Goal: Transaction & Acquisition: Book appointment/travel/reservation

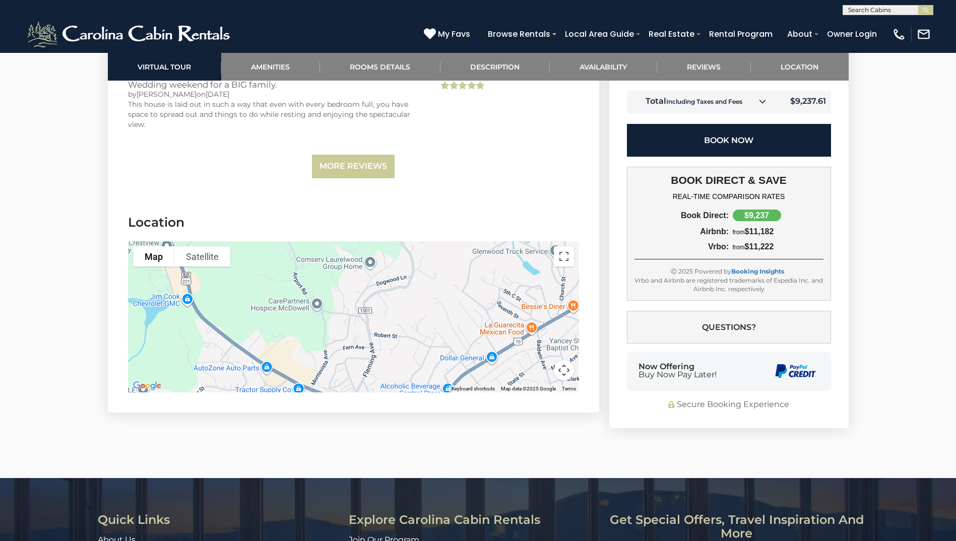
scroll to position [3171, 0]
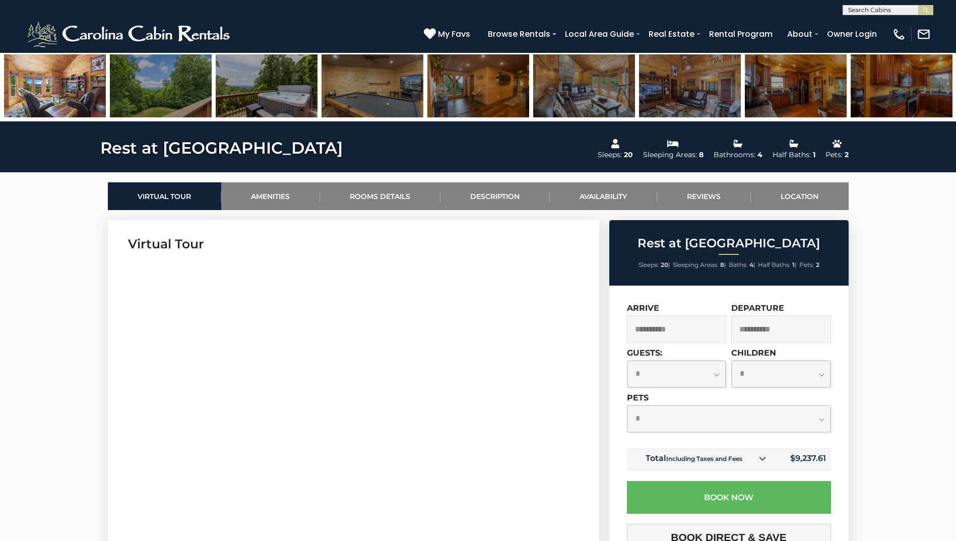
scroll to position [349, 0]
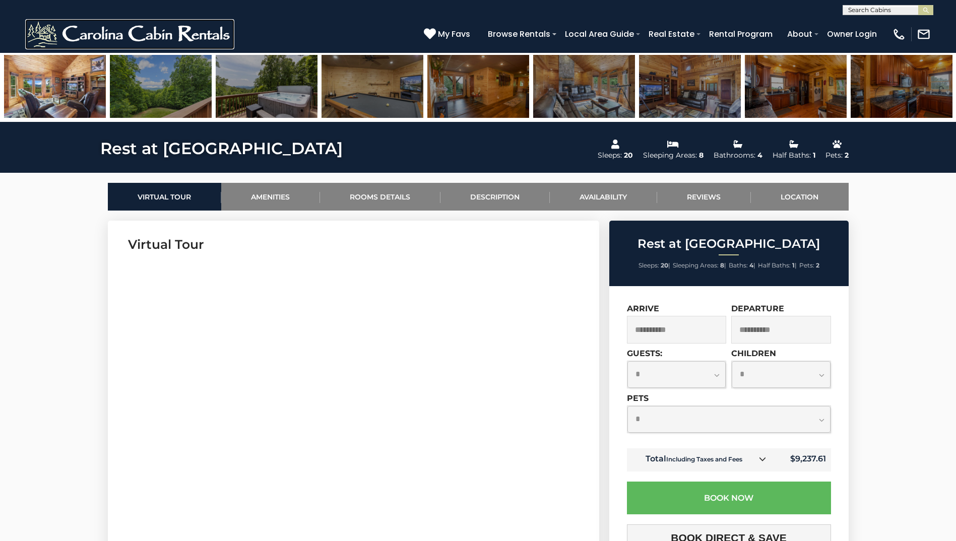
click at [184, 36] on img at bounding box center [129, 34] width 209 height 30
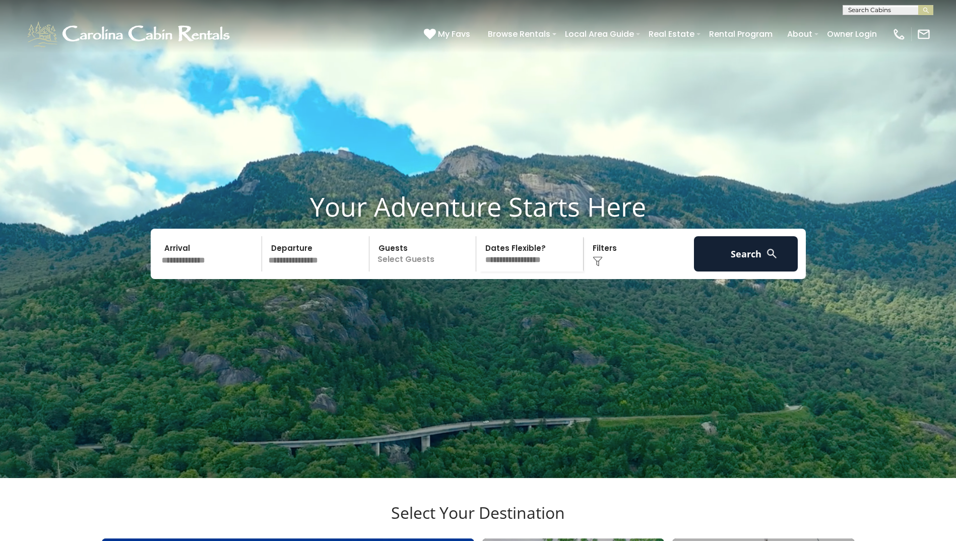
click at [230, 272] on input "text" at bounding box center [210, 253] width 104 height 35
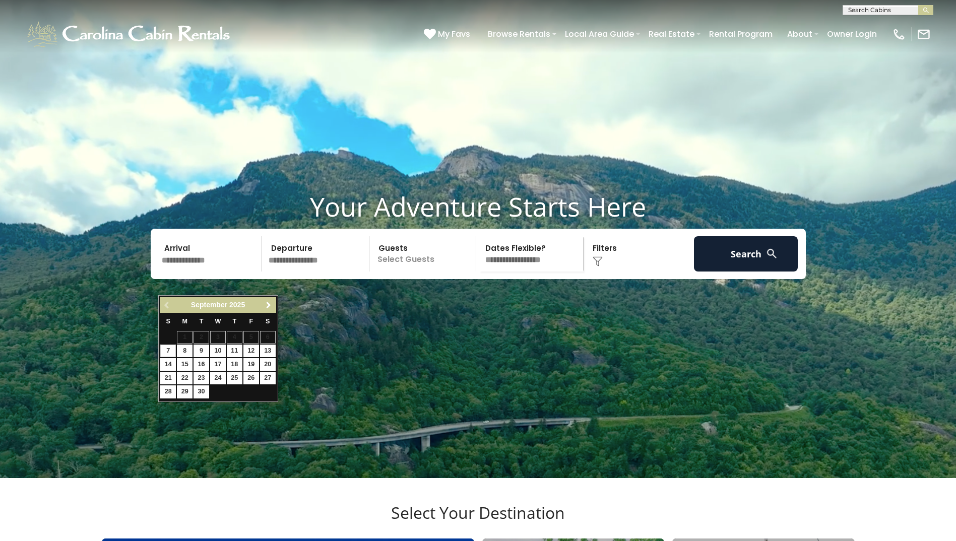
click at [268, 307] on span "Next" at bounding box center [269, 305] width 8 height 8
click at [269, 299] on link "Next" at bounding box center [268, 305] width 13 height 13
click at [249, 378] on link "26" at bounding box center [251, 378] width 16 height 13
type input "********"
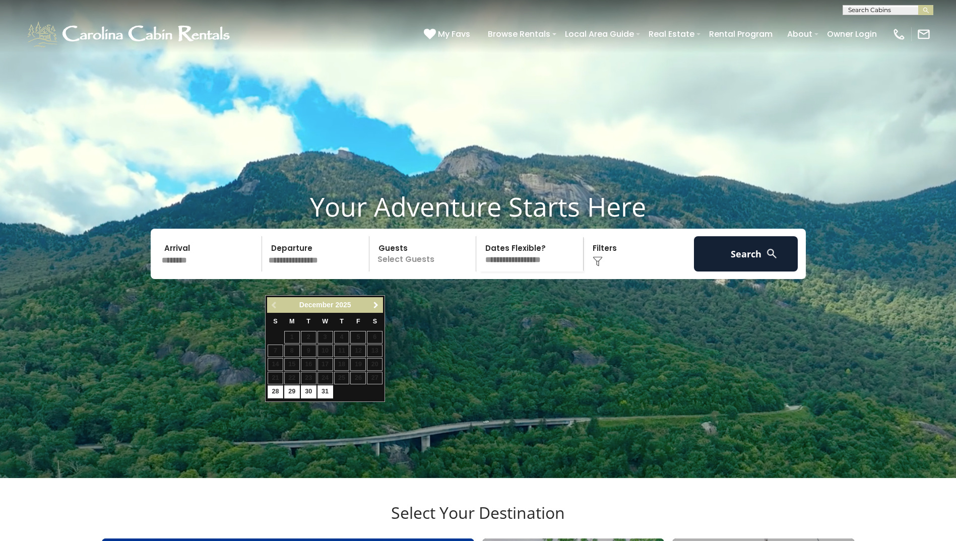
click at [374, 303] on span "Next" at bounding box center [376, 305] width 8 height 8
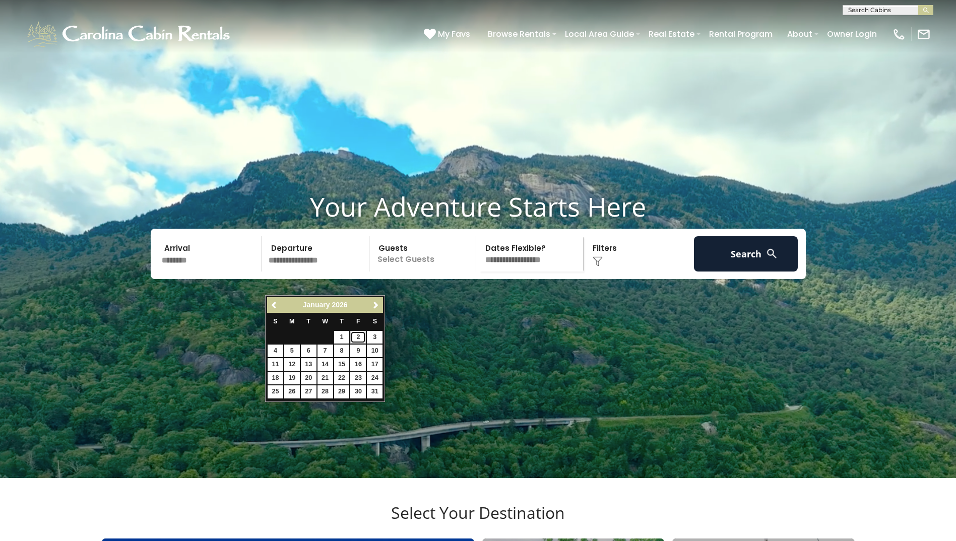
click at [354, 338] on link "2" at bounding box center [358, 337] width 16 height 13
type input "******"
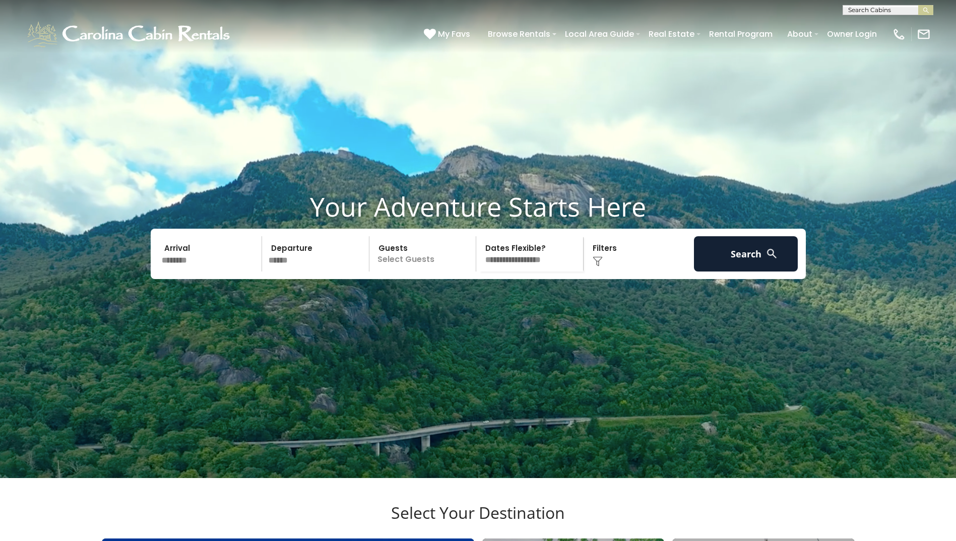
click at [420, 272] on p "Select Guests" at bounding box center [424, 253] width 104 height 35
click at [472, 300] on span "+" at bounding box center [473, 295] width 4 height 10
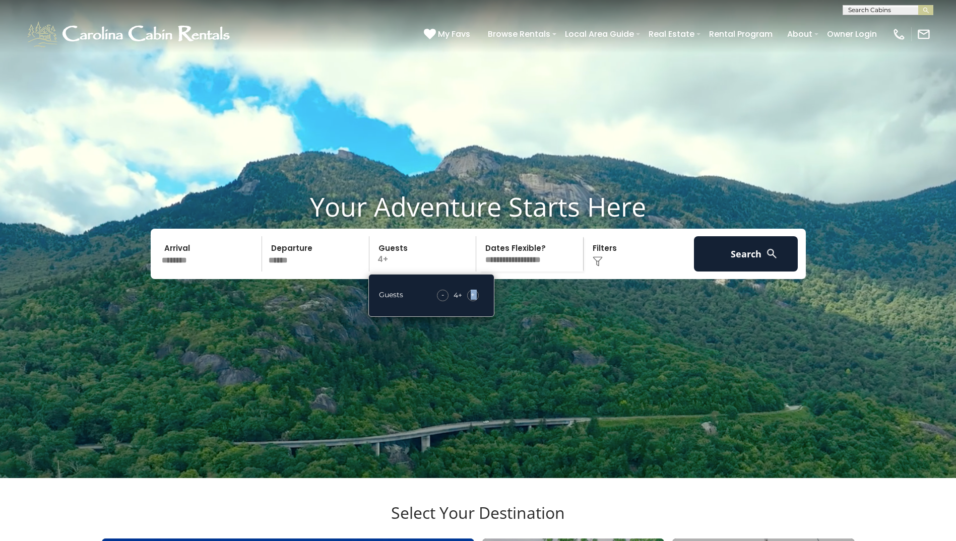
click at [472, 300] on span "+" at bounding box center [473, 295] width 4 height 10
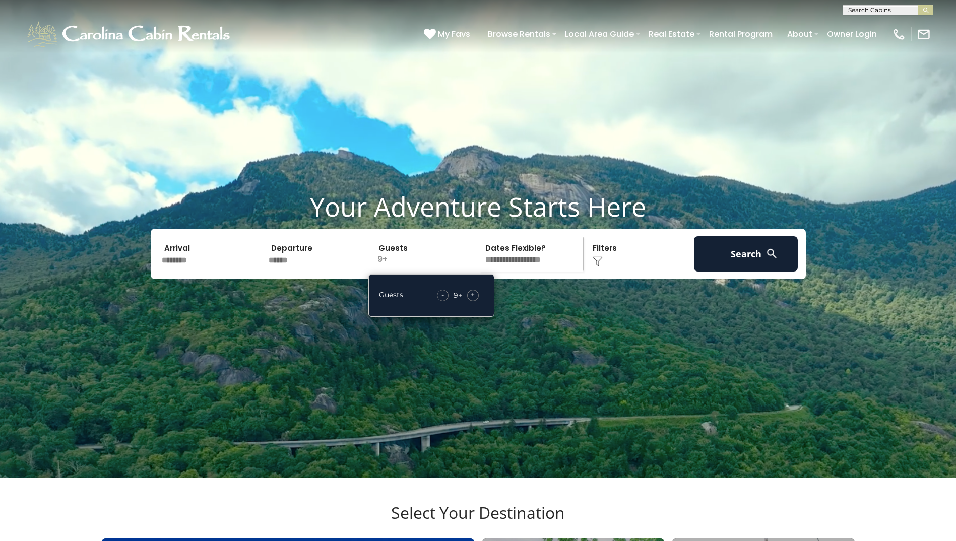
click at [472, 300] on span "+" at bounding box center [473, 295] width 4 height 10
click at [604, 272] on div "Click to Choose" at bounding box center [638, 253] width 104 height 35
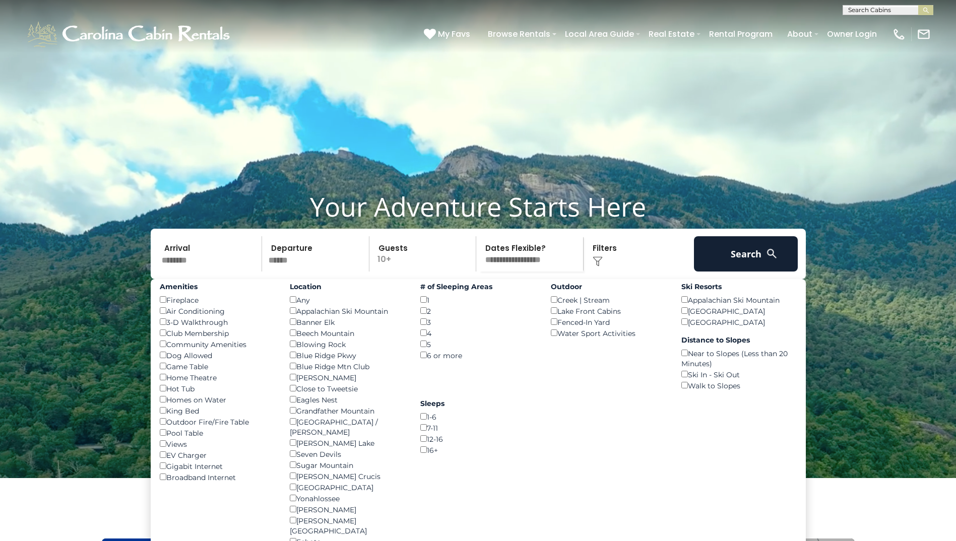
click at [425, 433] on div "7-11 ()" at bounding box center [477, 427] width 115 height 11
click at [166, 361] on div "Dog Allowed ()" at bounding box center [217, 355] width 115 height 11
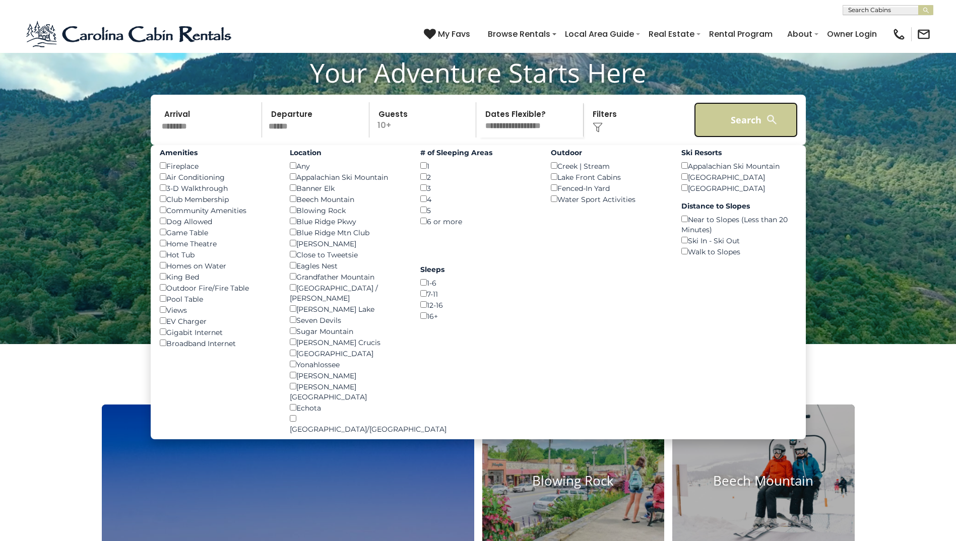
click at [760, 138] on button "Search" at bounding box center [746, 119] width 104 height 35
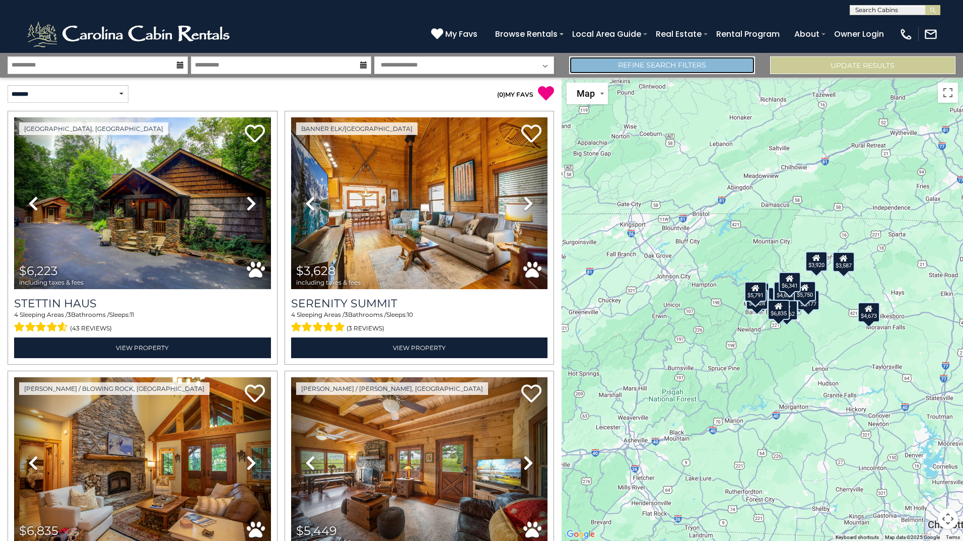
click at [643, 62] on link "Refine Search Filters" at bounding box center [661, 65] width 185 height 18
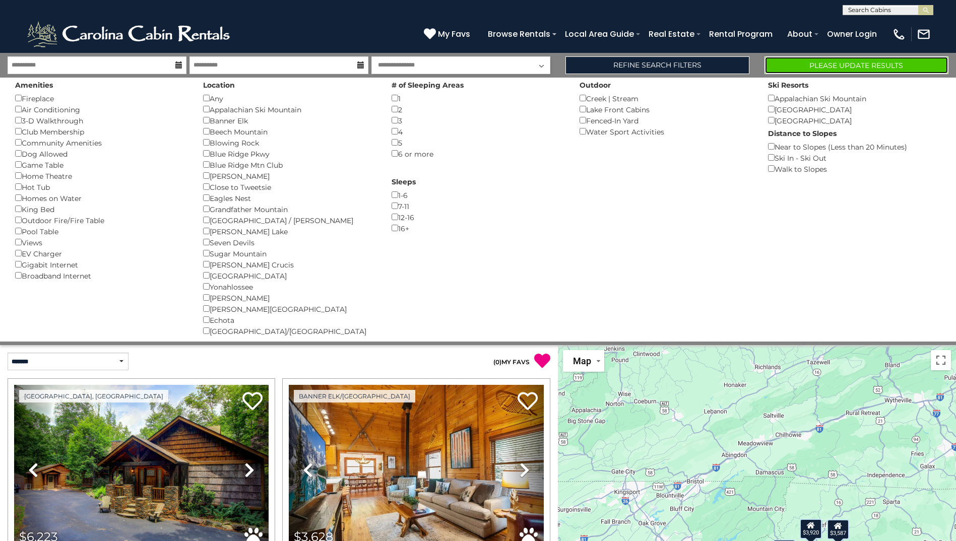
click at [848, 64] on button "Please Update Results" at bounding box center [856, 65] width 184 height 18
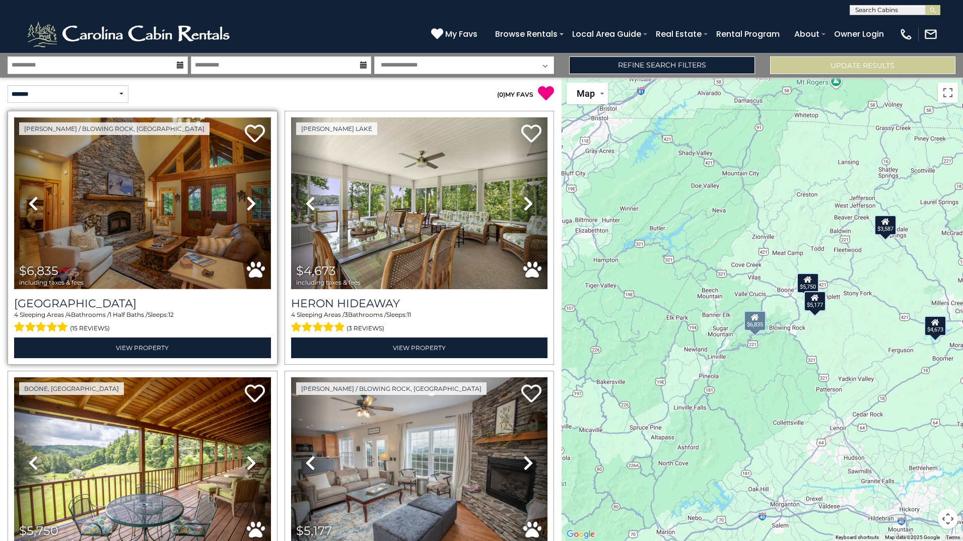
click at [144, 224] on img at bounding box center [142, 203] width 257 height 172
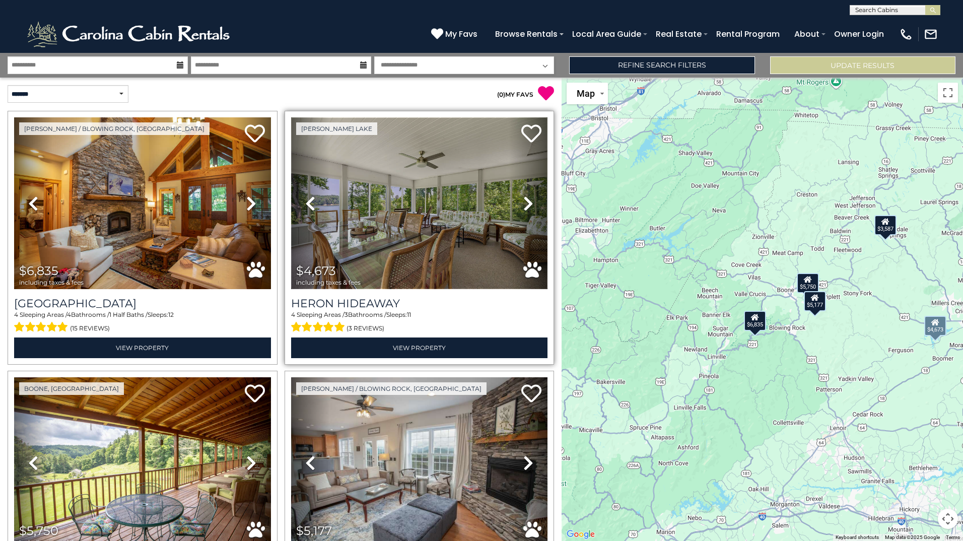
click at [380, 250] on img at bounding box center [419, 203] width 257 height 172
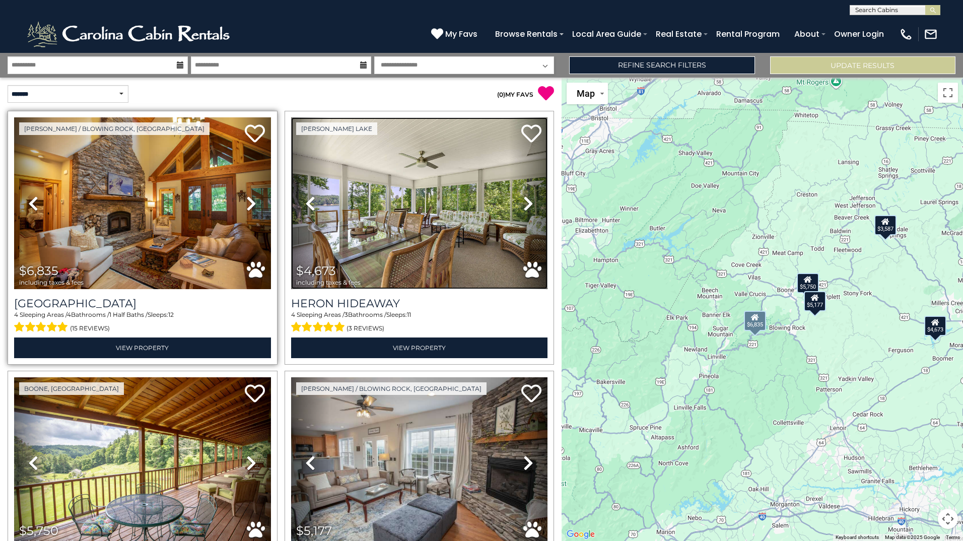
scroll to position [134, 0]
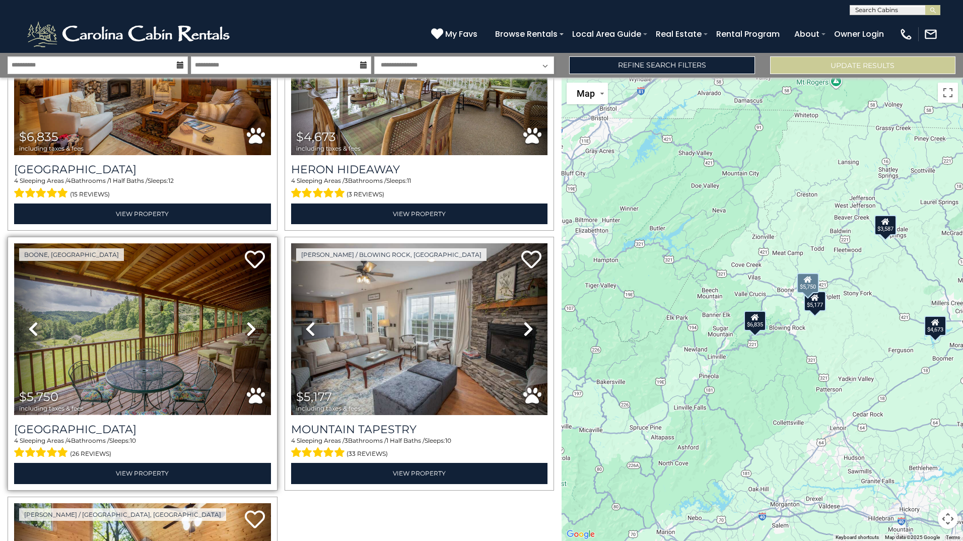
click at [134, 303] on img at bounding box center [142, 329] width 257 height 172
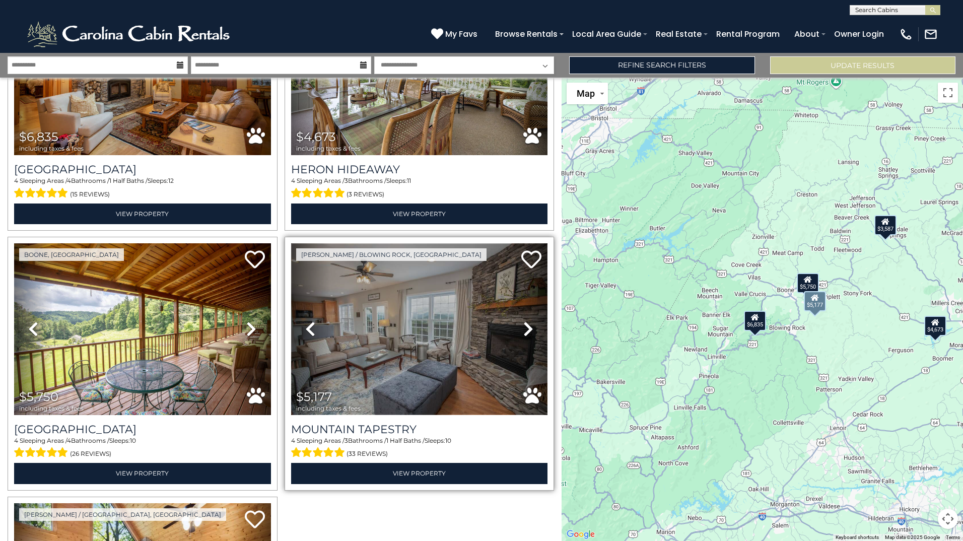
click at [381, 338] on img at bounding box center [419, 329] width 257 height 172
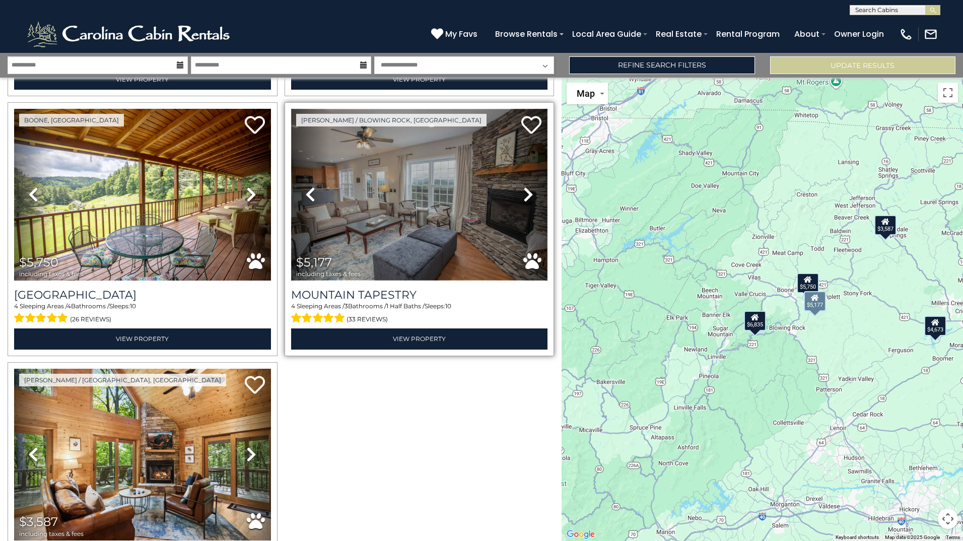
scroll to position [379, 0]
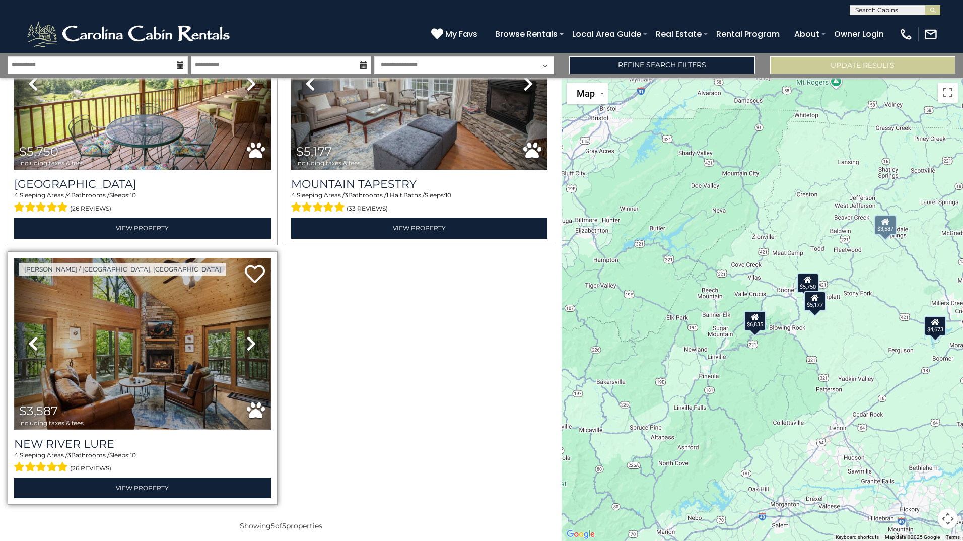
click at [144, 323] on img at bounding box center [142, 344] width 257 height 172
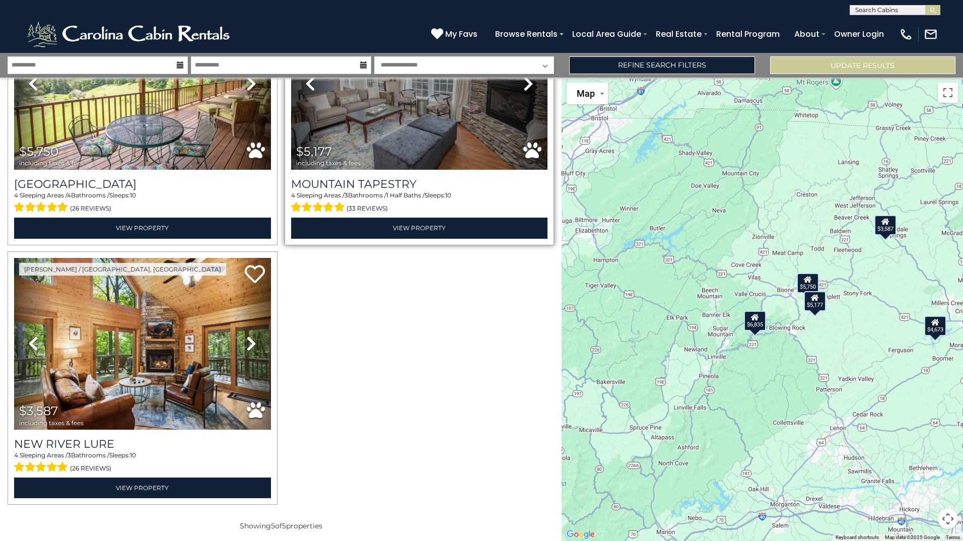
scroll to position [110, 0]
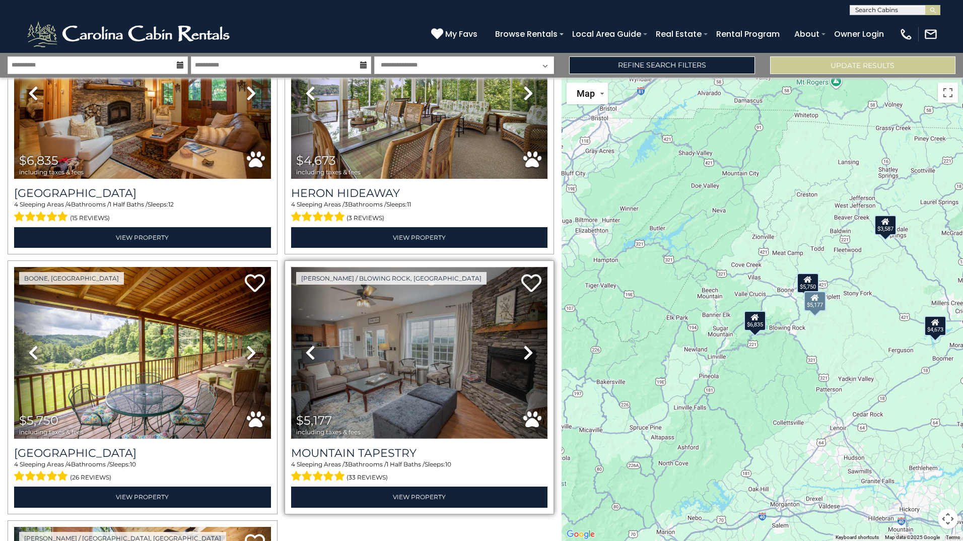
click at [346, 380] on img at bounding box center [419, 353] width 257 height 172
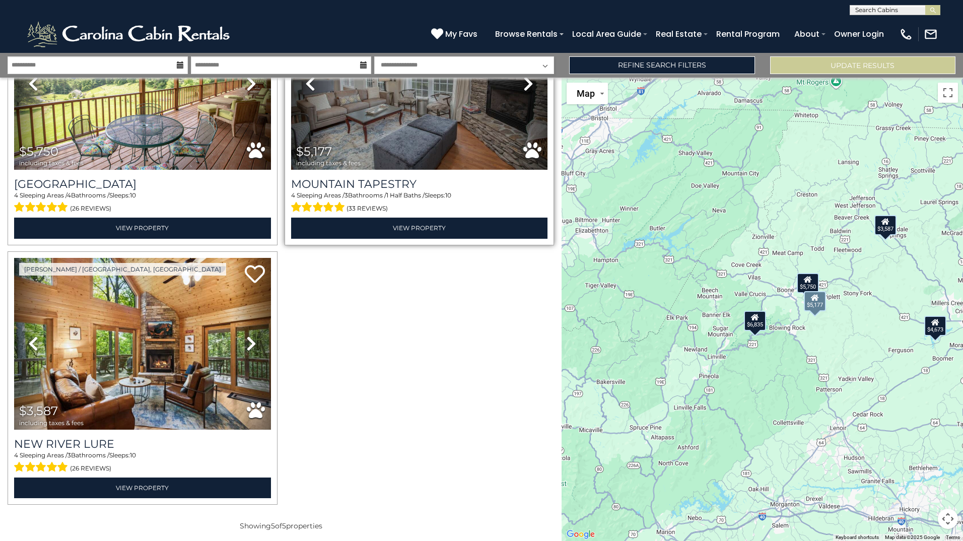
scroll to position [245, 0]
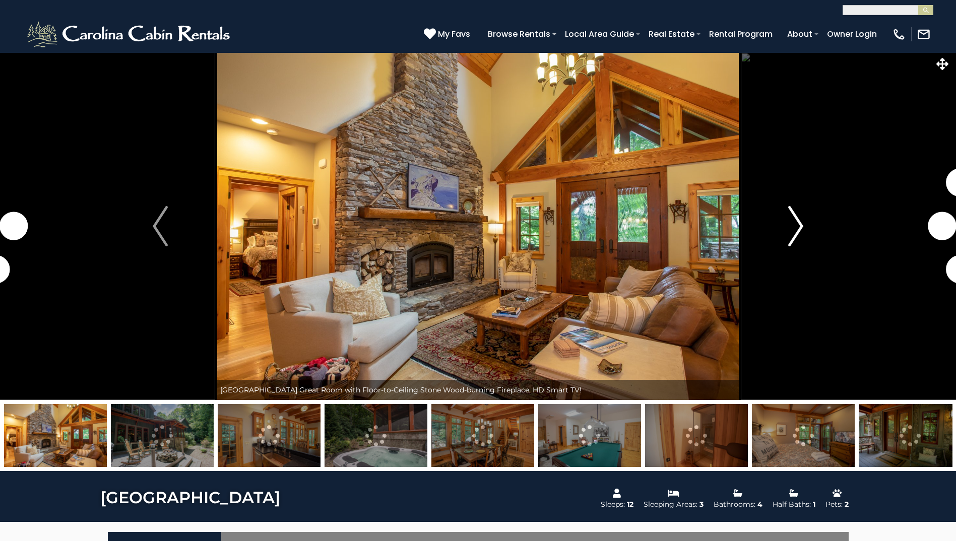
type input "**********"
select select "*"
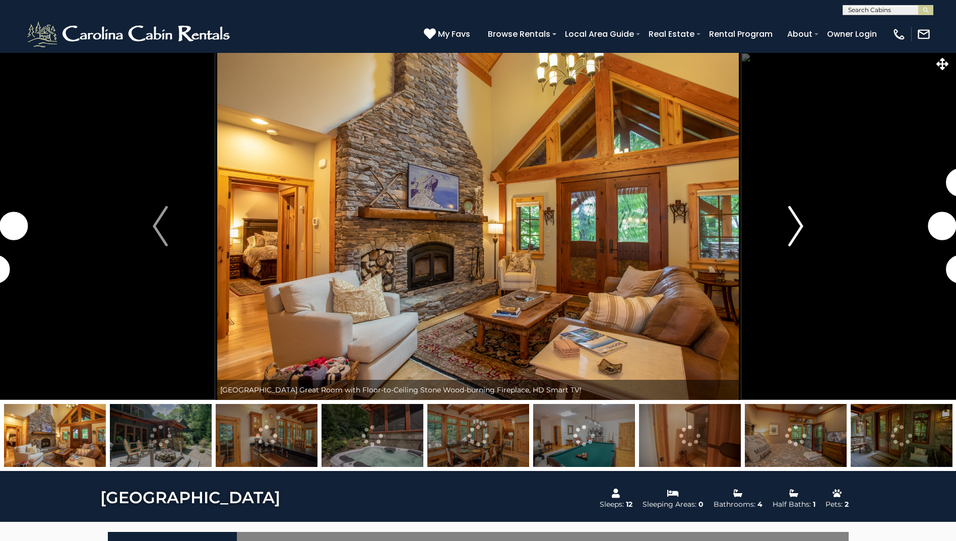
click at [797, 225] on img "Next" at bounding box center [795, 226] width 15 height 40
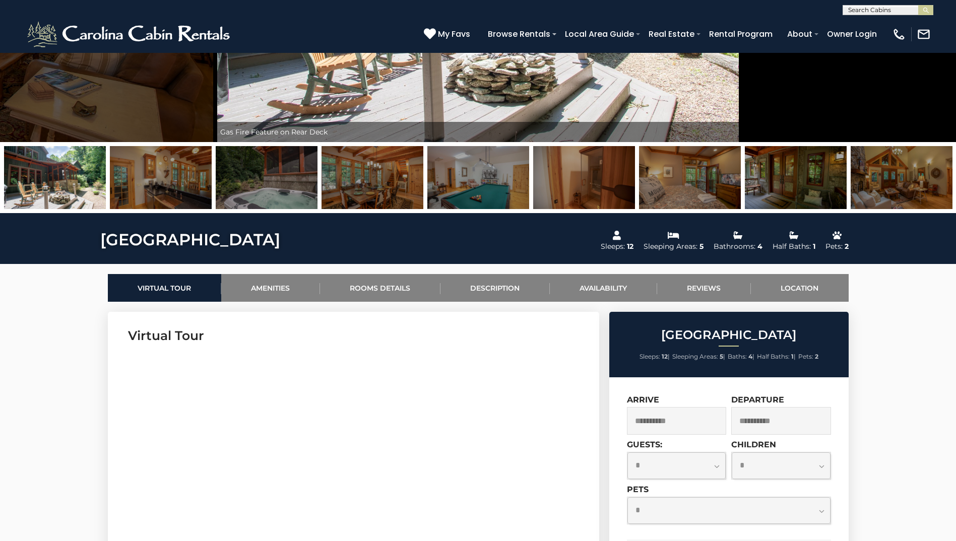
scroll to position [124, 0]
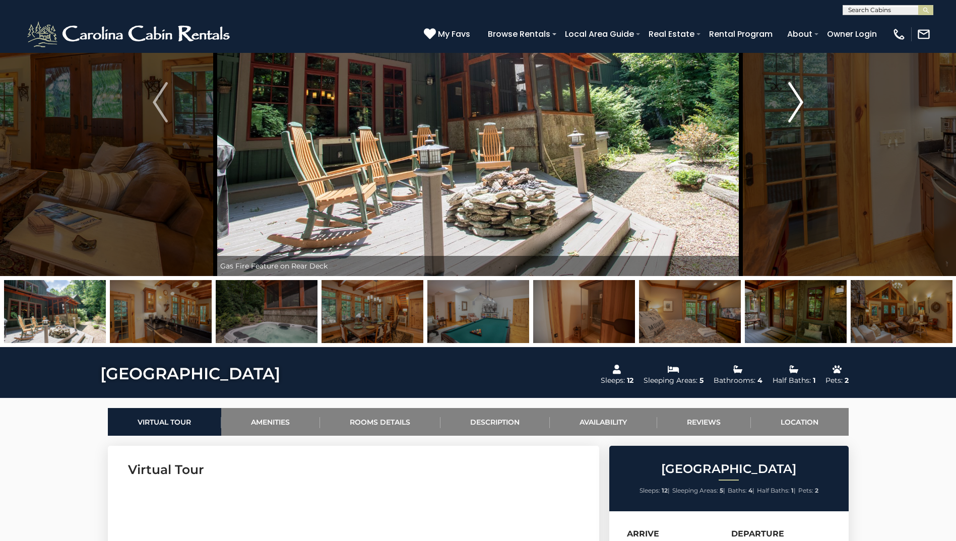
click at [793, 102] on img "Next" at bounding box center [795, 102] width 15 height 40
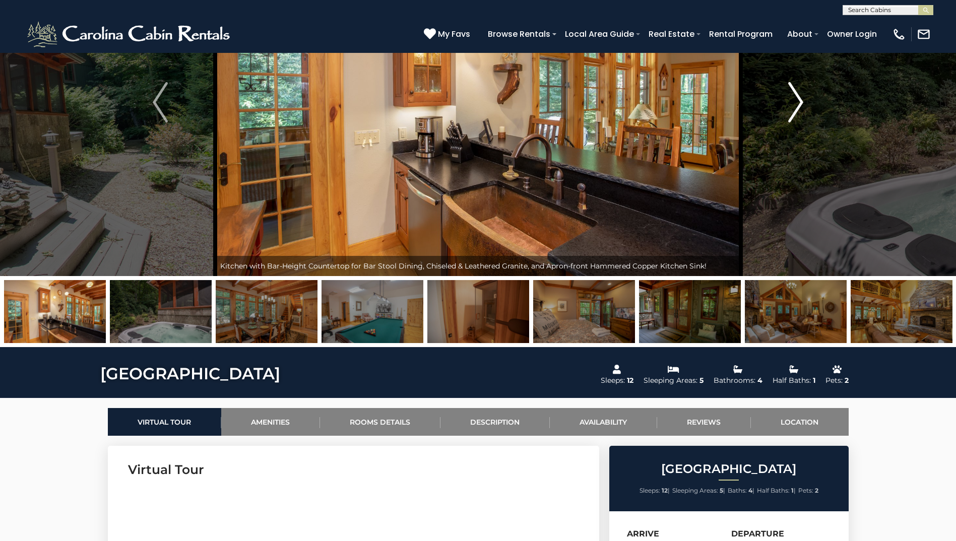
click at [793, 102] on img "Next" at bounding box center [795, 102] width 15 height 40
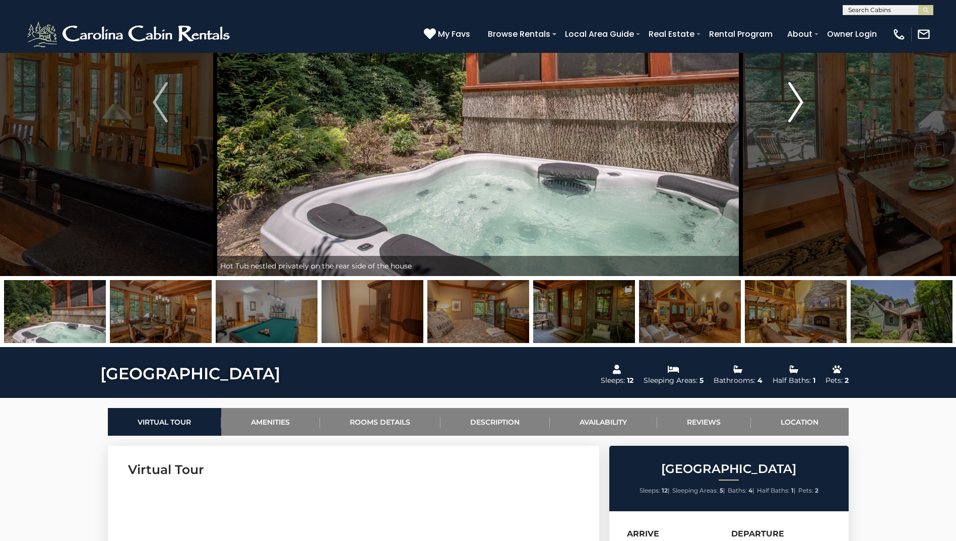
click at [793, 102] on img "Next" at bounding box center [795, 102] width 15 height 40
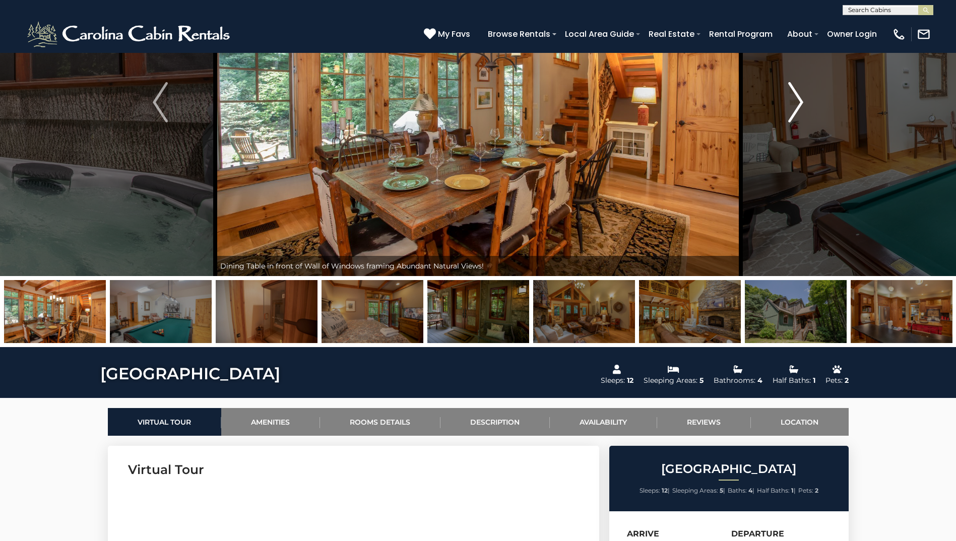
click at [793, 102] on img "Next" at bounding box center [795, 102] width 15 height 40
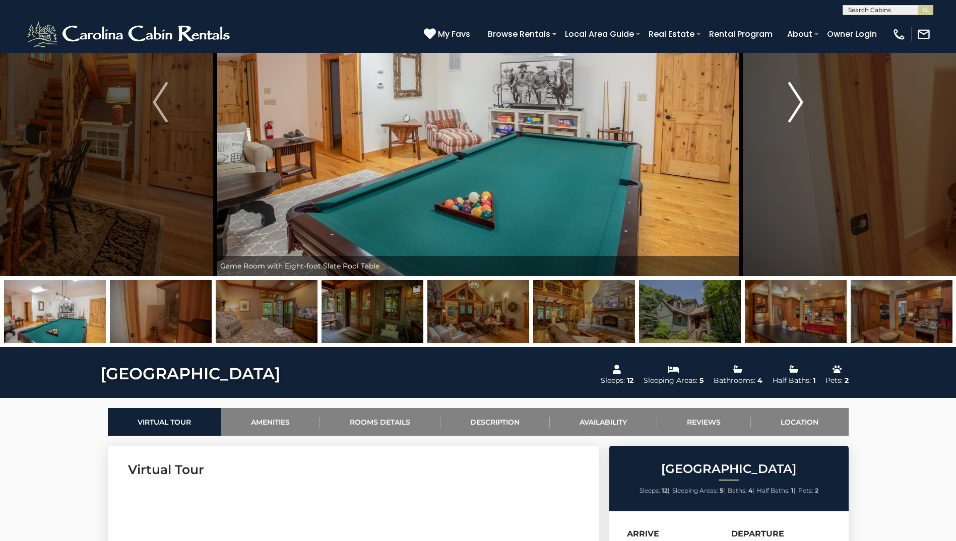
click at [793, 102] on img "Next" at bounding box center [795, 102] width 15 height 40
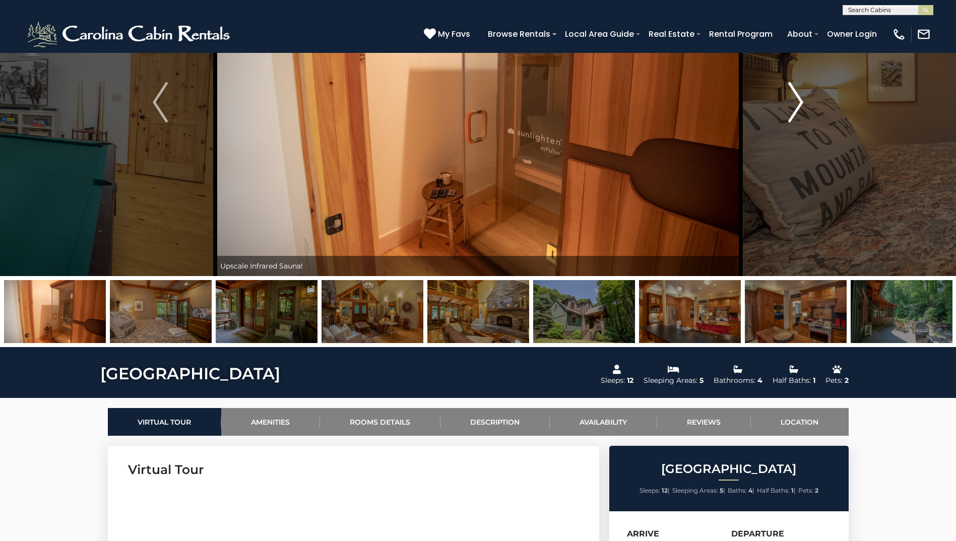
click at [793, 102] on img "Next" at bounding box center [795, 102] width 15 height 40
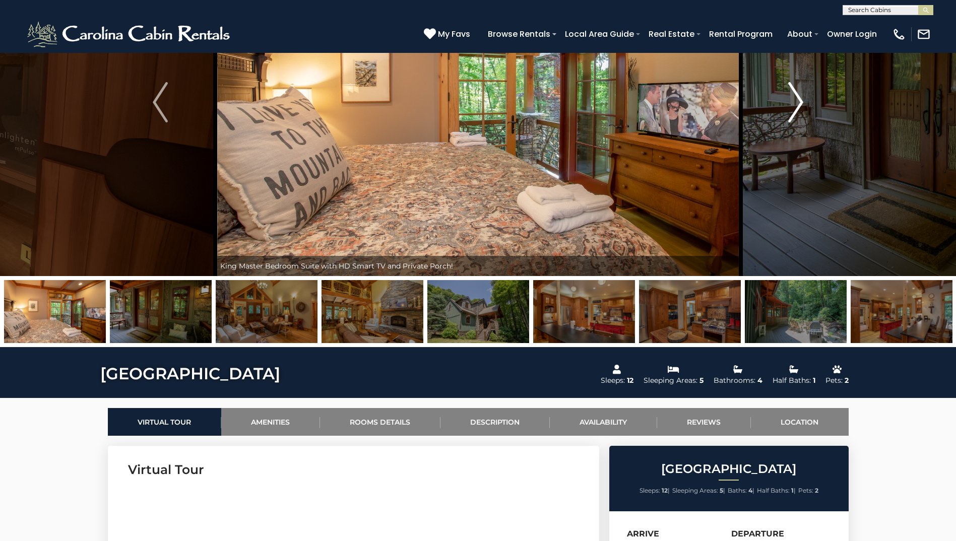
click at [793, 102] on img "Next" at bounding box center [795, 102] width 15 height 40
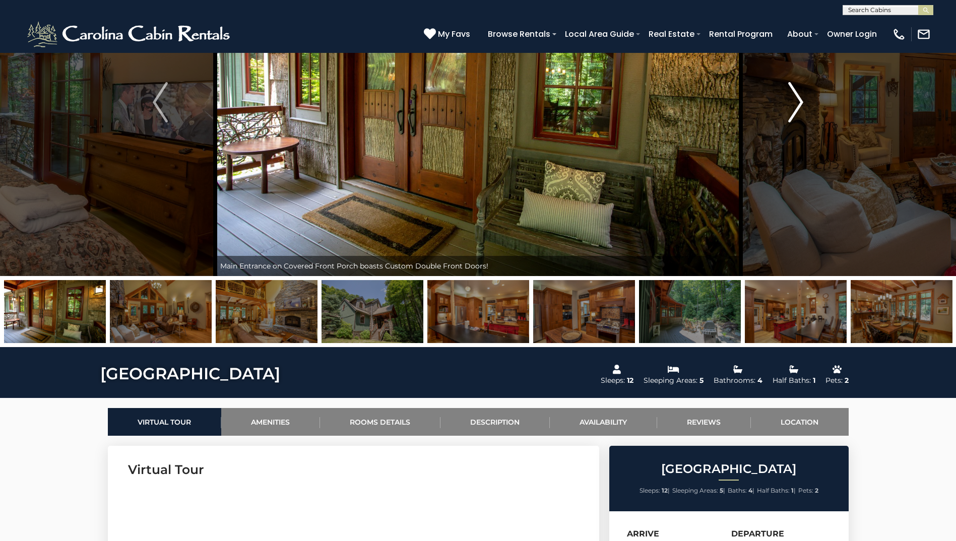
click at [793, 102] on img "Next" at bounding box center [795, 102] width 15 height 40
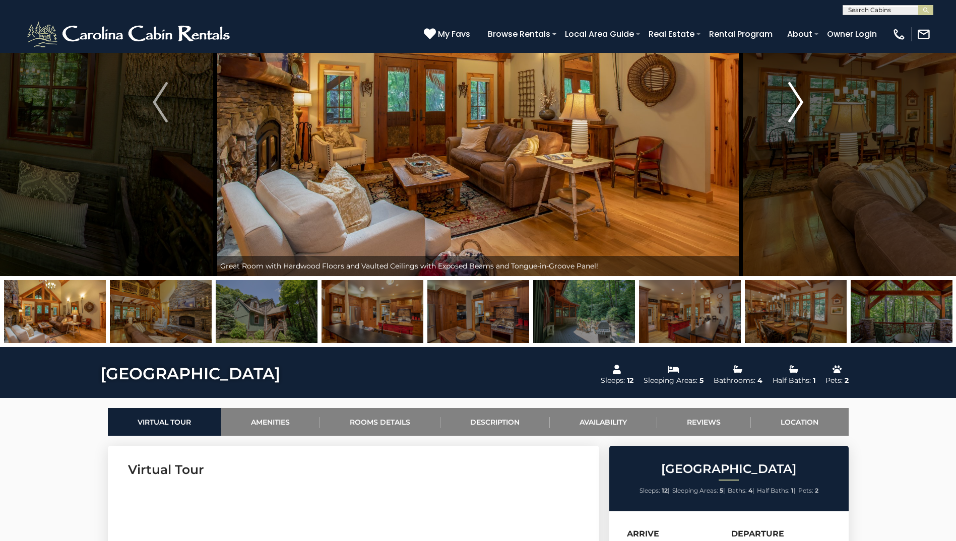
click at [793, 102] on img "Next" at bounding box center [795, 102] width 15 height 40
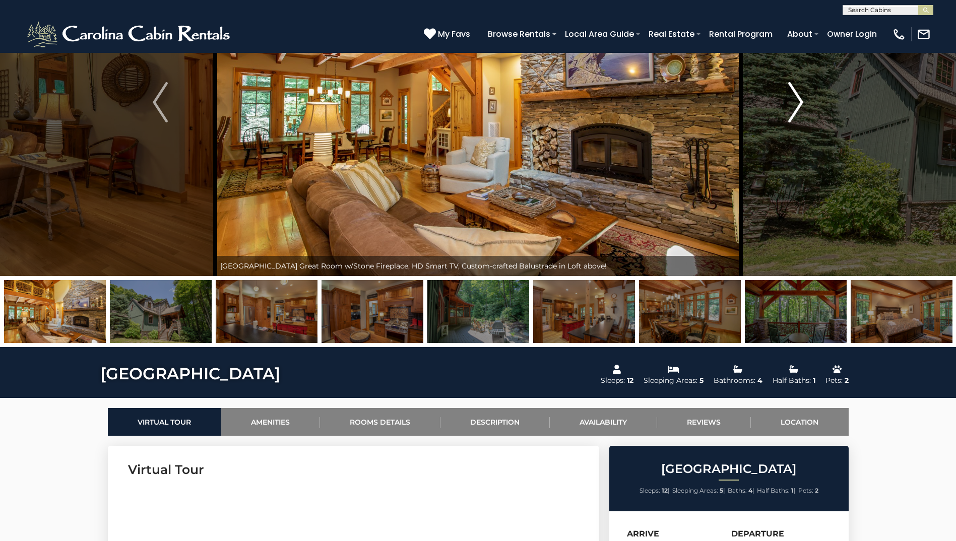
click at [793, 102] on img "Next" at bounding box center [795, 102] width 15 height 40
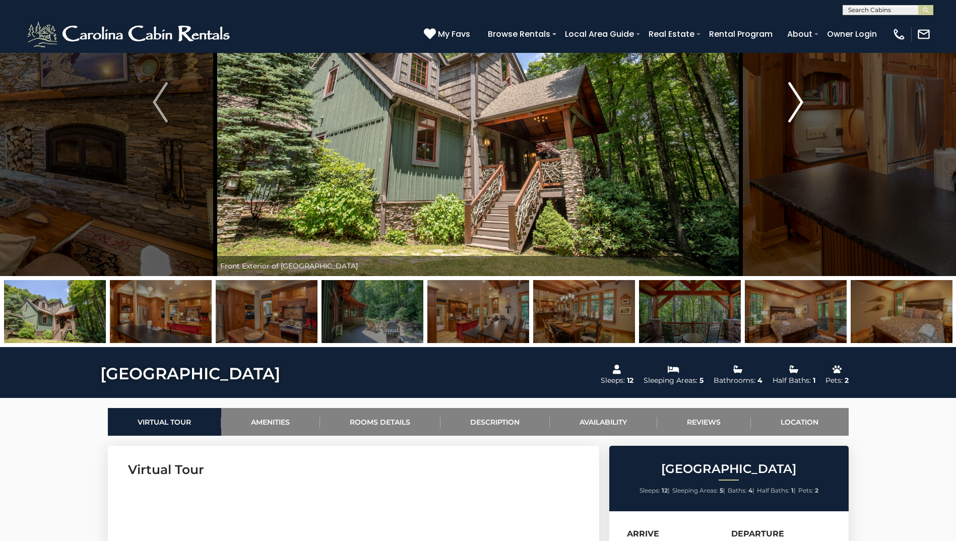
click at [793, 102] on img "Next" at bounding box center [795, 102] width 15 height 40
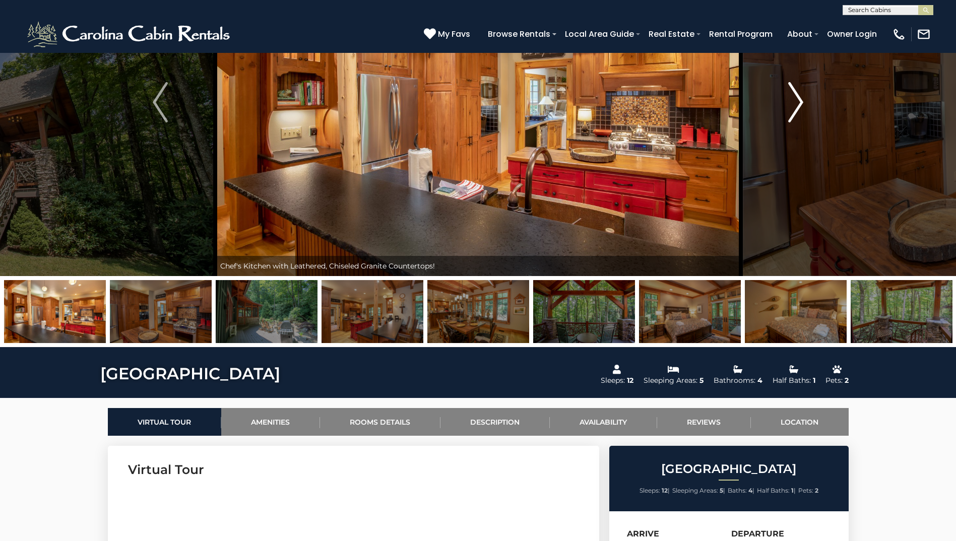
click at [793, 102] on img "Next" at bounding box center [795, 102] width 15 height 40
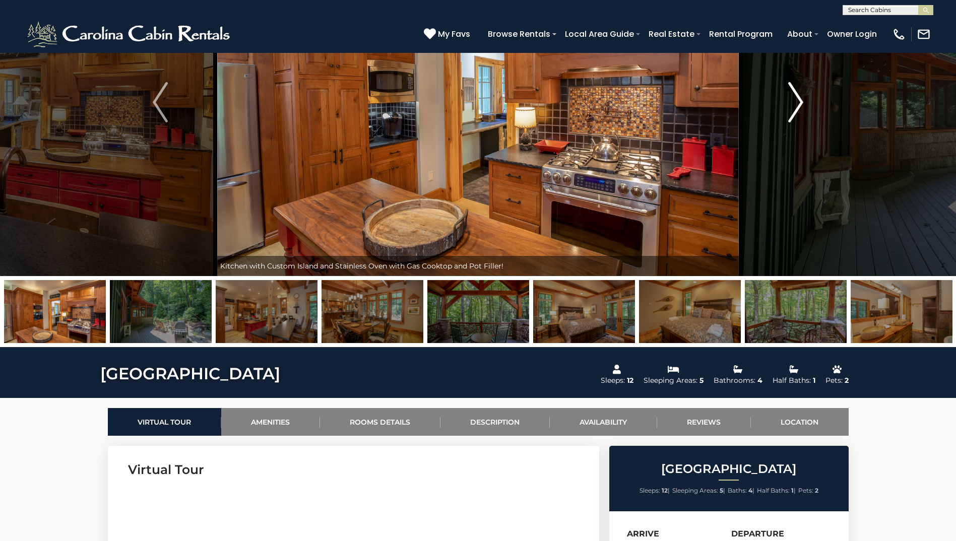
click at [793, 102] on img "Next" at bounding box center [795, 102] width 15 height 40
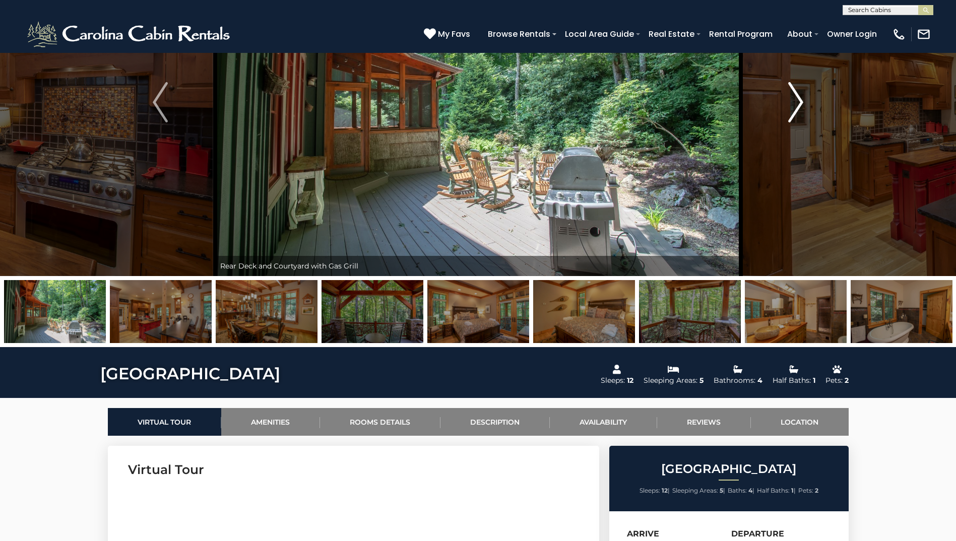
click at [793, 102] on img "Next" at bounding box center [795, 102] width 15 height 40
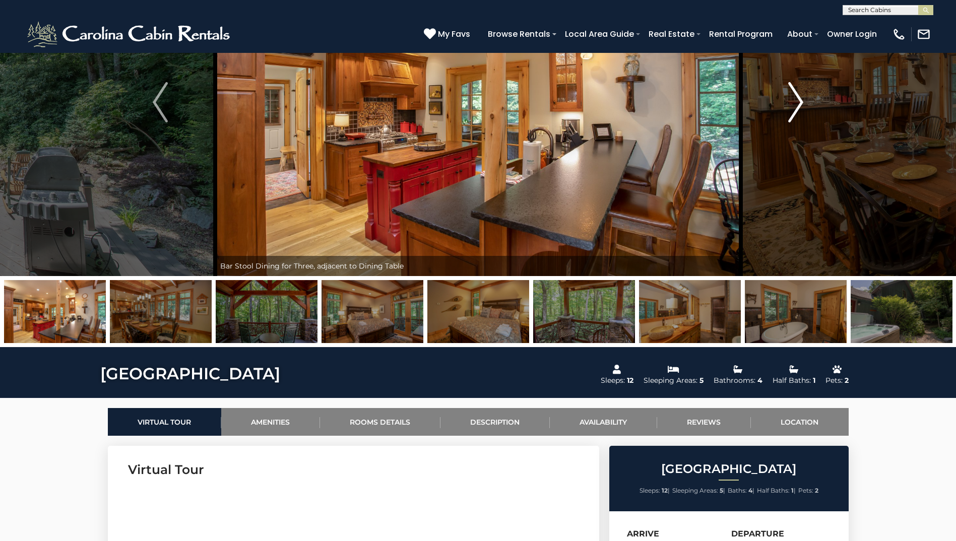
click at [793, 102] on img "Next" at bounding box center [795, 102] width 15 height 40
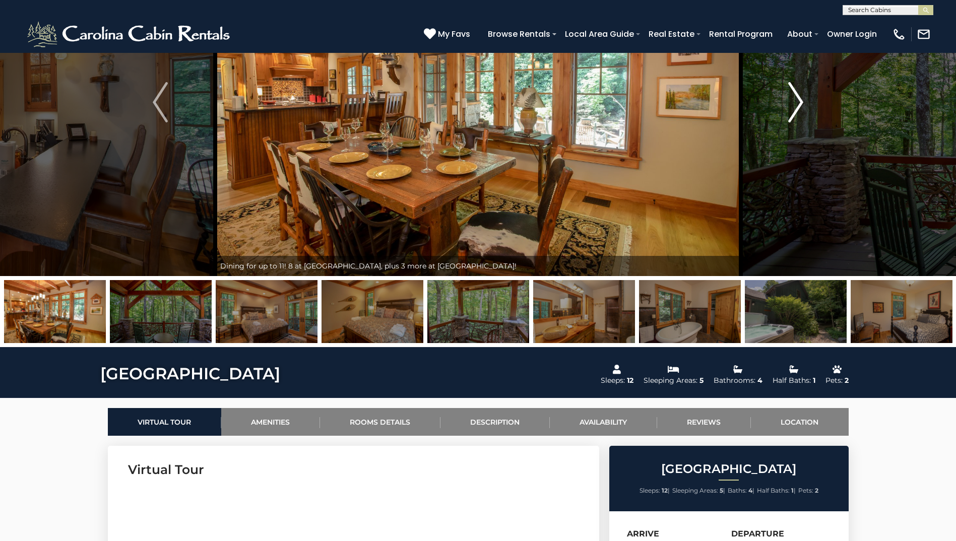
click at [793, 102] on img "Next" at bounding box center [795, 102] width 15 height 40
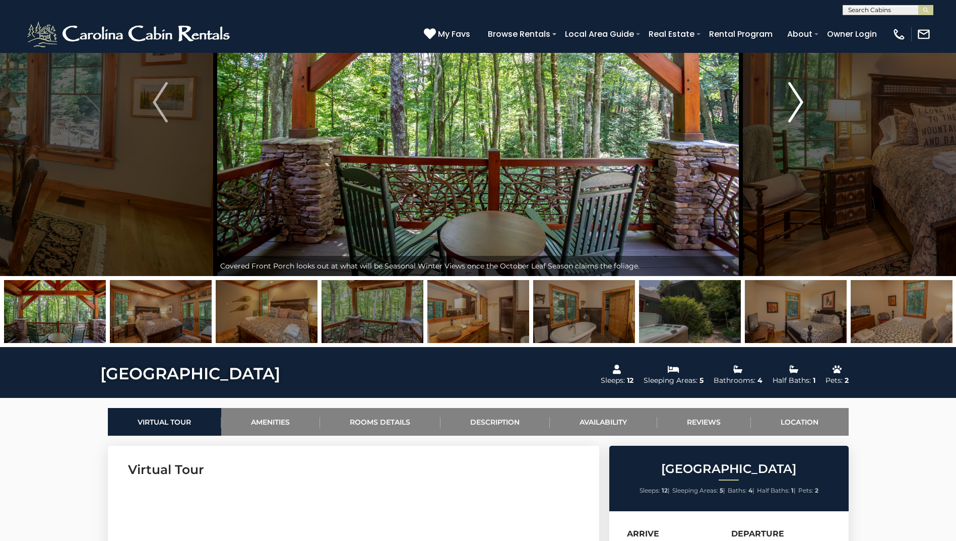
click at [793, 102] on img "Next" at bounding box center [795, 102] width 15 height 40
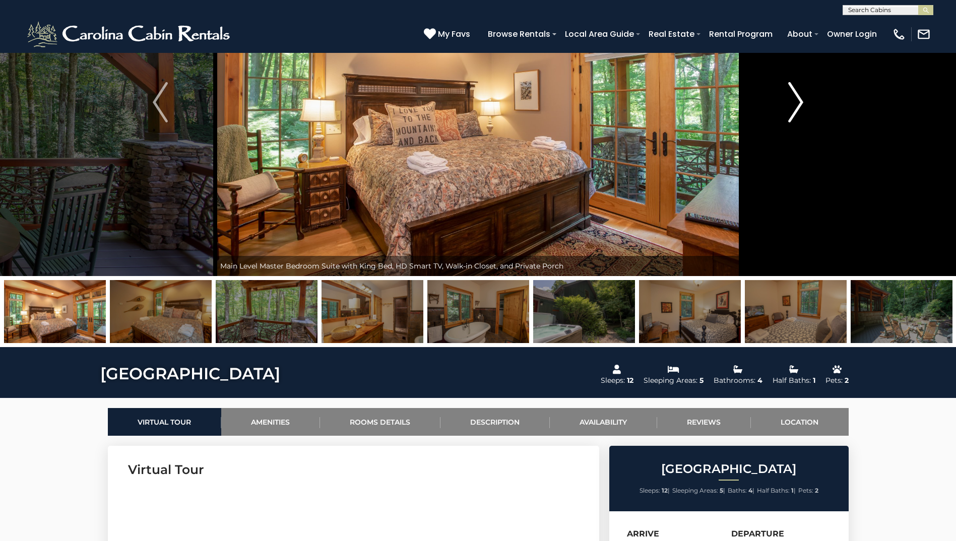
click at [793, 102] on img "Next" at bounding box center [795, 102] width 15 height 40
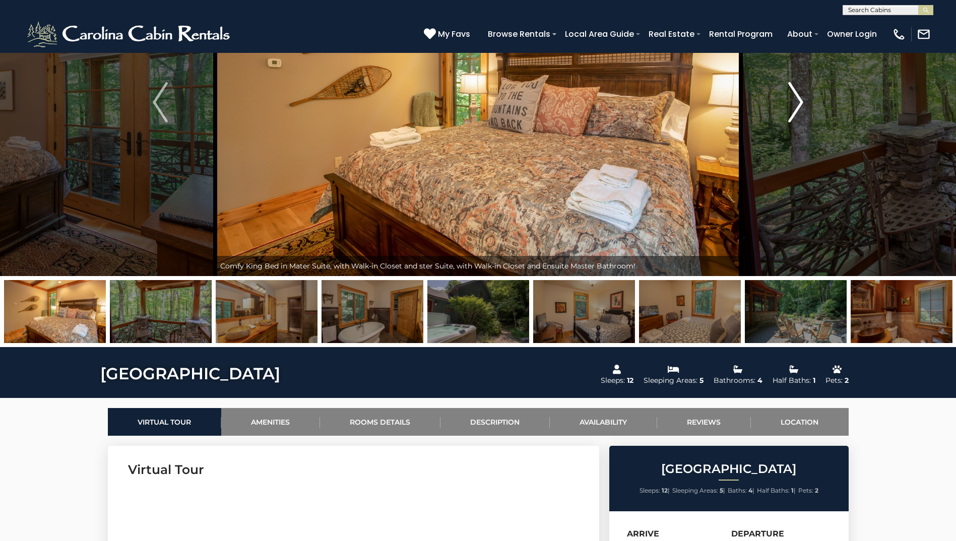
click at [793, 102] on img "Next" at bounding box center [795, 102] width 15 height 40
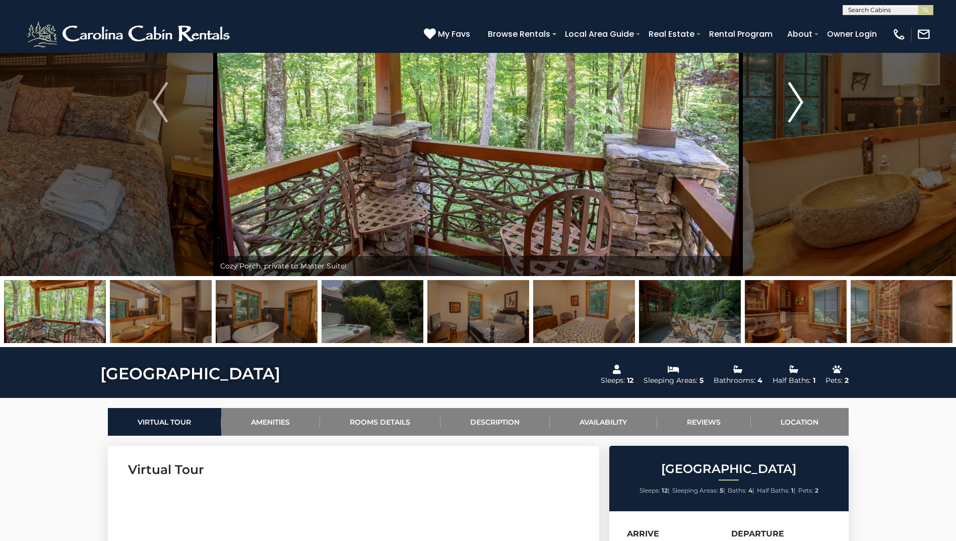
click at [793, 102] on img "Next" at bounding box center [795, 102] width 15 height 40
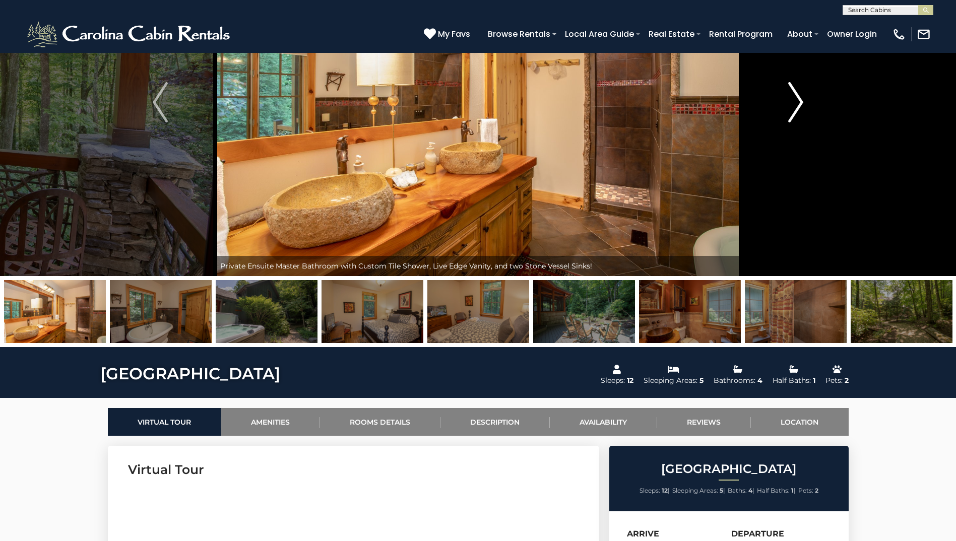
click at [793, 102] on img "Next" at bounding box center [795, 102] width 15 height 40
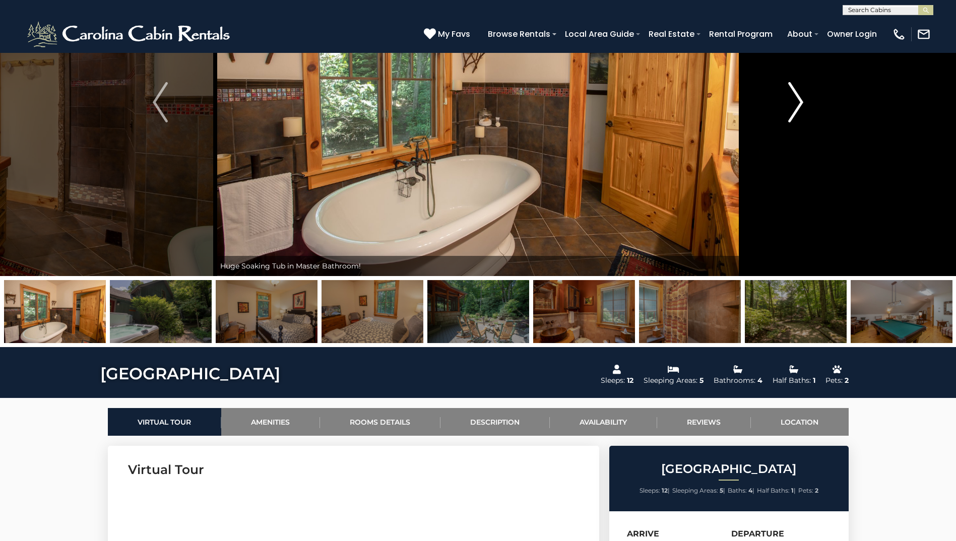
click at [793, 102] on img "Next" at bounding box center [795, 102] width 15 height 40
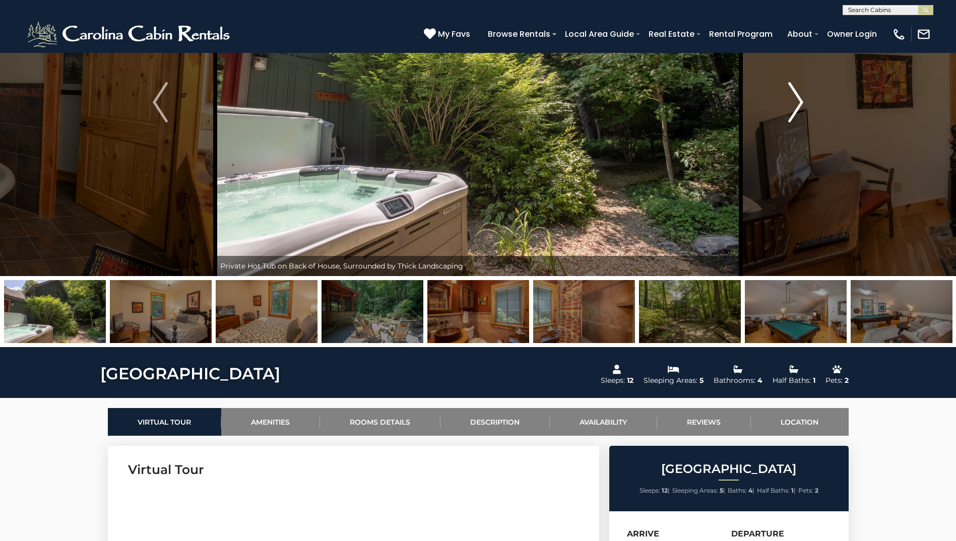
click at [793, 102] on img "Next" at bounding box center [795, 102] width 15 height 40
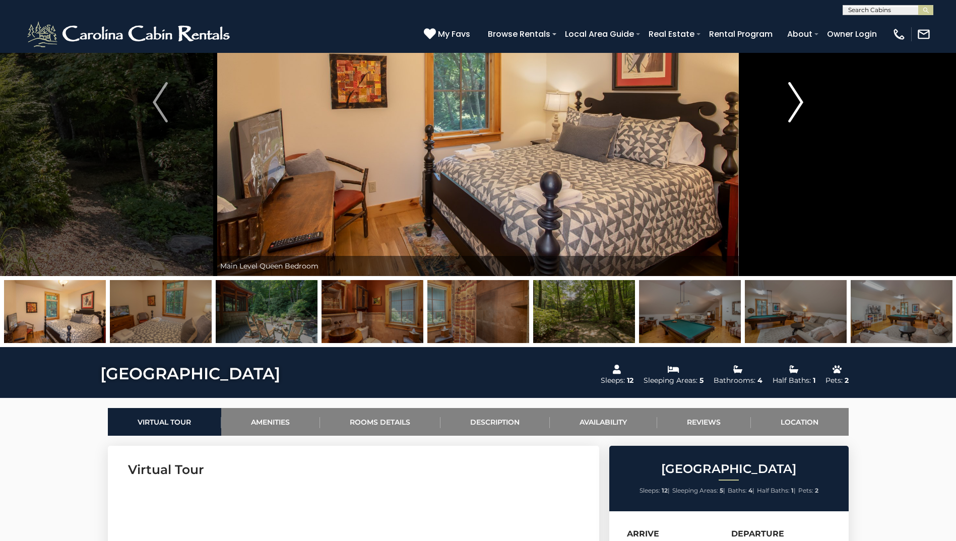
click at [793, 102] on img "Next" at bounding box center [795, 102] width 15 height 40
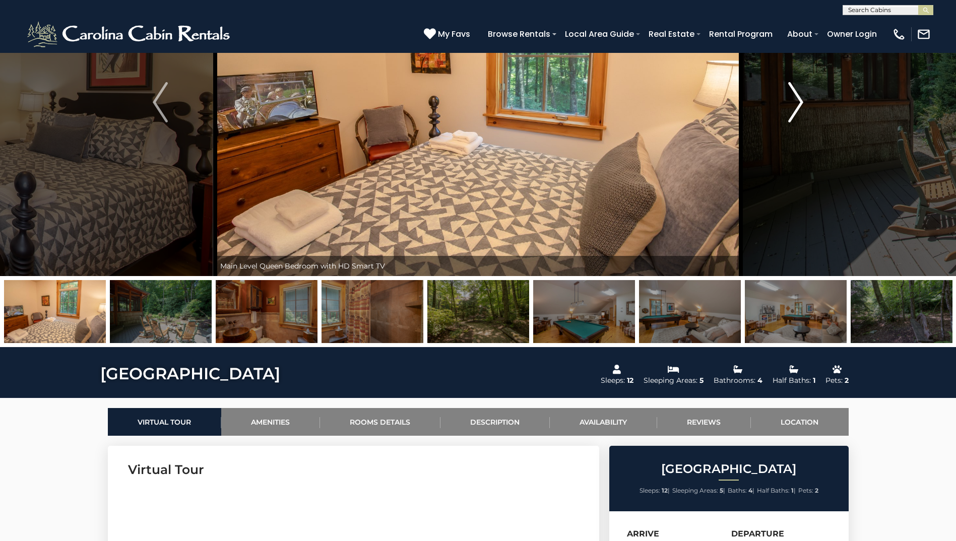
click at [793, 102] on img "Next" at bounding box center [795, 102] width 15 height 40
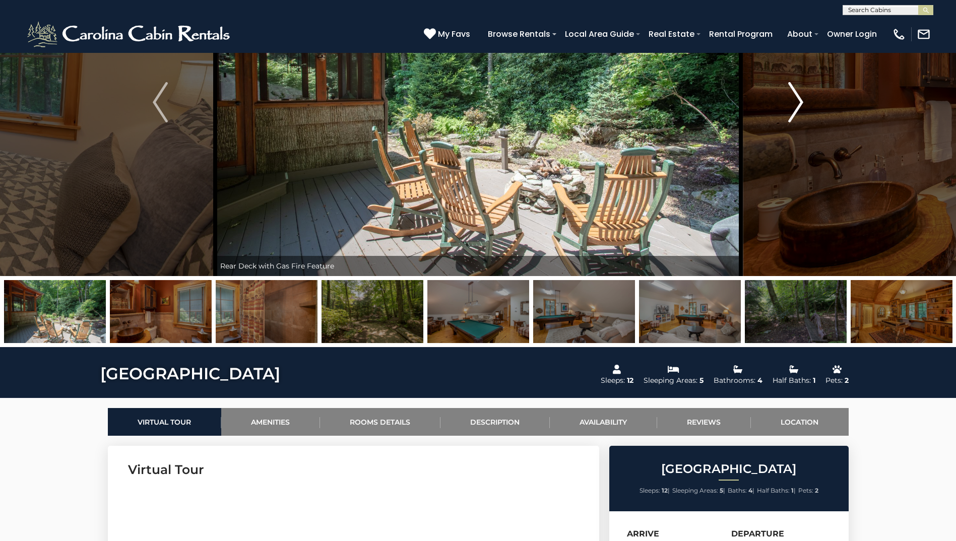
click at [793, 102] on img "Next" at bounding box center [795, 102] width 15 height 40
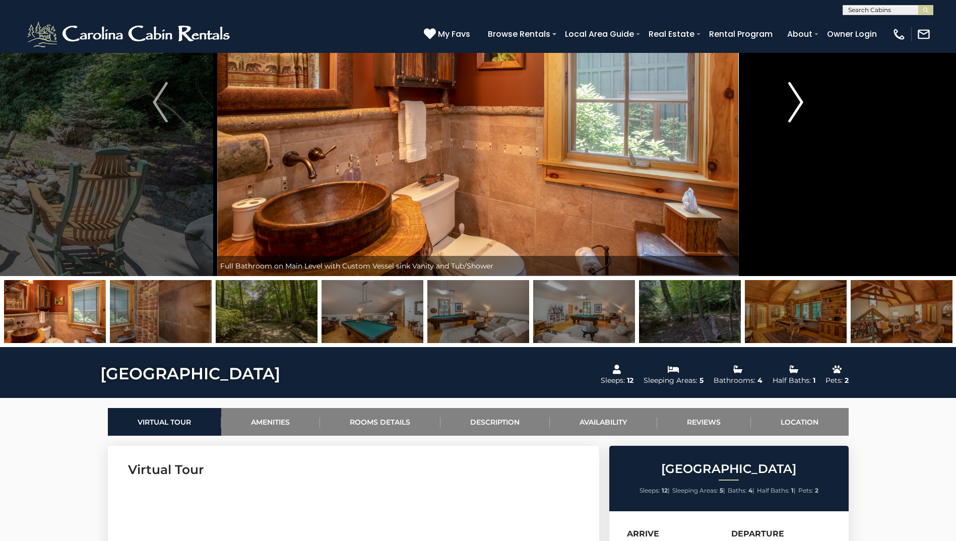
click at [793, 102] on img "Next" at bounding box center [795, 102] width 15 height 40
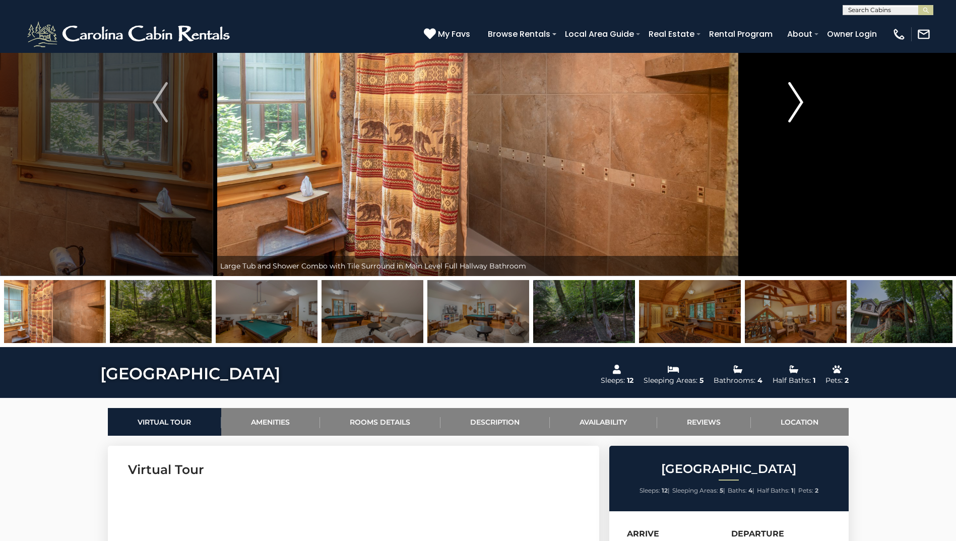
click at [793, 102] on img "Next" at bounding box center [795, 102] width 15 height 40
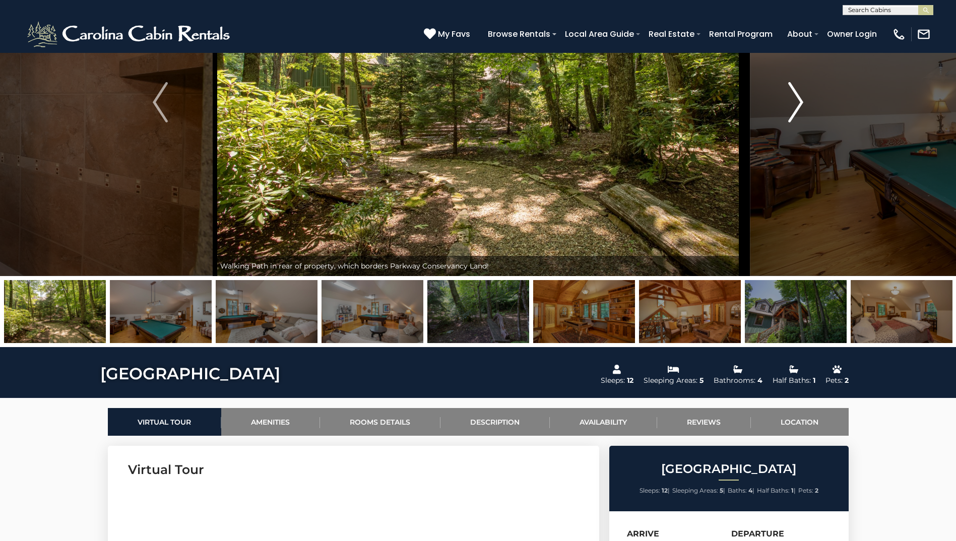
click at [793, 102] on img "Next" at bounding box center [795, 102] width 15 height 40
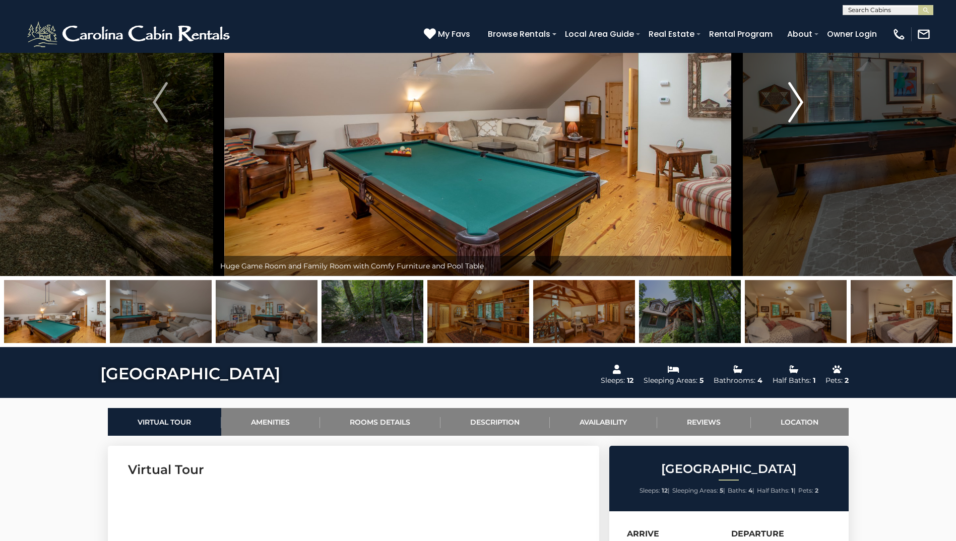
click at [793, 102] on img "Next" at bounding box center [795, 102] width 15 height 40
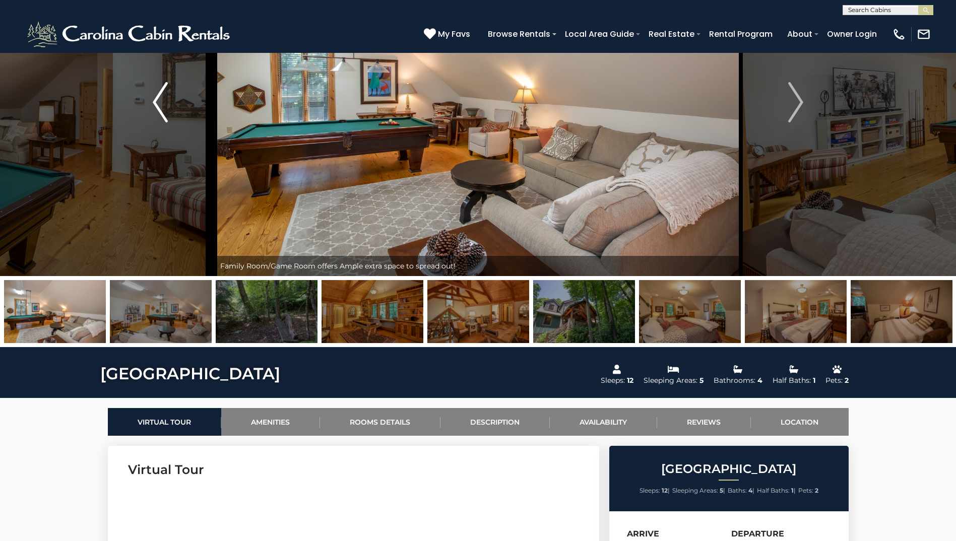
click at [155, 104] on img "Previous" at bounding box center [160, 102] width 15 height 40
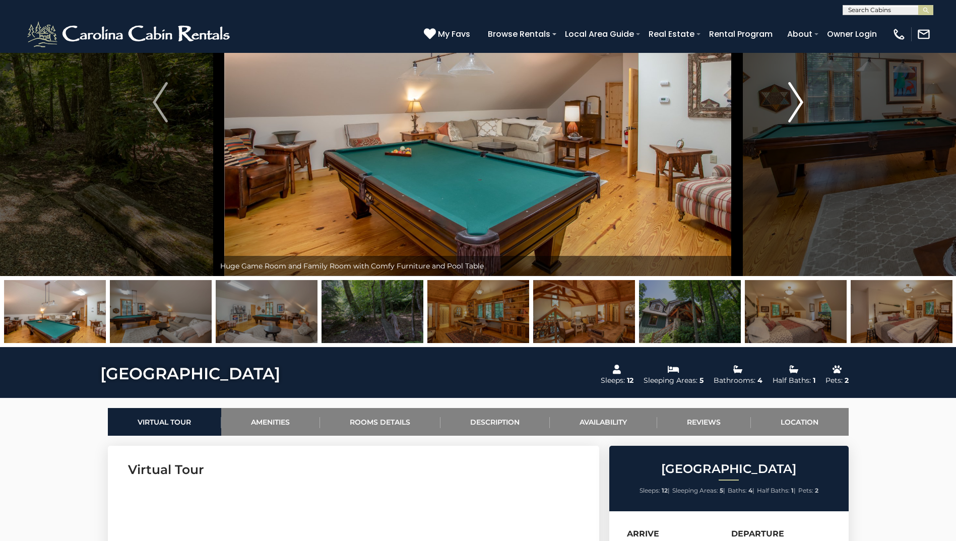
click at [788, 99] on img "Next" at bounding box center [795, 102] width 15 height 40
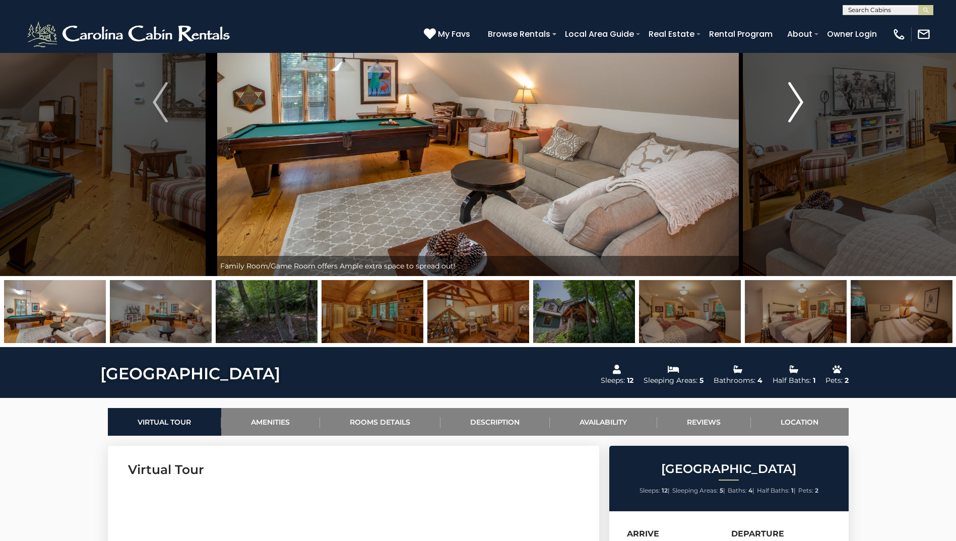
click at [788, 99] on img "Next" at bounding box center [795, 102] width 15 height 40
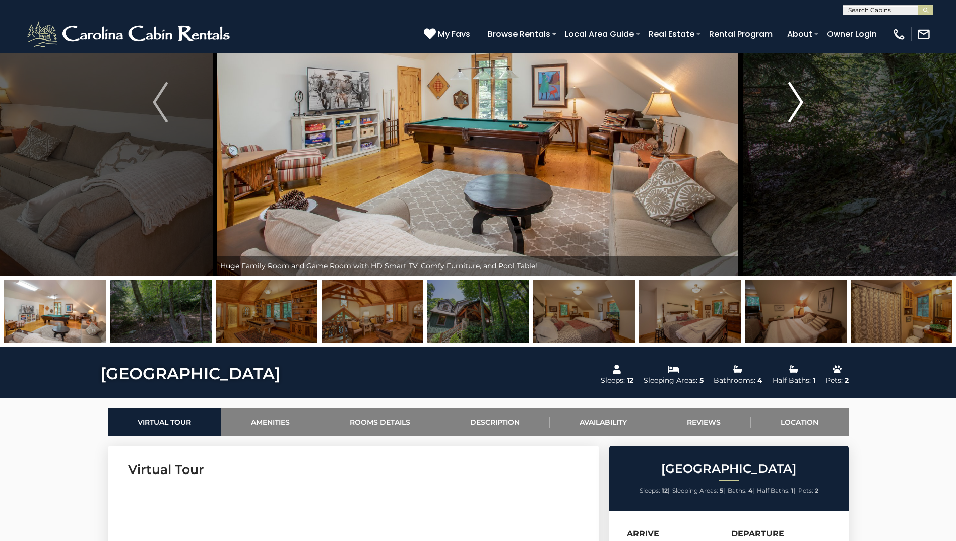
click at [788, 99] on img "Next" at bounding box center [795, 102] width 15 height 40
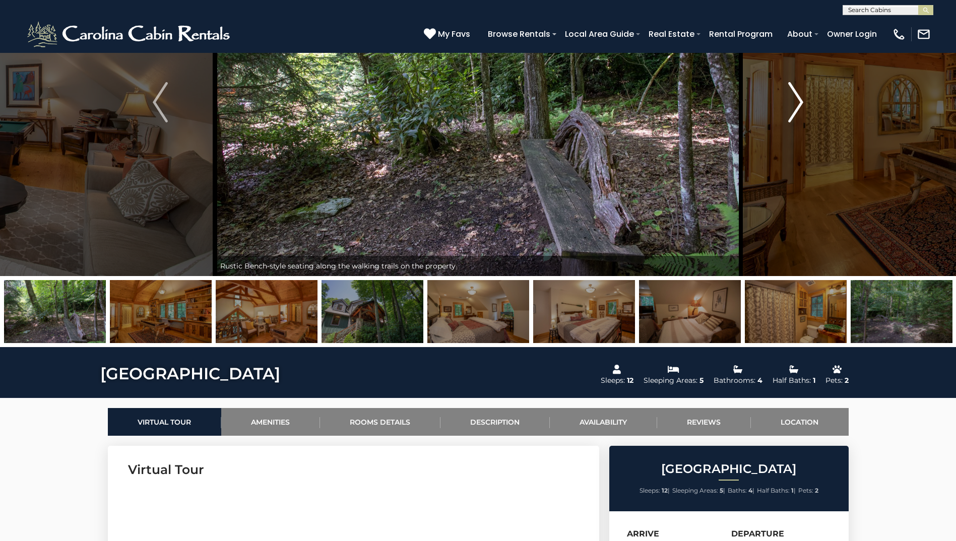
click at [788, 99] on img "Next" at bounding box center [795, 102] width 15 height 40
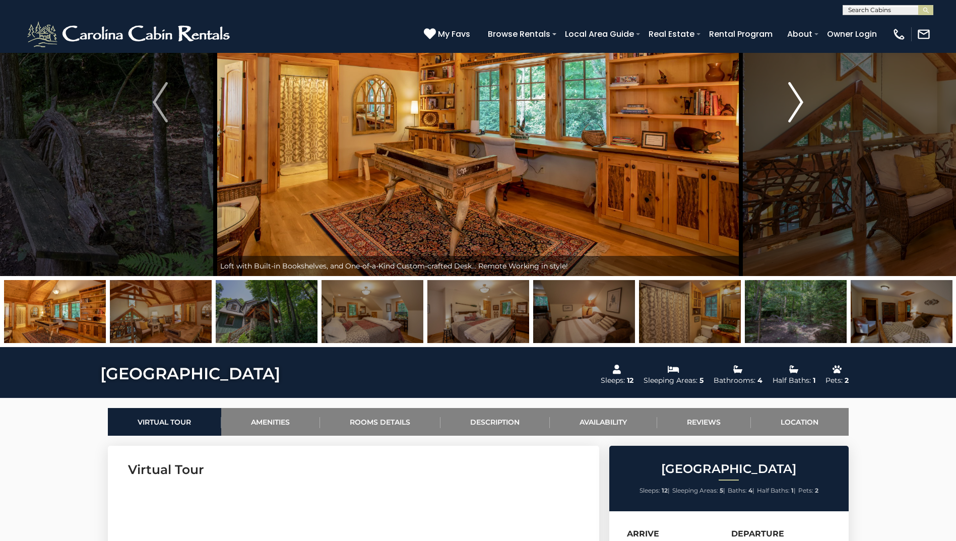
click at [788, 99] on img "Next" at bounding box center [795, 102] width 15 height 40
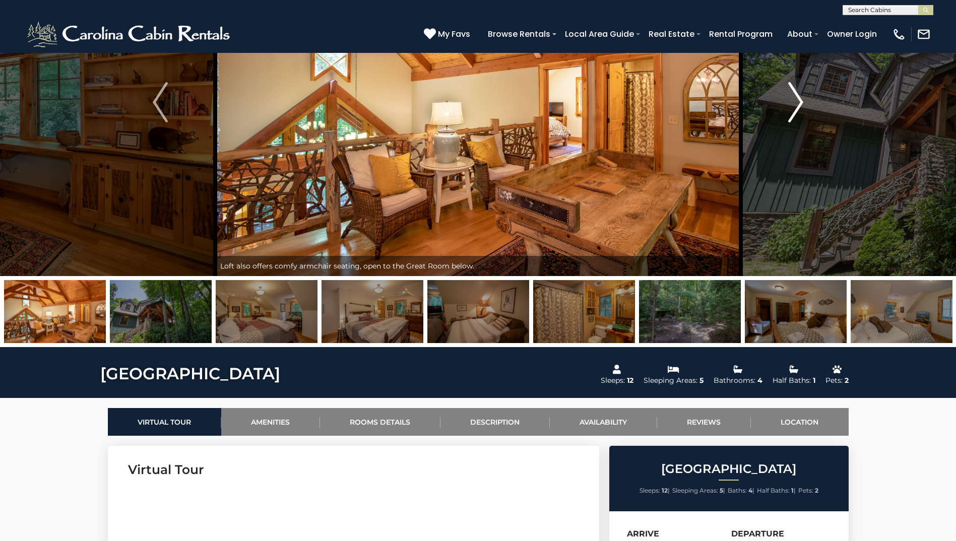
click at [788, 99] on img "Next" at bounding box center [795, 102] width 15 height 40
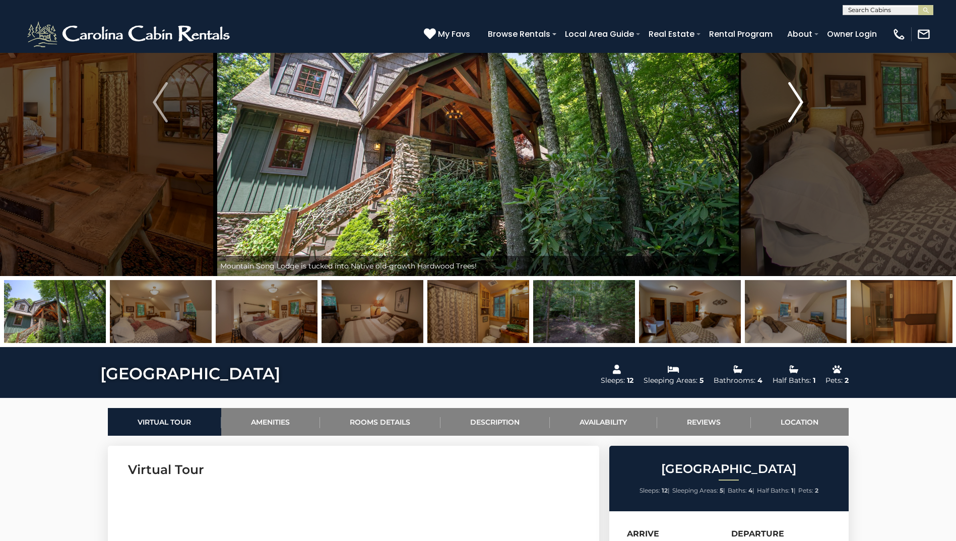
click at [788, 99] on img "Next" at bounding box center [795, 102] width 15 height 40
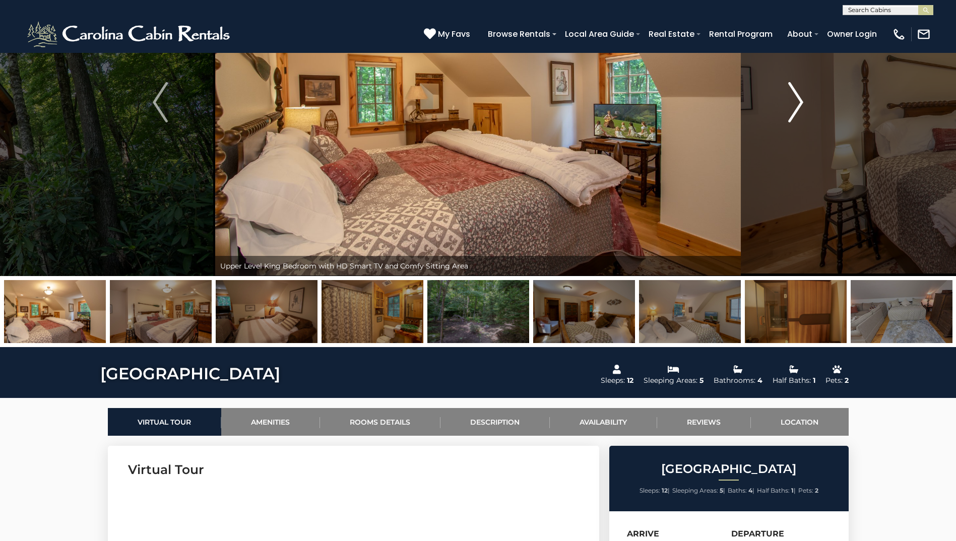
click at [788, 99] on img "Next" at bounding box center [795, 102] width 15 height 40
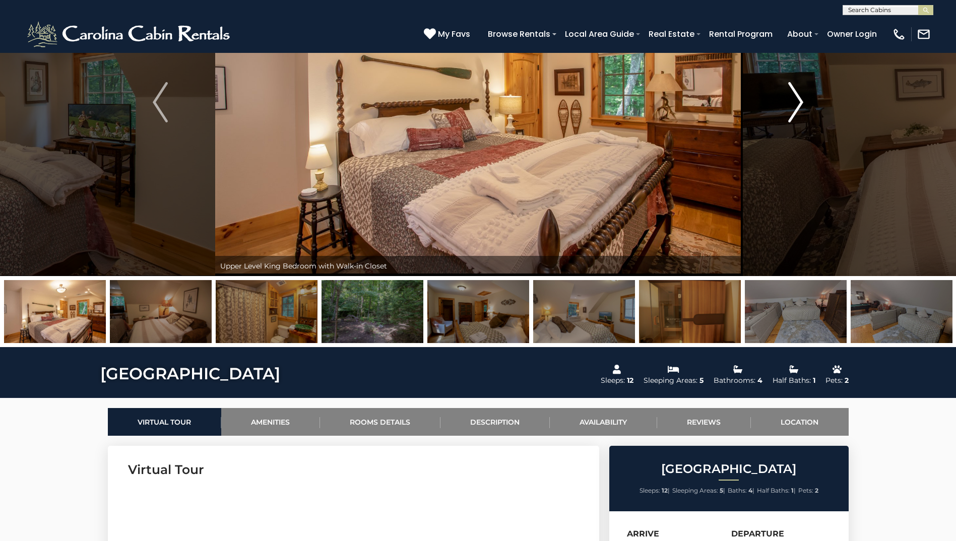
click at [788, 99] on img "Next" at bounding box center [795, 102] width 15 height 40
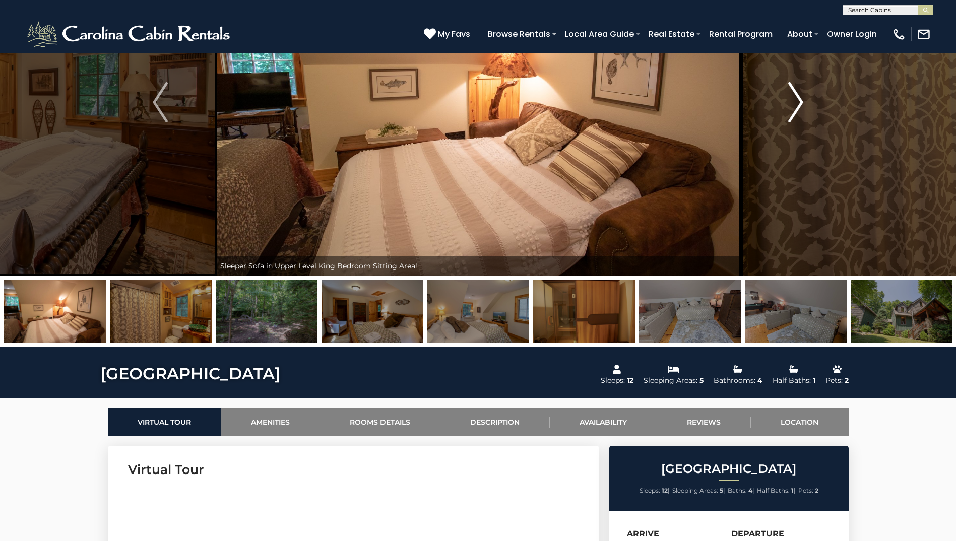
click at [788, 99] on img "Next" at bounding box center [795, 102] width 15 height 40
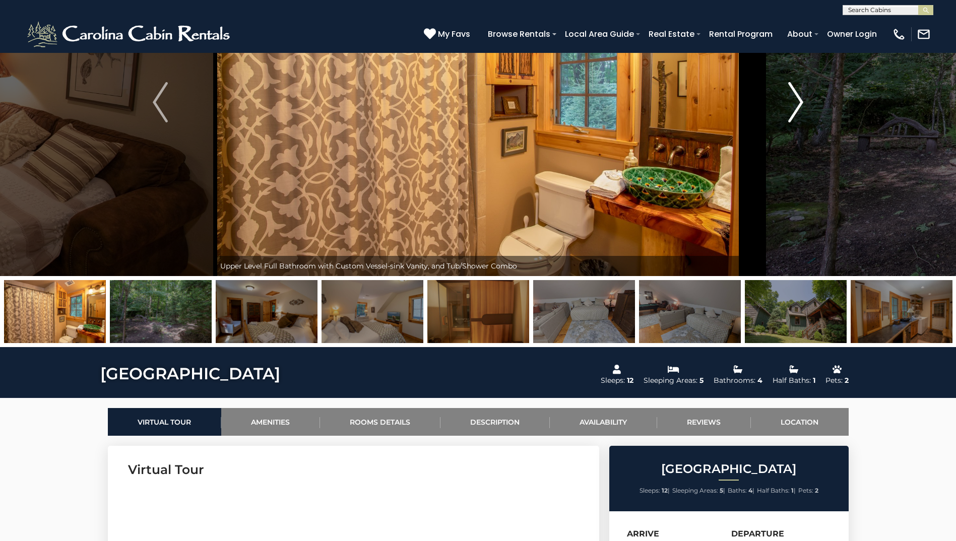
click at [788, 99] on img "Next" at bounding box center [795, 102] width 15 height 40
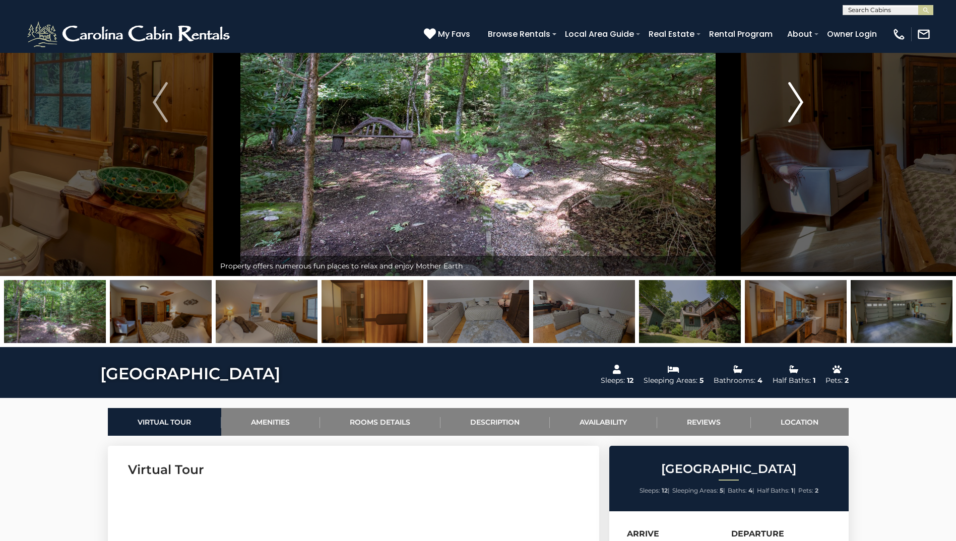
click at [788, 99] on img "Next" at bounding box center [795, 102] width 15 height 40
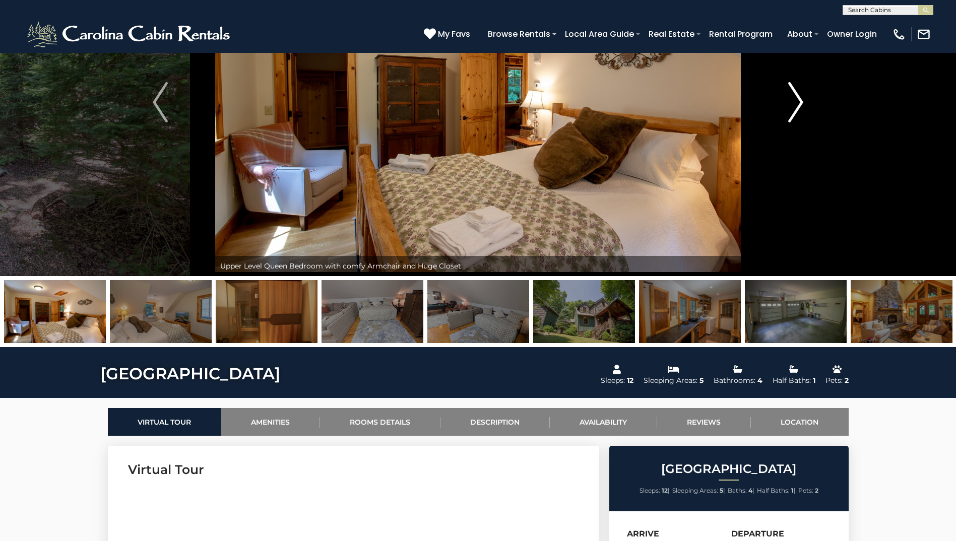
click at [788, 99] on img "Next" at bounding box center [795, 102] width 15 height 40
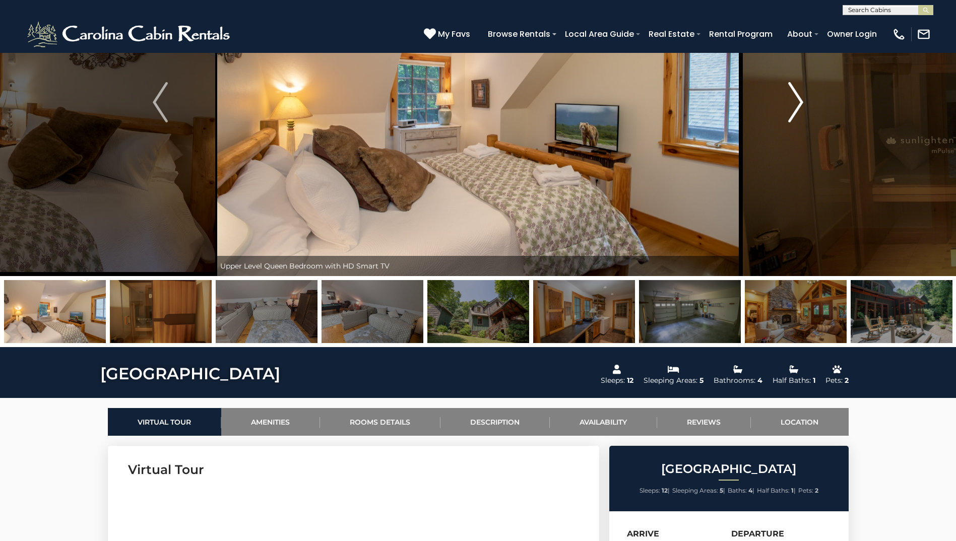
click at [788, 99] on img "Next" at bounding box center [795, 102] width 15 height 40
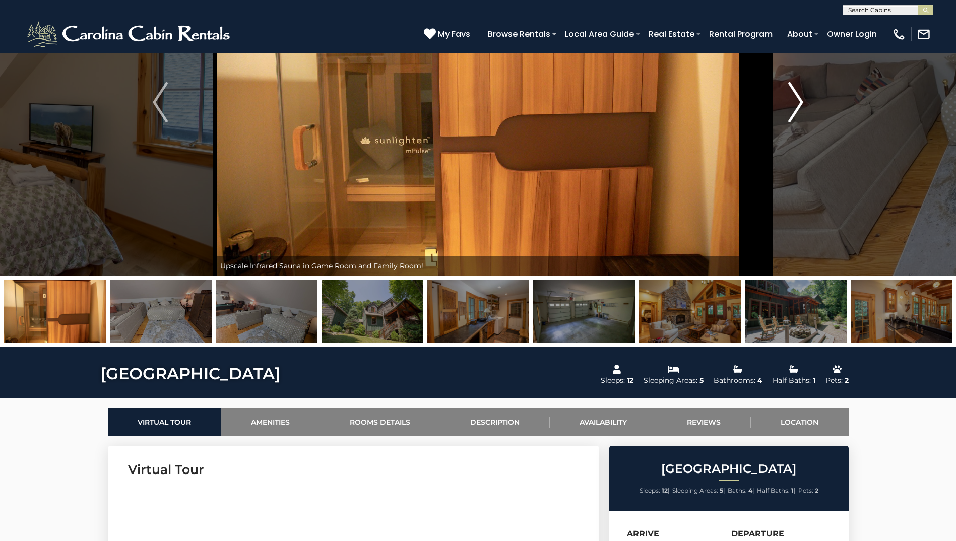
click at [788, 99] on img "Next" at bounding box center [795, 102] width 15 height 40
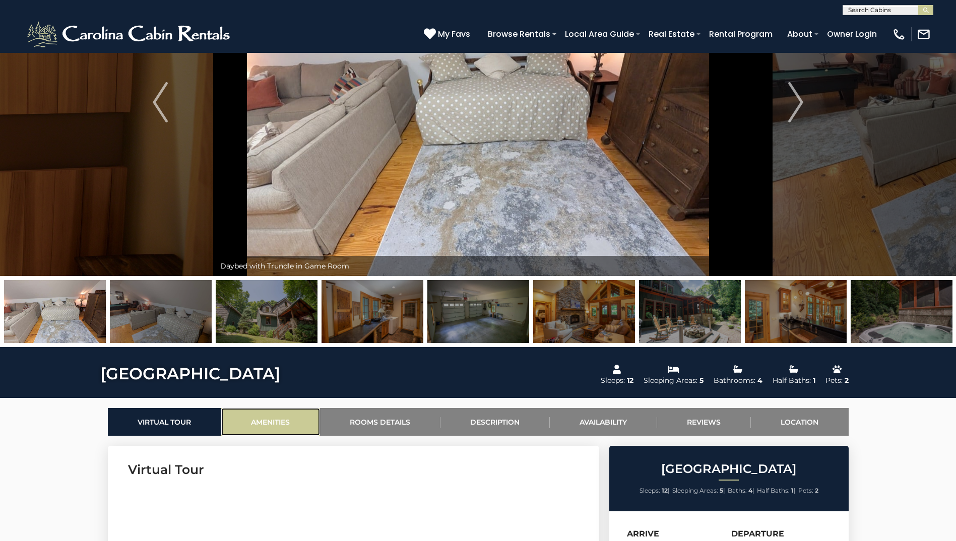
click at [280, 417] on link "Amenities" at bounding box center [270, 422] width 99 height 28
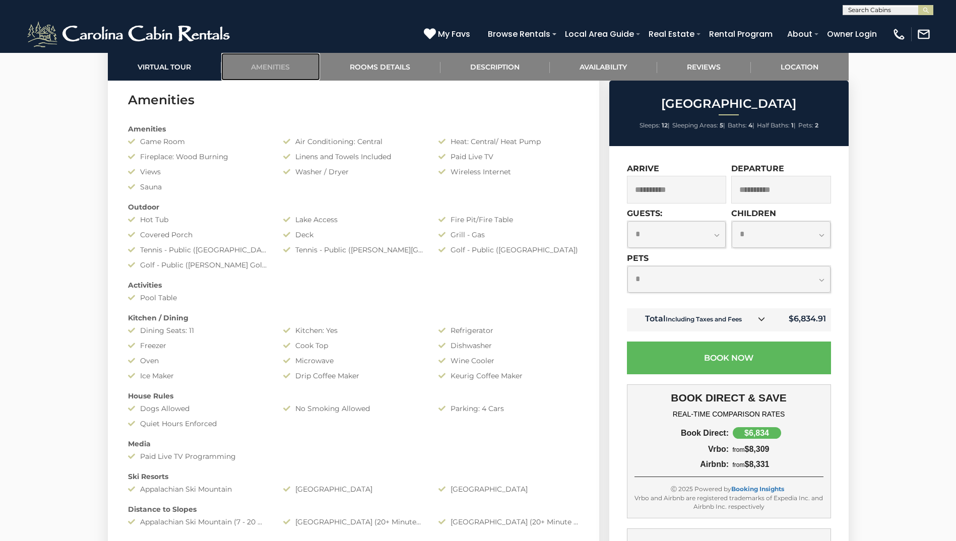
scroll to position [936, 0]
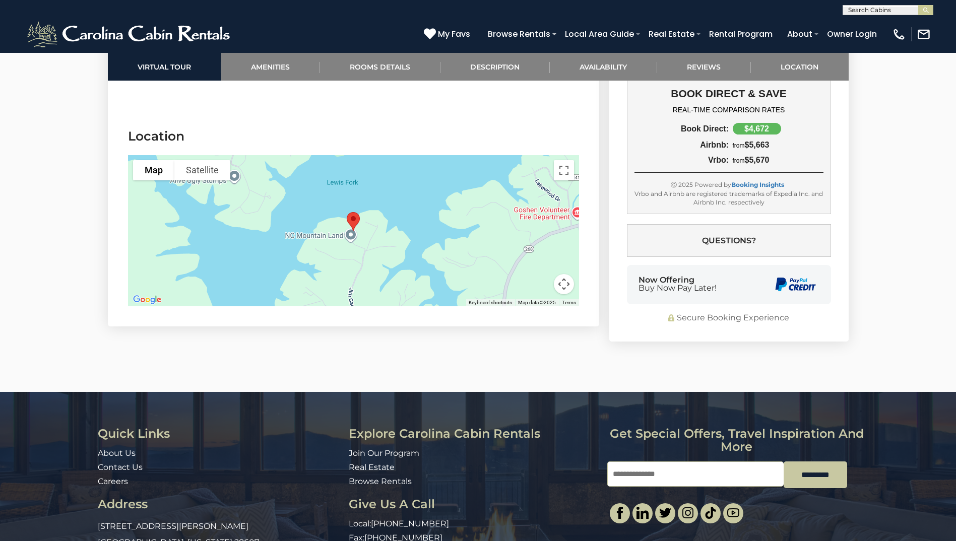
scroll to position [2139, 0]
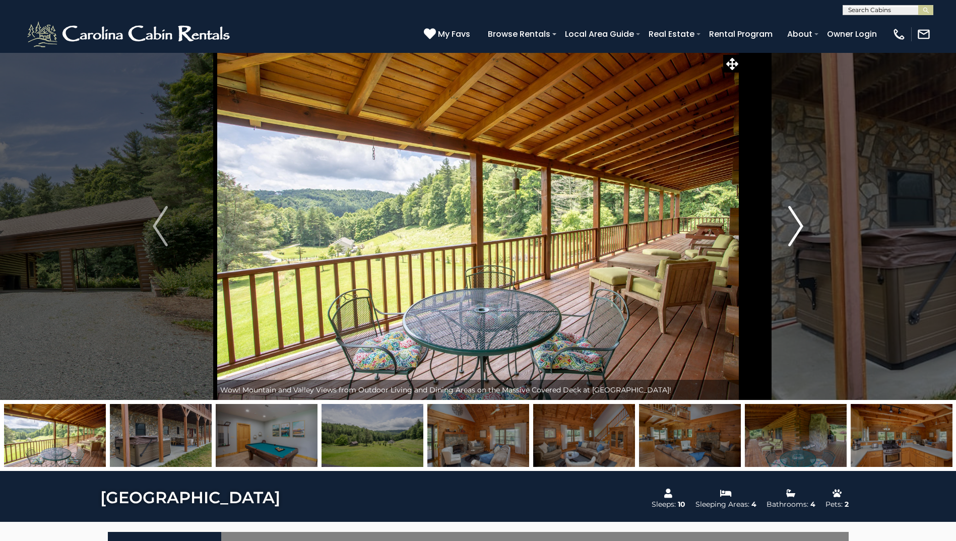
click at [794, 222] on img "Next" at bounding box center [795, 226] width 15 height 40
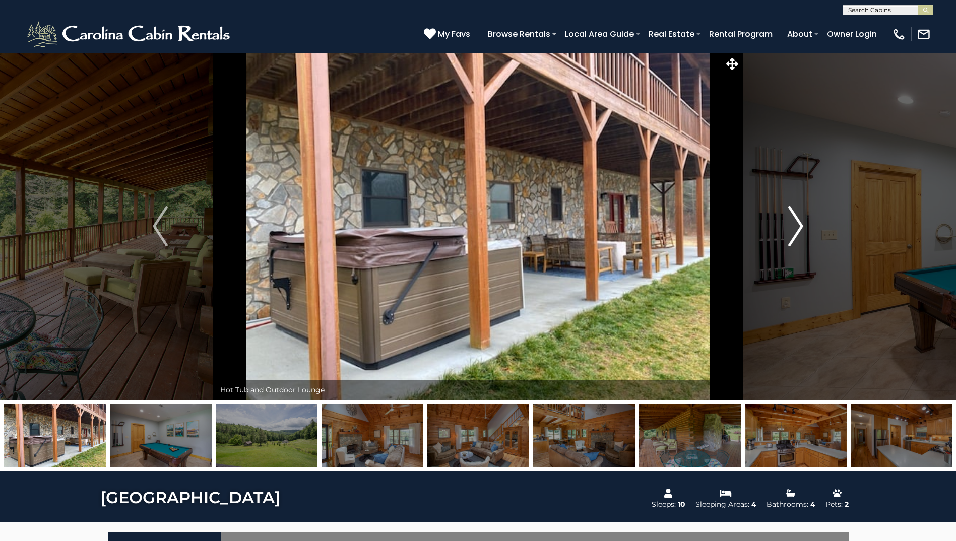
click at [794, 222] on img "Next" at bounding box center [795, 226] width 15 height 40
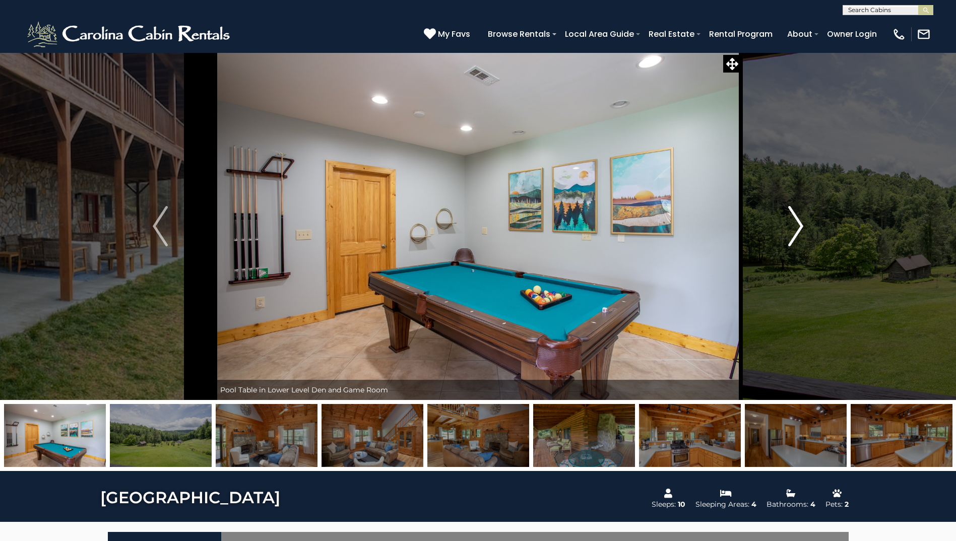
click at [794, 222] on img "Next" at bounding box center [795, 226] width 15 height 40
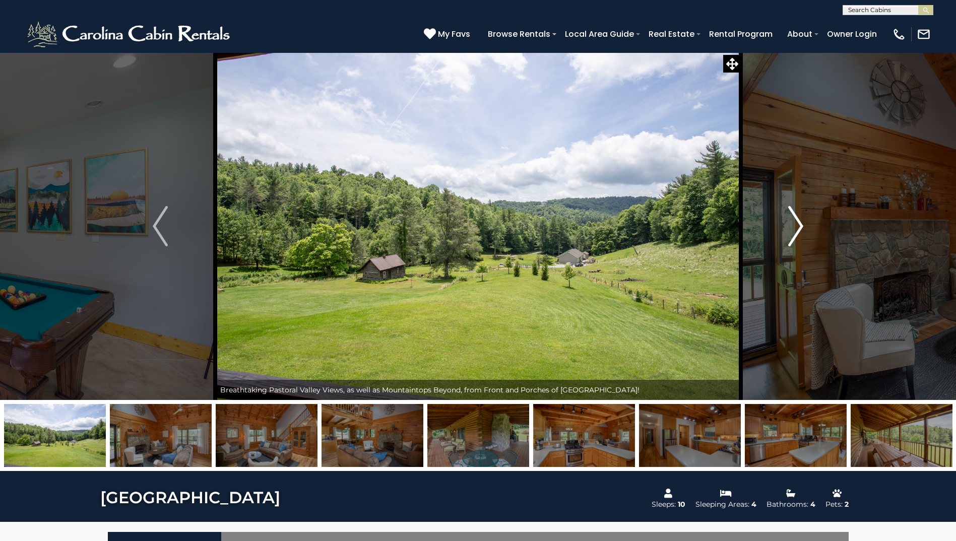
click at [794, 222] on img "Next" at bounding box center [795, 226] width 15 height 40
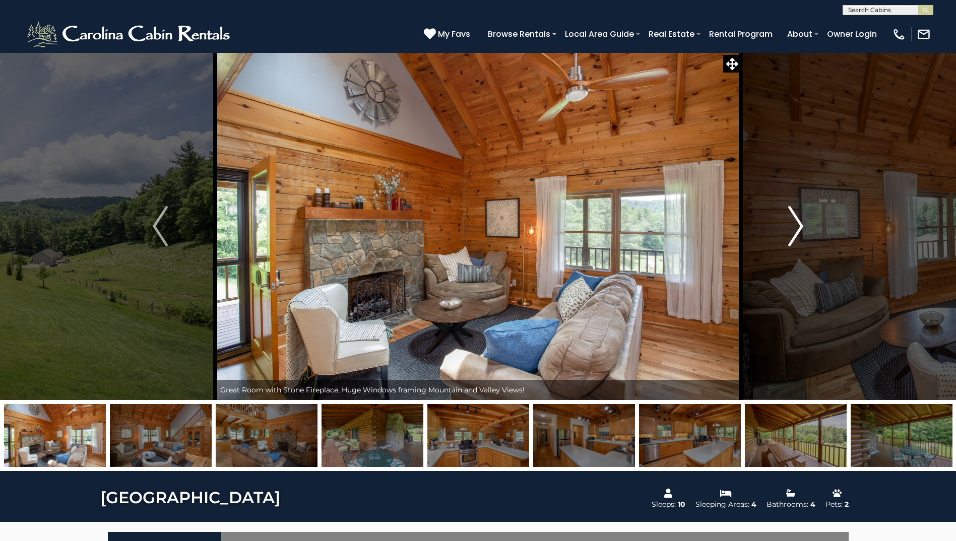
click at [794, 222] on img "Next" at bounding box center [795, 226] width 15 height 40
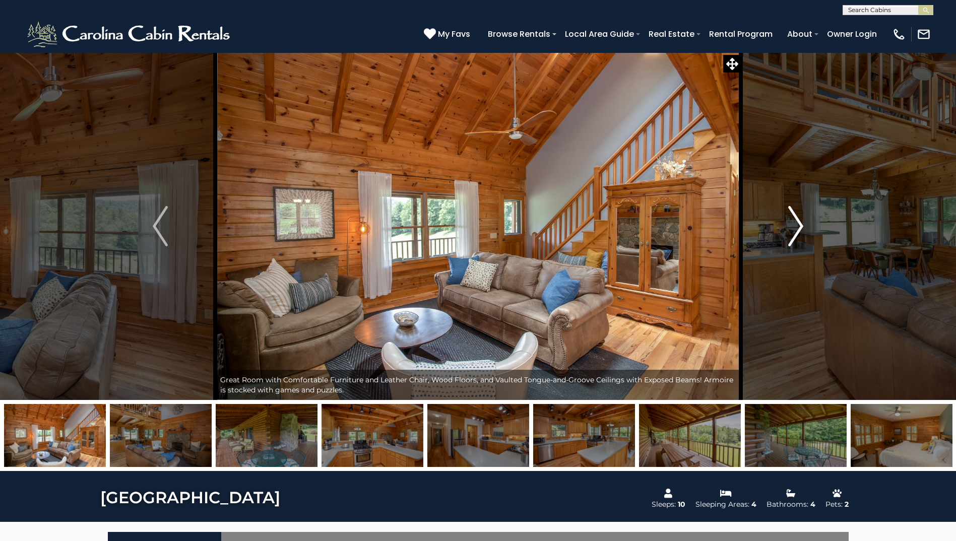
click at [794, 222] on img "Next" at bounding box center [795, 226] width 15 height 40
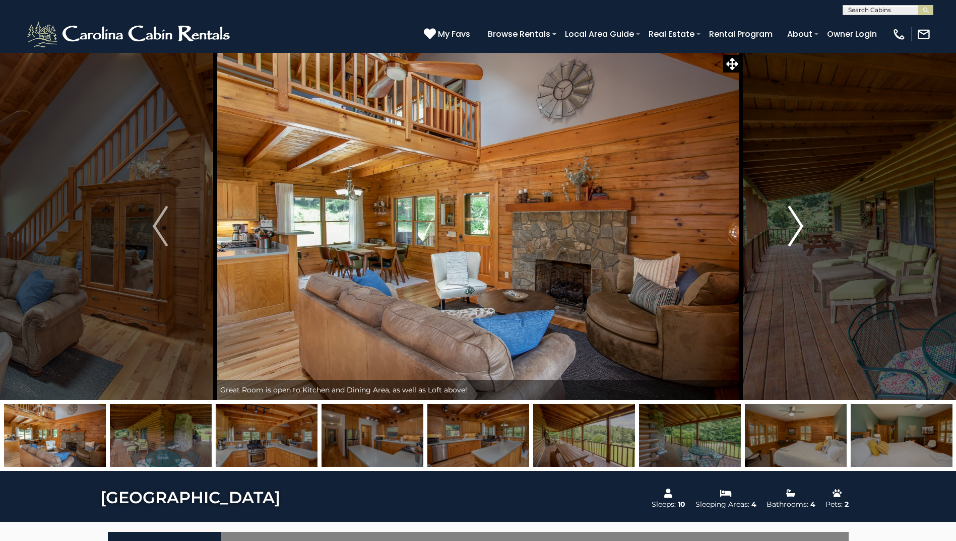
click at [794, 222] on img "Next" at bounding box center [795, 226] width 15 height 40
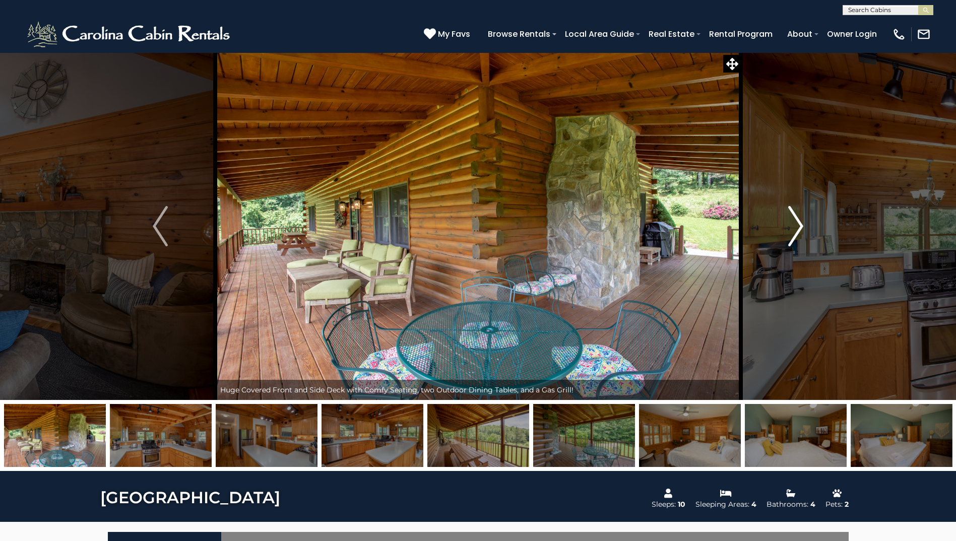
click at [794, 222] on img "Next" at bounding box center [795, 226] width 15 height 40
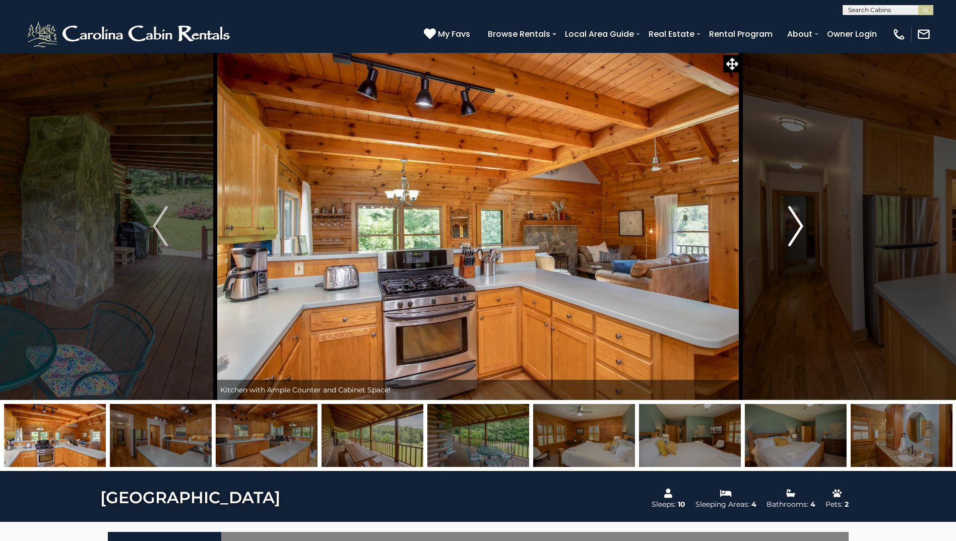
click at [794, 222] on img "Next" at bounding box center [795, 226] width 15 height 40
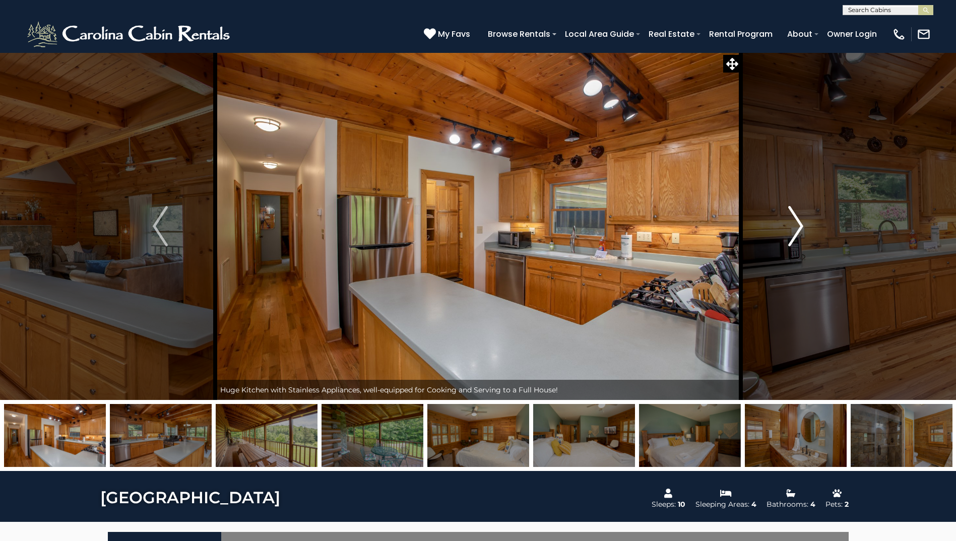
click at [794, 222] on img "Next" at bounding box center [795, 226] width 15 height 40
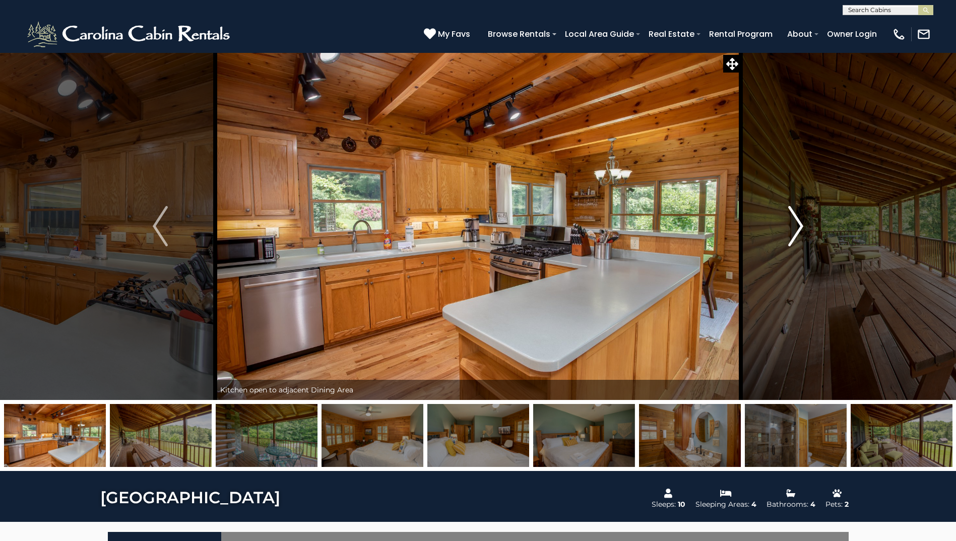
click at [794, 222] on img "Next" at bounding box center [795, 226] width 15 height 40
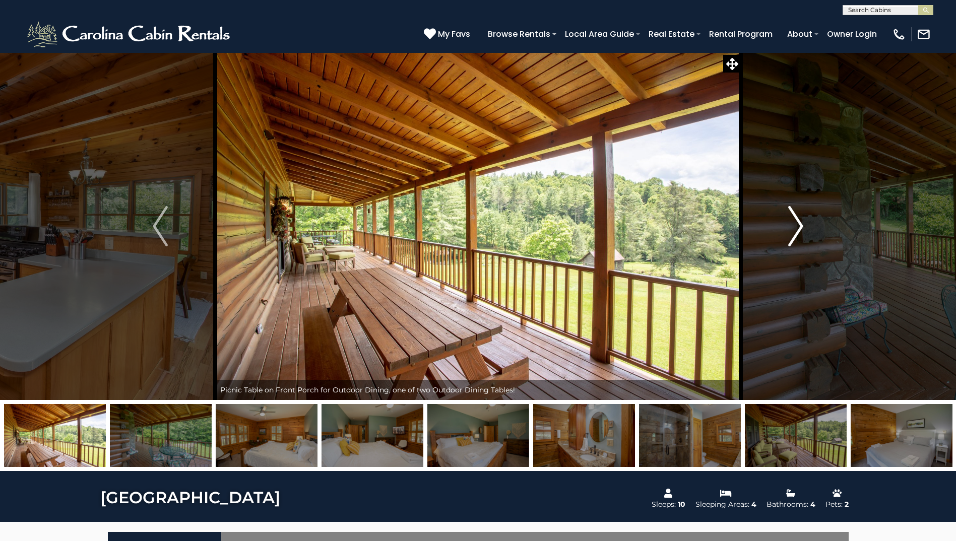
click at [794, 222] on img "Next" at bounding box center [795, 226] width 15 height 40
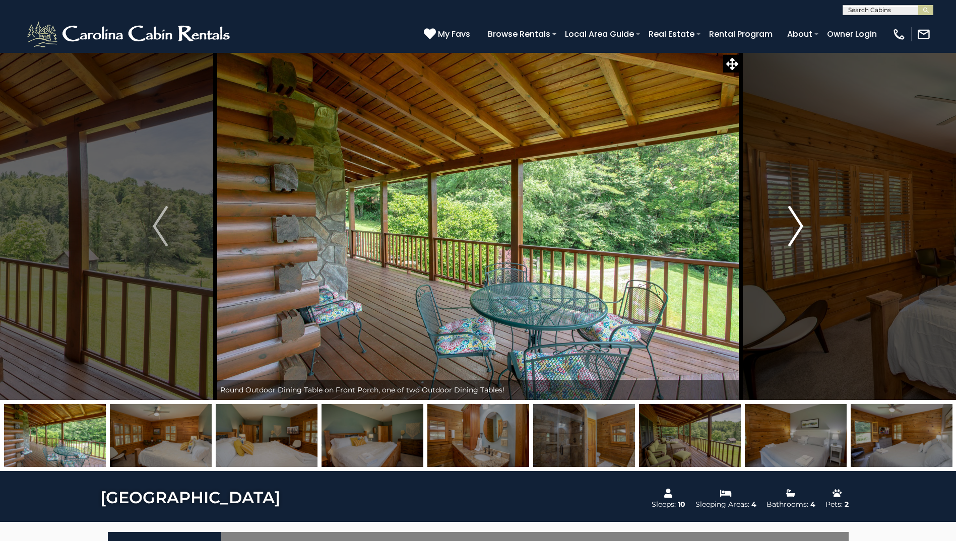
click at [794, 222] on img "Next" at bounding box center [795, 226] width 15 height 40
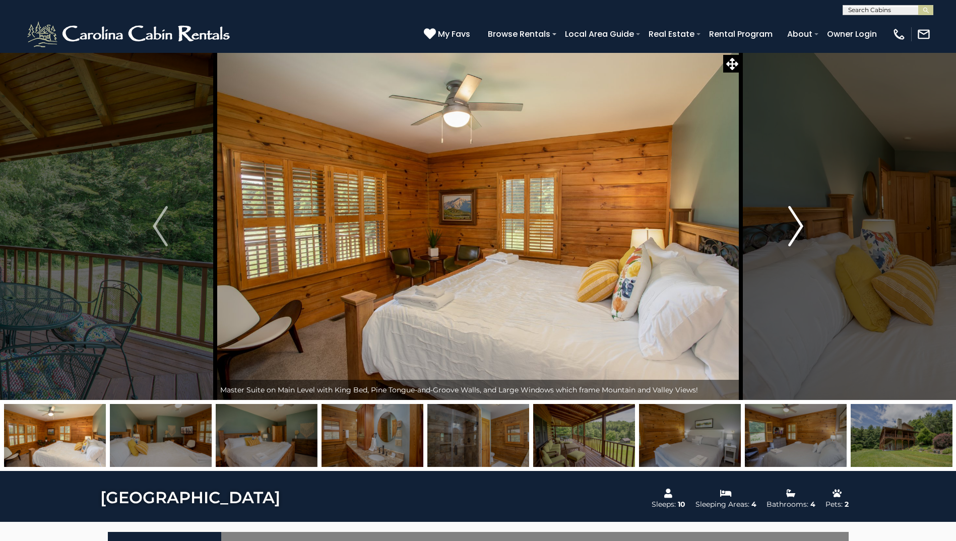
click at [794, 222] on img "Next" at bounding box center [795, 226] width 15 height 40
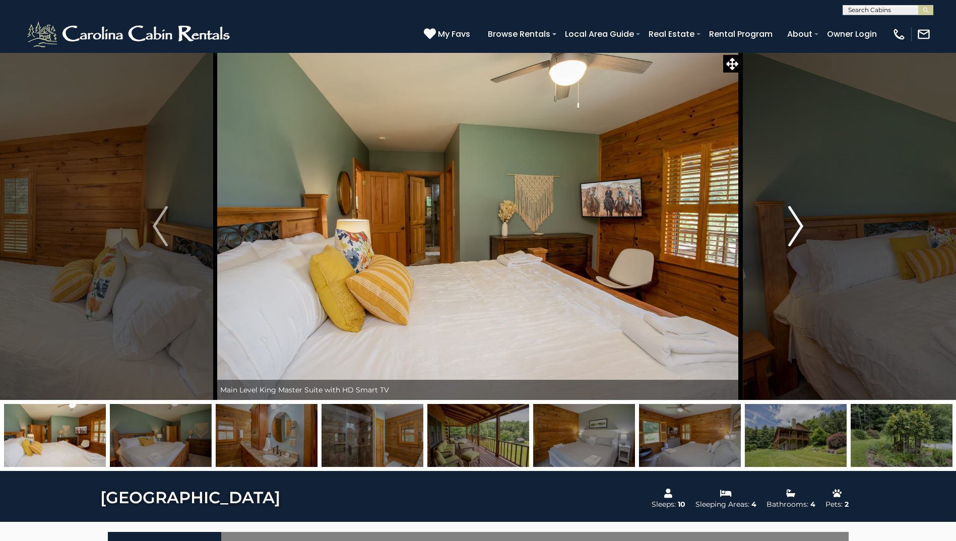
click at [794, 222] on img "Next" at bounding box center [795, 226] width 15 height 40
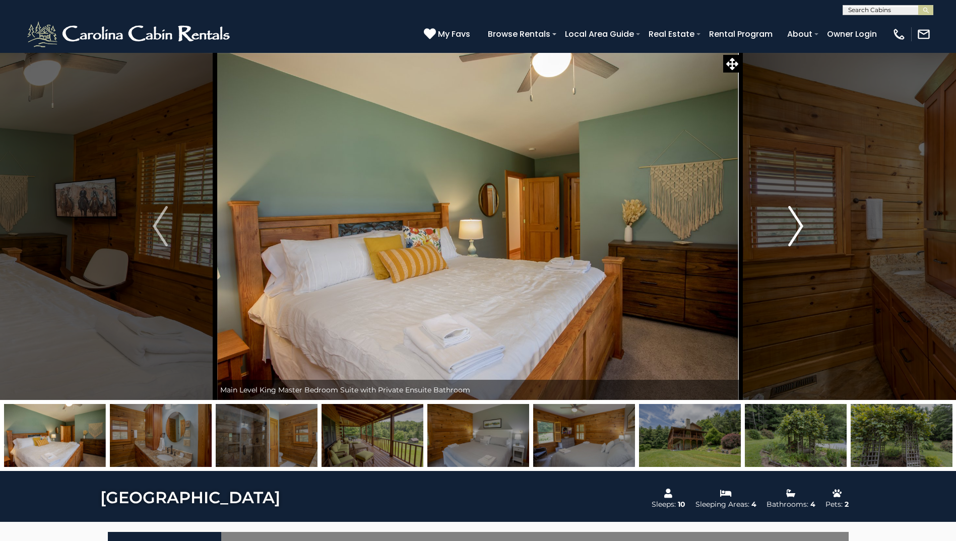
click at [794, 222] on img "Next" at bounding box center [795, 226] width 15 height 40
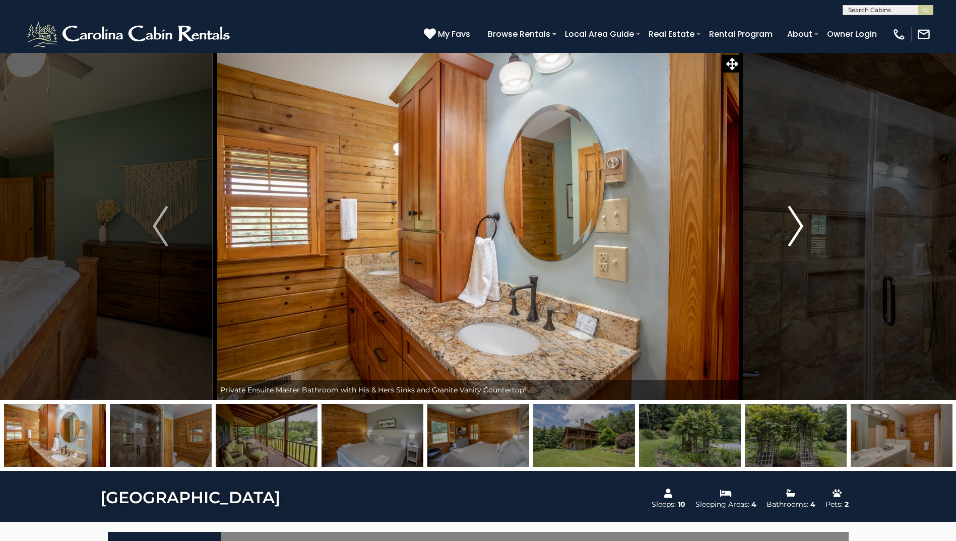
click at [794, 222] on img "Next" at bounding box center [795, 226] width 15 height 40
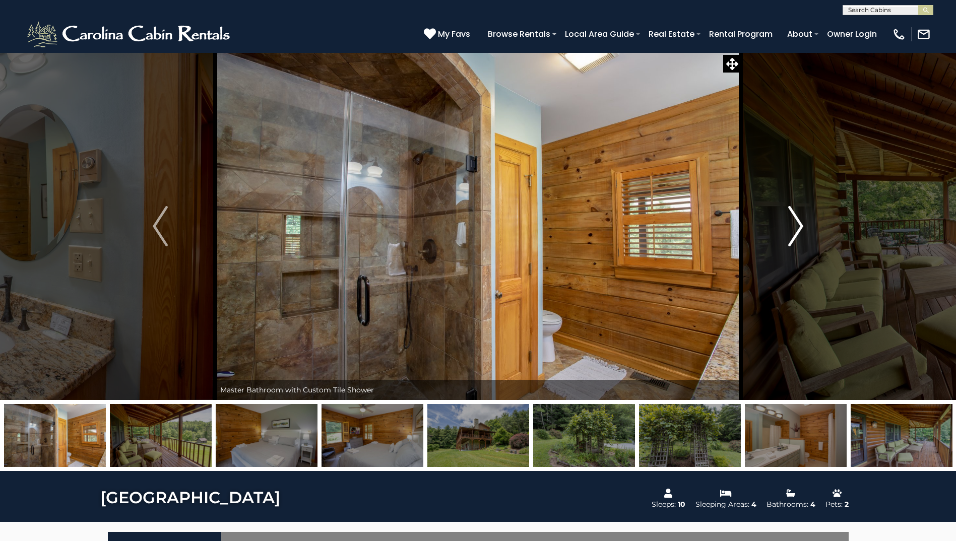
click at [794, 222] on img "Next" at bounding box center [795, 226] width 15 height 40
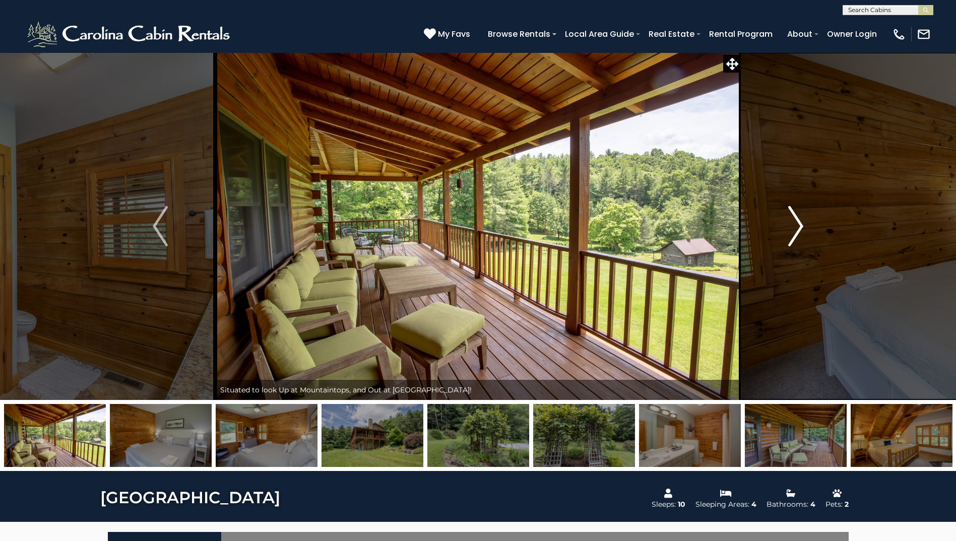
click at [794, 222] on img "Next" at bounding box center [795, 226] width 15 height 40
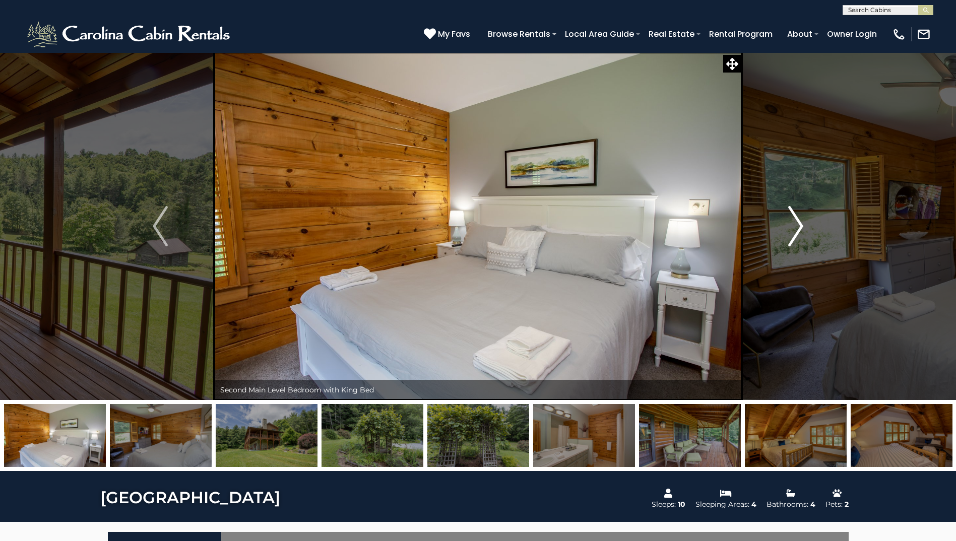
click at [794, 222] on img "Next" at bounding box center [795, 226] width 15 height 40
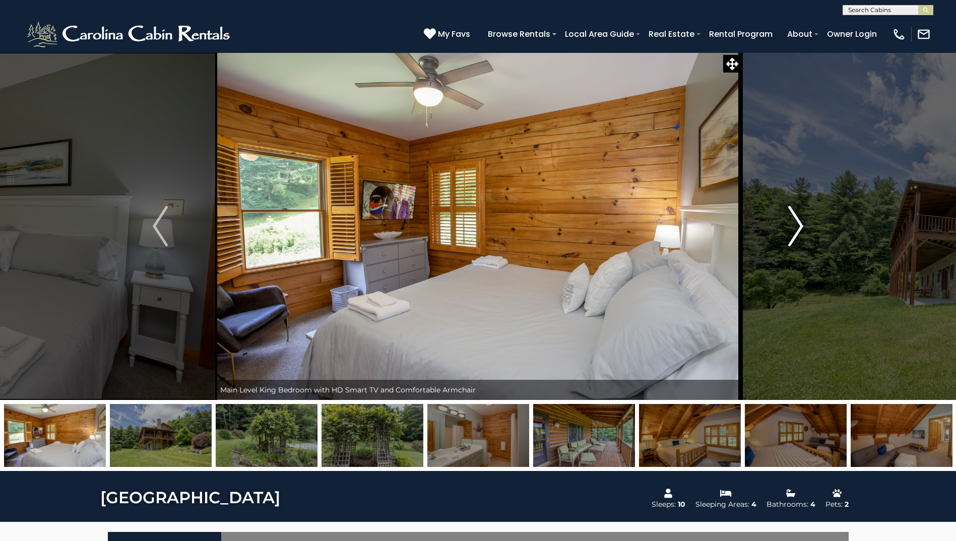
click at [794, 222] on img "Next" at bounding box center [795, 226] width 15 height 40
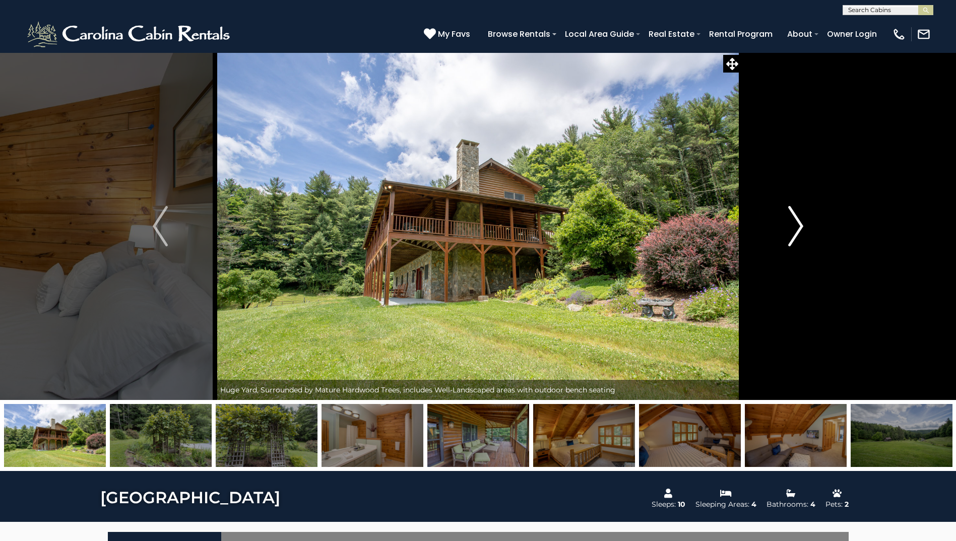
click at [794, 222] on img "Next" at bounding box center [795, 226] width 15 height 40
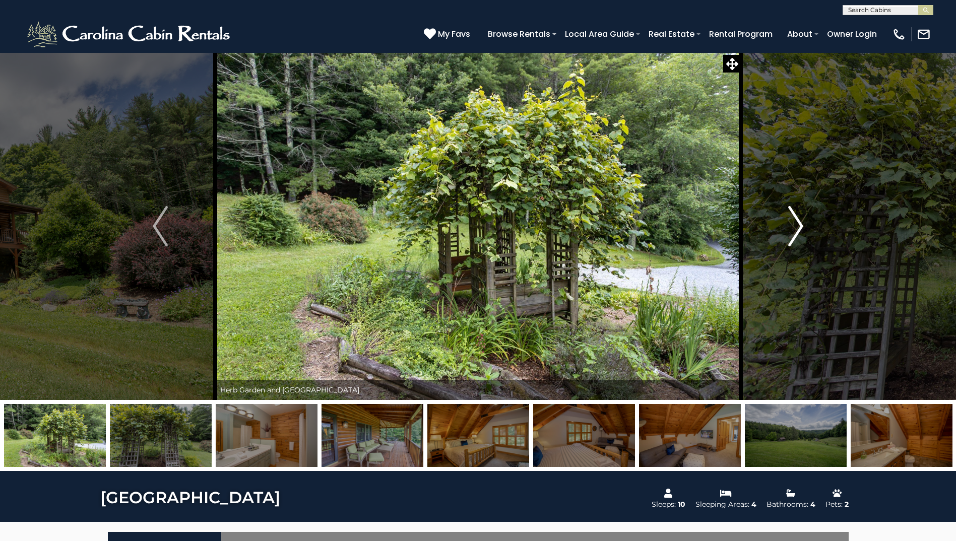
click at [794, 222] on img "Next" at bounding box center [795, 226] width 15 height 40
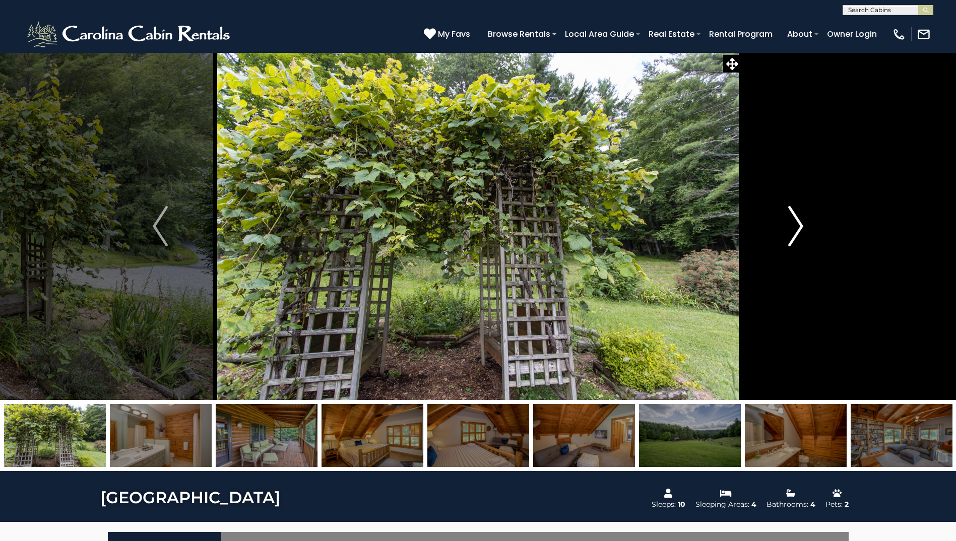
click at [794, 222] on img "Next" at bounding box center [795, 226] width 15 height 40
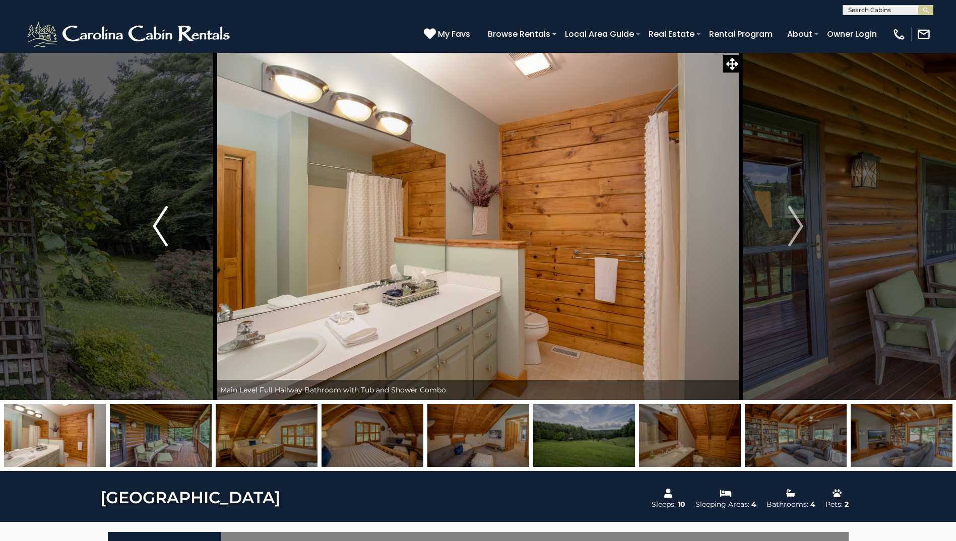
click at [173, 241] on button "Previous" at bounding box center [160, 226] width 110 height 348
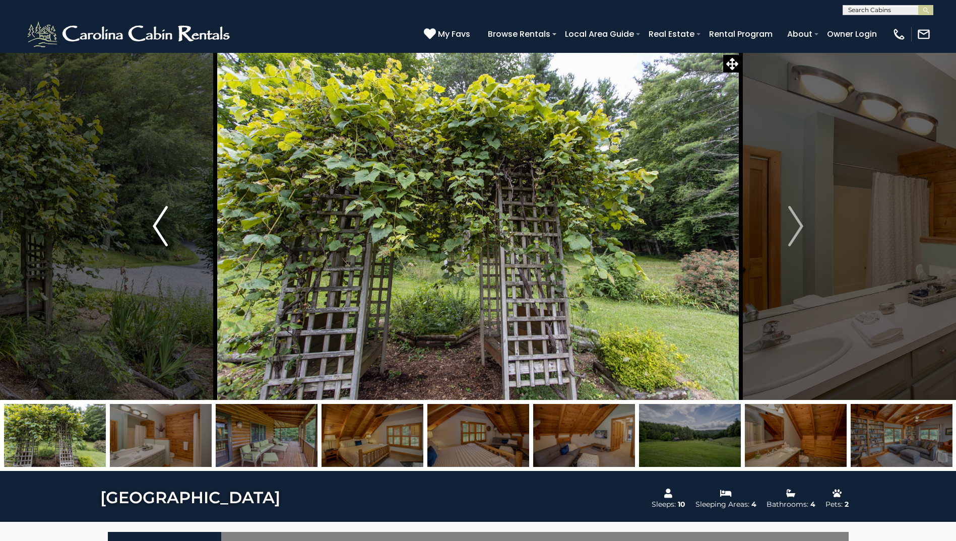
click at [173, 241] on button "Previous" at bounding box center [160, 226] width 110 height 348
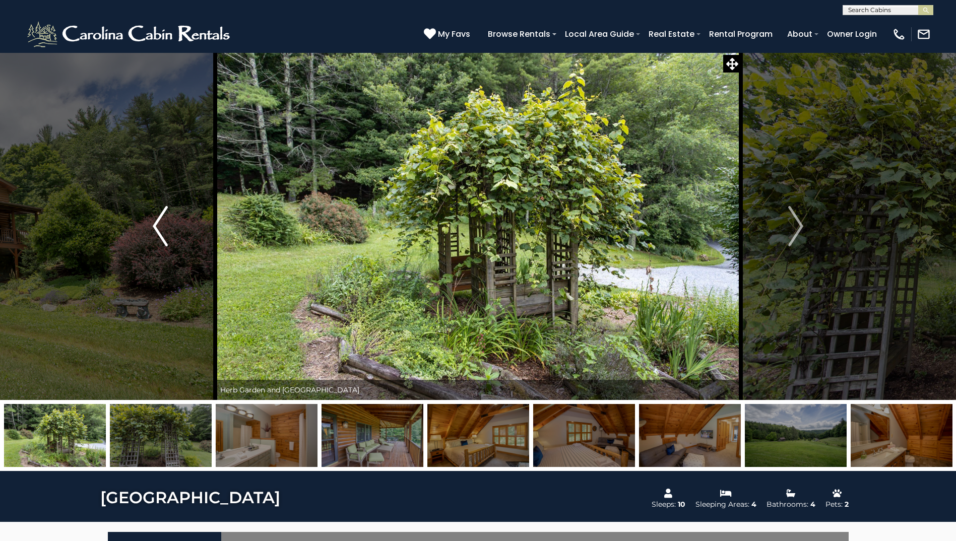
click at [173, 241] on button "Previous" at bounding box center [160, 226] width 110 height 348
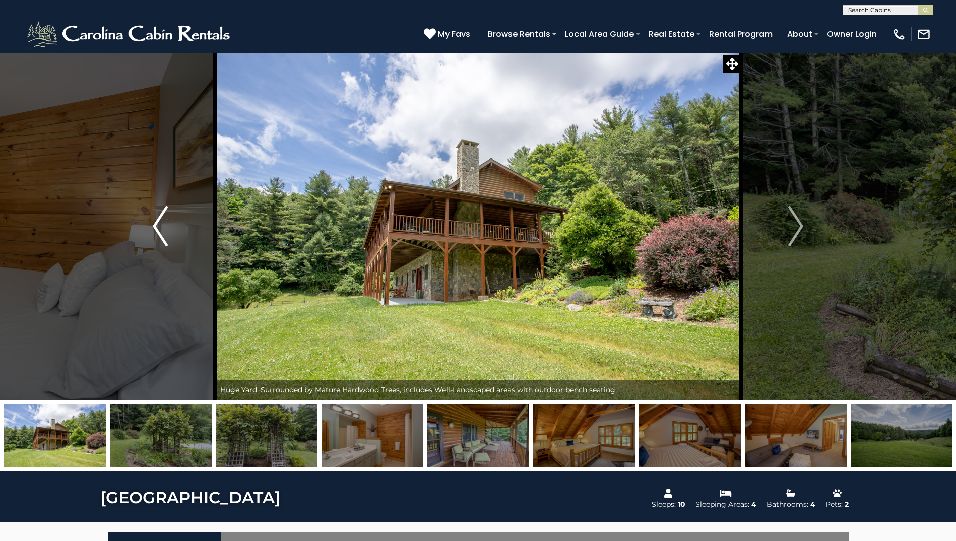
click at [173, 241] on button "Previous" at bounding box center [160, 226] width 110 height 348
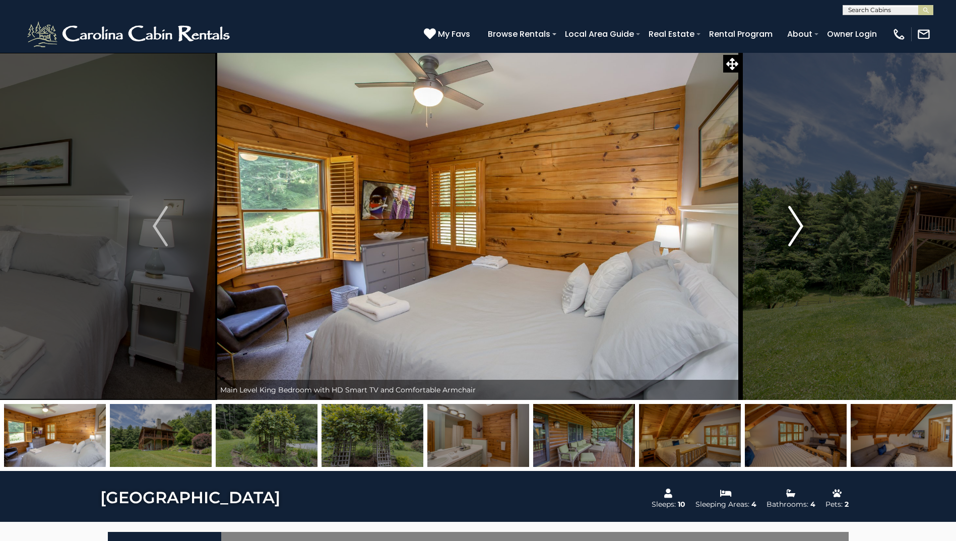
click at [784, 218] on button "Next" at bounding box center [796, 226] width 110 height 348
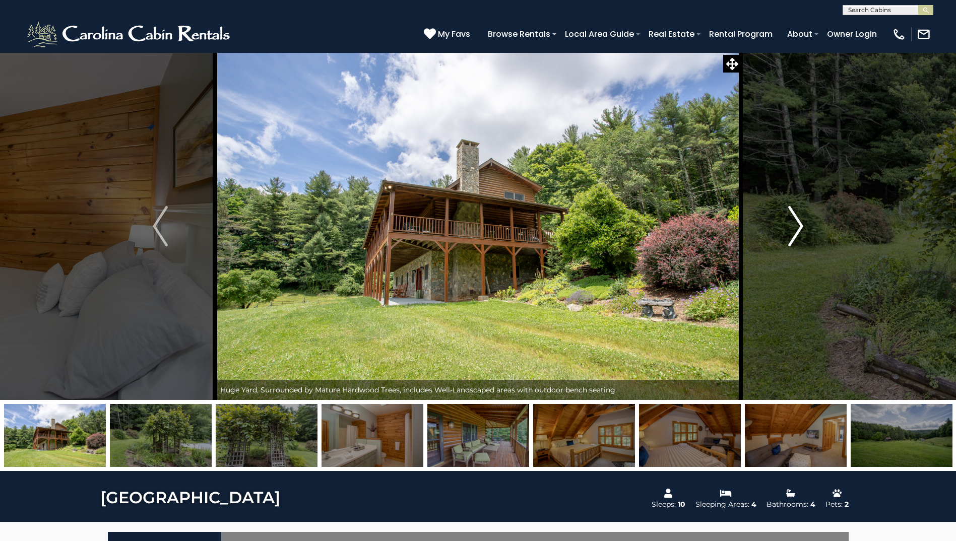
click at [784, 218] on button "Next" at bounding box center [796, 226] width 110 height 348
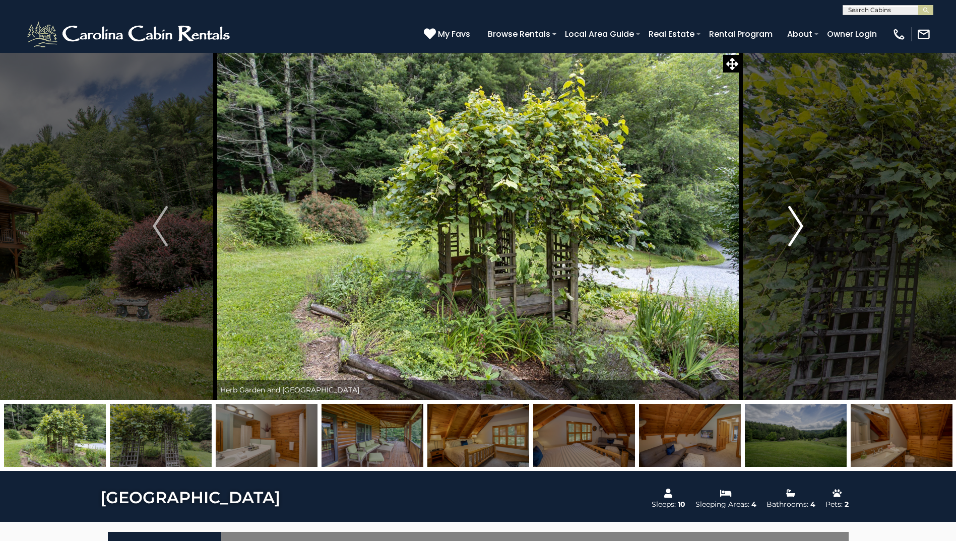
click at [784, 218] on button "Next" at bounding box center [796, 226] width 110 height 348
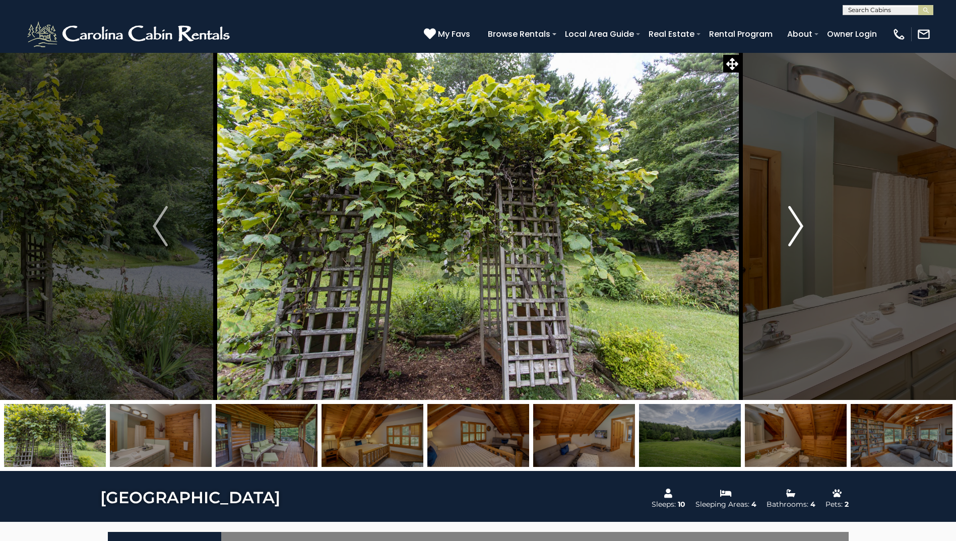
click at [784, 218] on button "Next" at bounding box center [796, 226] width 110 height 348
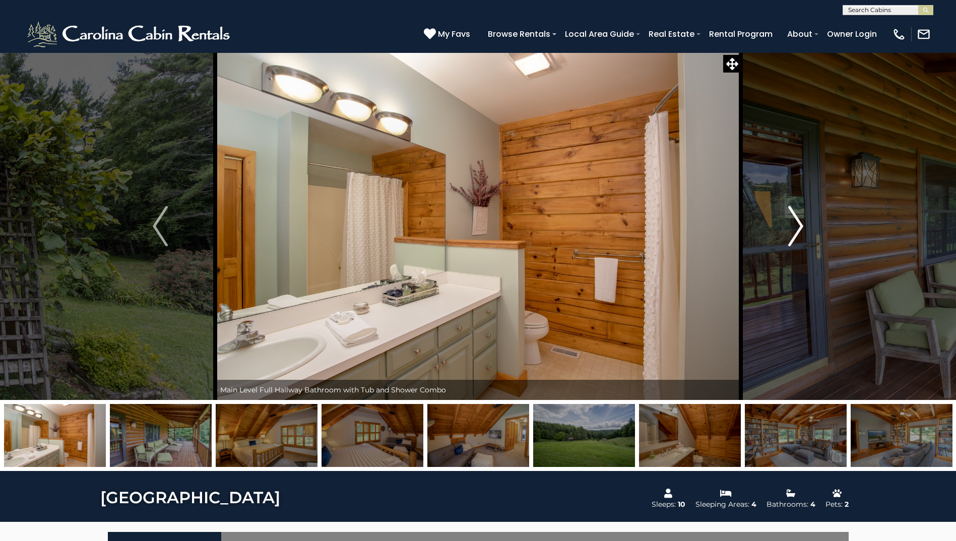
click at [784, 218] on button "Next" at bounding box center [796, 226] width 110 height 348
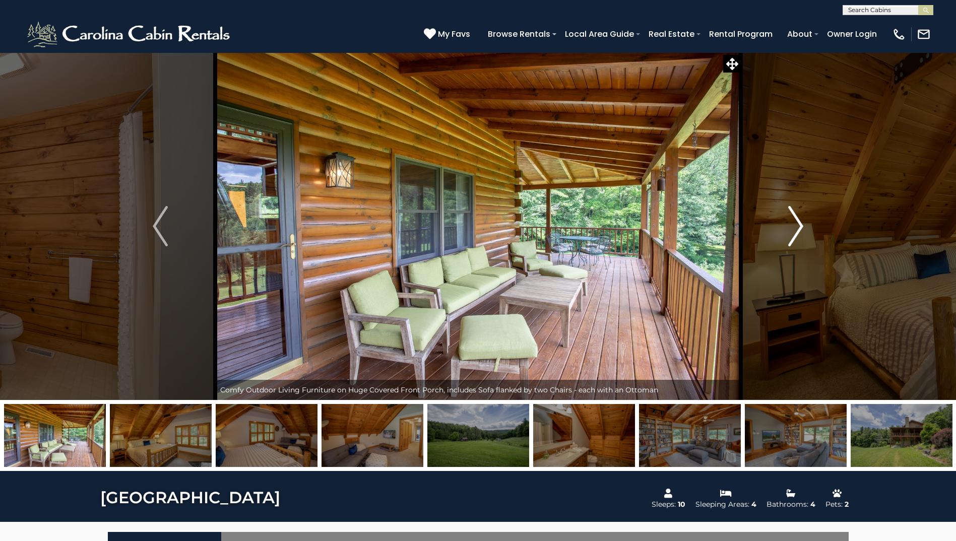
click at [784, 218] on button "Next" at bounding box center [796, 226] width 110 height 348
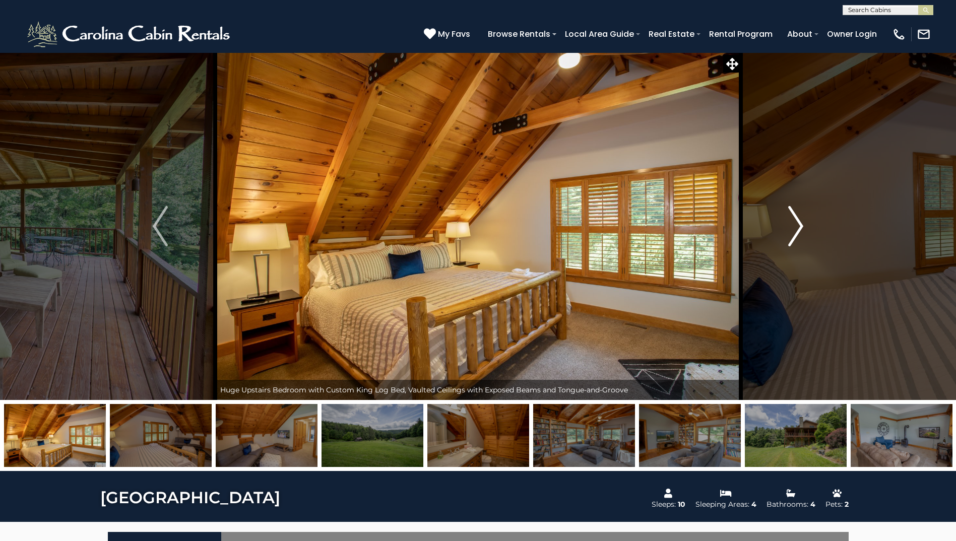
click at [784, 218] on button "Next" at bounding box center [796, 226] width 110 height 348
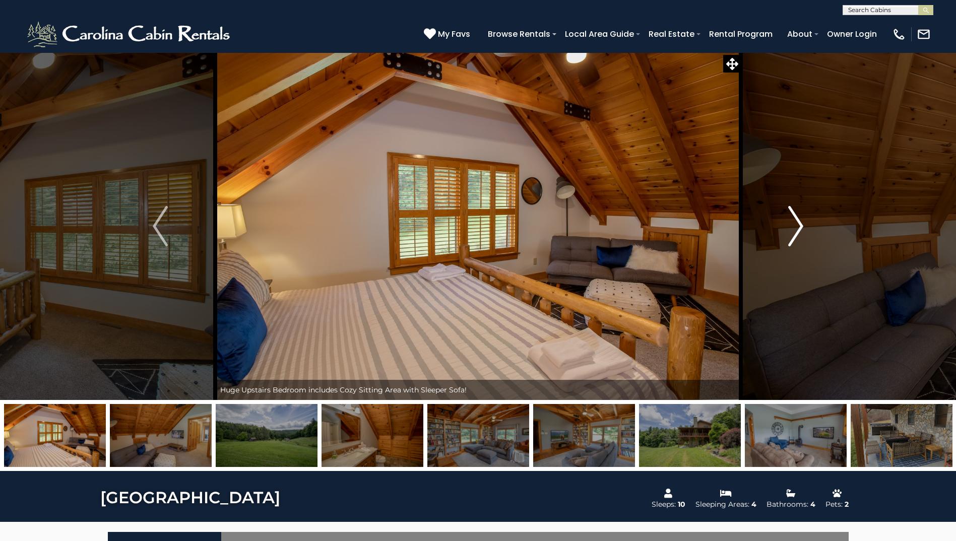
click at [784, 218] on button "Next" at bounding box center [796, 226] width 110 height 348
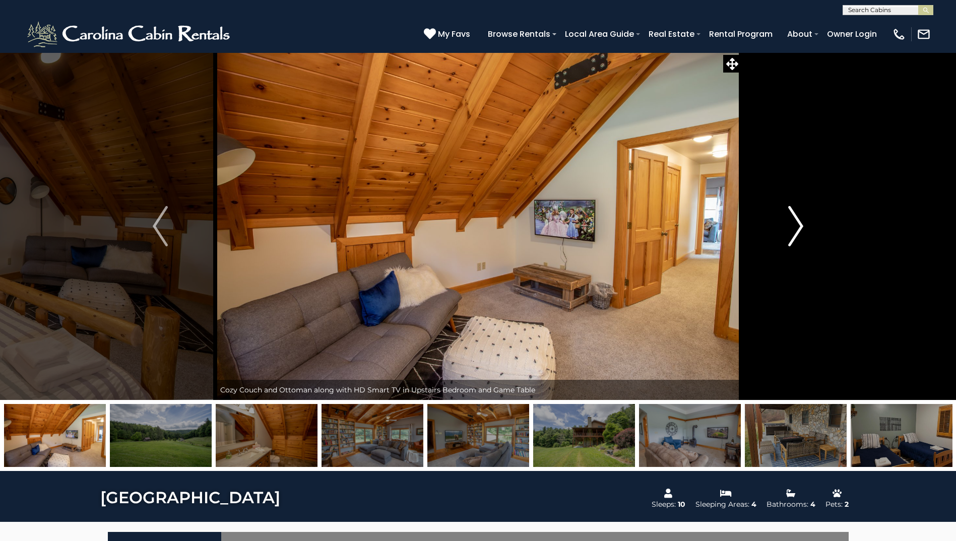
click at [784, 218] on button "Next" at bounding box center [796, 226] width 110 height 348
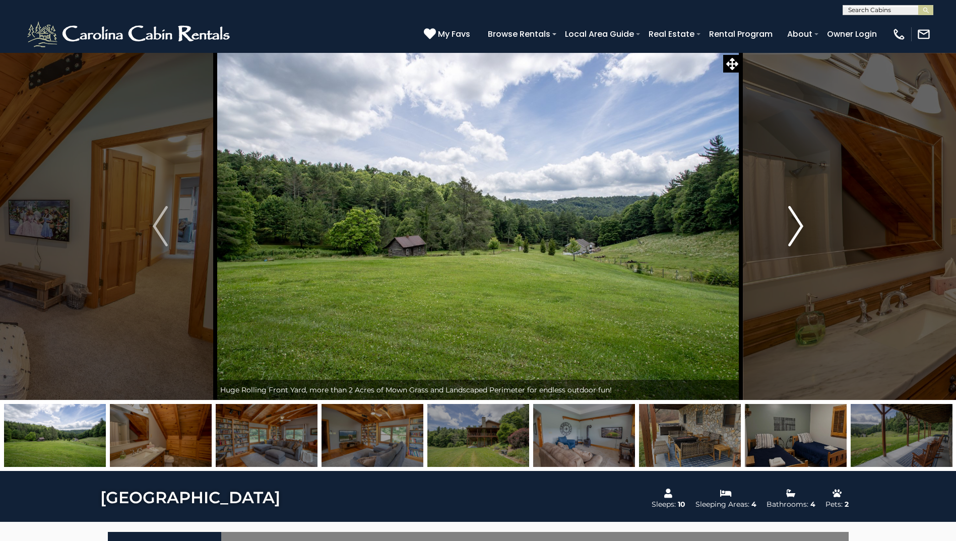
click at [784, 218] on button "Next" at bounding box center [796, 226] width 110 height 348
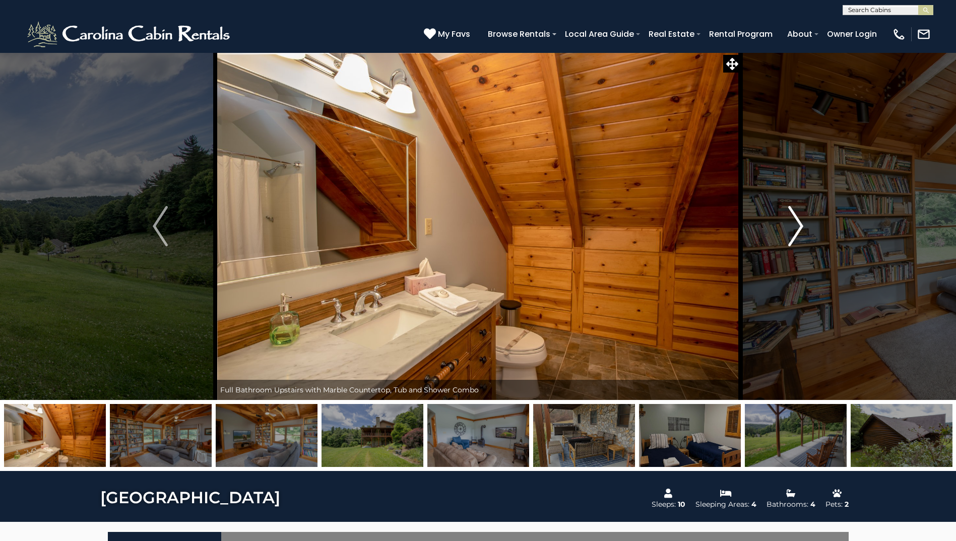
click at [784, 218] on button "Next" at bounding box center [796, 226] width 110 height 348
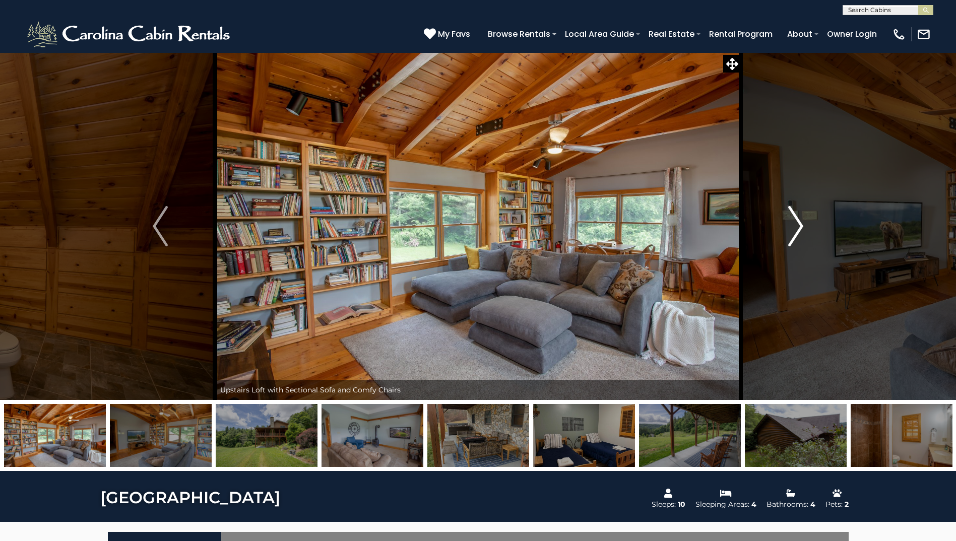
click at [784, 218] on button "Next" at bounding box center [796, 226] width 110 height 348
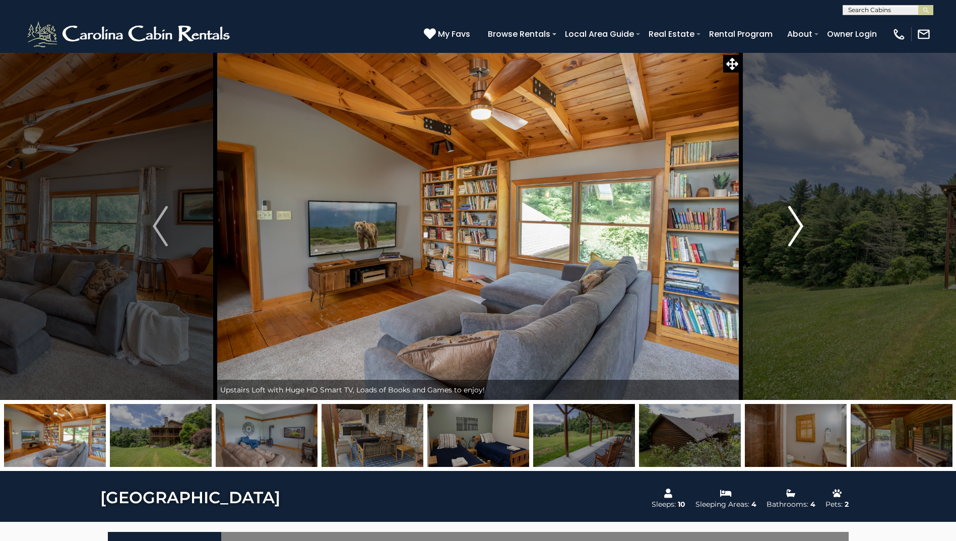
click at [784, 218] on button "Next" at bounding box center [796, 226] width 110 height 348
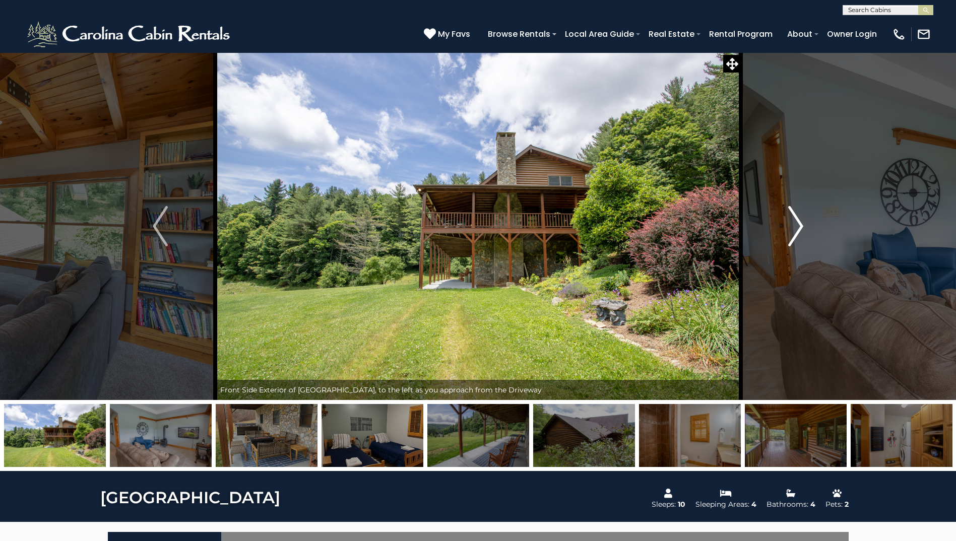
click at [784, 218] on button "Next" at bounding box center [796, 226] width 110 height 348
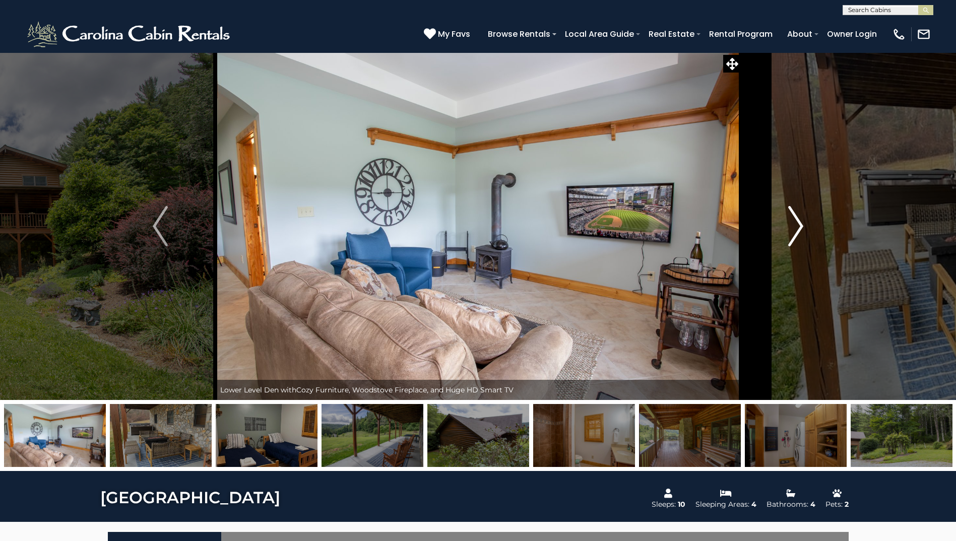
click at [784, 218] on button "Next" at bounding box center [796, 226] width 110 height 348
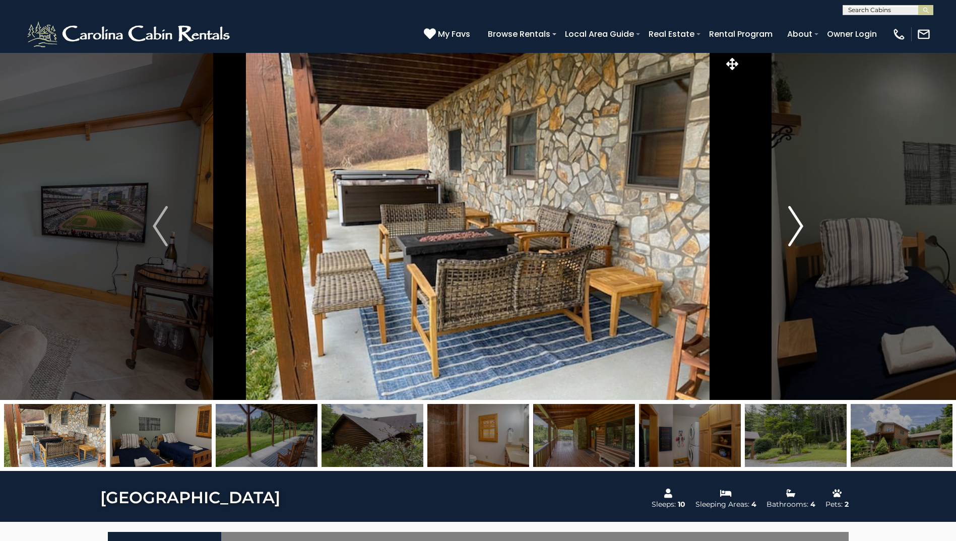
click at [784, 218] on button "Next" at bounding box center [796, 226] width 110 height 348
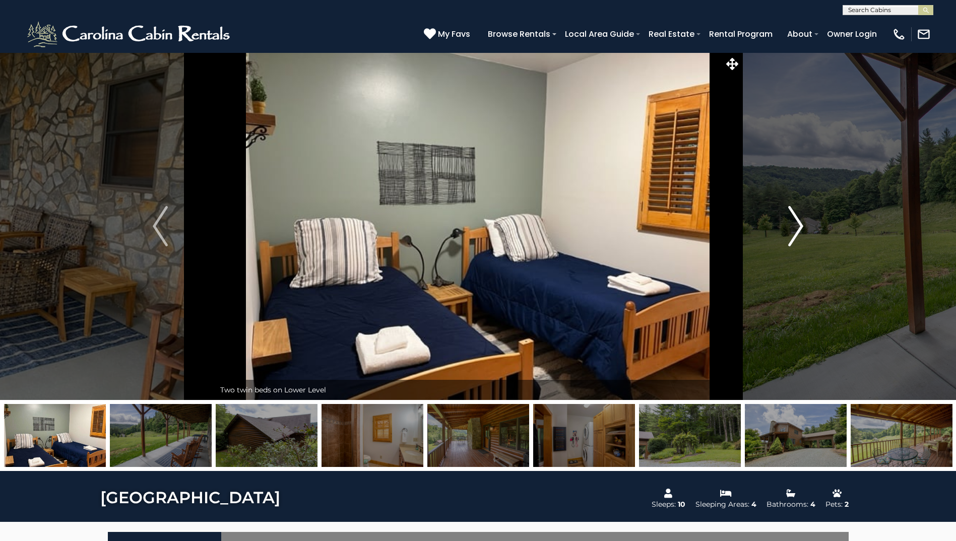
click at [784, 218] on button "Next" at bounding box center [796, 226] width 110 height 348
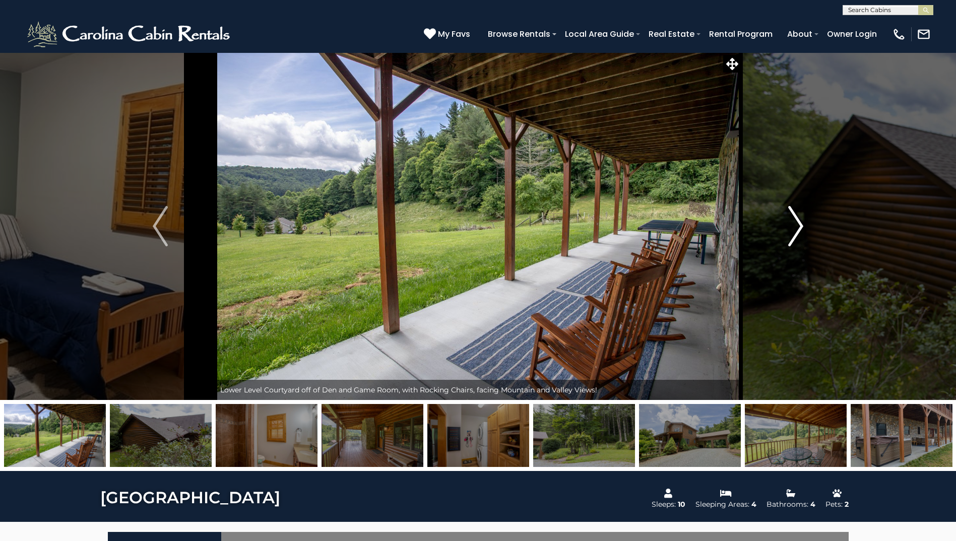
click at [784, 218] on button "Next" at bounding box center [796, 226] width 110 height 348
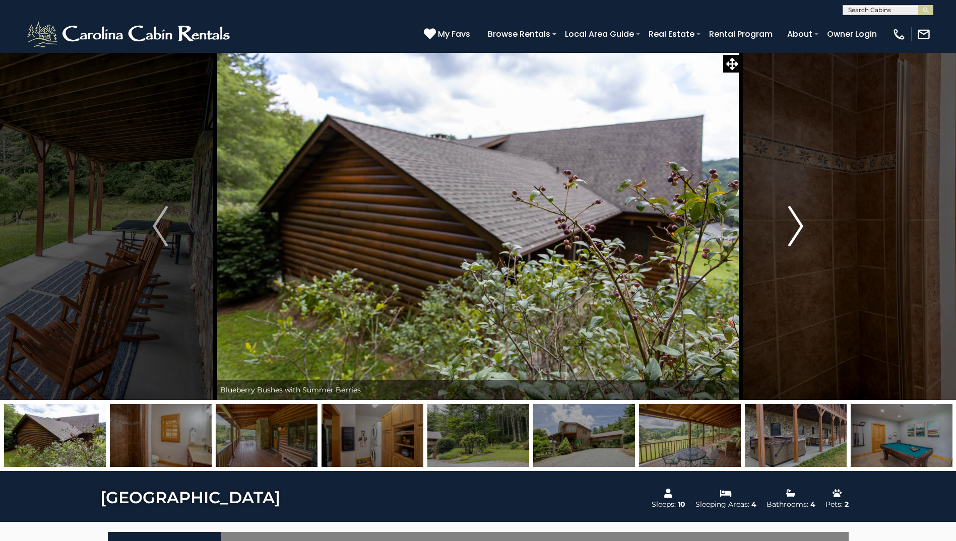
click at [784, 218] on button "Next" at bounding box center [796, 226] width 110 height 348
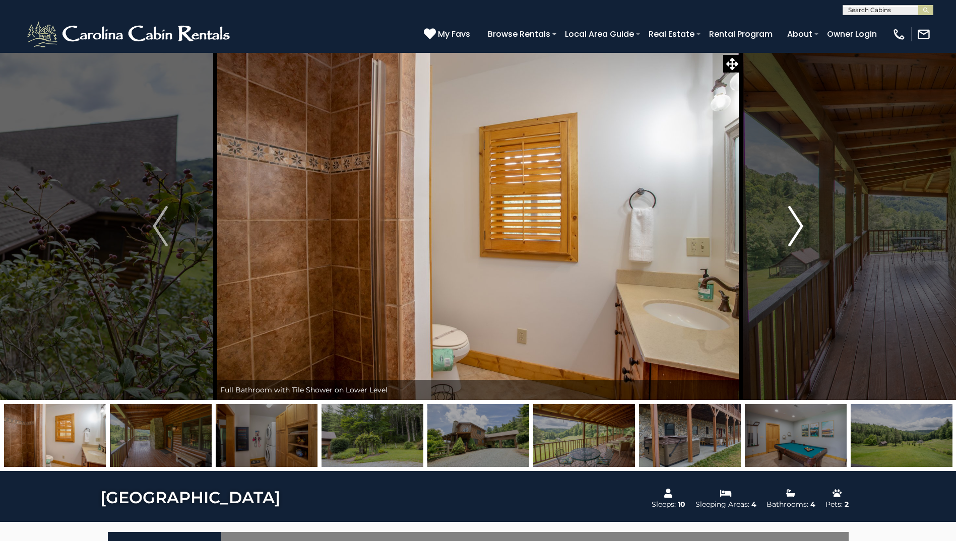
click at [784, 218] on button "Next" at bounding box center [796, 226] width 110 height 348
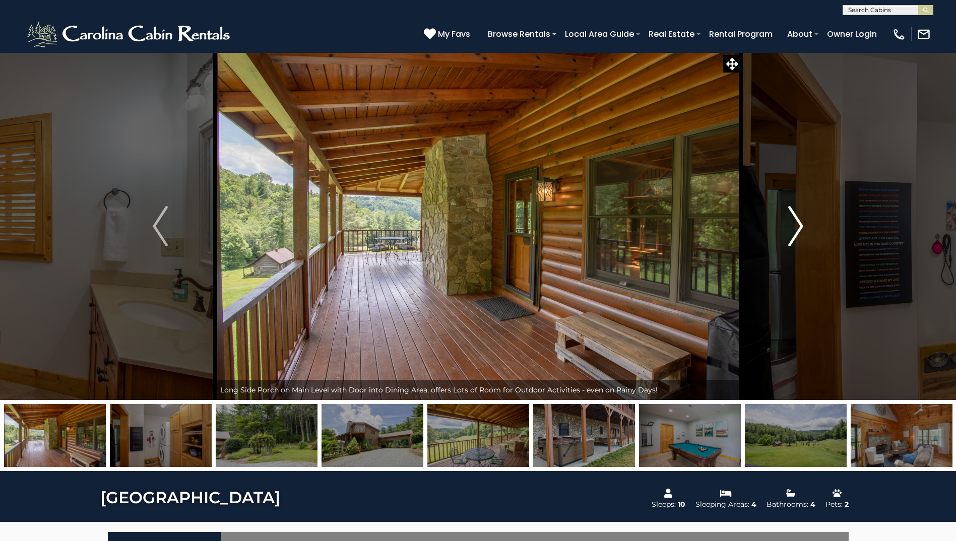
click at [784, 218] on button "Next" at bounding box center [796, 226] width 110 height 348
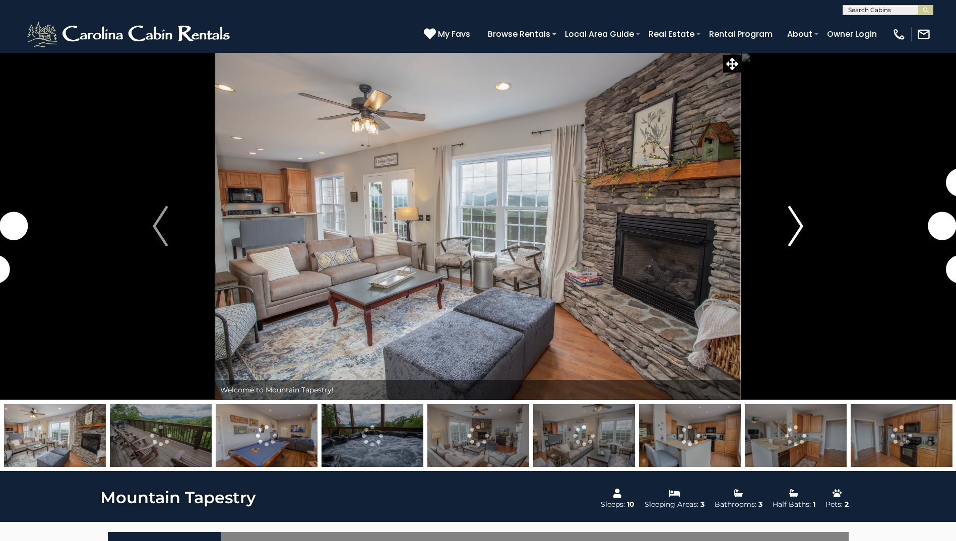
click at [798, 224] on img "Next" at bounding box center [795, 226] width 15 height 40
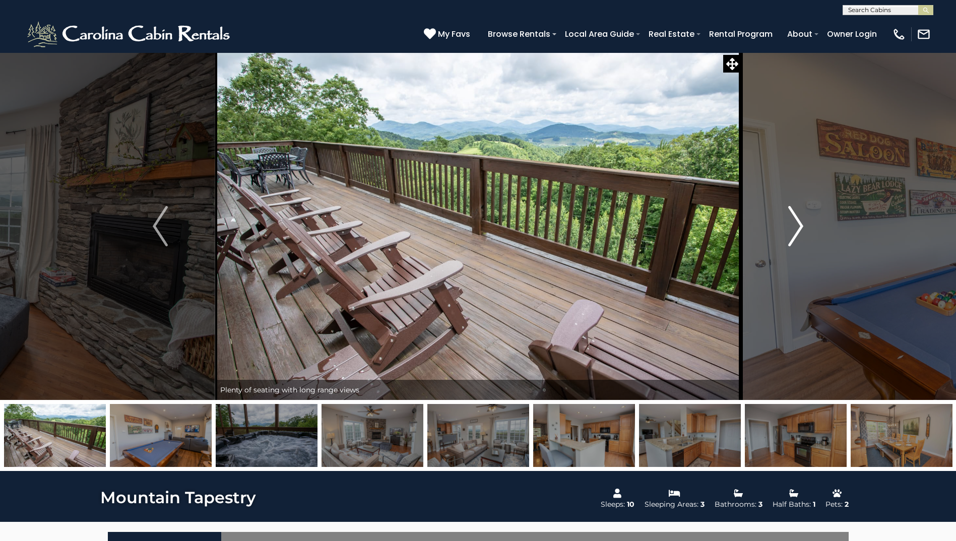
click at [798, 224] on img "Next" at bounding box center [795, 226] width 15 height 40
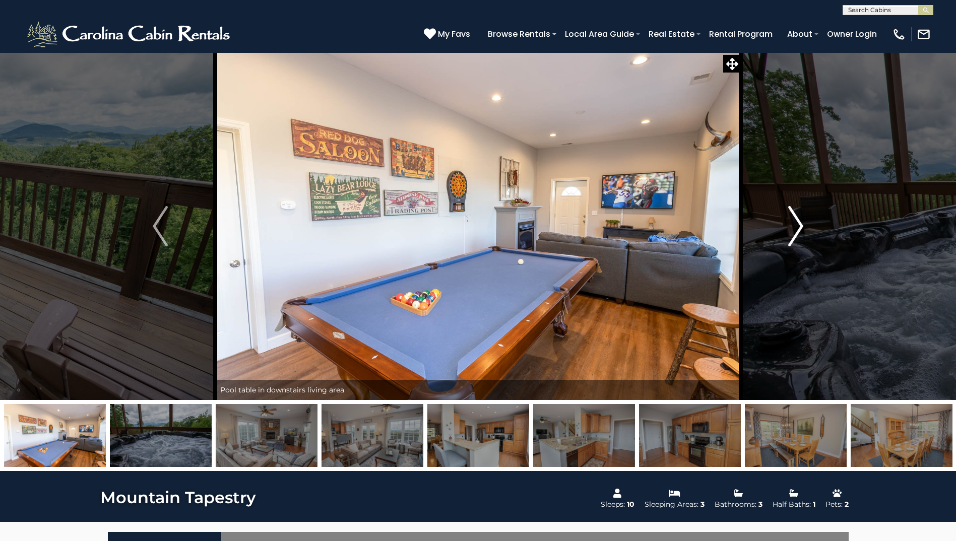
click at [798, 224] on img "Next" at bounding box center [795, 226] width 15 height 40
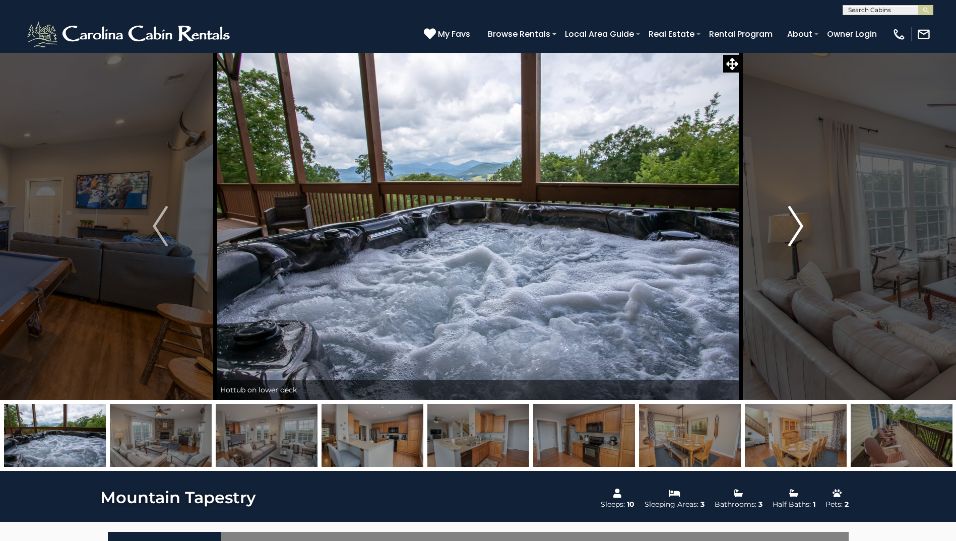
click at [798, 224] on img "Next" at bounding box center [795, 226] width 15 height 40
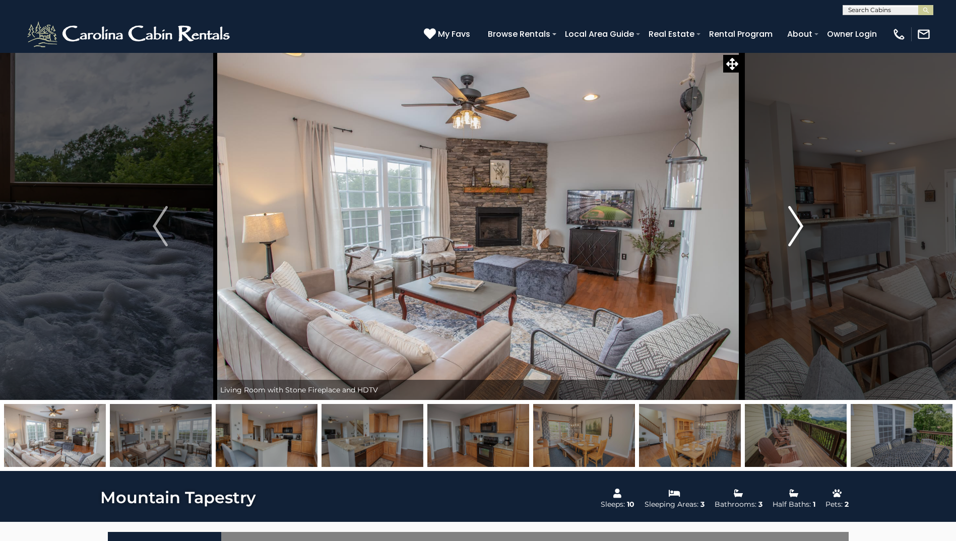
click at [798, 224] on img "Next" at bounding box center [795, 226] width 15 height 40
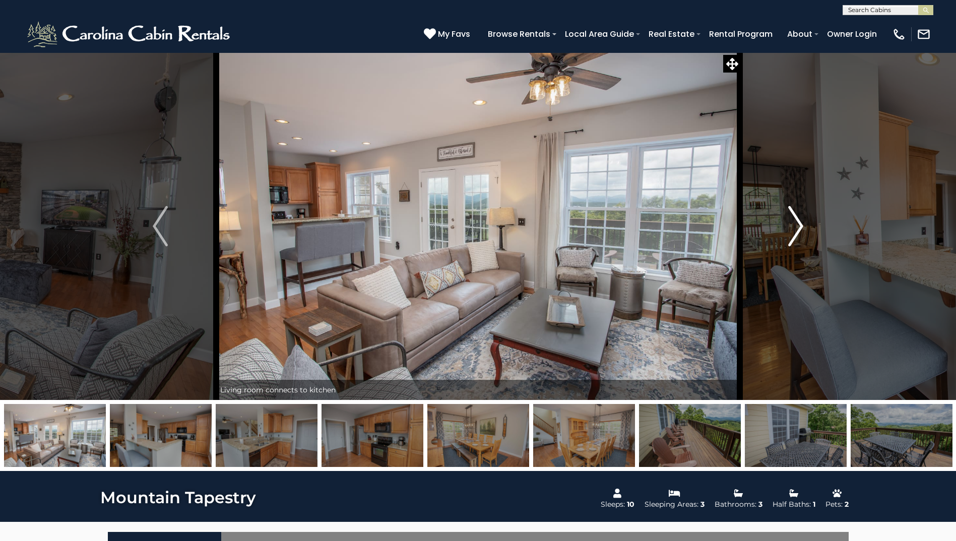
click at [798, 224] on img "Next" at bounding box center [795, 226] width 15 height 40
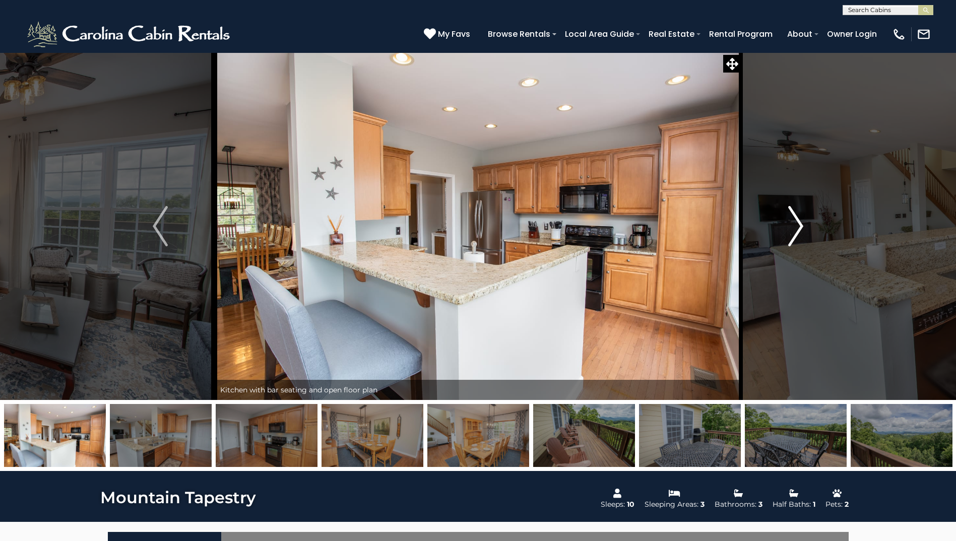
click at [798, 224] on img "Next" at bounding box center [795, 226] width 15 height 40
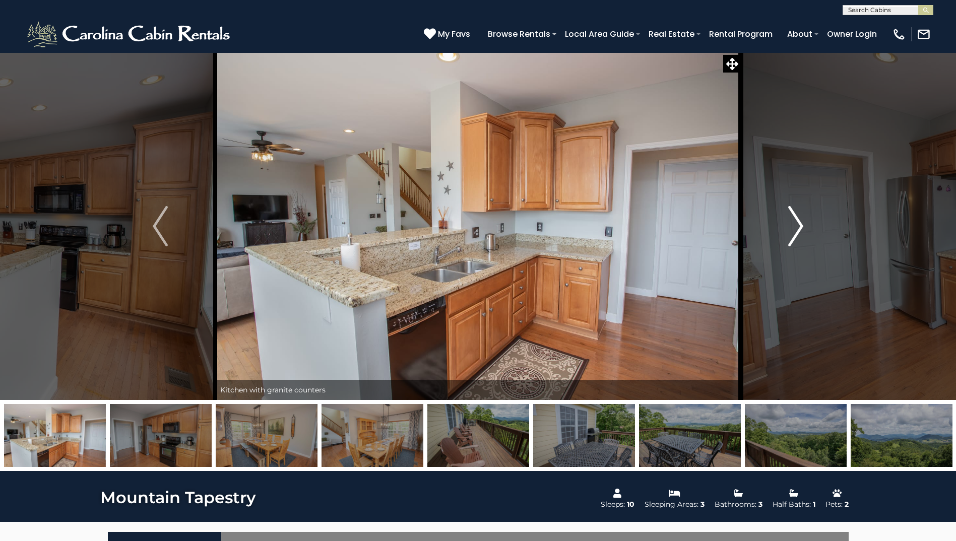
click at [798, 224] on img "Next" at bounding box center [795, 226] width 15 height 40
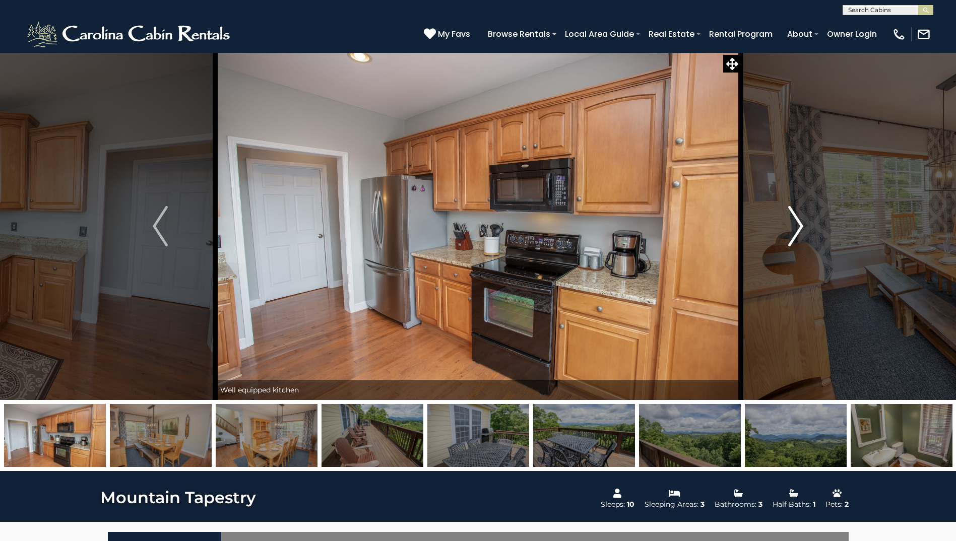
click at [798, 224] on img "Next" at bounding box center [795, 226] width 15 height 40
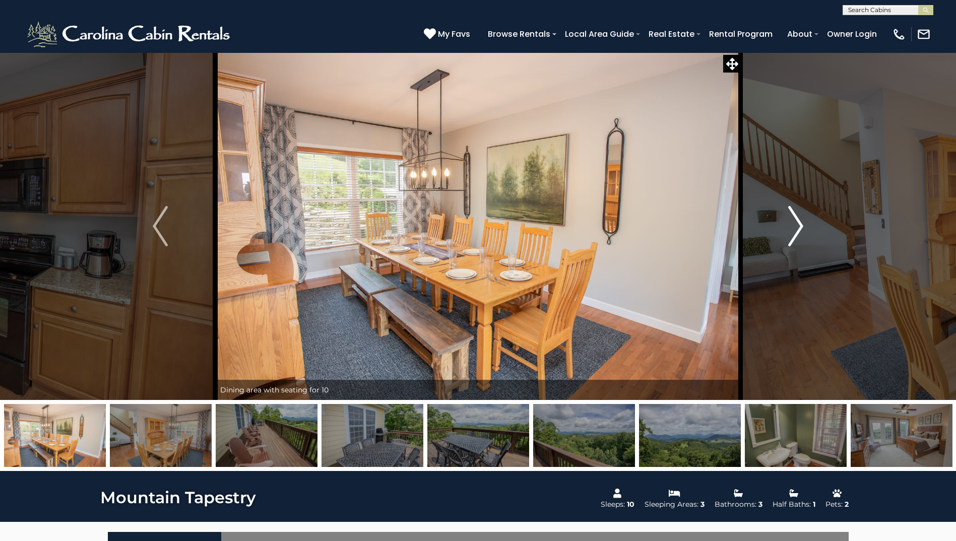
click at [798, 224] on img "Next" at bounding box center [795, 226] width 15 height 40
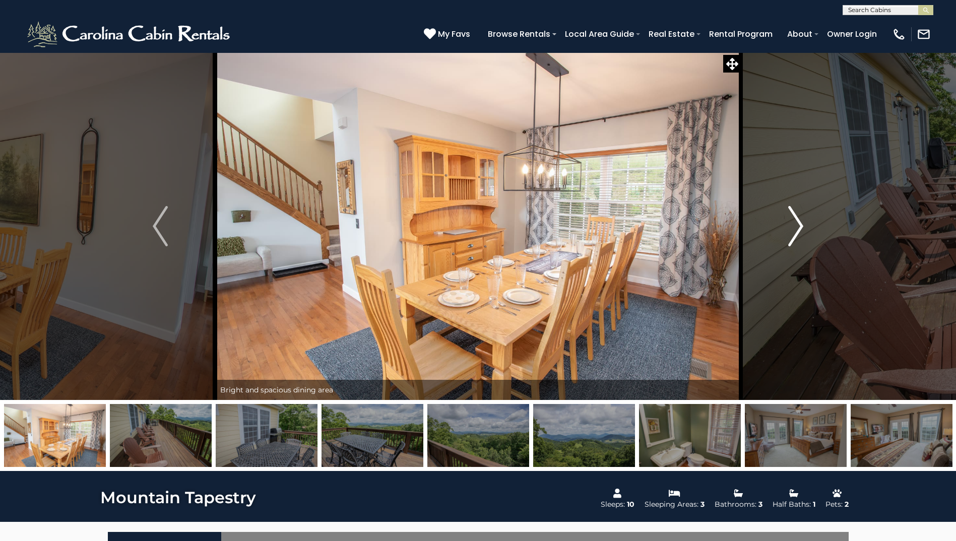
click at [798, 224] on img "Next" at bounding box center [795, 226] width 15 height 40
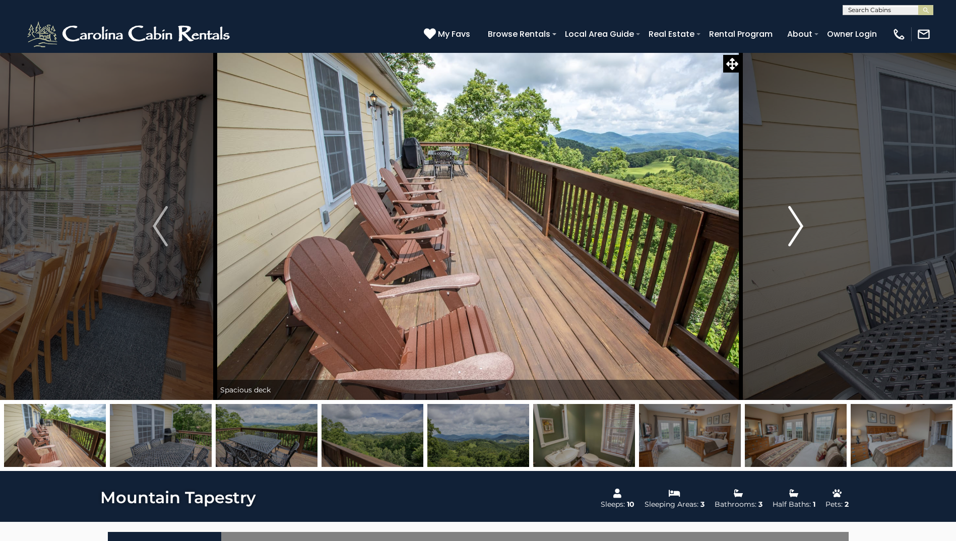
click at [798, 224] on img "Next" at bounding box center [795, 226] width 15 height 40
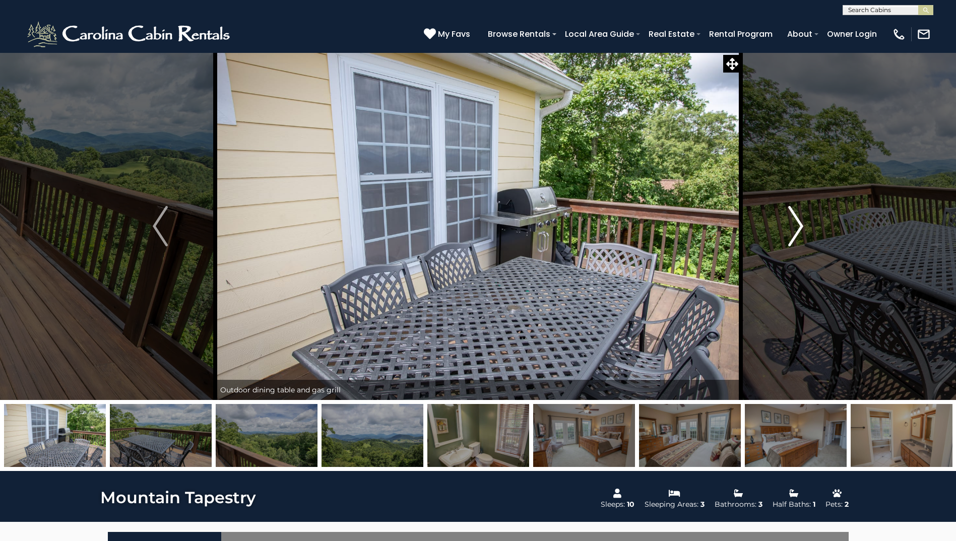
click at [798, 224] on img "Next" at bounding box center [795, 226] width 15 height 40
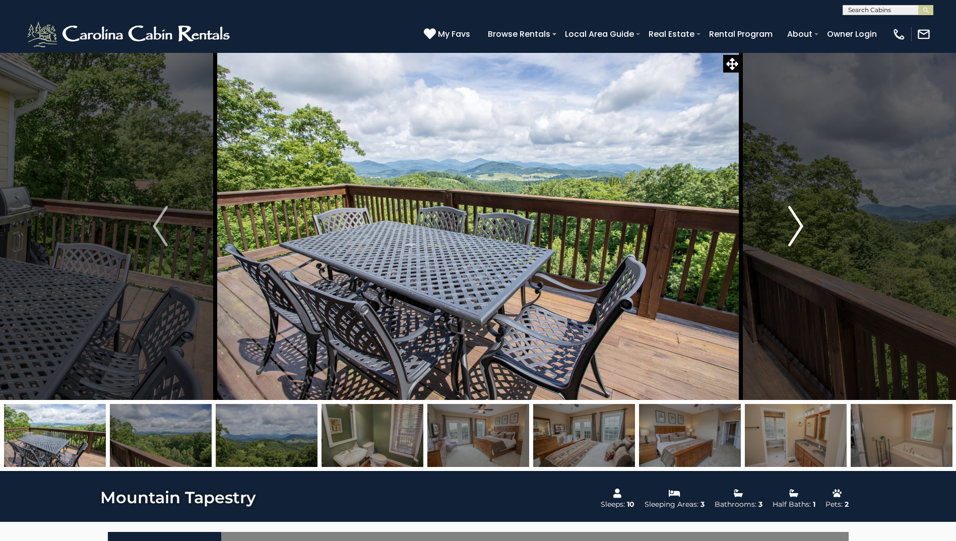
click at [798, 224] on img "Next" at bounding box center [795, 226] width 15 height 40
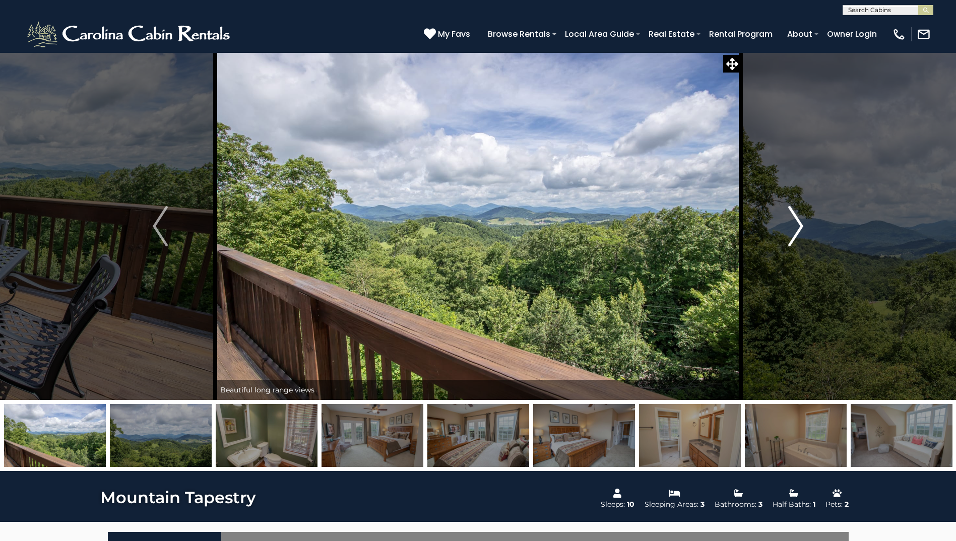
click at [798, 224] on img "Next" at bounding box center [795, 226] width 15 height 40
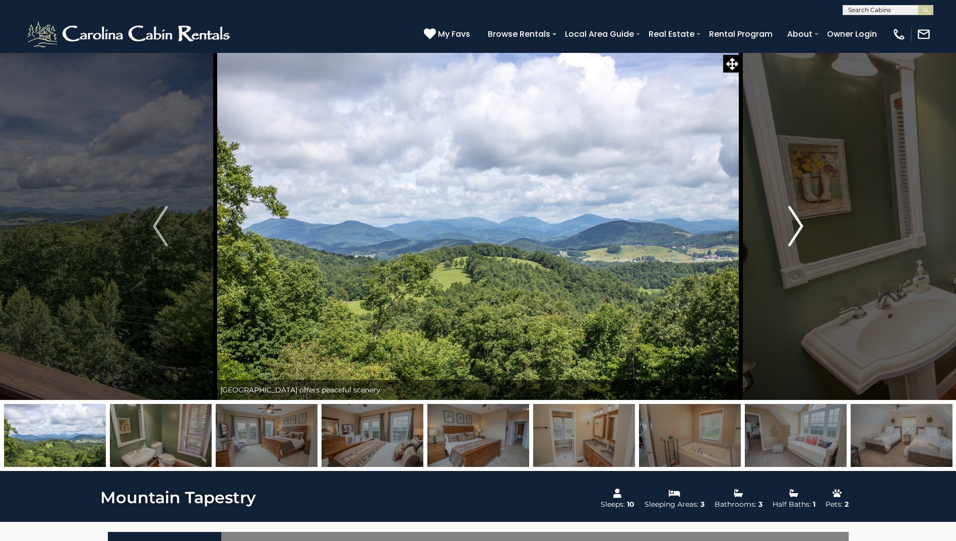
click at [798, 224] on img "Next" at bounding box center [795, 226] width 15 height 40
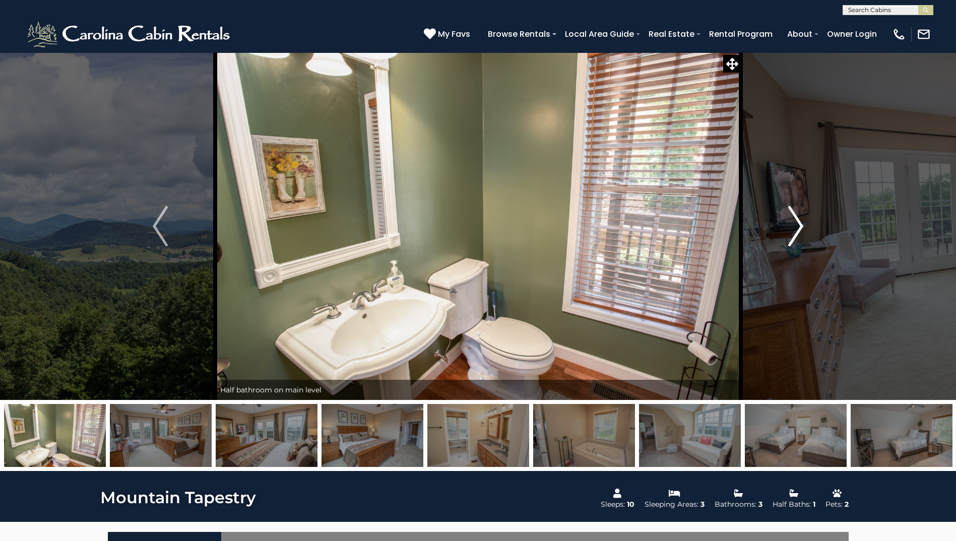
click at [798, 224] on img "Next" at bounding box center [795, 226] width 15 height 40
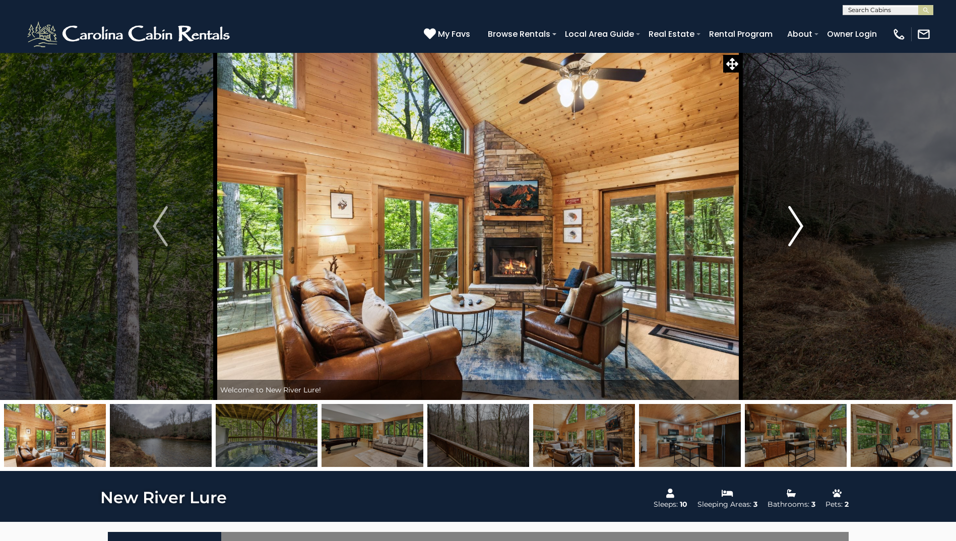
click at [800, 229] on img "Next" at bounding box center [795, 226] width 15 height 40
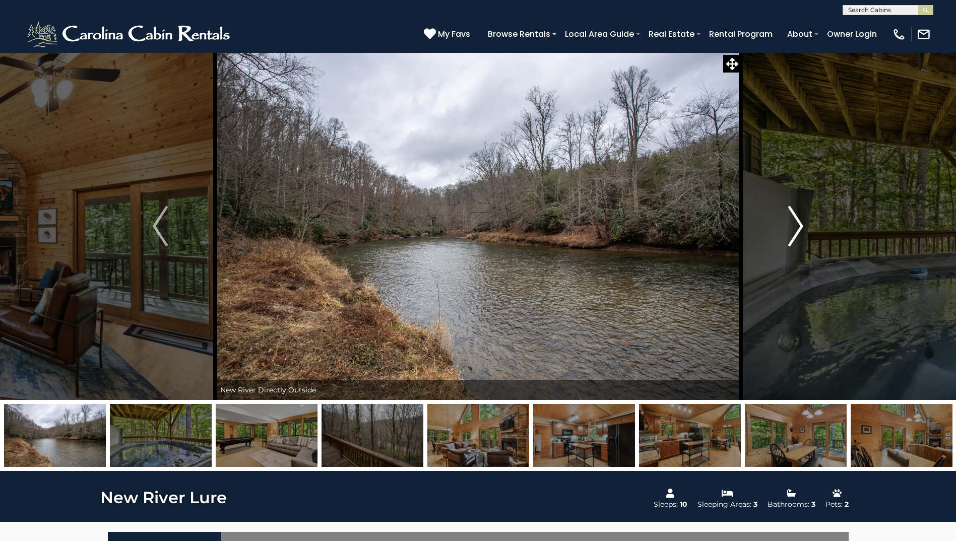
click at [800, 229] on img "Next" at bounding box center [795, 226] width 15 height 40
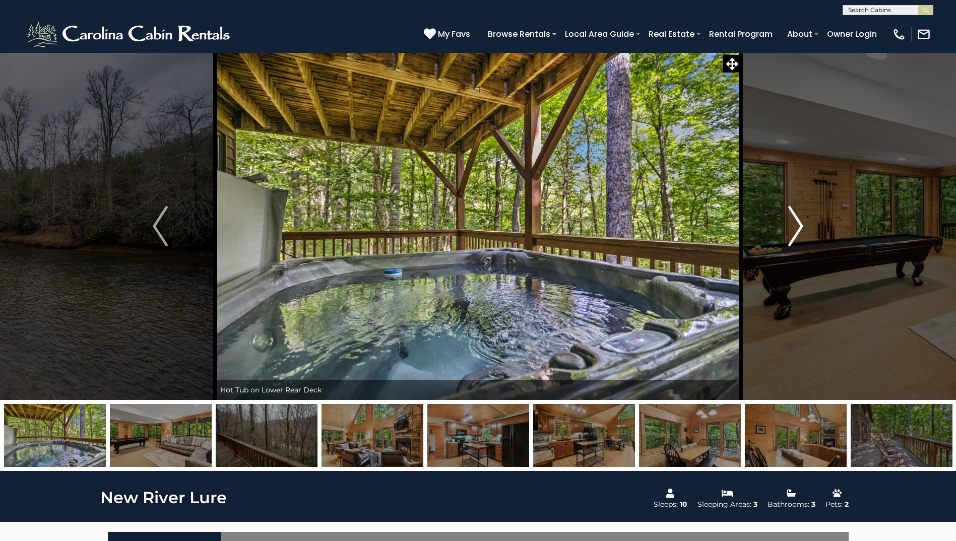
click at [800, 229] on img "Next" at bounding box center [795, 226] width 15 height 40
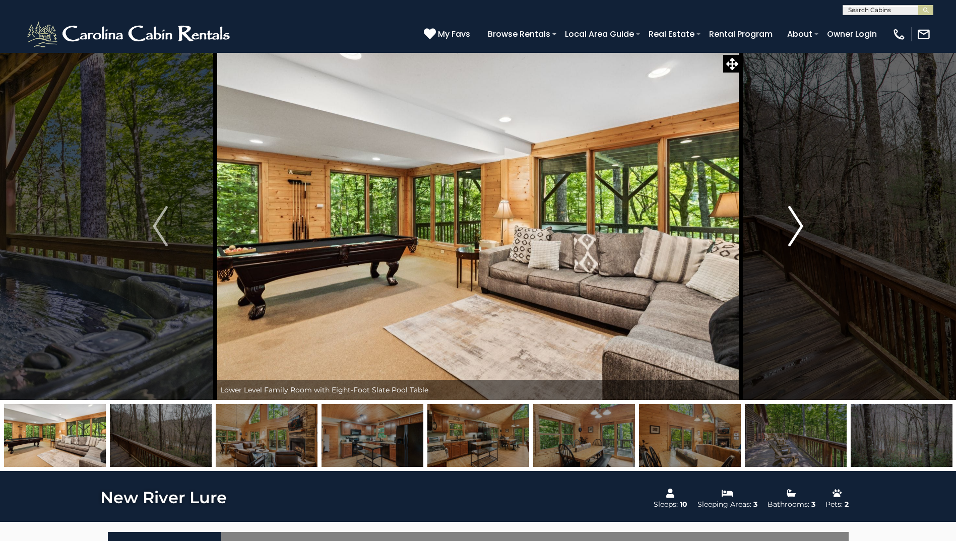
click at [800, 229] on img "Next" at bounding box center [795, 226] width 15 height 40
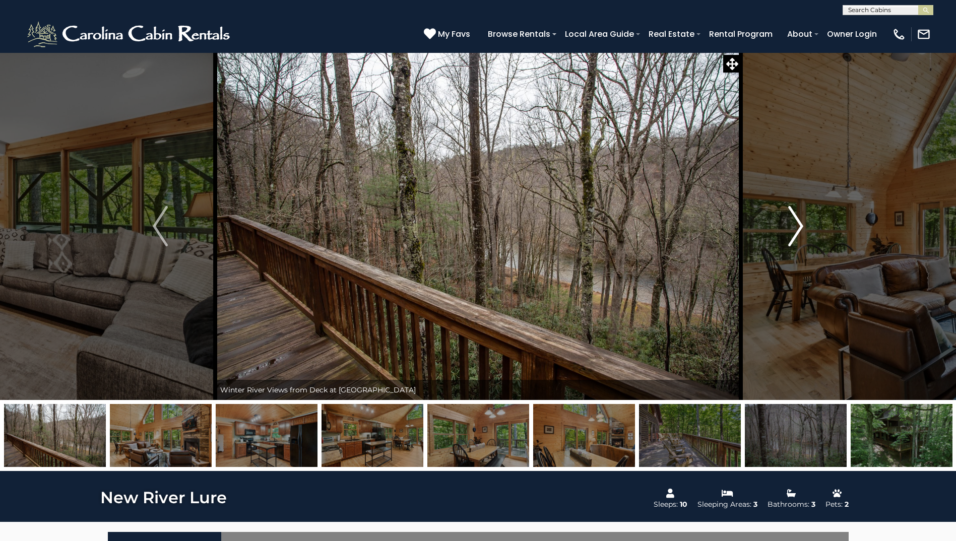
click at [800, 229] on img "Next" at bounding box center [795, 226] width 15 height 40
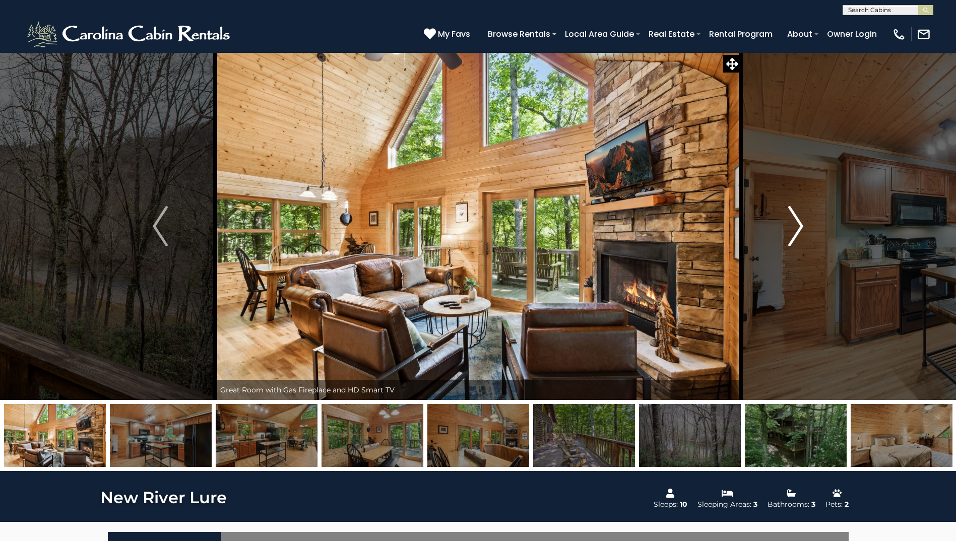
click at [800, 229] on img "Next" at bounding box center [795, 226] width 15 height 40
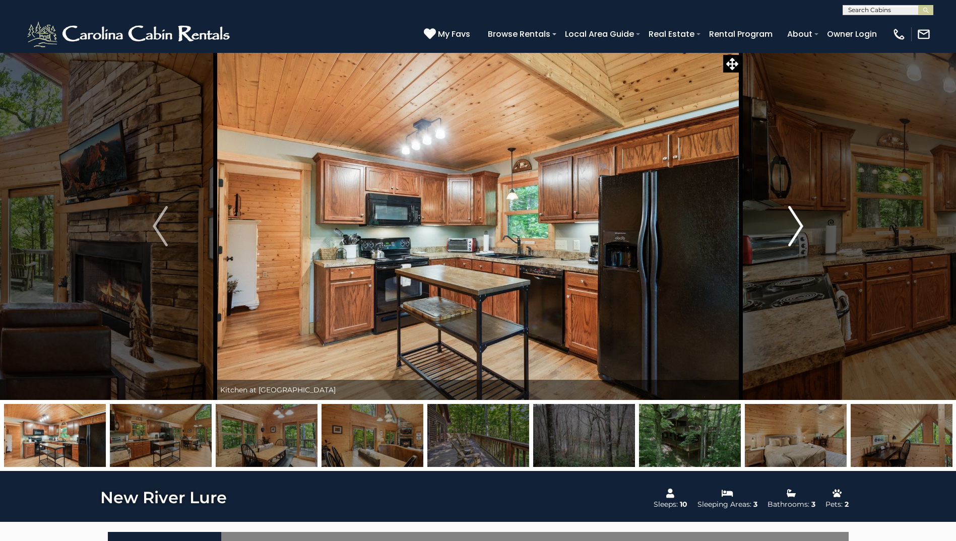
click at [800, 229] on img "Next" at bounding box center [795, 226] width 15 height 40
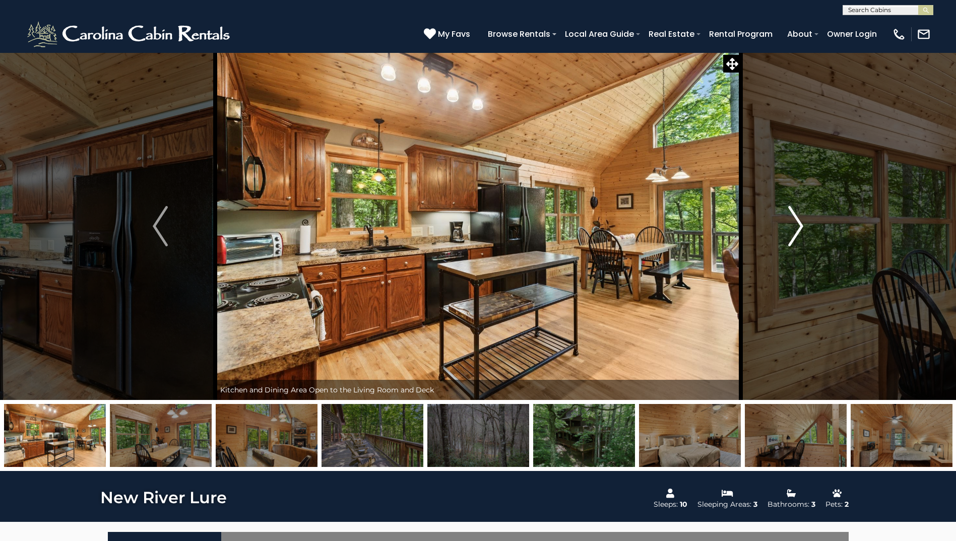
click at [800, 229] on img "Next" at bounding box center [795, 226] width 15 height 40
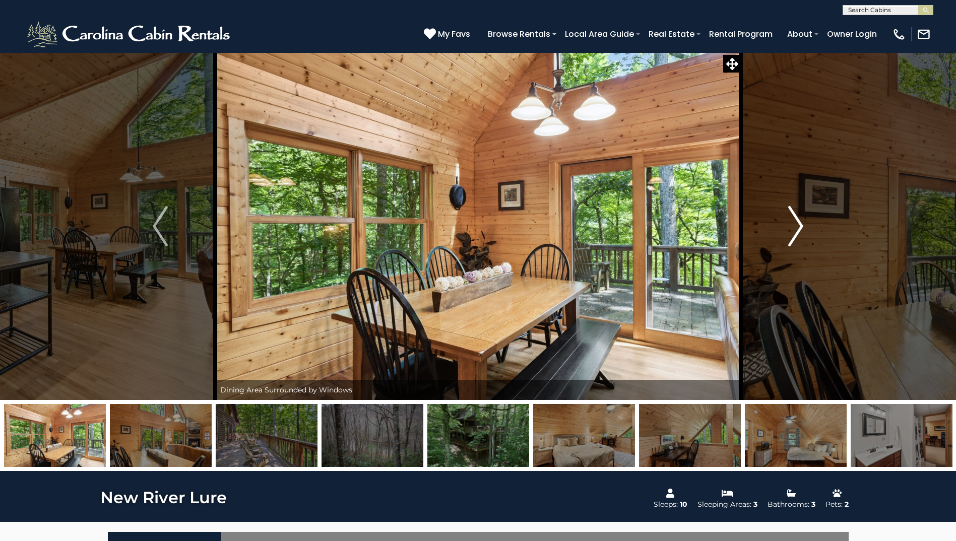
click at [800, 229] on img "Next" at bounding box center [795, 226] width 15 height 40
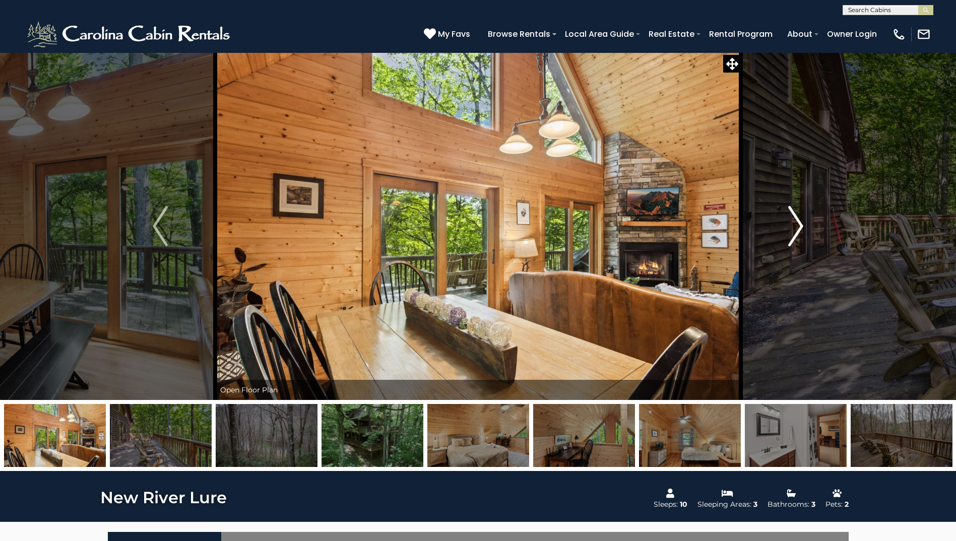
click at [800, 229] on img "Next" at bounding box center [795, 226] width 15 height 40
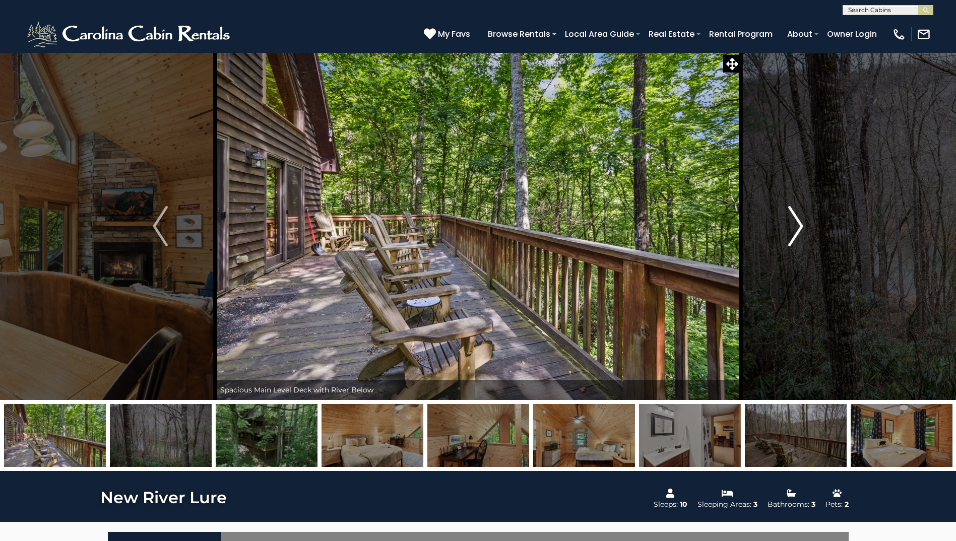
click at [800, 229] on img "Next" at bounding box center [795, 226] width 15 height 40
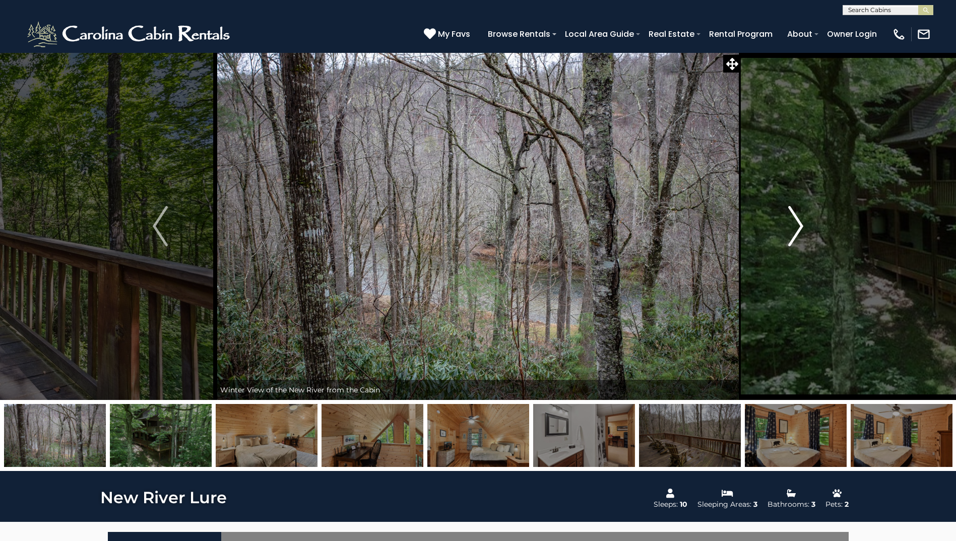
click at [800, 229] on img "Next" at bounding box center [795, 226] width 15 height 40
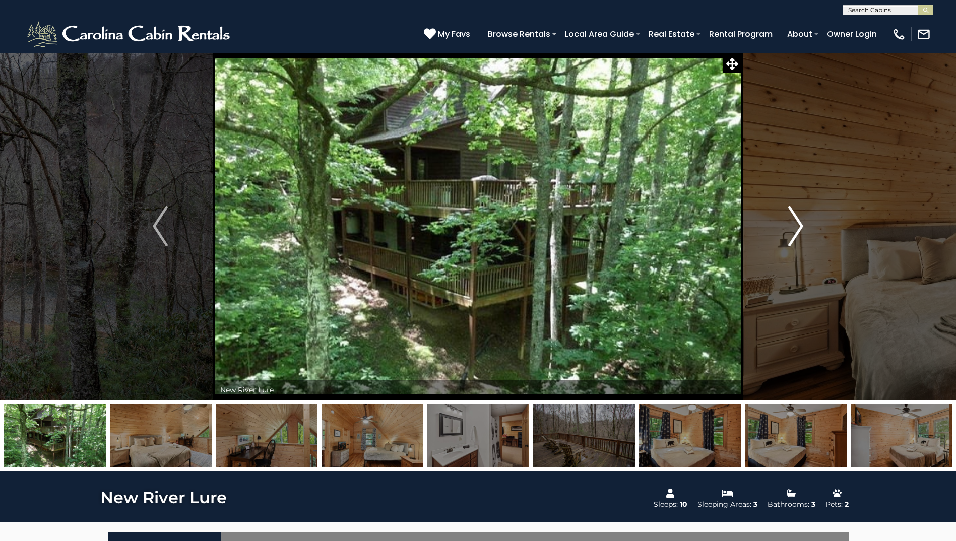
click at [800, 229] on img "Next" at bounding box center [795, 226] width 15 height 40
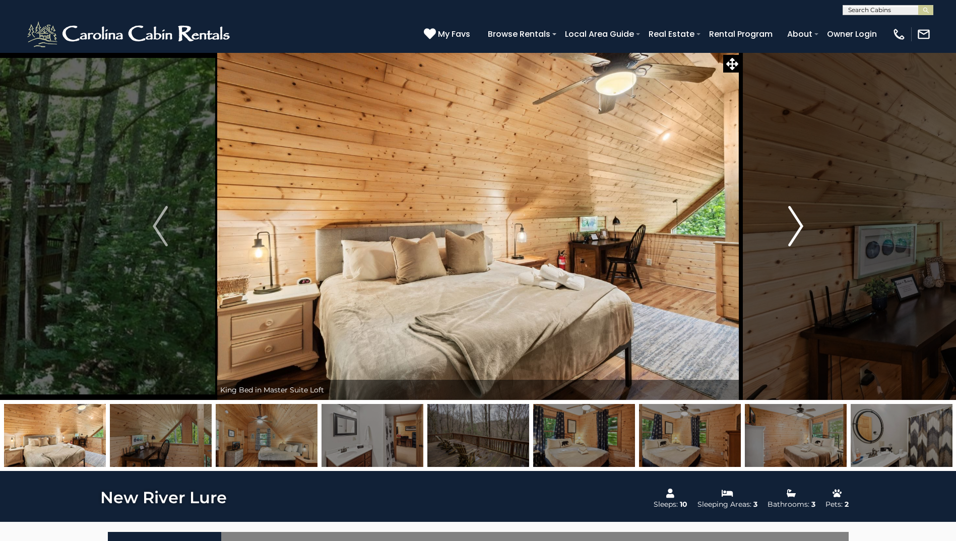
click at [800, 229] on img "Next" at bounding box center [795, 226] width 15 height 40
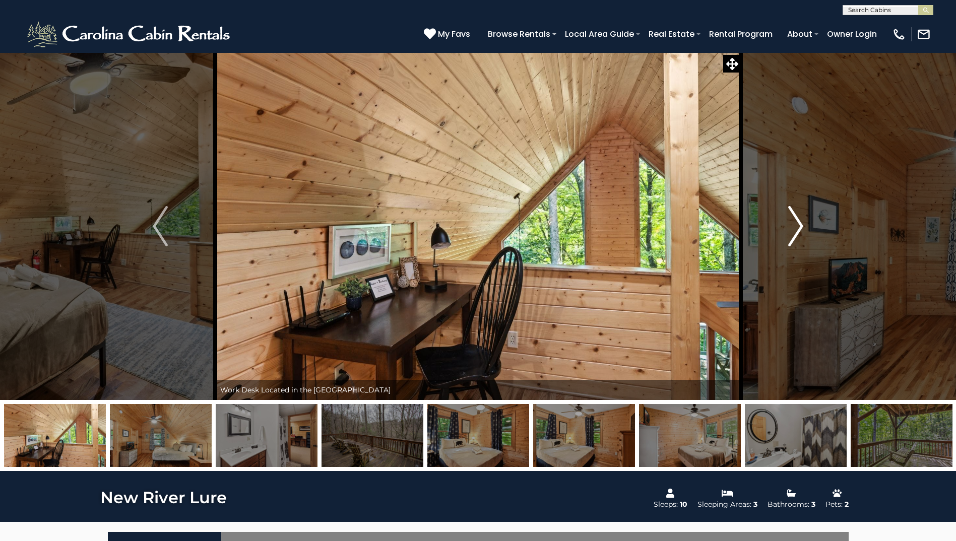
click at [800, 229] on img "Next" at bounding box center [795, 226] width 15 height 40
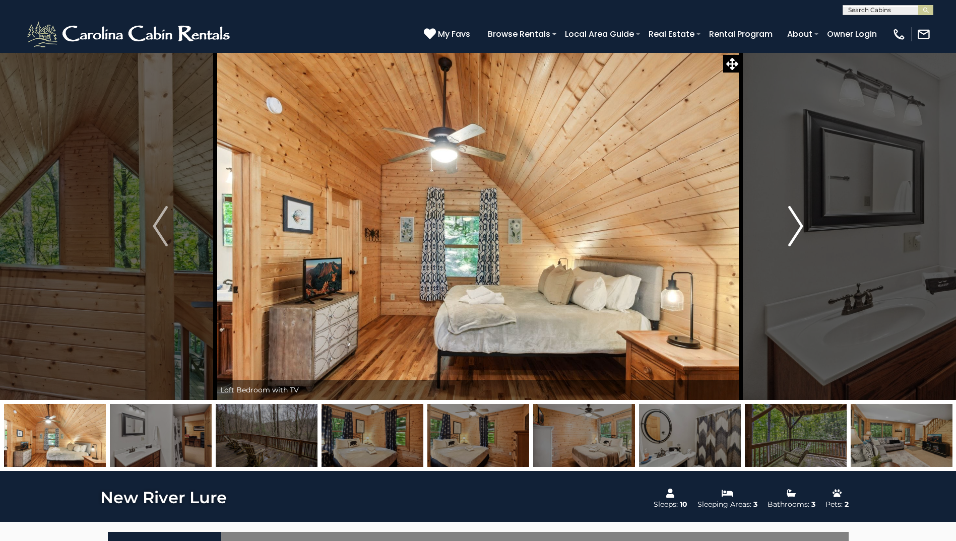
click at [800, 229] on img "Next" at bounding box center [795, 226] width 15 height 40
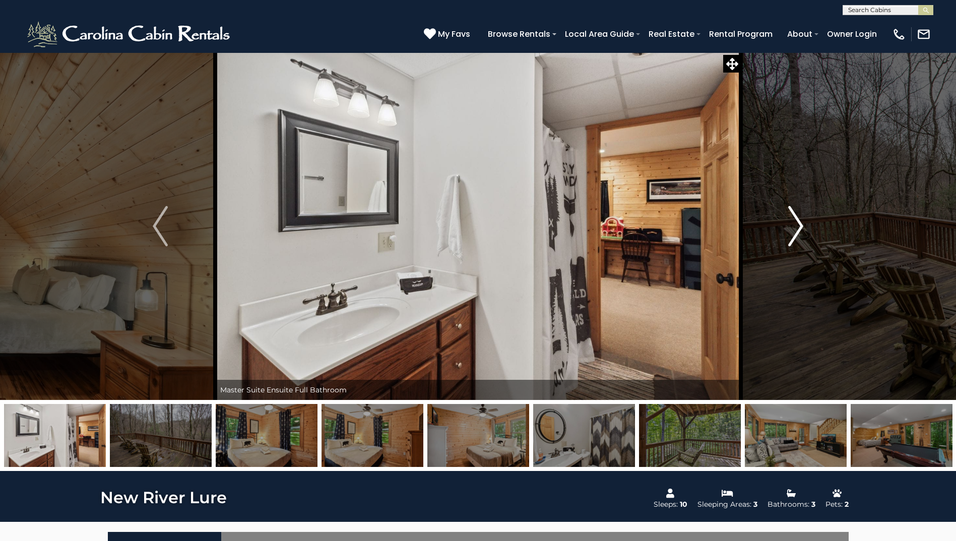
click at [800, 229] on img "Next" at bounding box center [795, 226] width 15 height 40
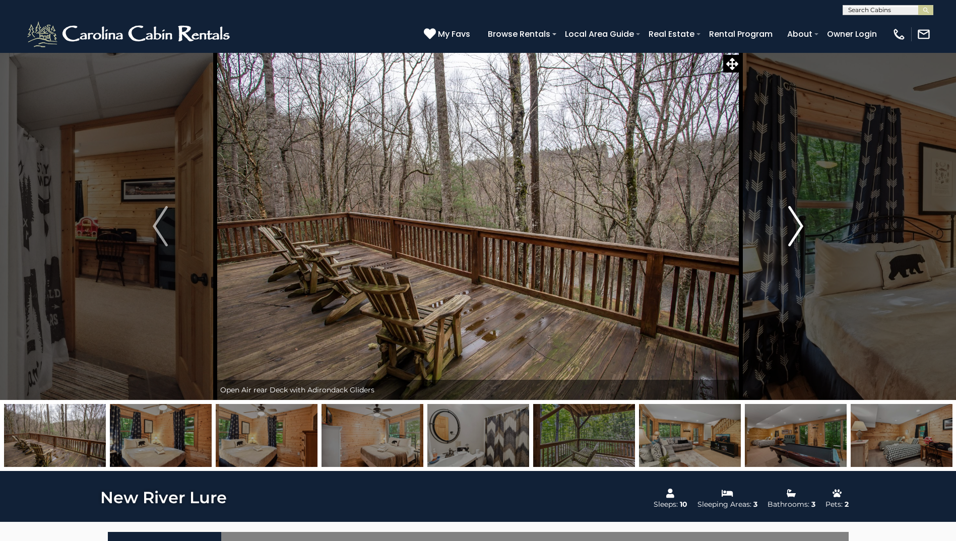
click at [800, 229] on img "Next" at bounding box center [795, 226] width 15 height 40
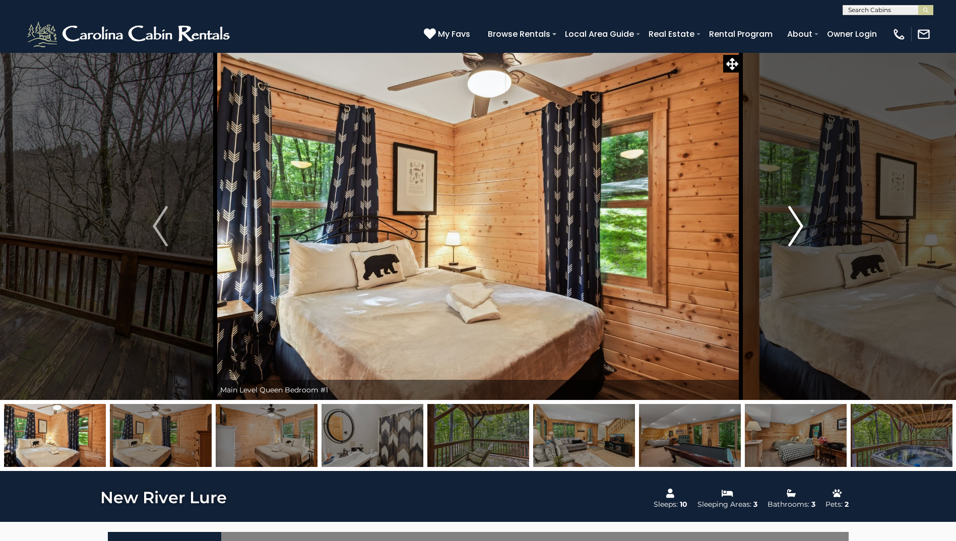
click at [800, 229] on img "Next" at bounding box center [795, 226] width 15 height 40
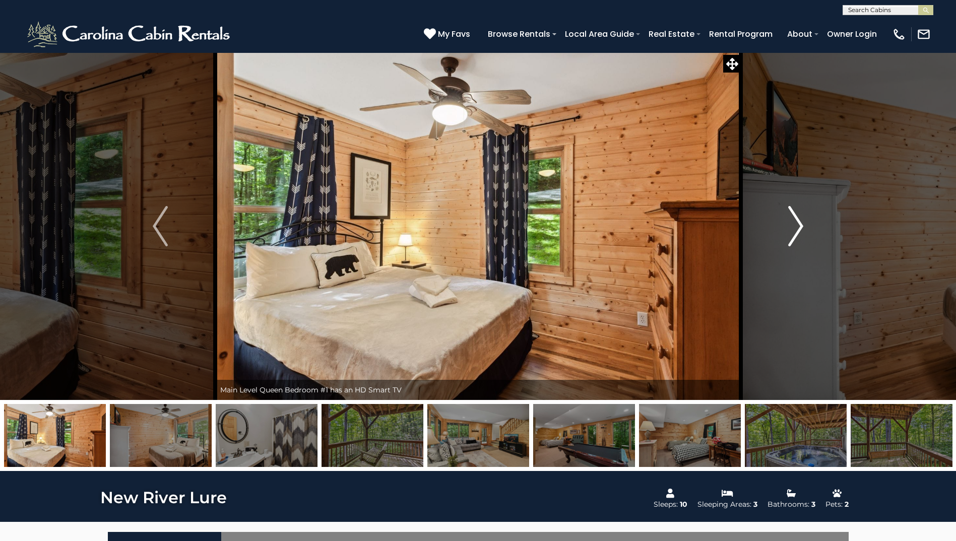
click at [800, 229] on img "Next" at bounding box center [795, 226] width 15 height 40
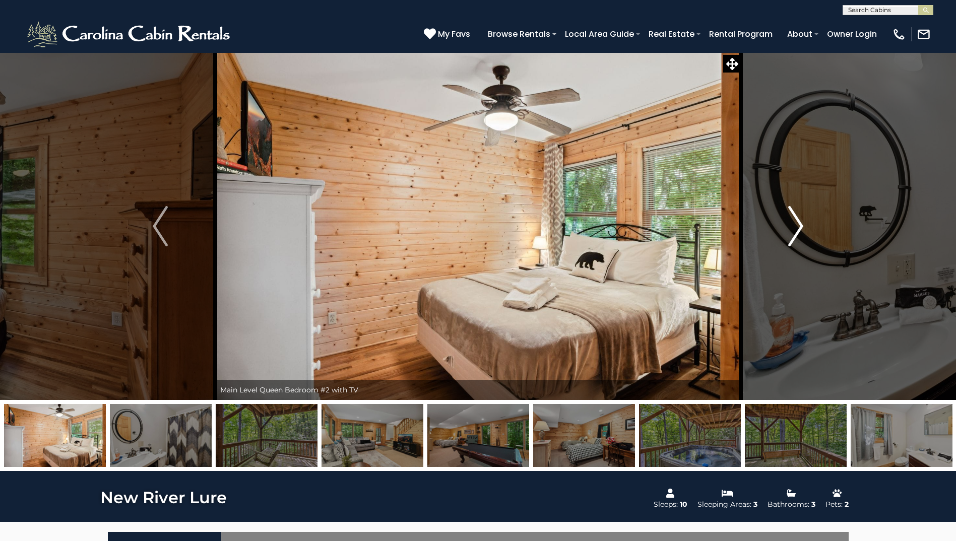
click at [800, 229] on img "Next" at bounding box center [795, 226] width 15 height 40
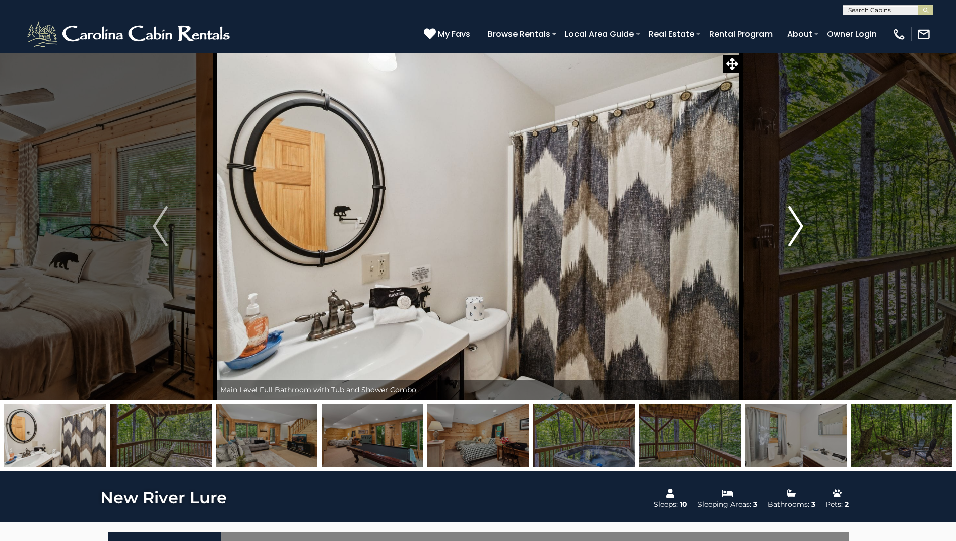
click at [800, 229] on img "Next" at bounding box center [795, 226] width 15 height 40
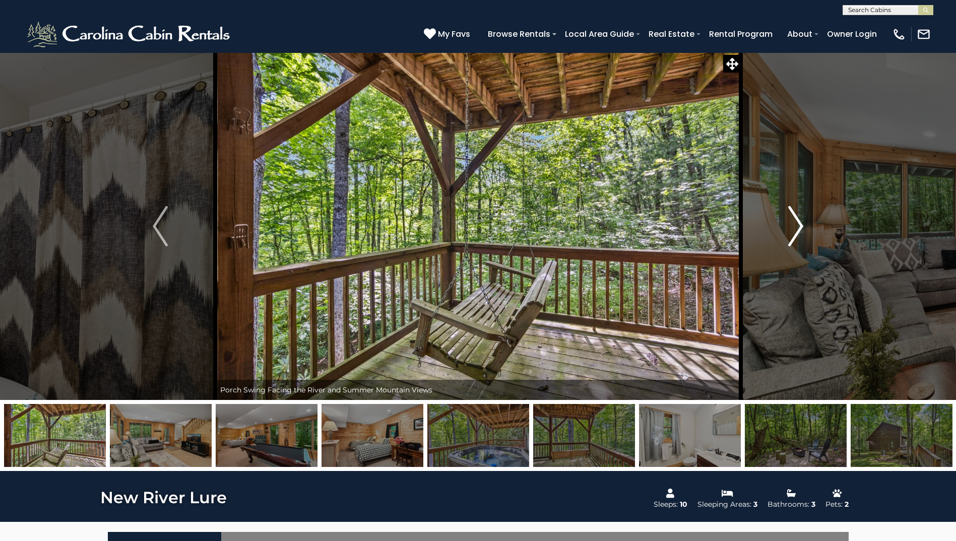
click at [800, 229] on img "Next" at bounding box center [795, 226] width 15 height 40
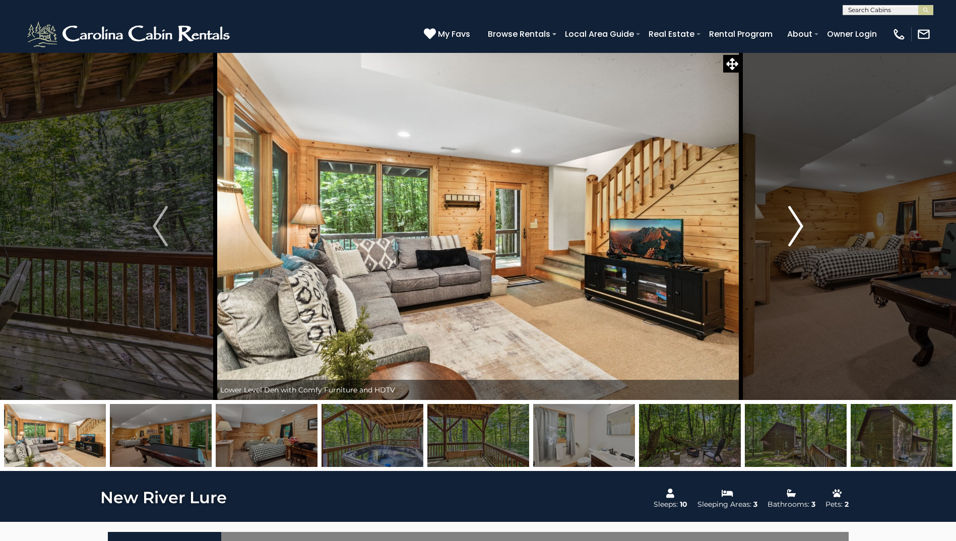
click at [800, 229] on img "Next" at bounding box center [795, 226] width 15 height 40
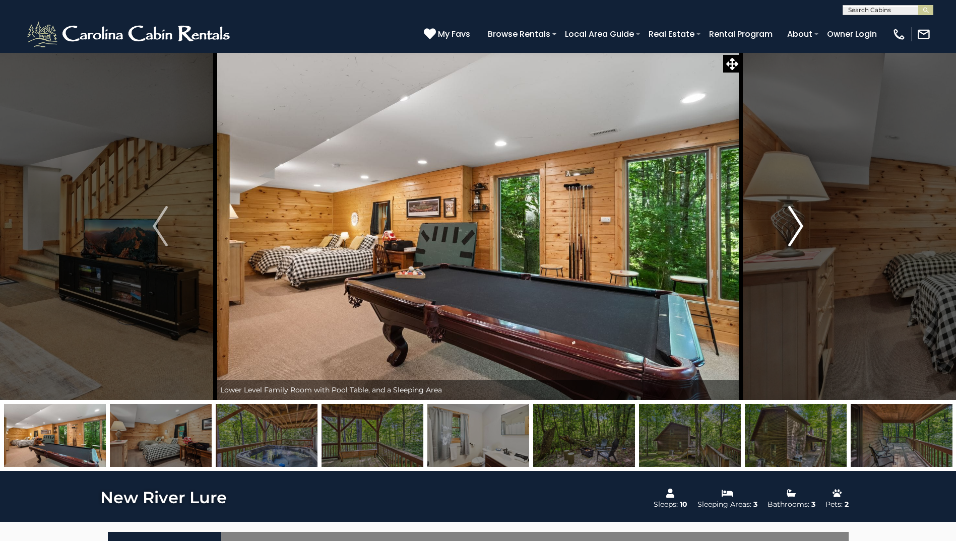
click at [800, 229] on img "Next" at bounding box center [795, 226] width 15 height 40
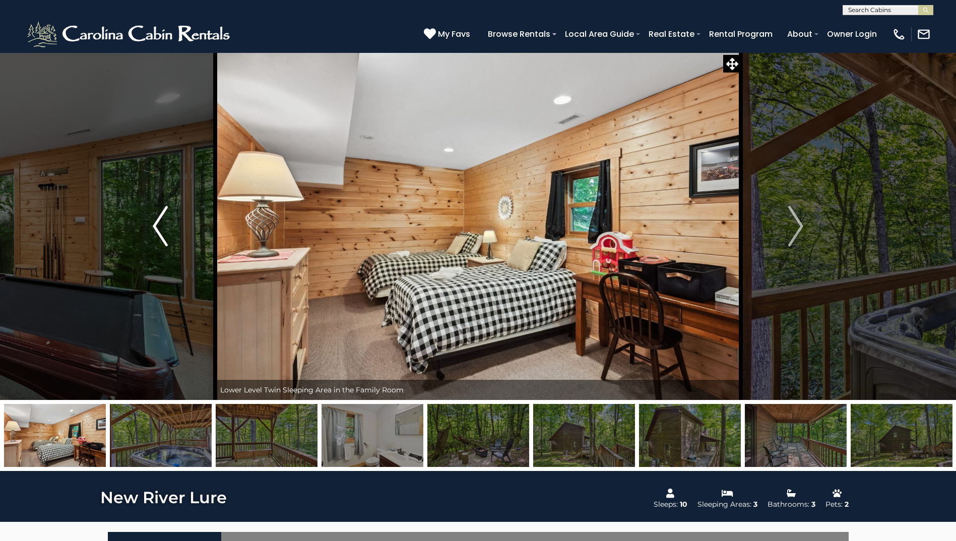
click at [166, 226] on img "Previous" at bounding box center [160, 226] width 15 height 40
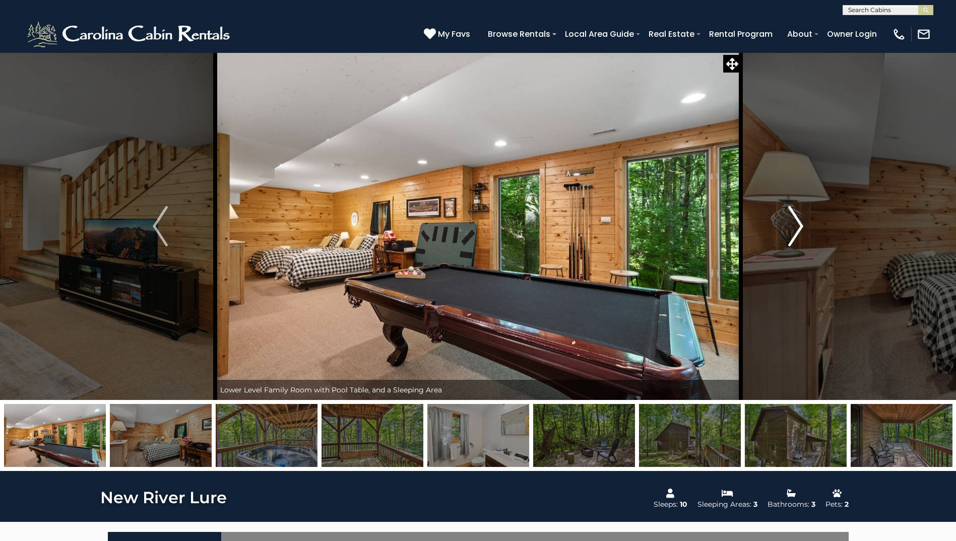
click at [792, 223] on img "Next" at bounding box center [795, 226] width 15 height 40
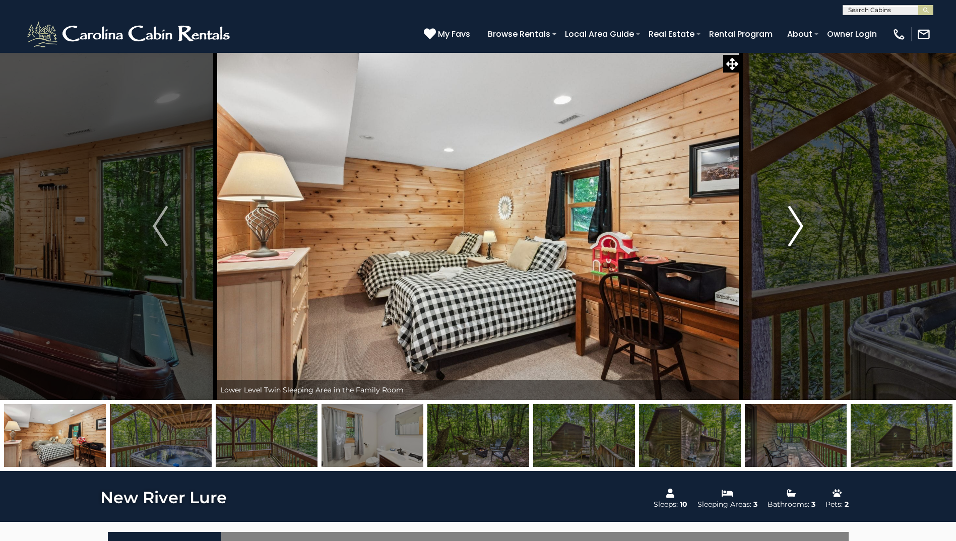
click at [792, 223] on img "Next" at bounding box center [795, 226] width 15 height 40
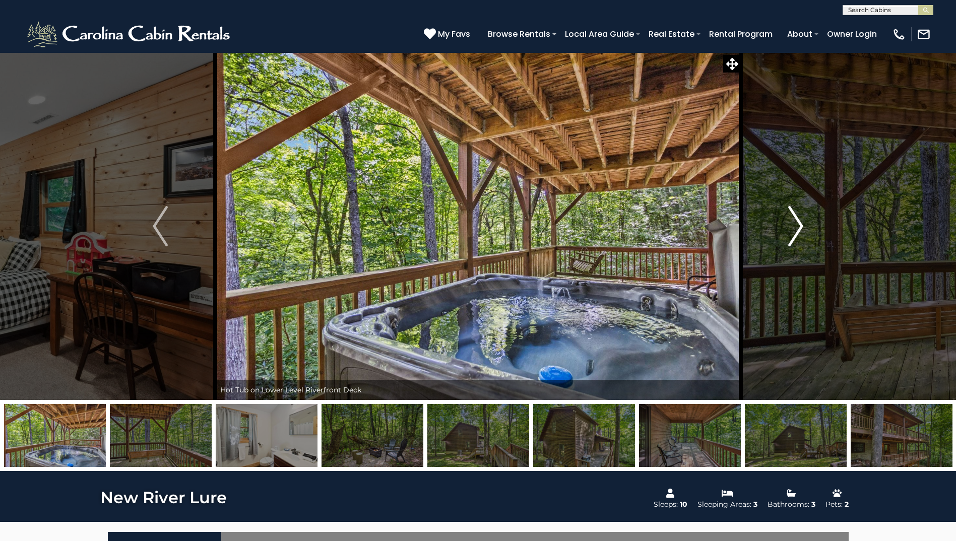
click at [792, 223] on img "Next" at bounding box center [795, 226] width 15 height 40
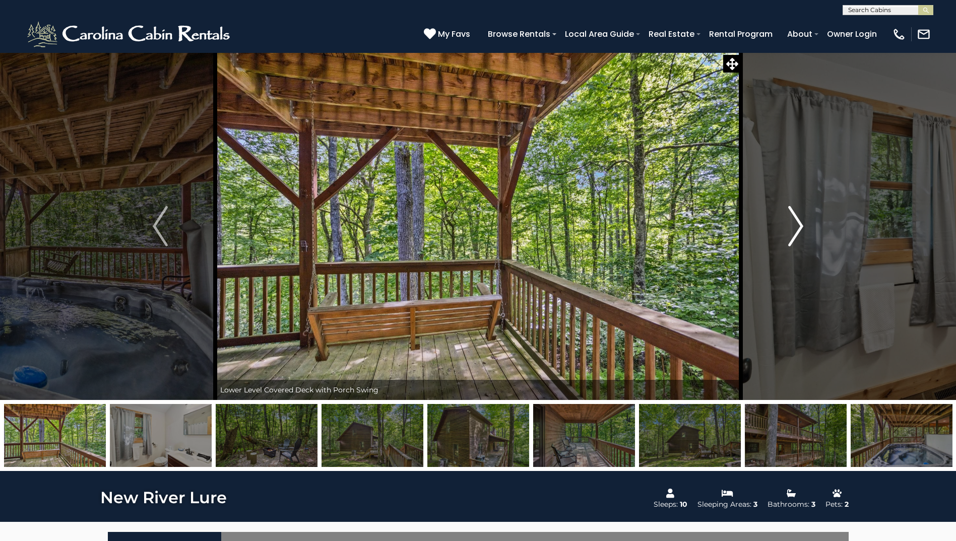
click at [792, 223] on img "Next" at bounding box center [795, 226] width 15 height 40
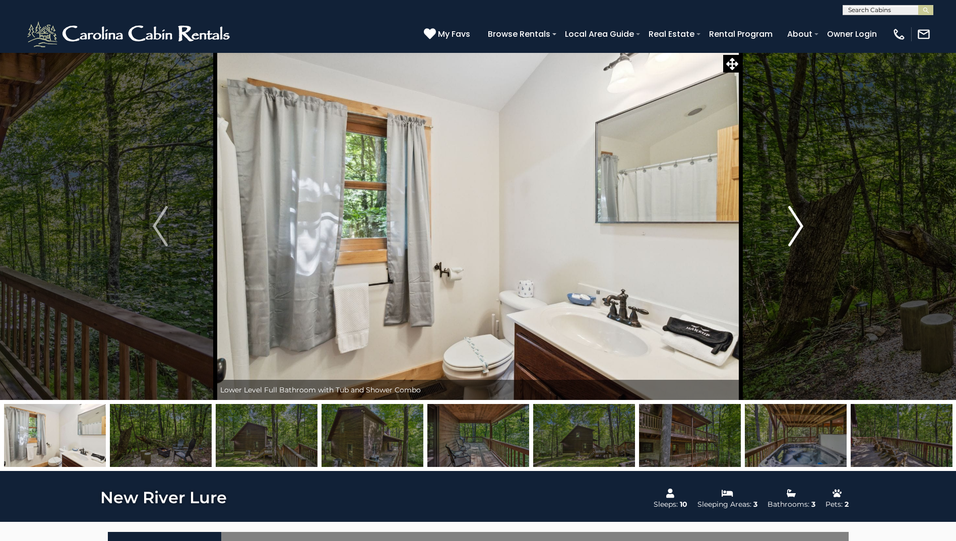
click at [792, 223] on img "Next" at bounding box center [795, 226] width 15 height 40
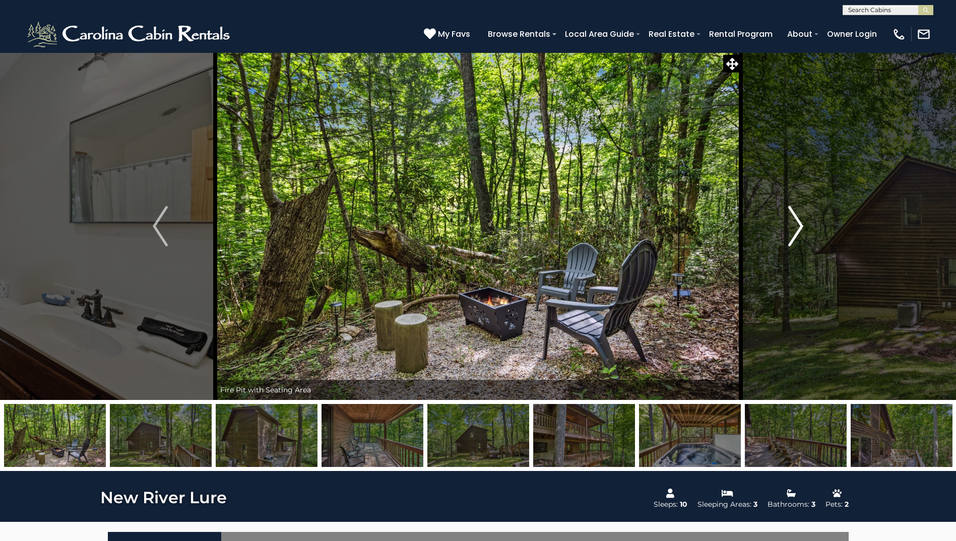
click at [792, 223] on img "Next" at bounding box center [795, 226] width 15 height 40
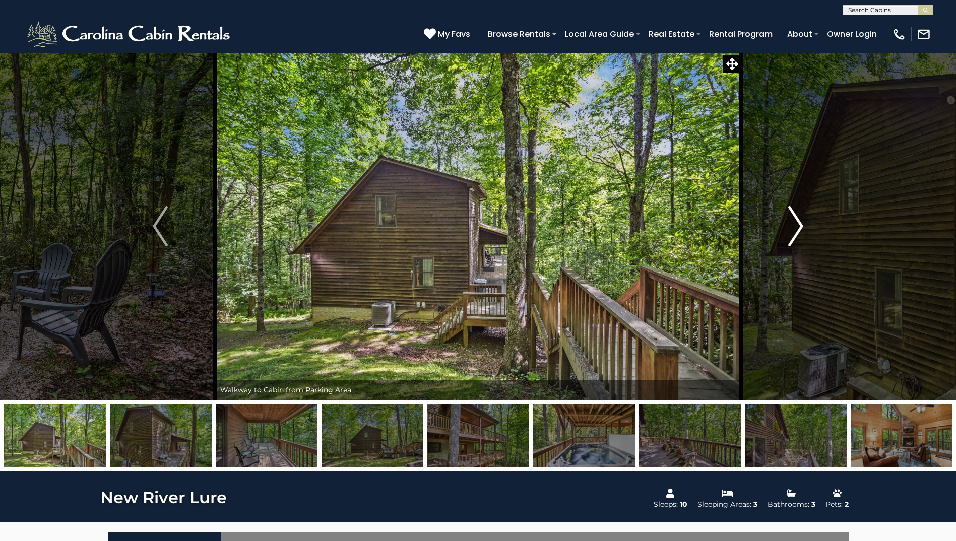
click at [792, 223] on img "Next" at bounding box center [795, 226] width 15 height 40
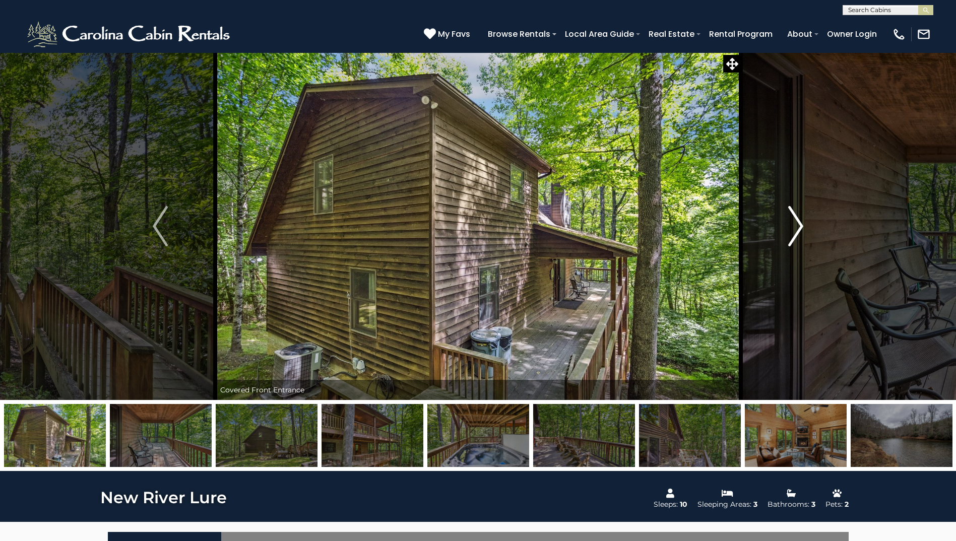
click at [792, 223] on img "Next" at bounding box center [795, 226] width 15 height 40
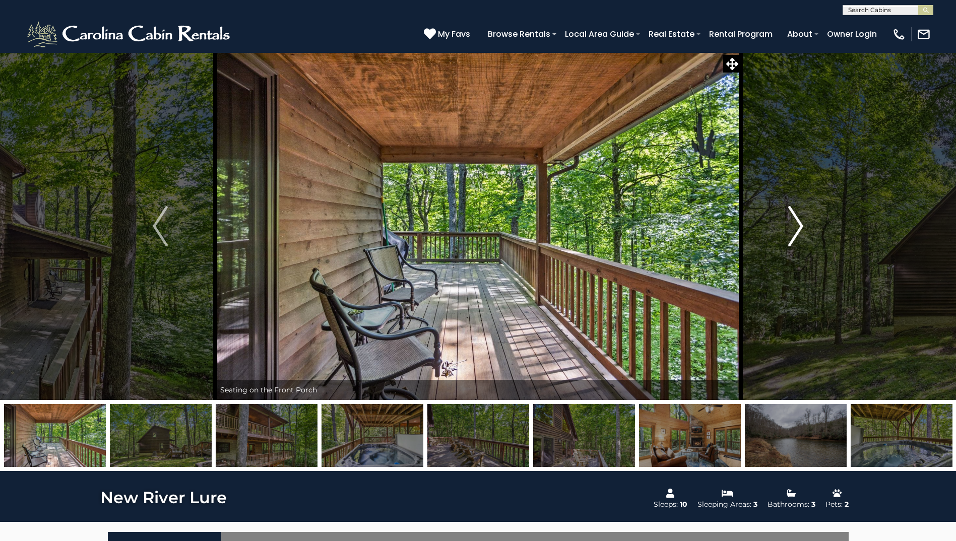
click at [792, 223] on img "Next" at bounding box center [795, 226] width 15 height 40
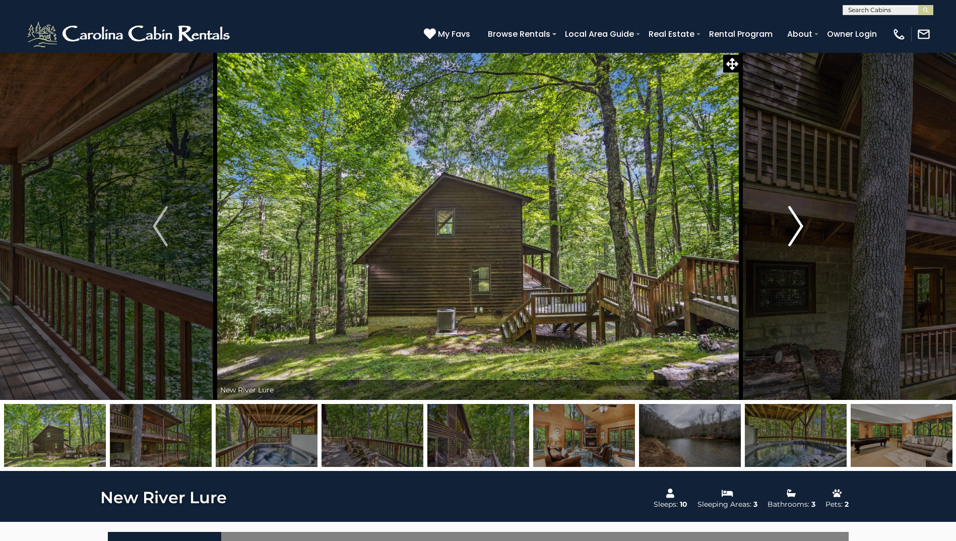
click at [792, 223] on img "Next" at bounding box center [795, 226] width 15 height 40
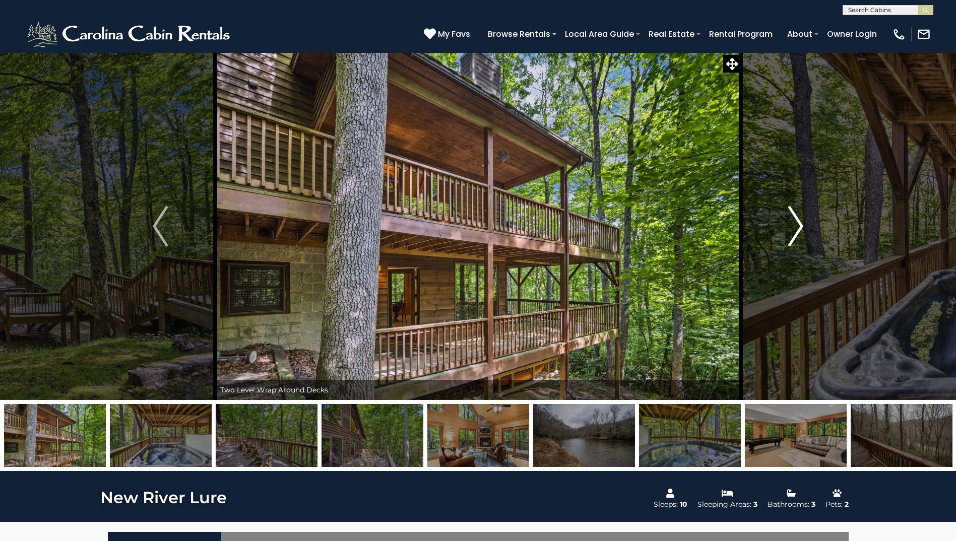
click at [792, 223] on img "Next" at bounding box center [795, 226] width 15 height 40
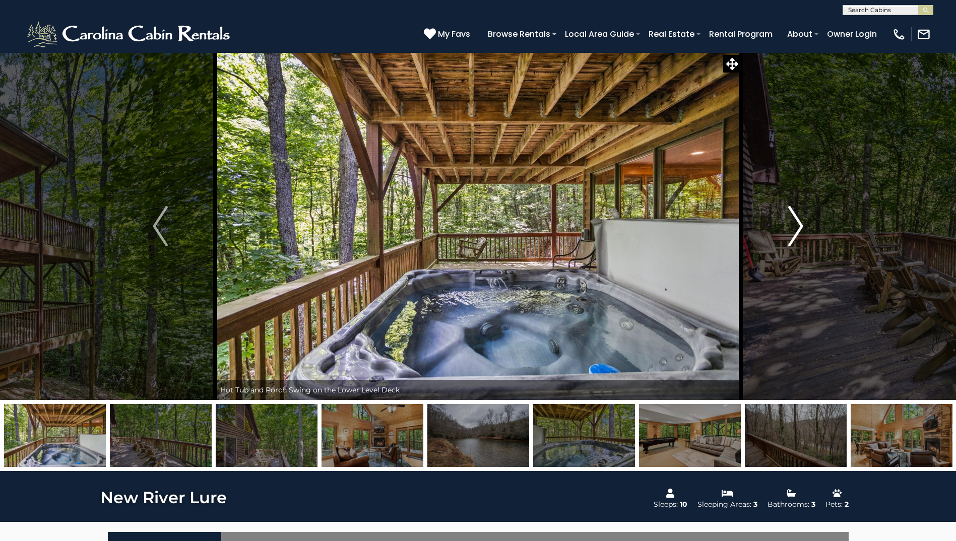
click at [792, 223] on img "Next" at bounding box center [795, 226] width 15 height 40
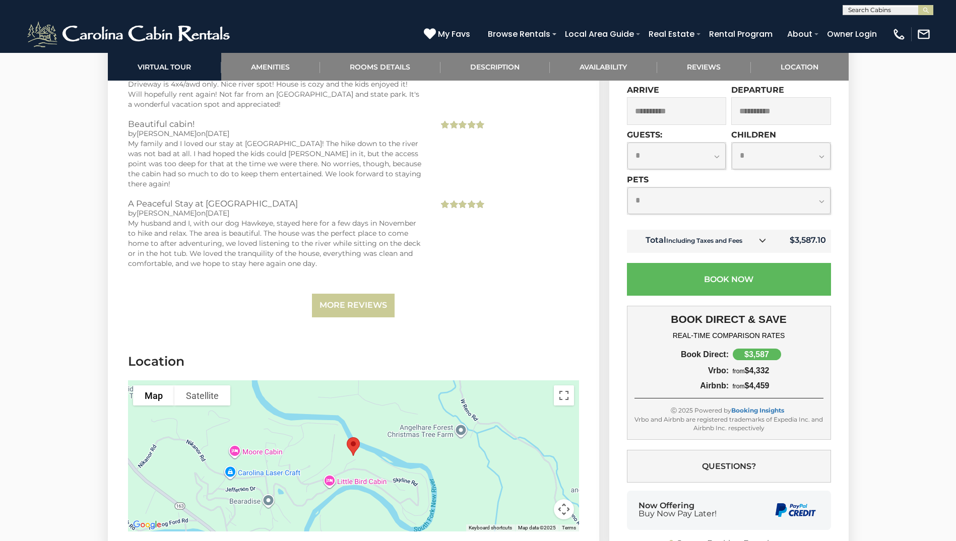
scroll to position [2955, 0]
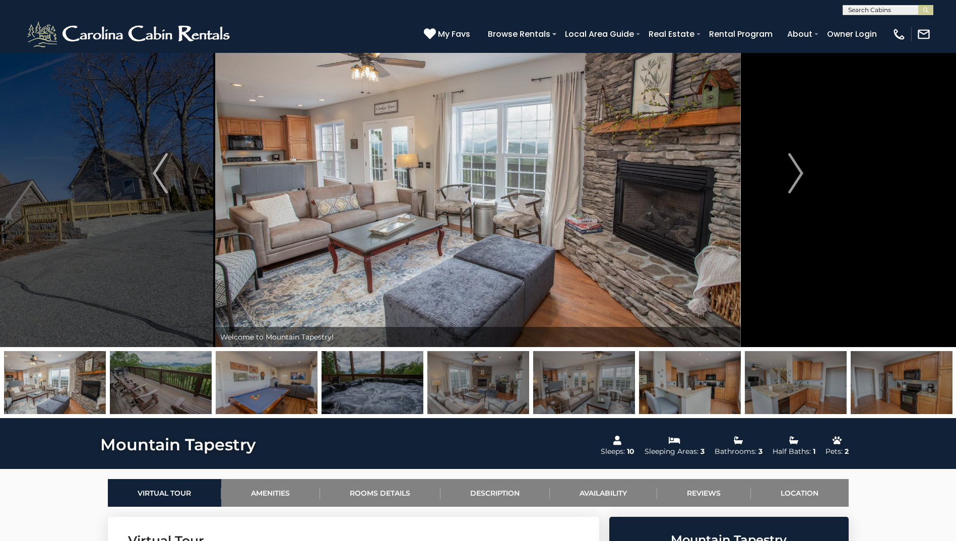
scroll to position [134, 0]
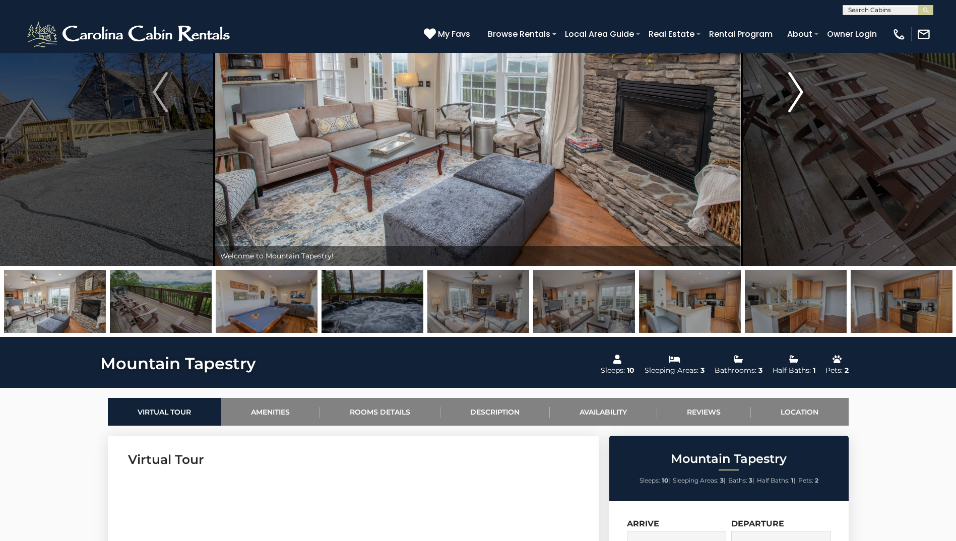
click at [787, 97] on button "Next" at bounding box center [796, 92] width 110 height 348
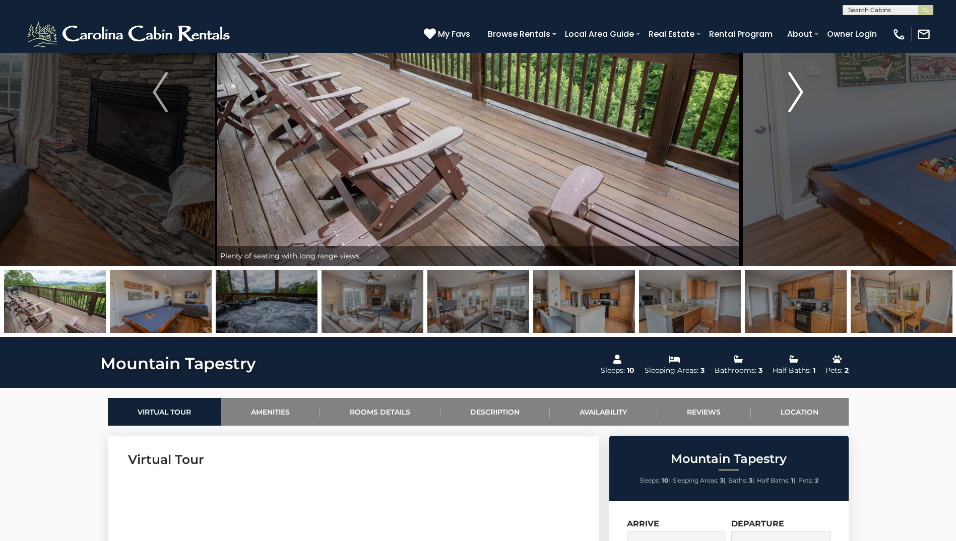
click at [787, 97] on button "Next" at bounding box center [796, 92] width 110 height 348
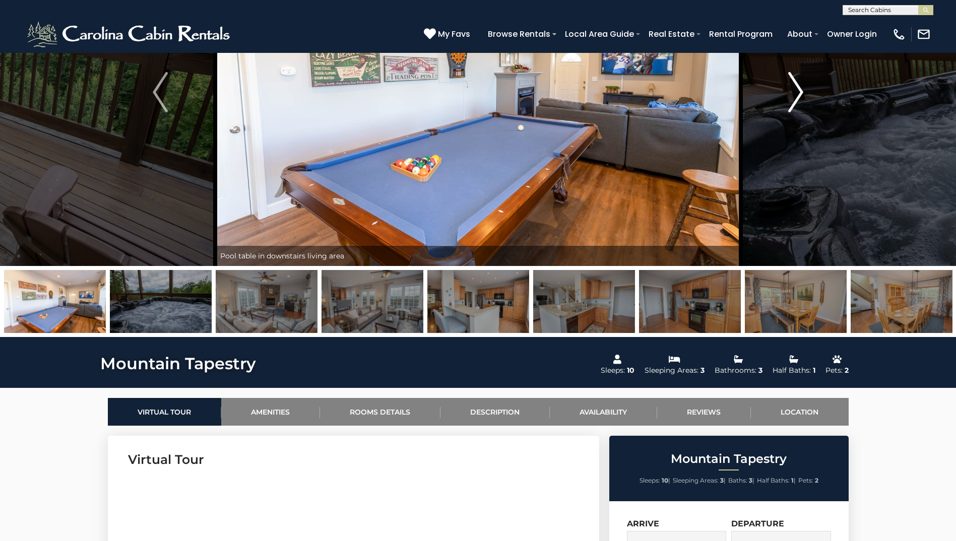
click at [787, 97] on button "Next" at bounding box center [796, 92] width 110 height 348
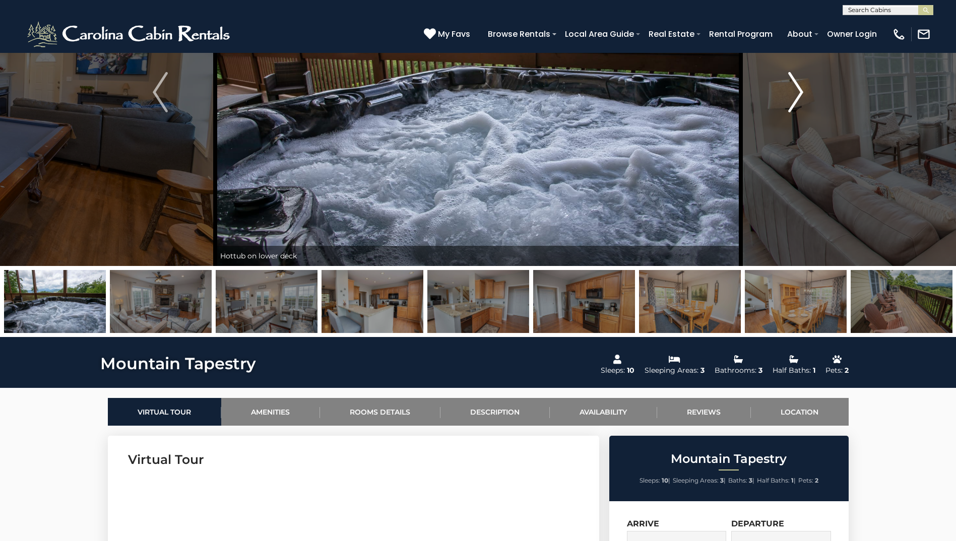
click at [787, 97] on button "Next" at bounding box center [796, 92] width 110 height 348
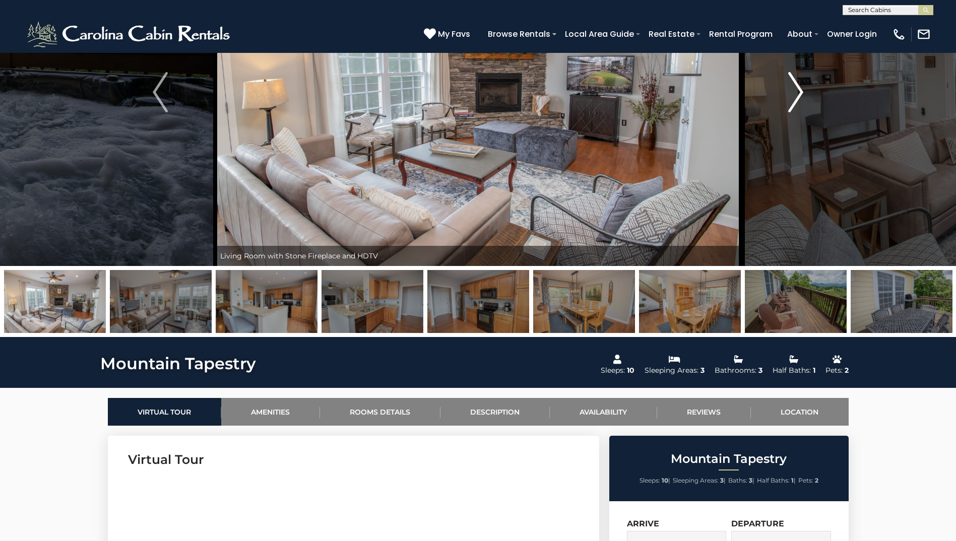
click at [787, 97] on button "Next" at bounding box center [796, 92] width 110 height 348
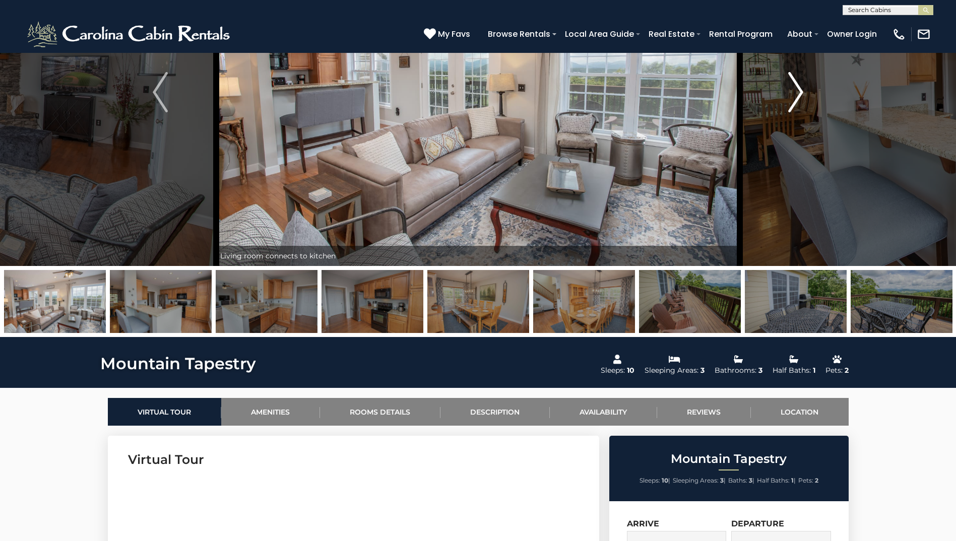
click at [787, 97] on button "Next" at bounding box center [796, 92] width 110 height 348
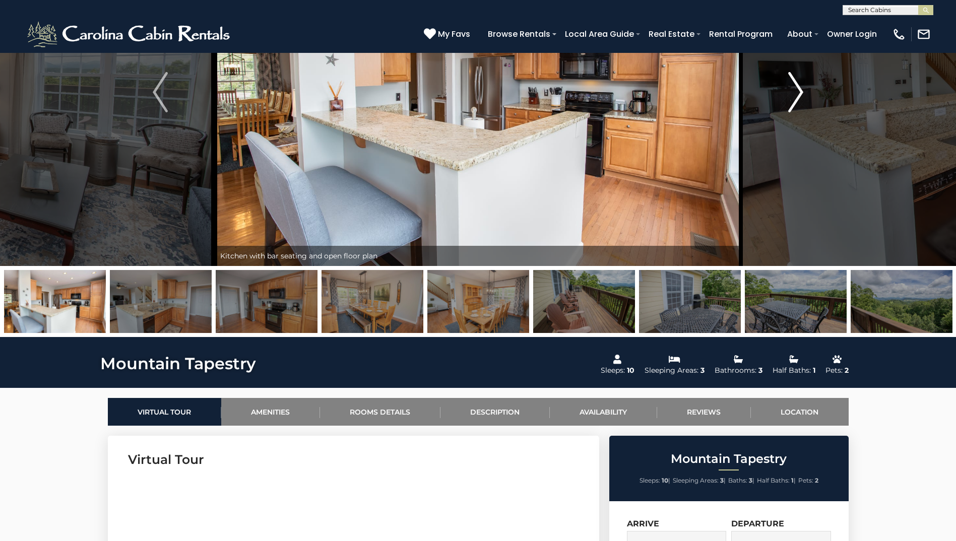
click at [787, 97] on button "Next" at bounding box center [796, 92] width 110 height 348
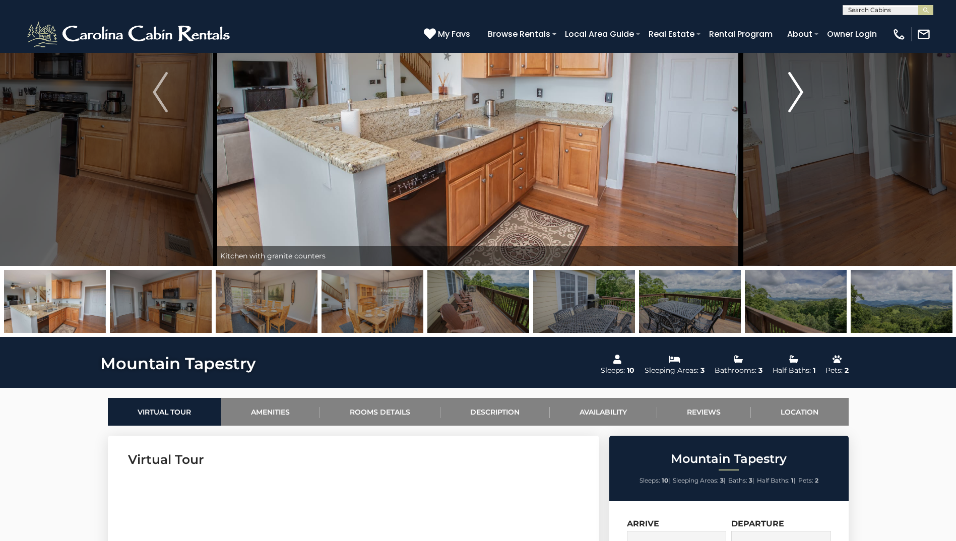
click at [787, 97] on button "Next" at bounding box center [796, 92] width 110 height 348
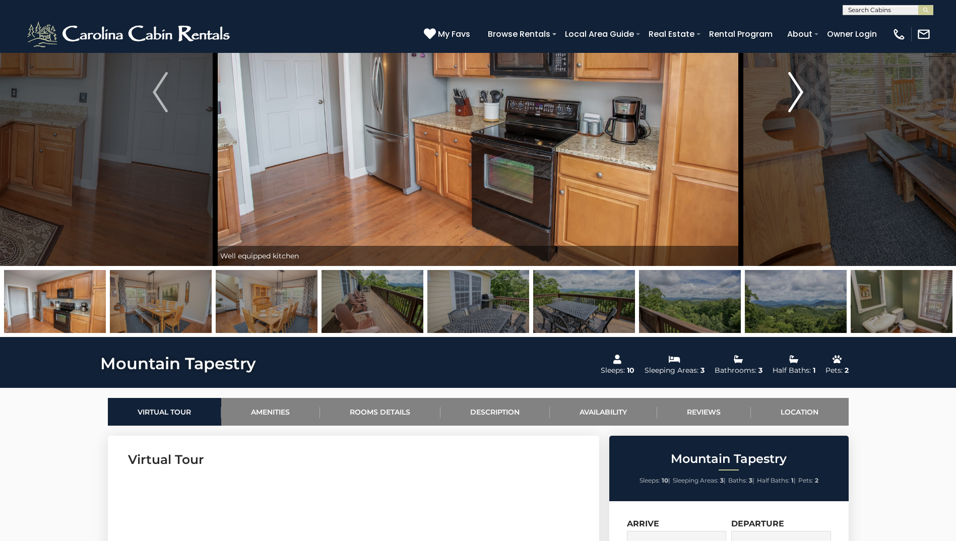
click at [787, 97] on button "Next" at bounding box center [796, 92] width 110 height 348
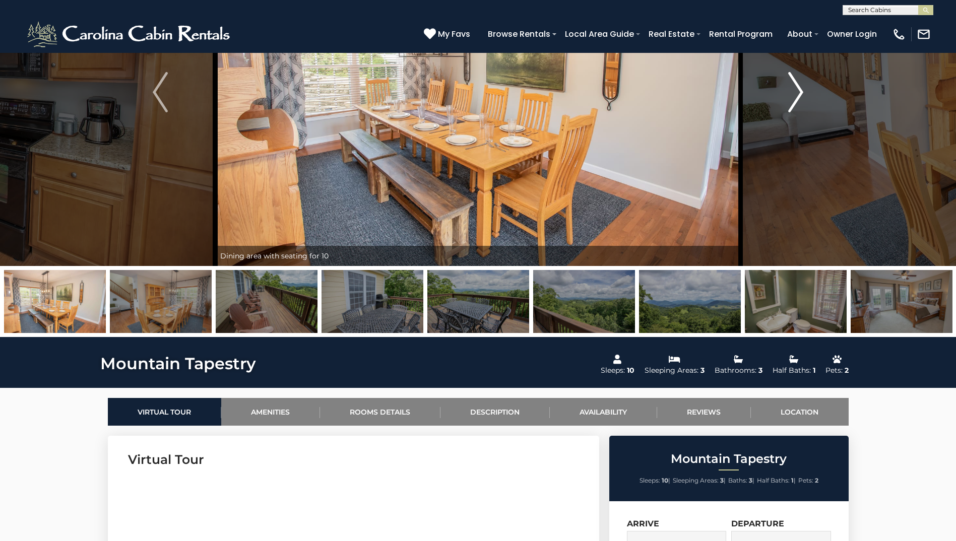
click at [787, 97] on button "Next" at bounding box center [796, 92] width 110 height 348
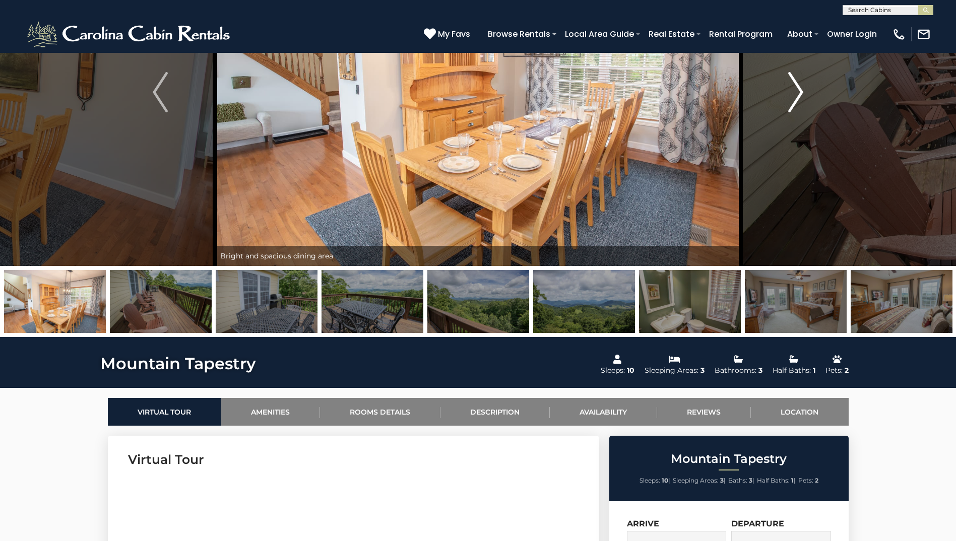
click at [787, 97] on button "Next" at bounding box center [796, 92] width 110 height 348
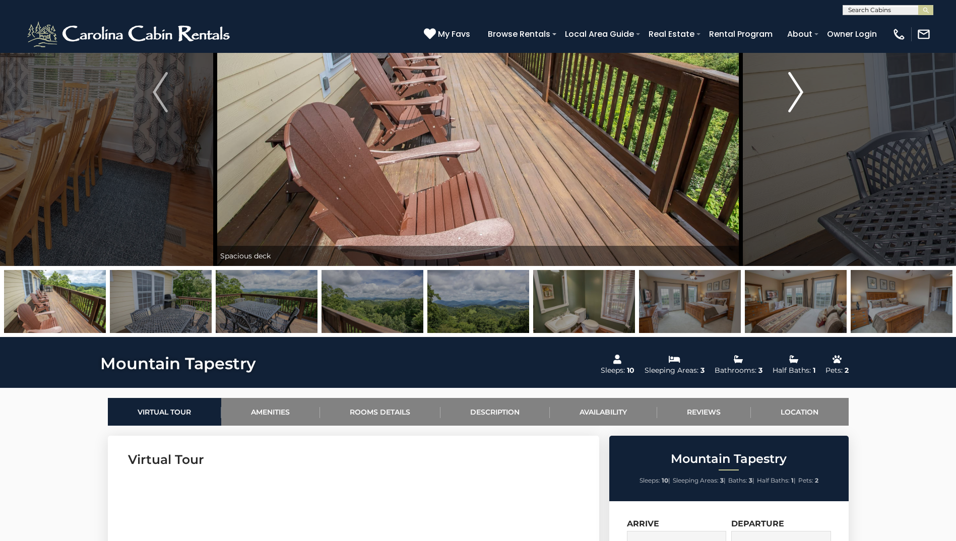
click at [787, 97] on button "Next" at bounding box center [796, 92] width 110 height 348
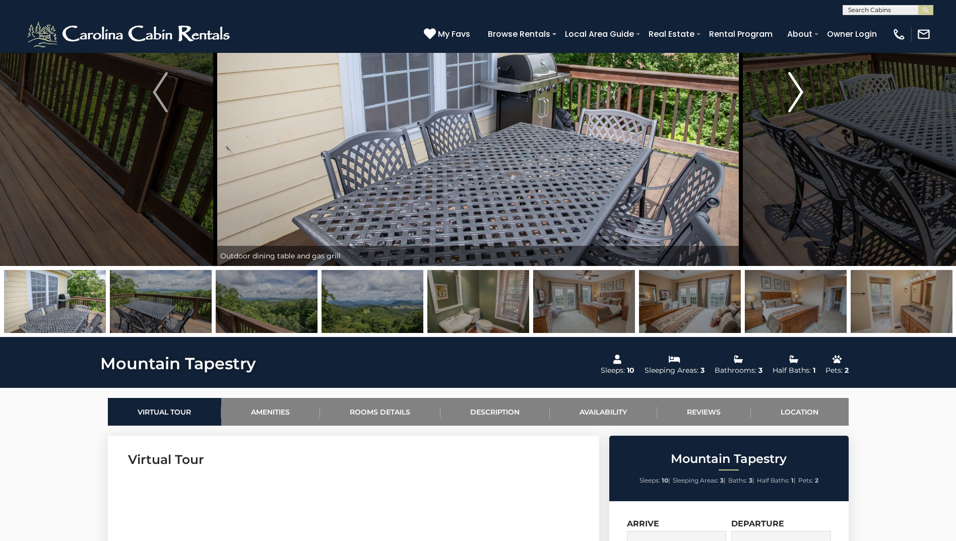
click at [787, 97] on button "Next" at bounding box center [796, 92] width 110 height 348
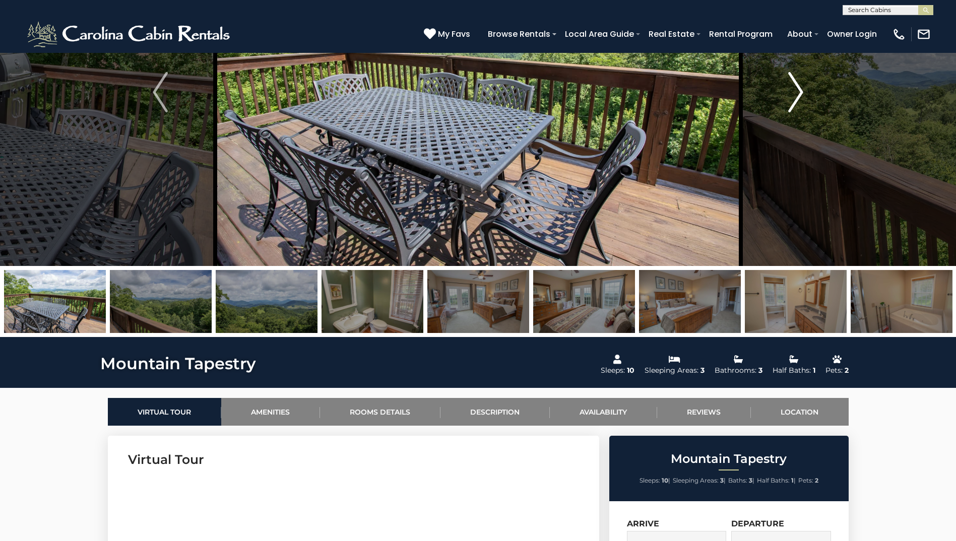
click at [787, 97] on button "Next" at bounding box center [796, 92] width 110 height 348
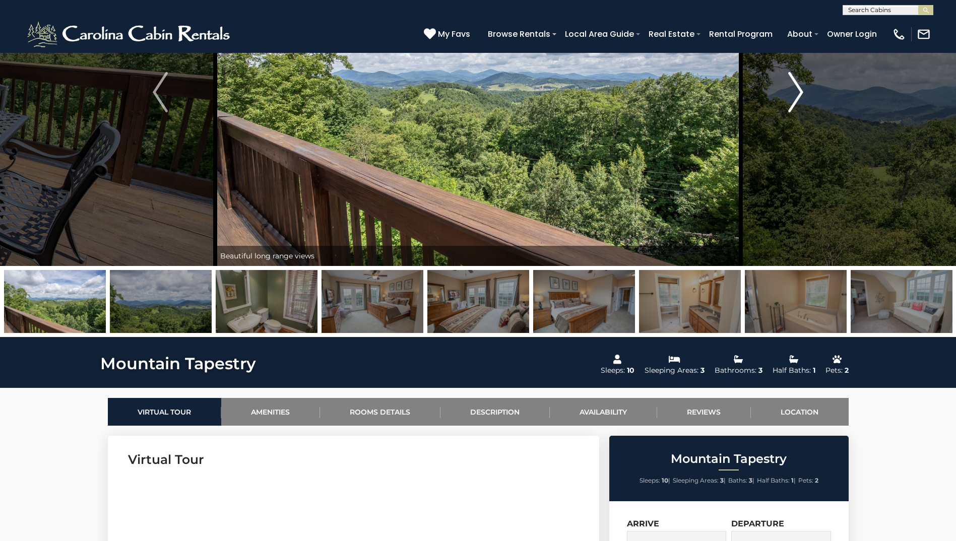
click at [787, 97] on button "Next" at bounding box center [796, 92] width 110 height 348
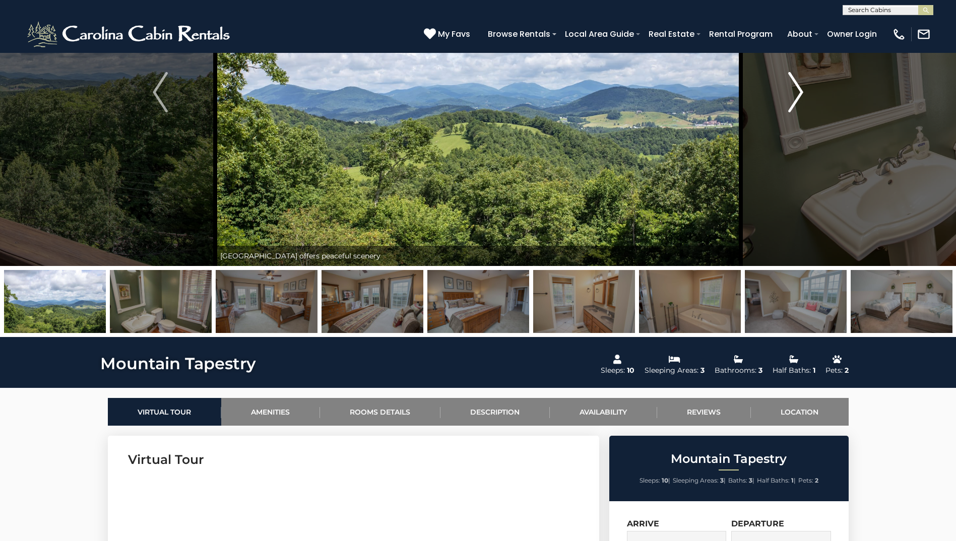
click at [787, 97] on button "Next" at bounding box center [796, 92] width 110 height 348
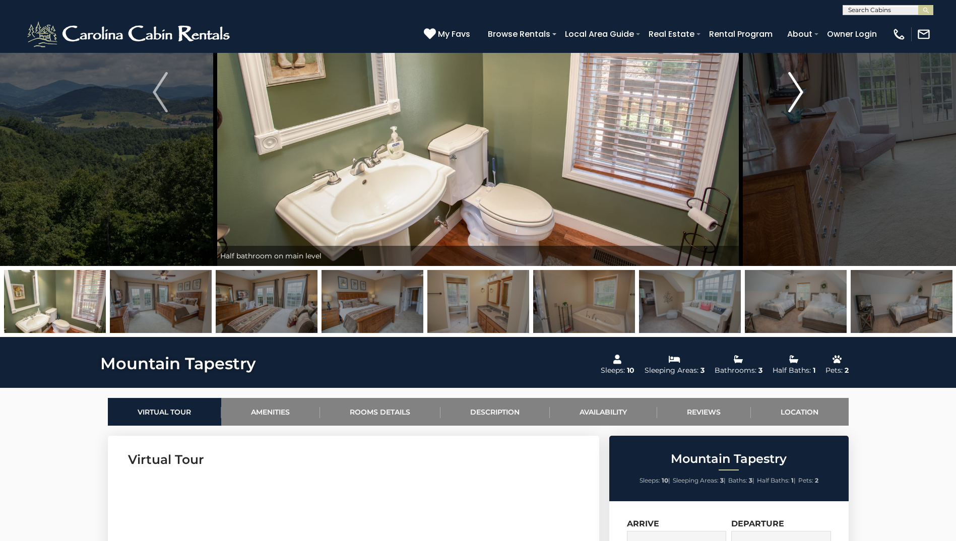
click at [787, 97] on button "Next" at bounding box center [796, 92] width 110 height 348
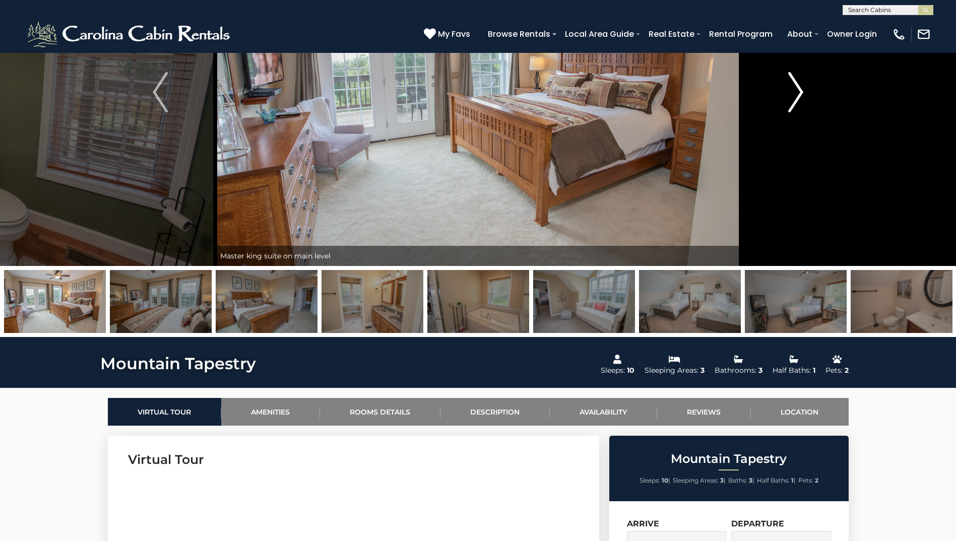
click at [787, 97] on button "Next" at bounding box center [796, 92] width 110 height 348
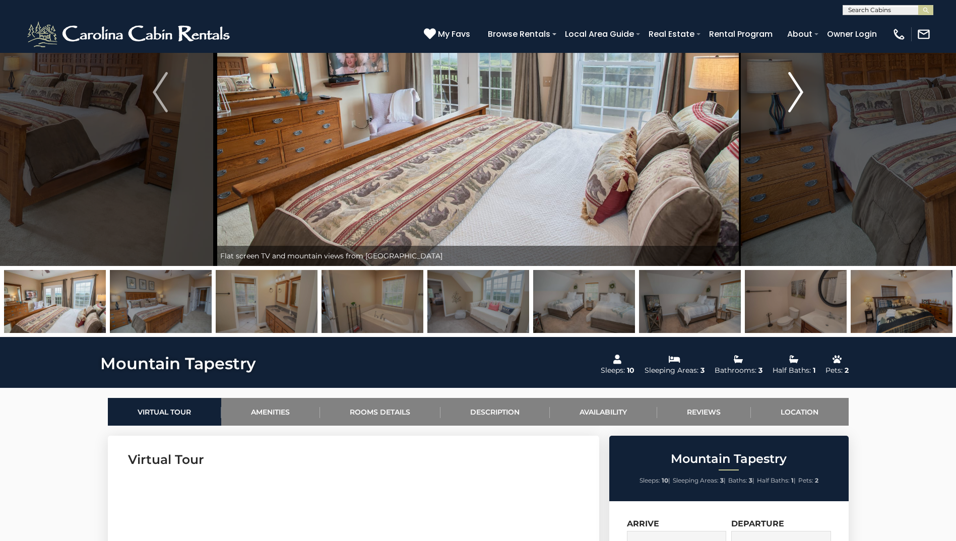
click at [787, 97] on button "Next" at bounding box center [796, 92] width 110 height 348
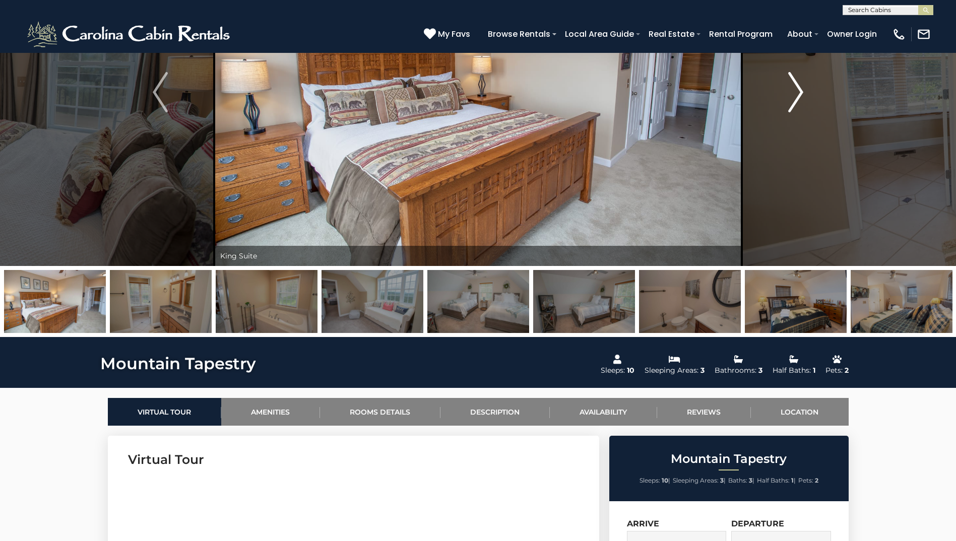
click at [787, 97] on button "Next" at bounding box center [796, 92] width 110 height 348
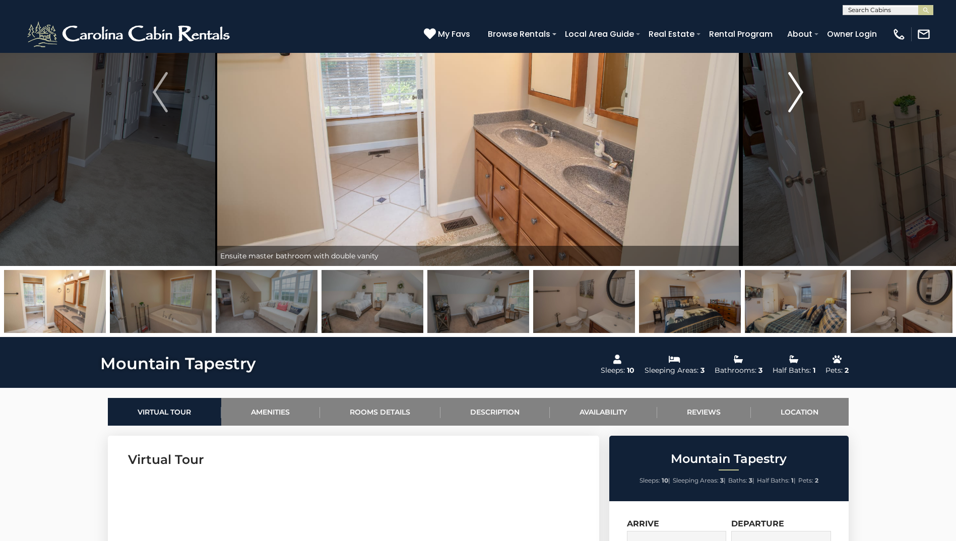
click at [787, 97] on button "Next" at bounding box center [796, 92] width 110 height 348
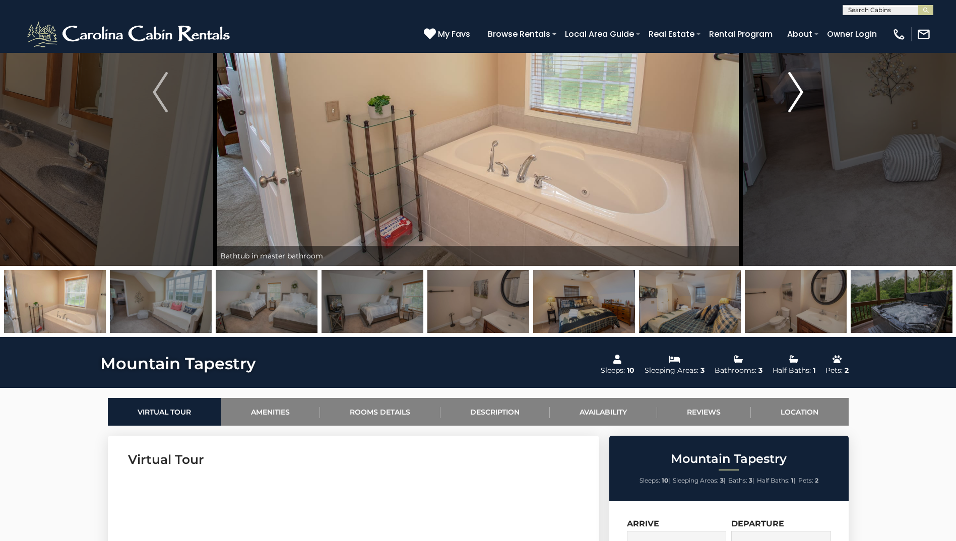
click at [787, 97] on button "Next" at bounding box center [796, 92] width 110 height 348
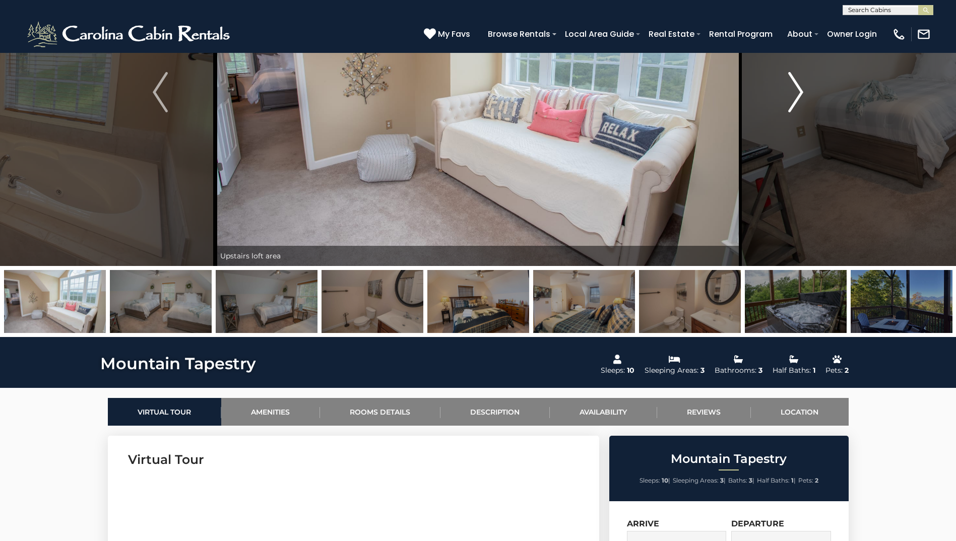
click at [787, 97] on button "Next" at bounding box center [796, 92] width 110 height 348
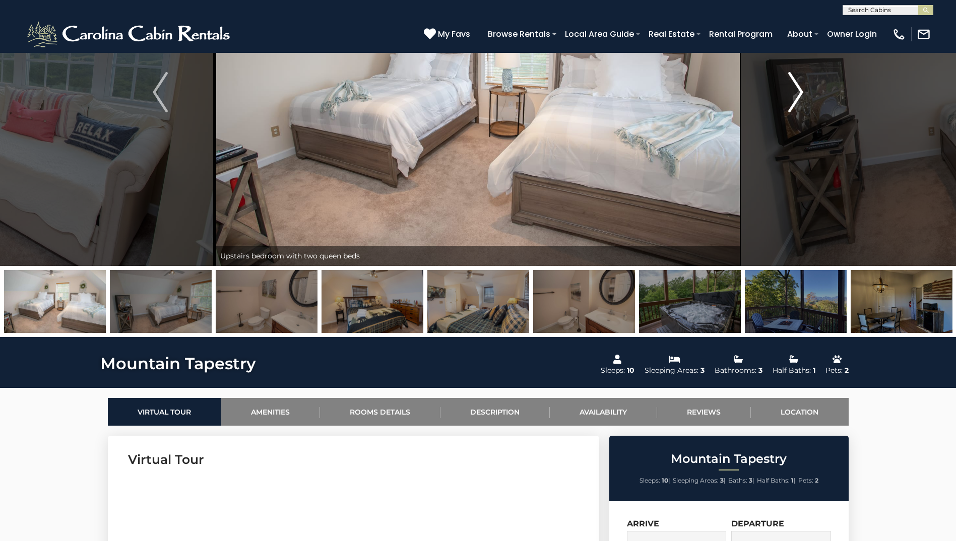
click at [787, 97] on button "Next" at bounding box center [796, 92] width 110 height 348
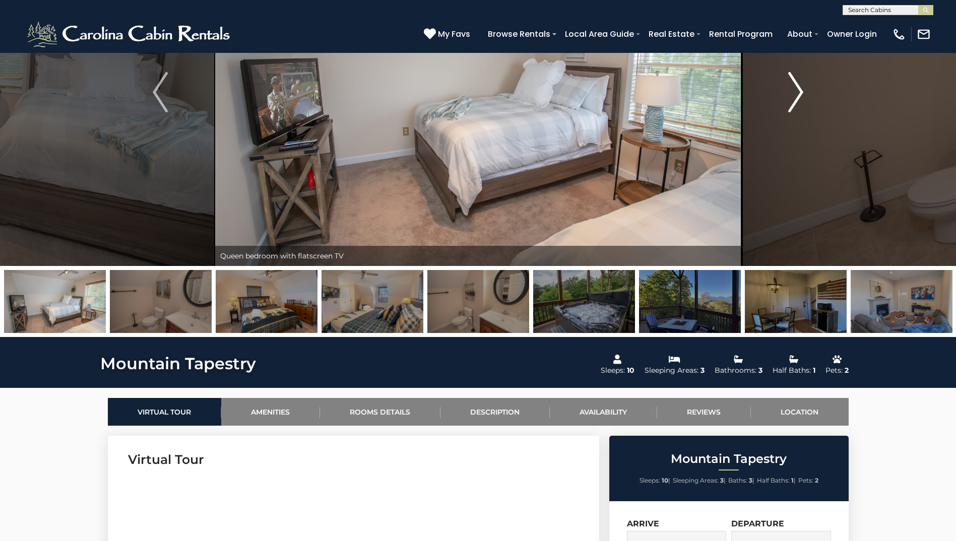
click at [787, 97] on button "Next" at bounding box center [796, 92] width 110 height 348
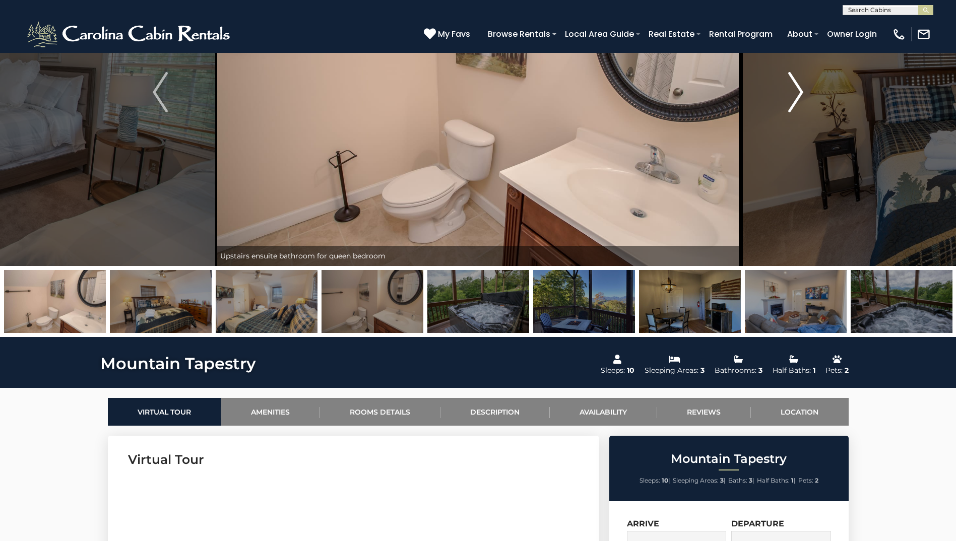
click at [787, 97] on button "Next" at bounding box center [796, 92] width 110 height 348
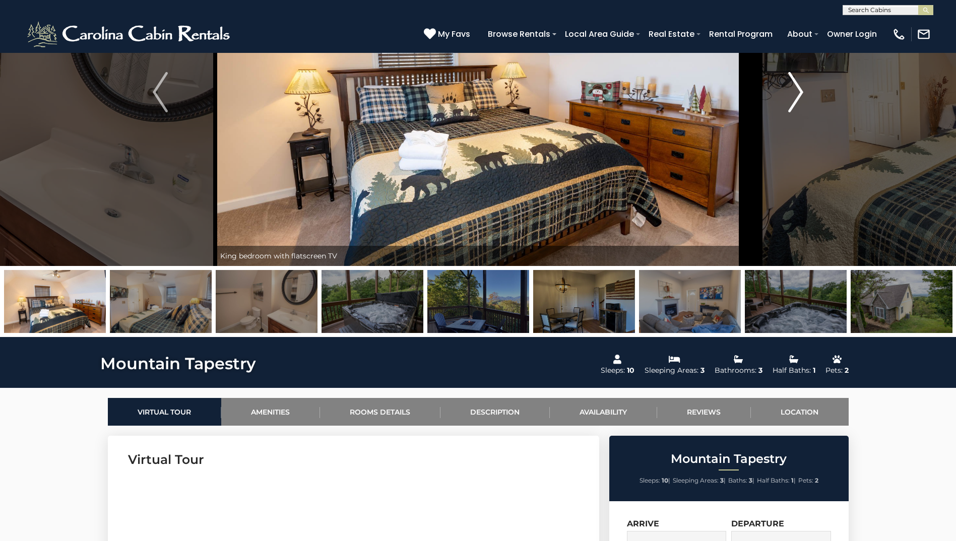
click at [787, 97] on button "Next" at bounding box center [796, 92] width 110 height 348
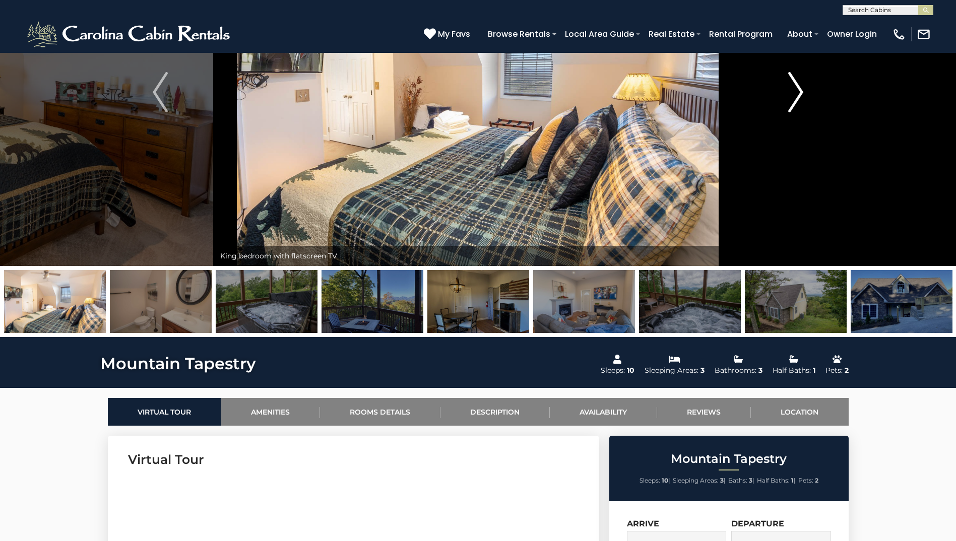
click at [787, 97] on button "Next" at bounding box center [796, 92] width 110 height 348
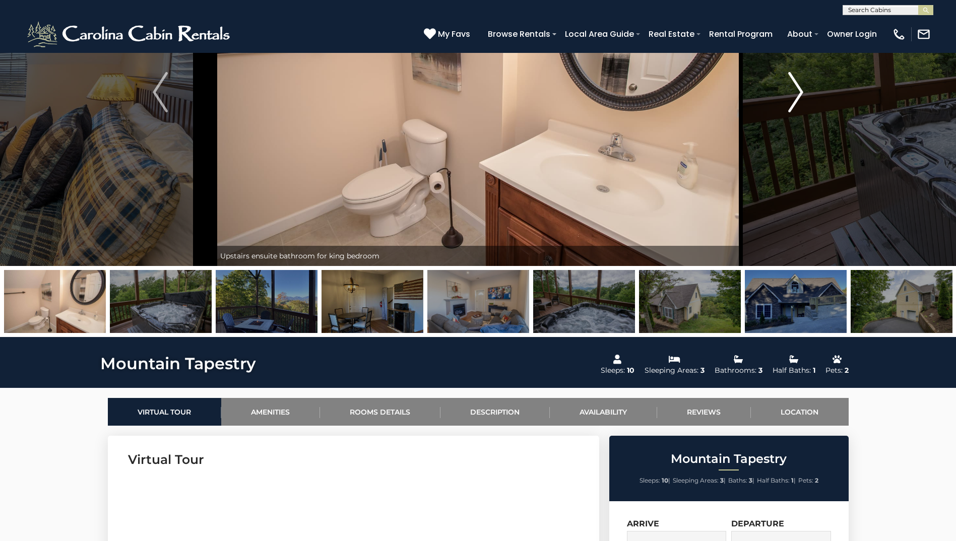
click at [787, 97] on button "Next" at bounding box center [796, 92] width 110 height 348
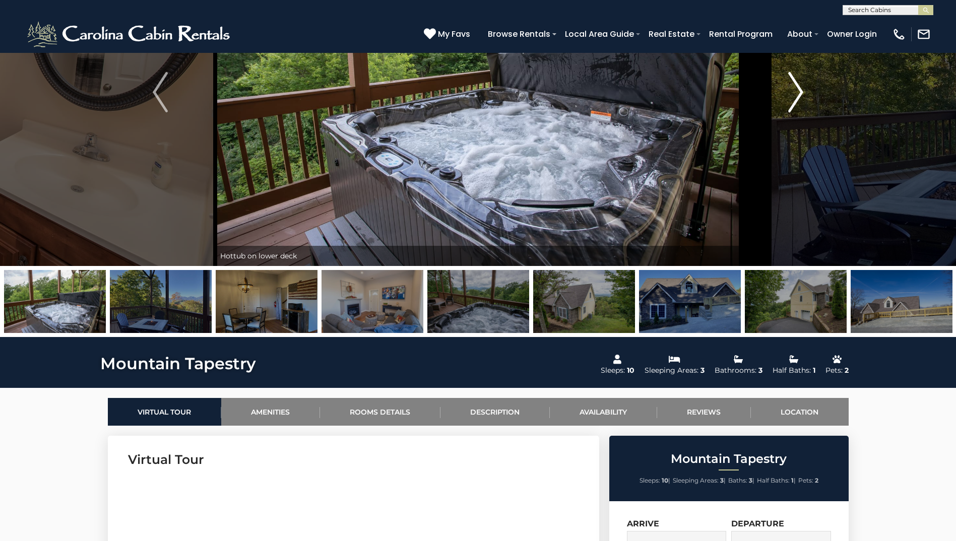
click at [787, 97] on button "Next" at bounding box center [796, 92] width 110 height 348
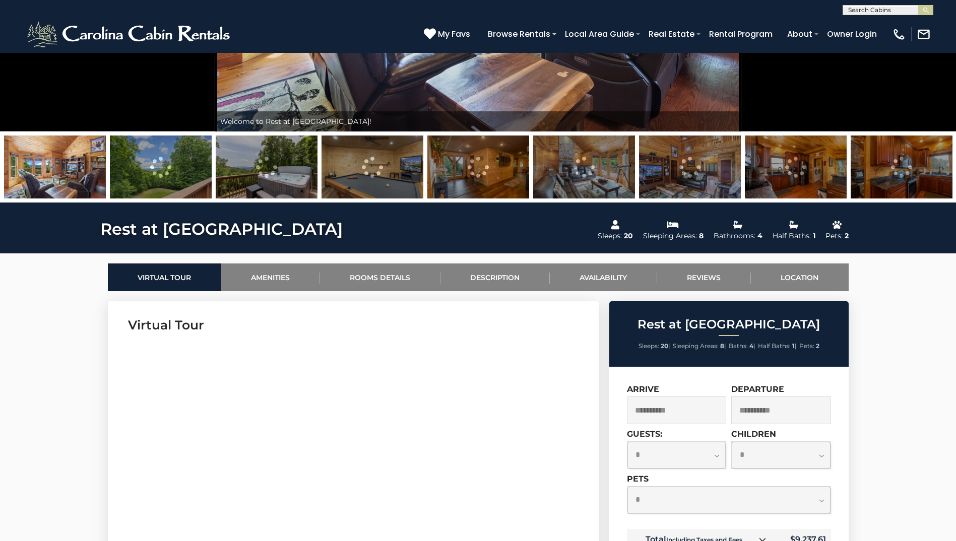
scroll to position [403, 0]
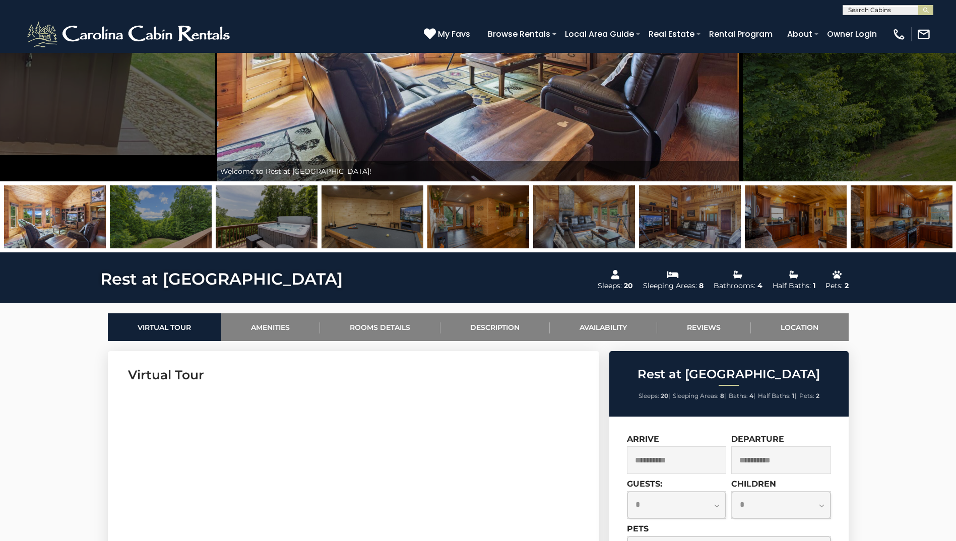
scroll to position [269, 0]
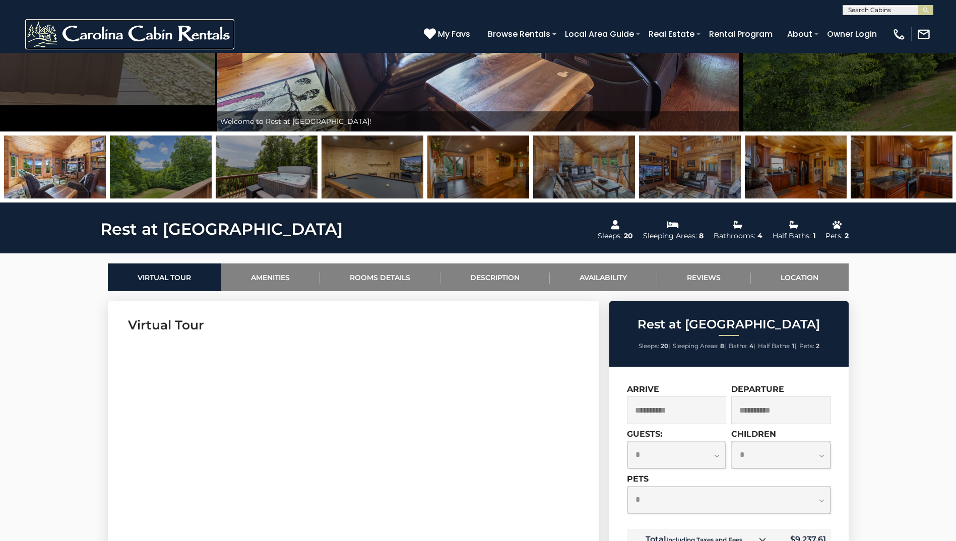
click at [158, 41] on img at bounding box center [129, 34] width 209 height 30
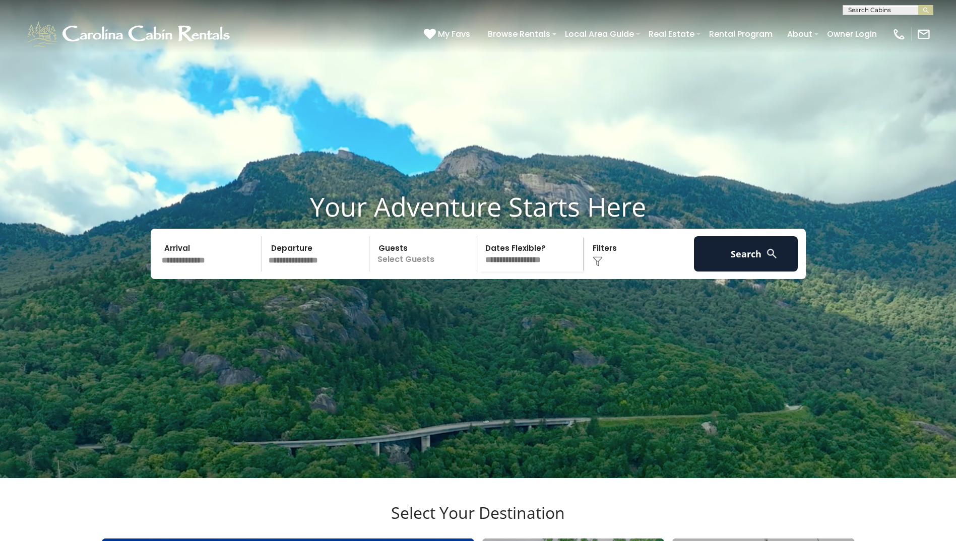
click at [186, 503] on h3 "Select Your Destination" at bounding box center [478, 520] width 756 height 35
click at [195, 236] on input "text" at bounding box center [210, 253] width 104 height 35
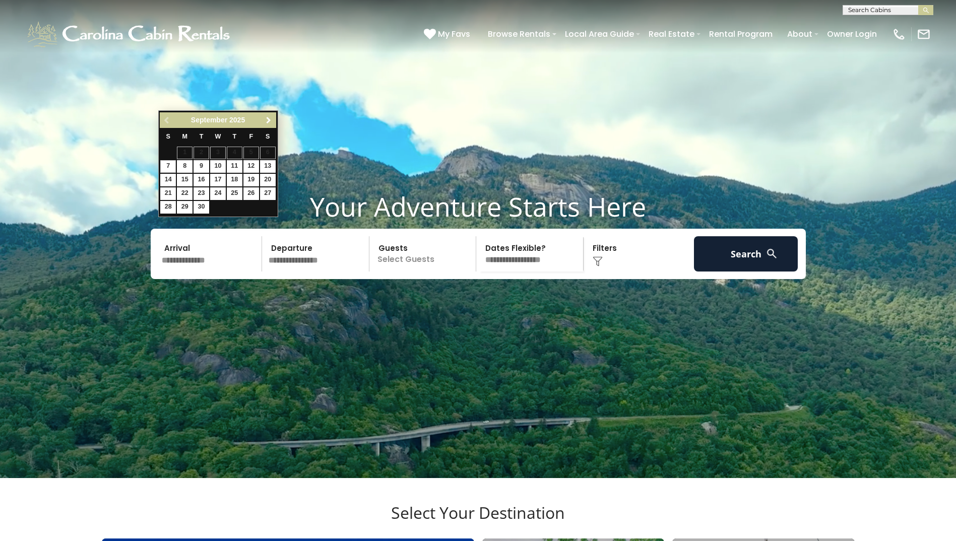
click at [266, 123] on span "Next" at bounding box center [269, 120] width 8 height 8
click at [249, 190] on link "26" at bounding box center [251, 193] width 16 height 13
type input "********"
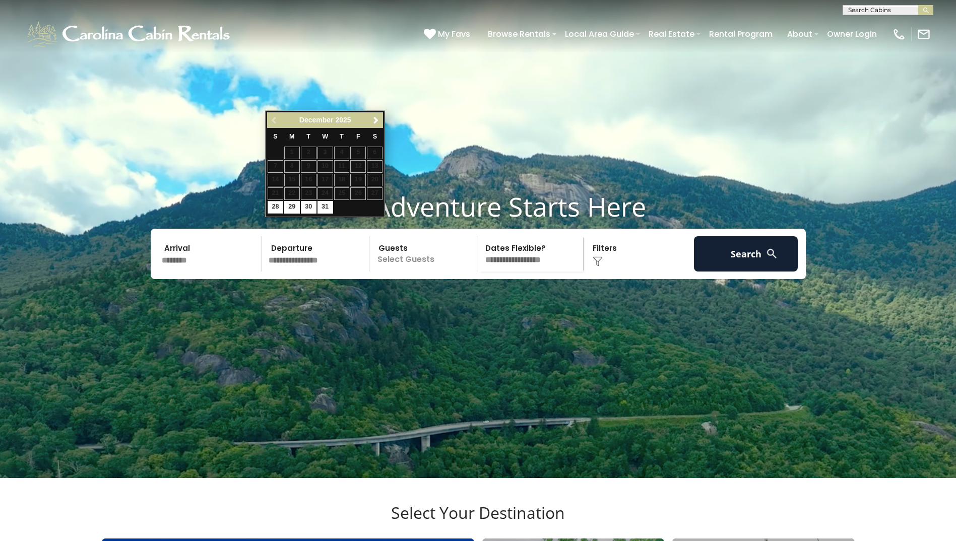
click at [319, 236] on input "text" at bounding box center [317, 253] width 104 height 35
click at [376, 116] on span "Next" at bounding box center [376, 120] width 8 height 8
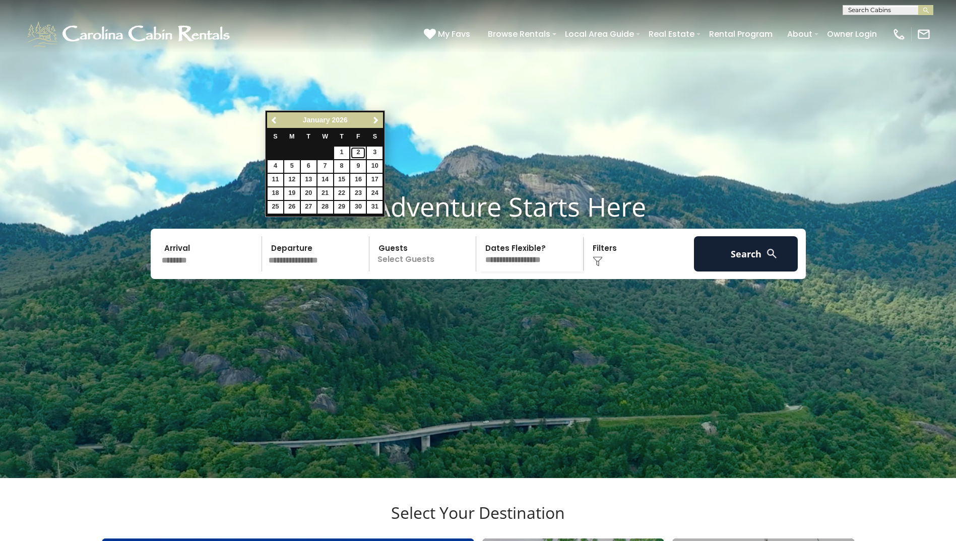
click at [357, 152] on link "2" at bounding box center [358, 153] width 16 height 13
type input "******"
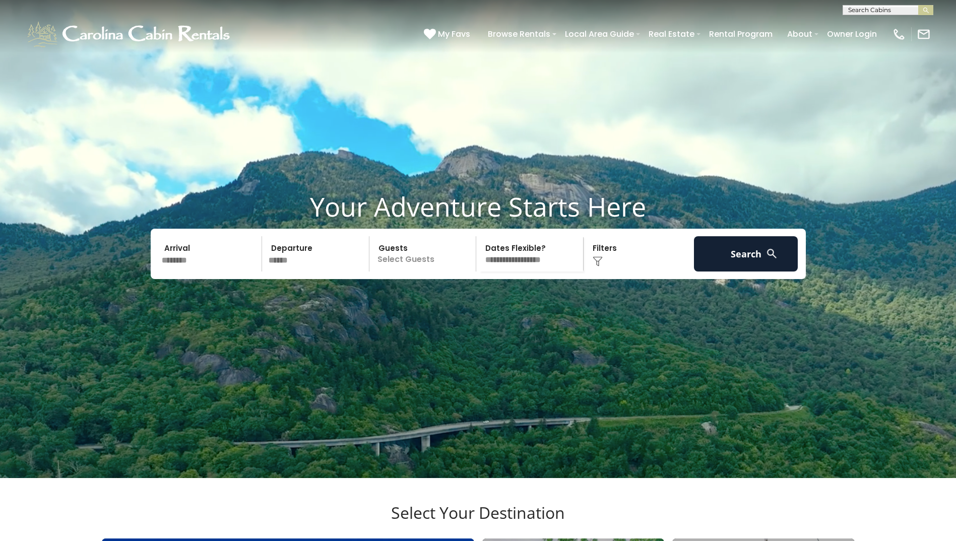
click at [407, 503] on h3 "Select Your Destination" at bounding box center [478, 520] width 756 height 35
click at [416, 236] on p "Select Guests" at bounding box center [424, 253] width 104 height 35
click at [469, 290] on div "+" at bounding box center [473, 296] width 12 height 12
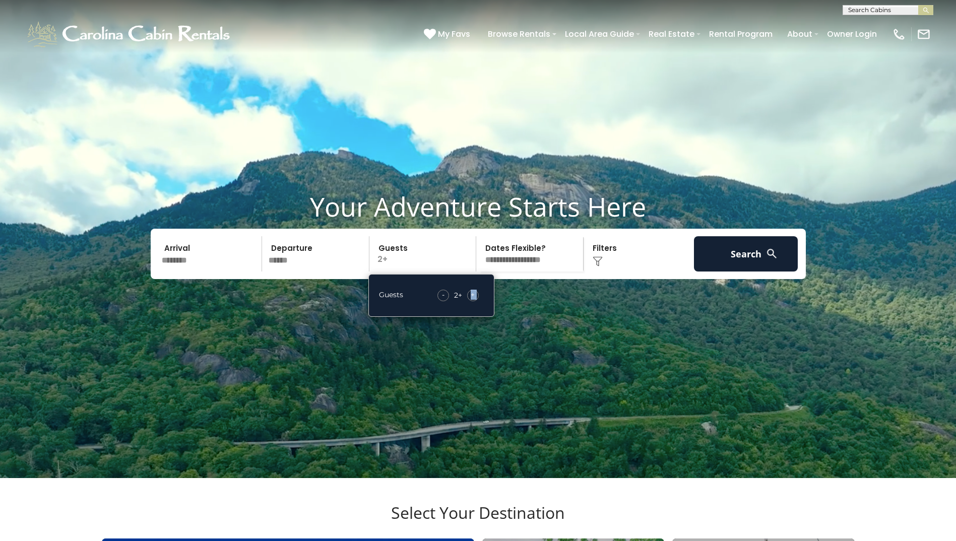
click at [469, 290] on div "+" at bounding box center [473, 296] width 12 height 12
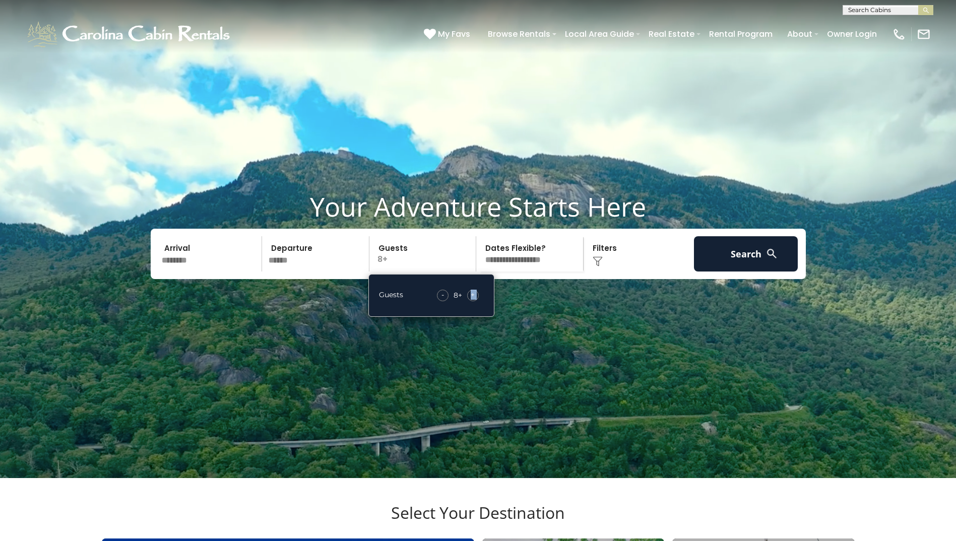
click at [469, 132] on video at bounding box center [478, 239] width 956 height 478
click at [389, 272] on p "8+" at bounding box center [424, 253] width 104 height 35
click at [471, 300] on span "+" at bounding box center [473, 295] width 4 height 10
click at [612, 272] on div "Click to Choose" at bounding box center [638, 253] width 104 height 35
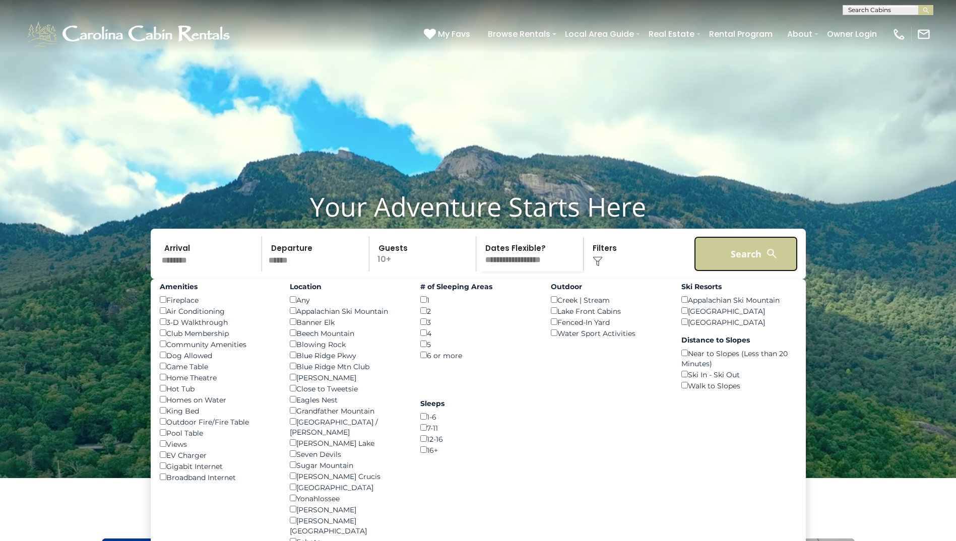
click at [750, 272] on button "Search" at bounding box center [746, 253] width 104 height 35
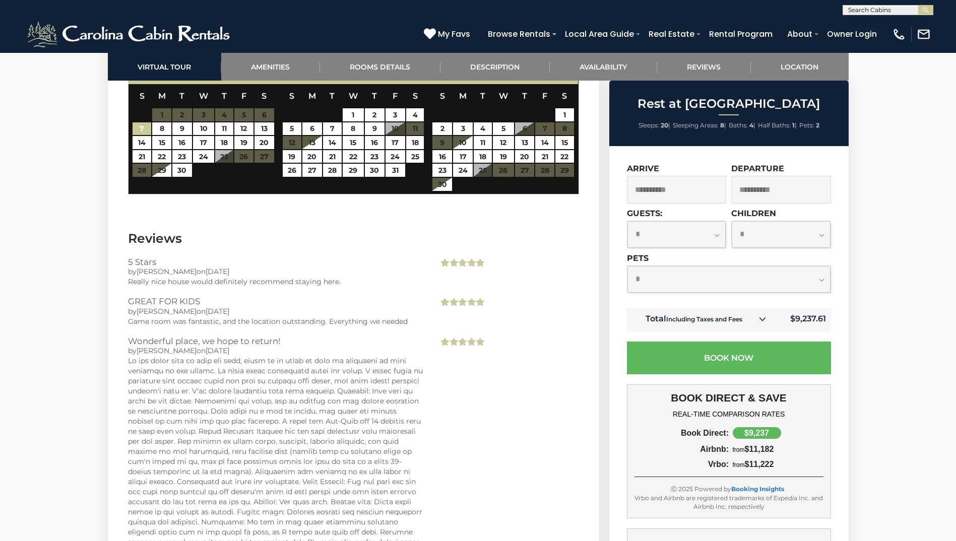
scroll to position [2418, 0]
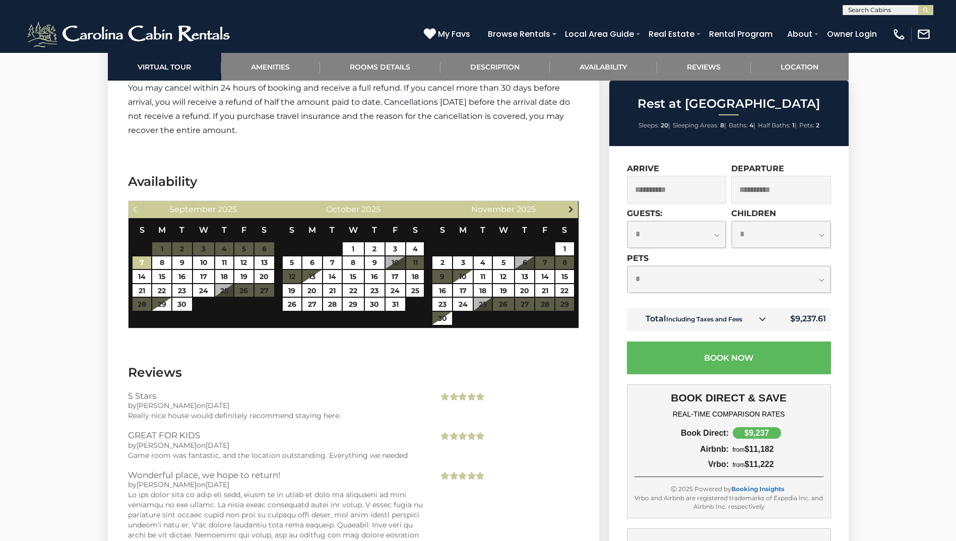
click at [571, 205] on span "Next" at bounding box center [571, 209] width 8 height 8
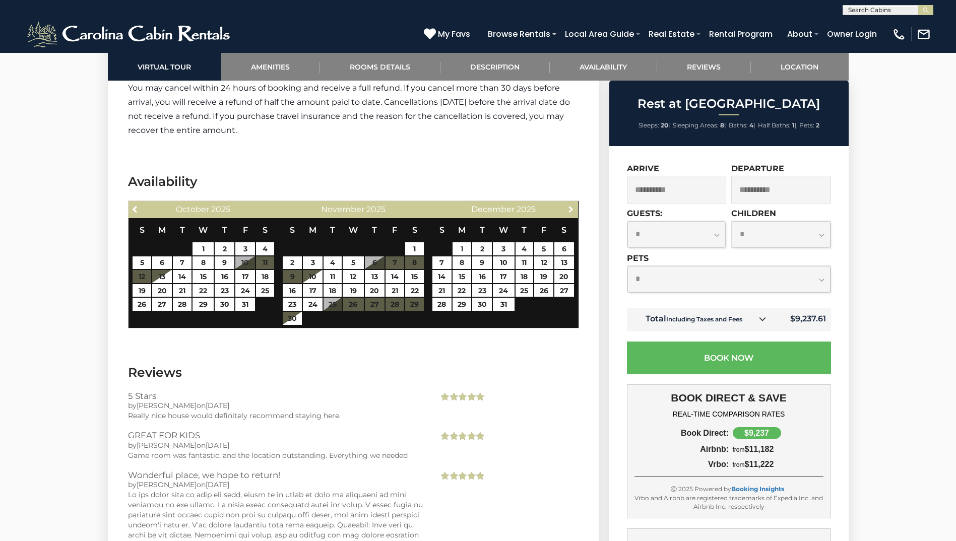
click at [571, 205] on span "Next" at bounding box center [571, 209] width 8 height 8
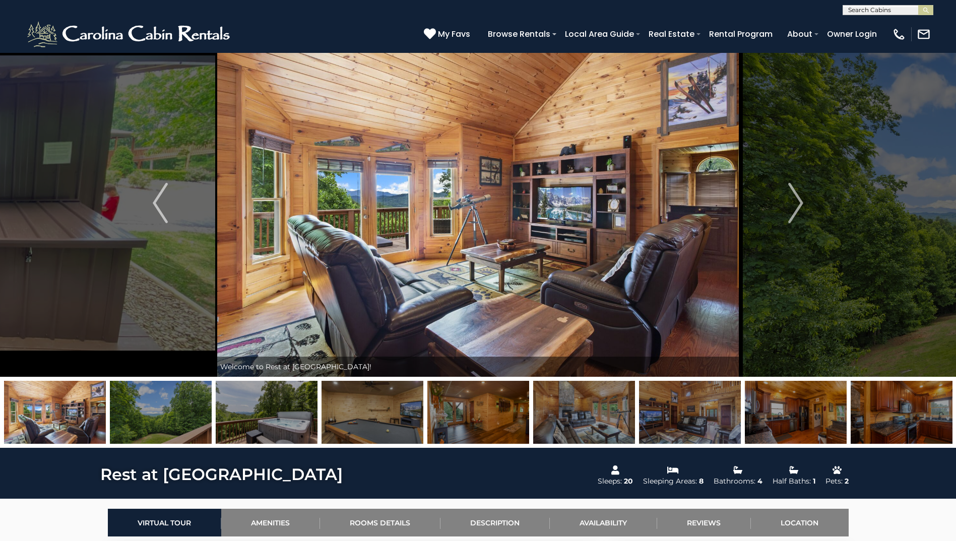
scroll to position [0, 0]
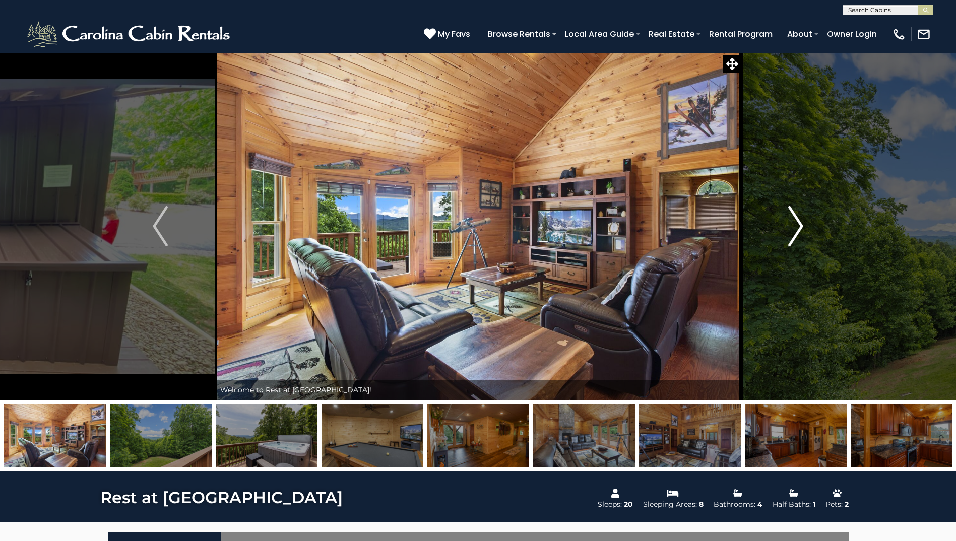
click at [788, 229] on img "Next" at bounding box center [795, 226] width 15 height 40
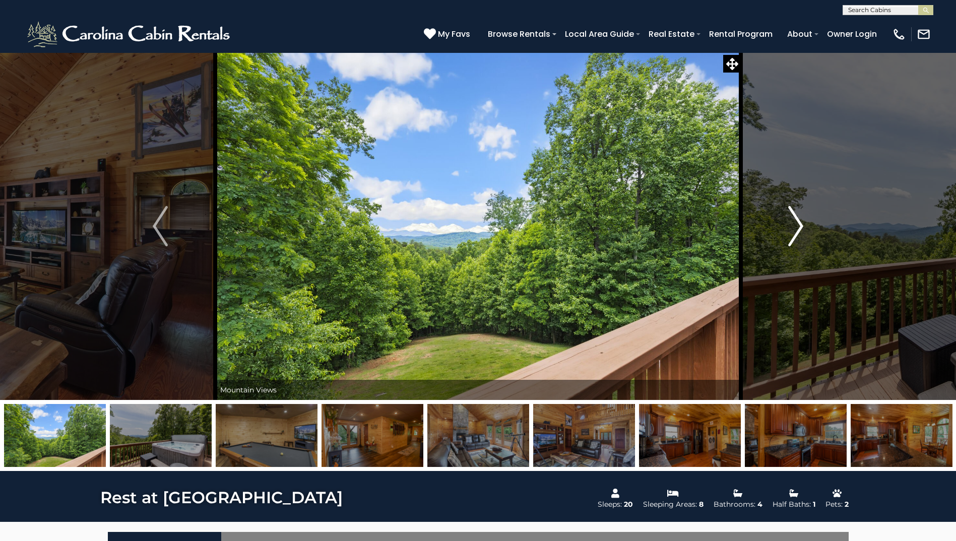
click at [788, 229] on img "Next" at bounding box center [795, 226] width 15 height 40
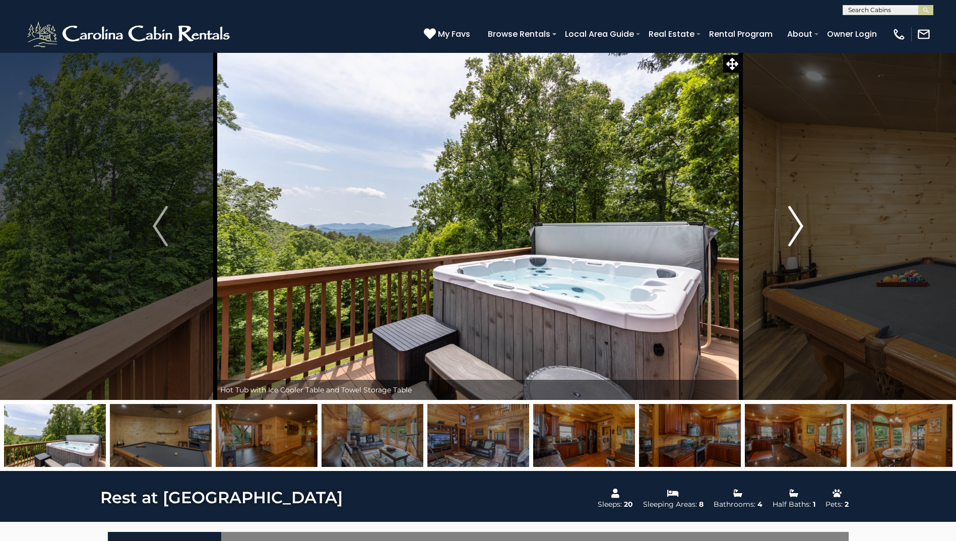
click at [788, 229] on img "Next" at bounding box center [795, 226] width 15 height 40
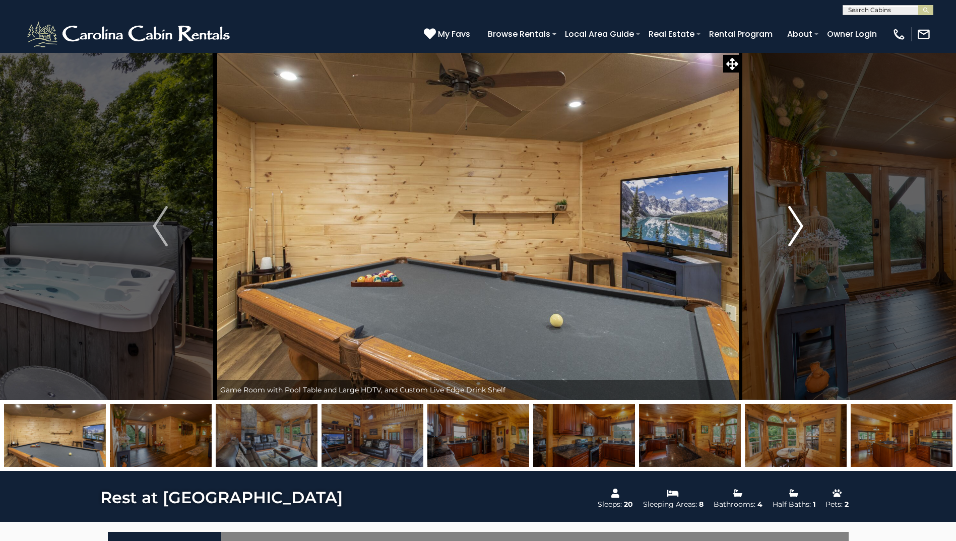
click at [788, 229] on img "Next" at bounding box center [795, 226] width 15 height 40
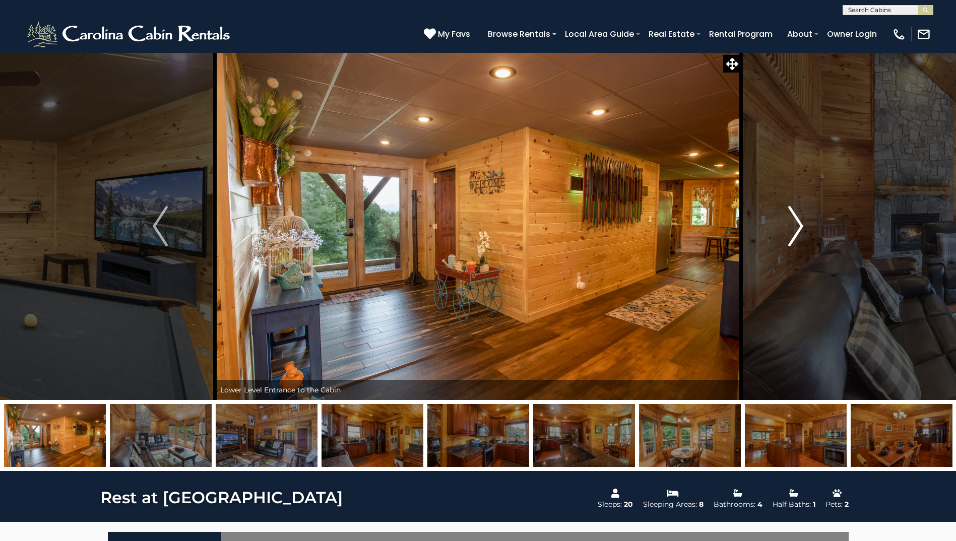
click at [788, 229] on img "Next" at bounding box center [795, 226] width 15 height 40
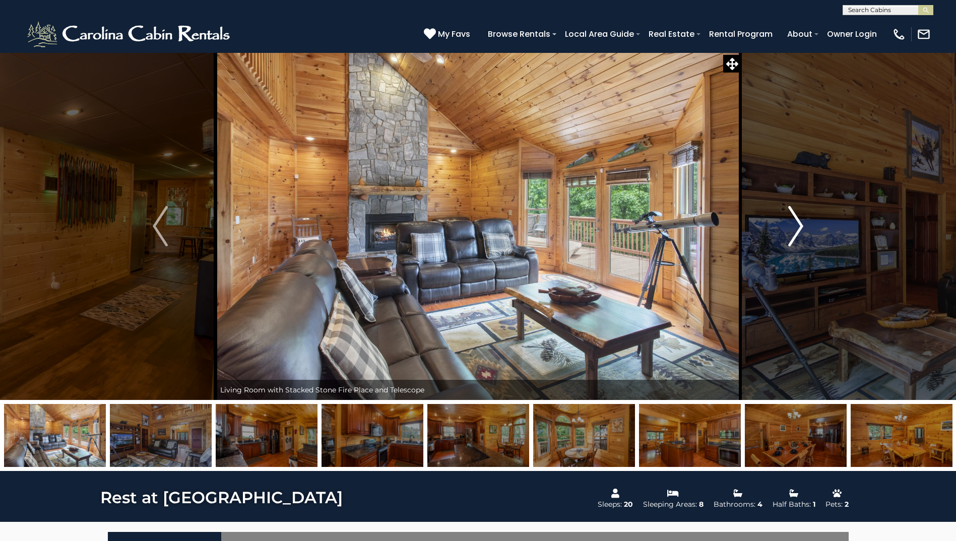
click at [788, 229] on img "Next" at bounding box center [795, 226] width 15 height 40
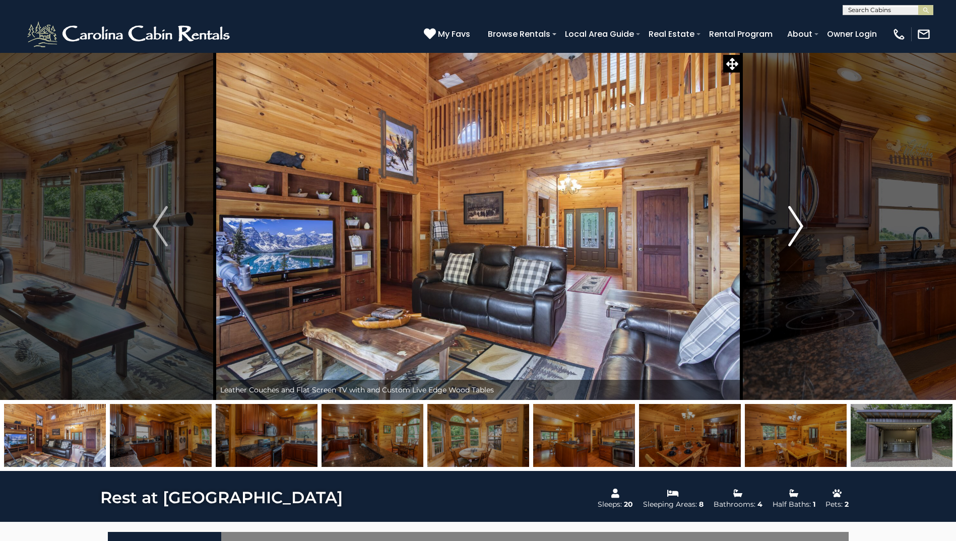
click at [788, 229] on img "Next" at bounding box center [795, 226] width 15 height 40
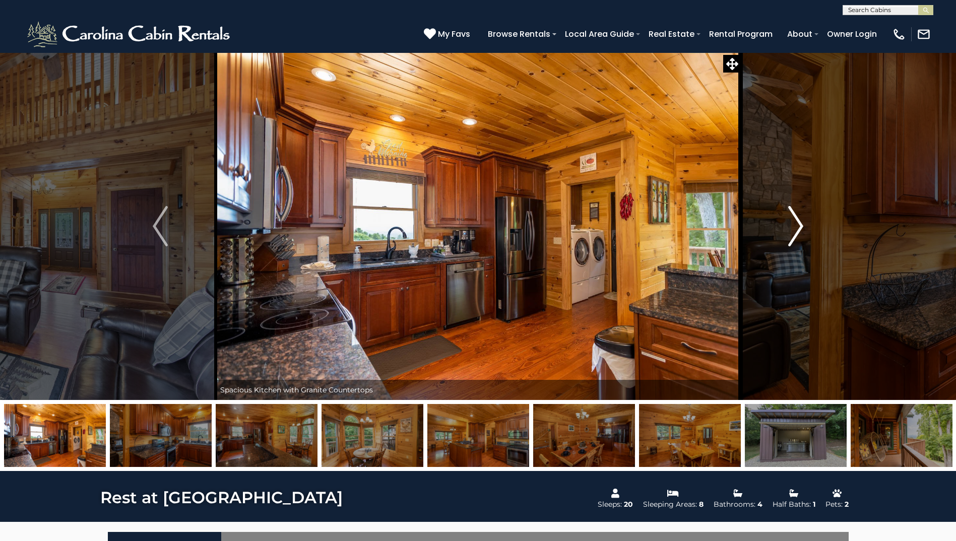
click at [788, 229] on img "Next" at bounding box center [795, 226] width 15 height 40
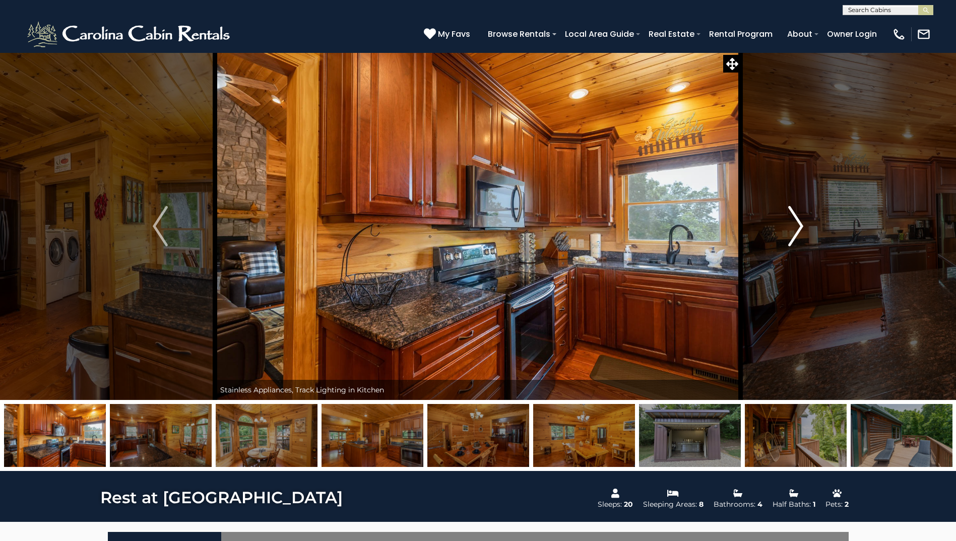
click at [788, 229] on img "Next" at bounding box center [795, 226] width 15 height 40
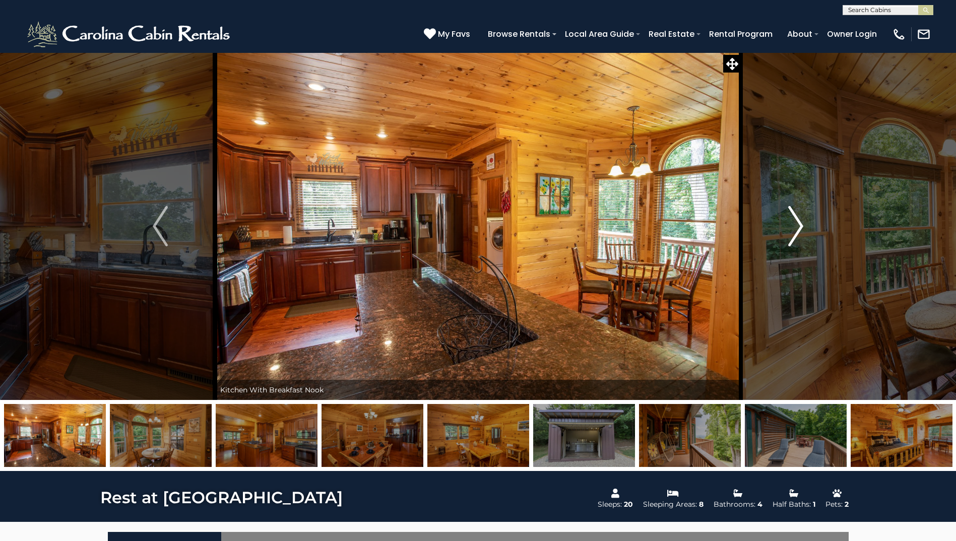
click at [788, 229] on img "Next" at bounding box center [795, 226] width 15 height 40
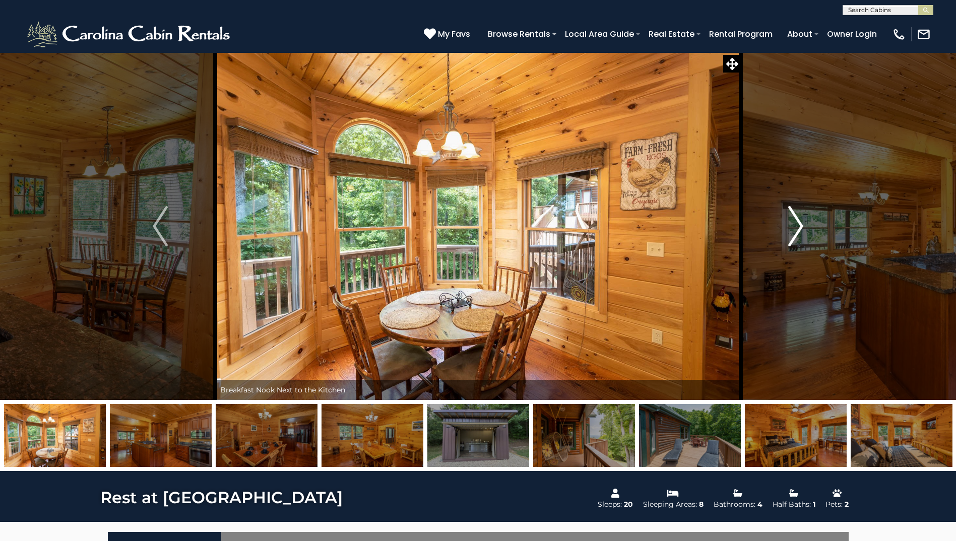
click at [788, 229] on img "Next" at bounding box center [795, 226] width 15 height 40
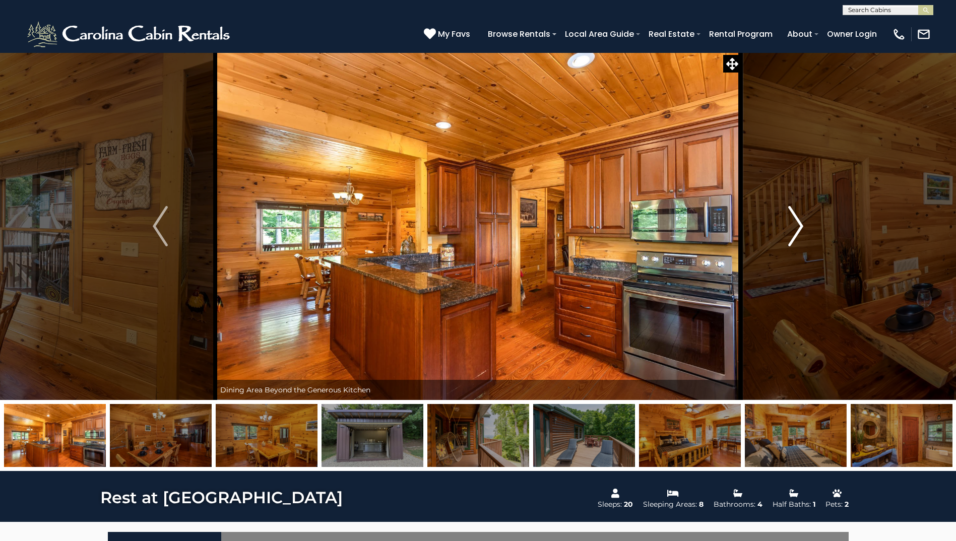
click at [788, 229] on img "Next" at bounding box center [795, 226] width 15 height 40
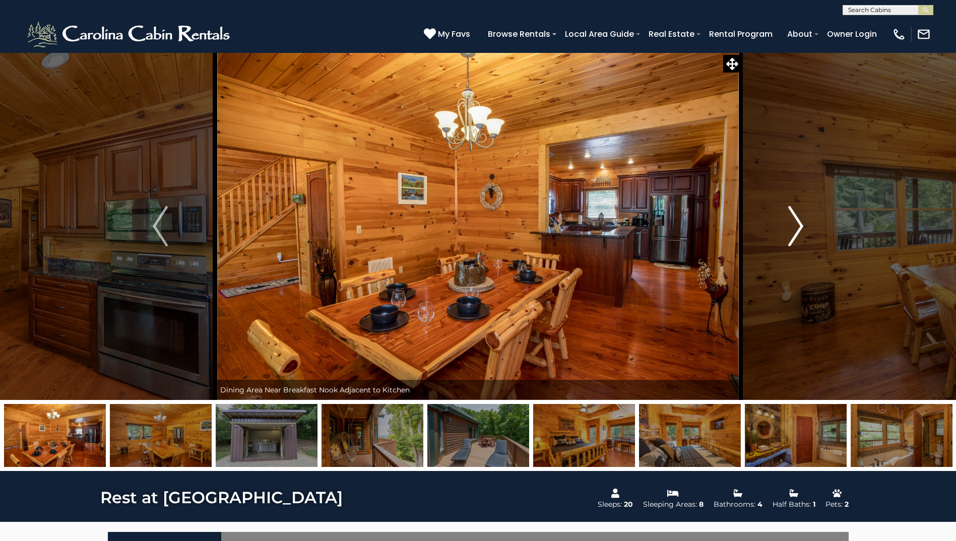
click at [788, 229] on img "Next" at bounding box center [795, 226] width 15 height 40
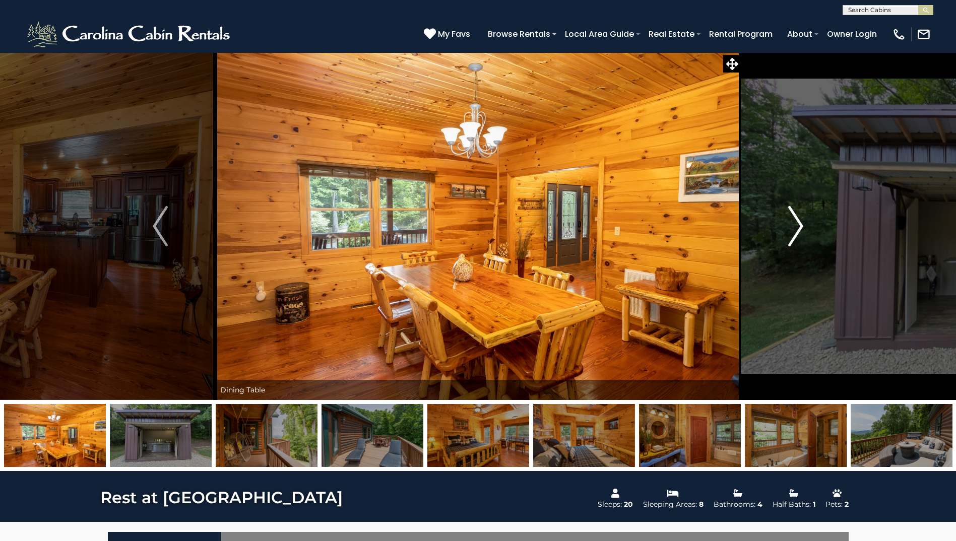
click at [788, 229] on img "Next" at bounding box center [795, 226] width 15 height 40
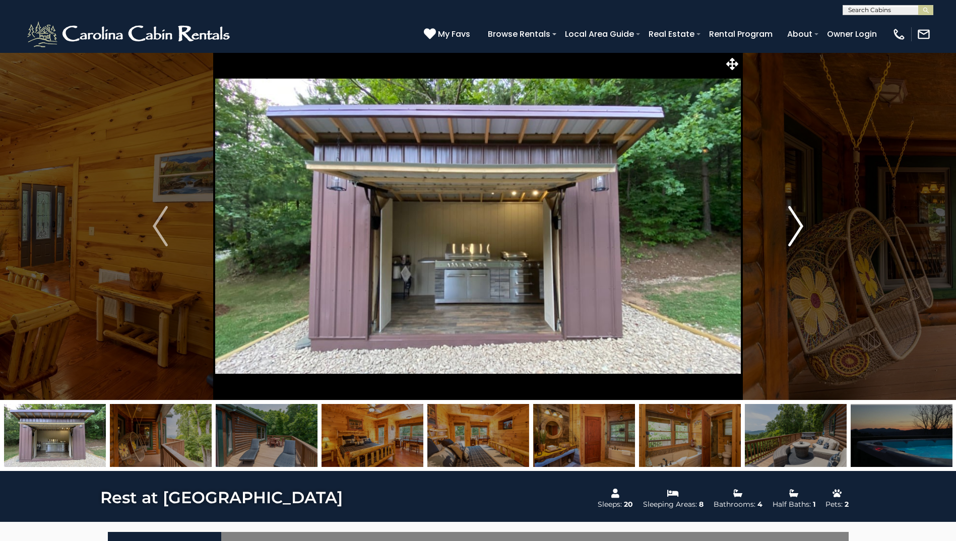
click at [788, 229] on img "Next" at bounding box center [795, 226] width 15 height 40
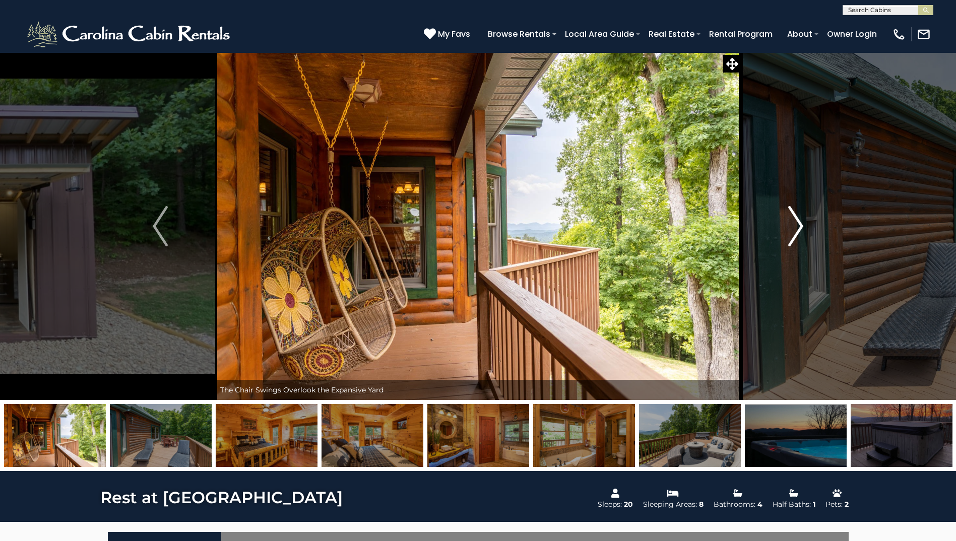
click at [788, 229] on img "Next" at bounding box center [795, 226] width 15 height 40
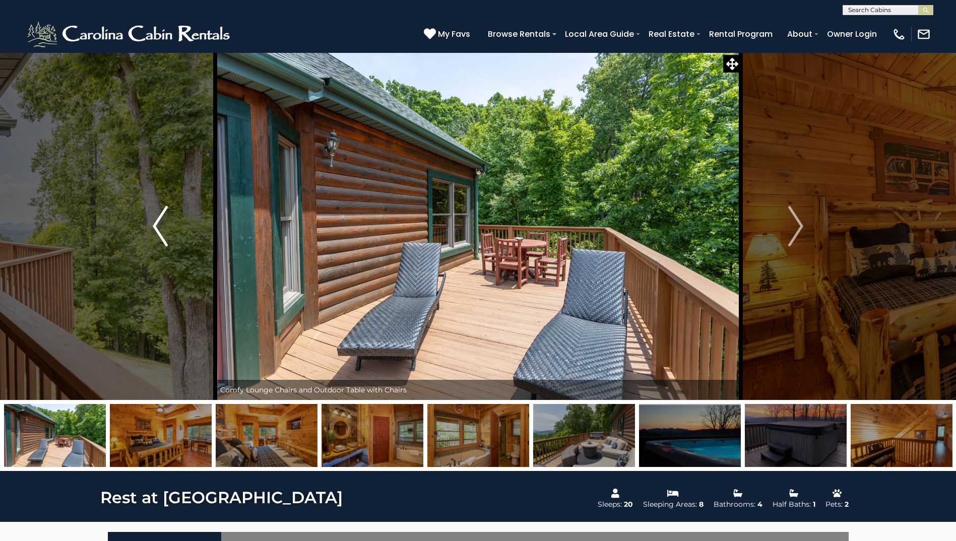
click at [161, 222] on img "Previous" at bounding box center [160, 226] width 15 height 40
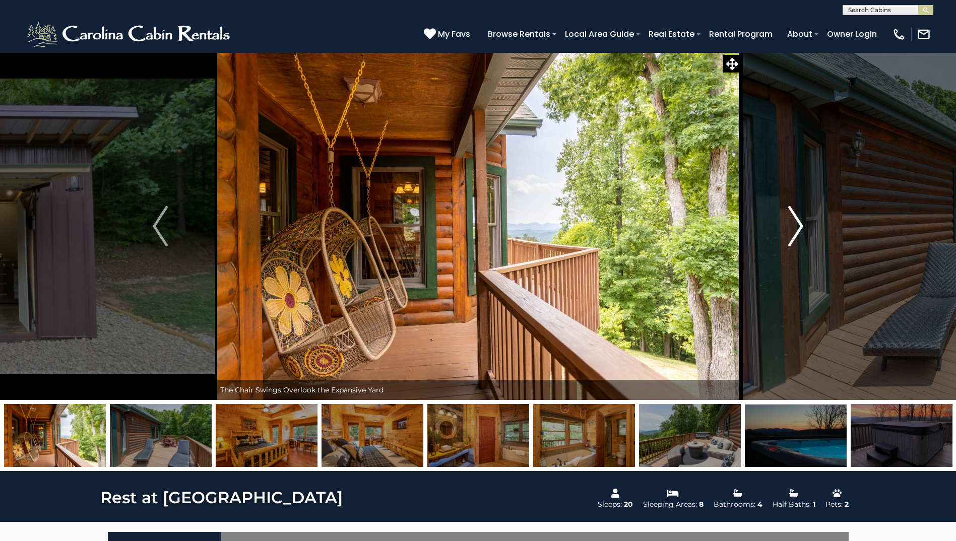
click at [804, 227] on button "Next" at bounding box center [796, 226] width 110 height 348
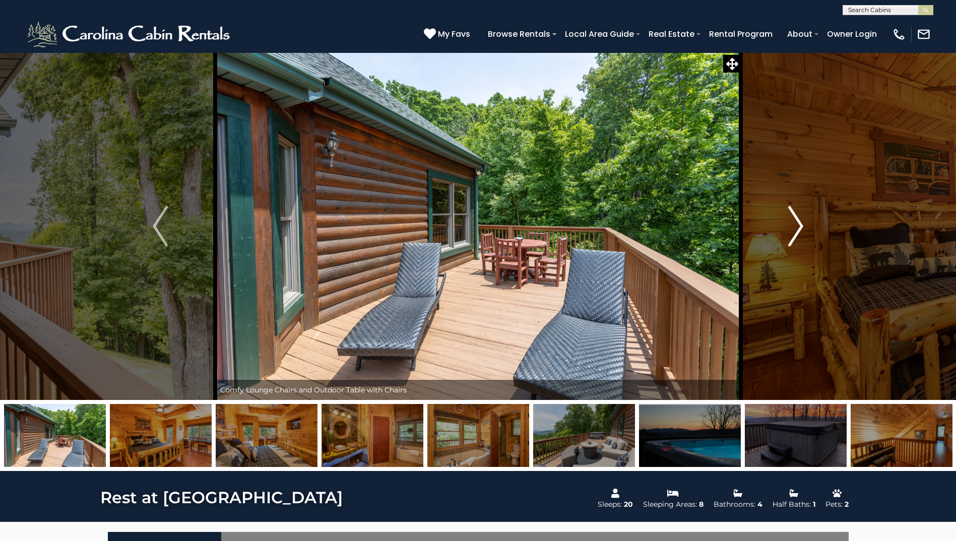
click at [804, 227] on button "Next" at bounding box center [796, 226] width 110 height 348
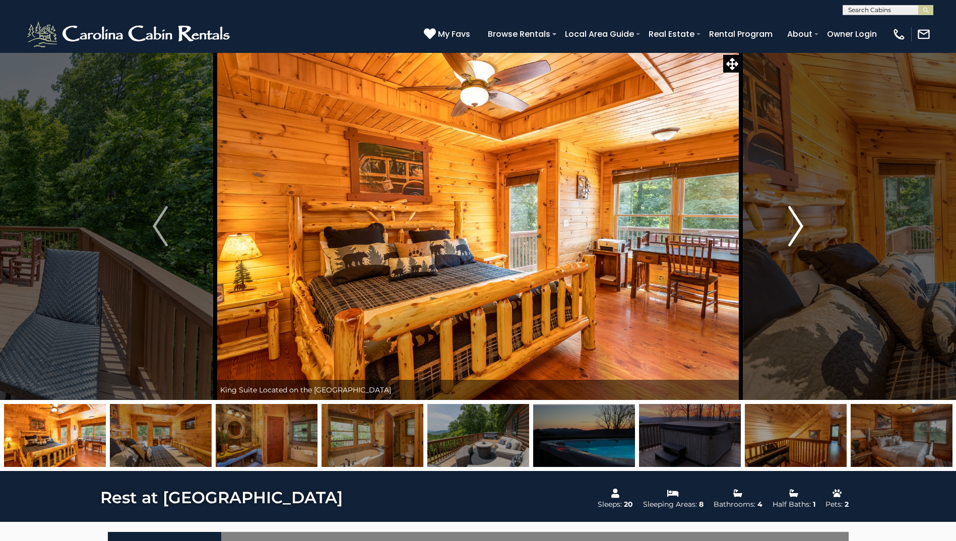
click at [804, 227] on button "Next" at bounding box center [796, 226] width 110 height 348
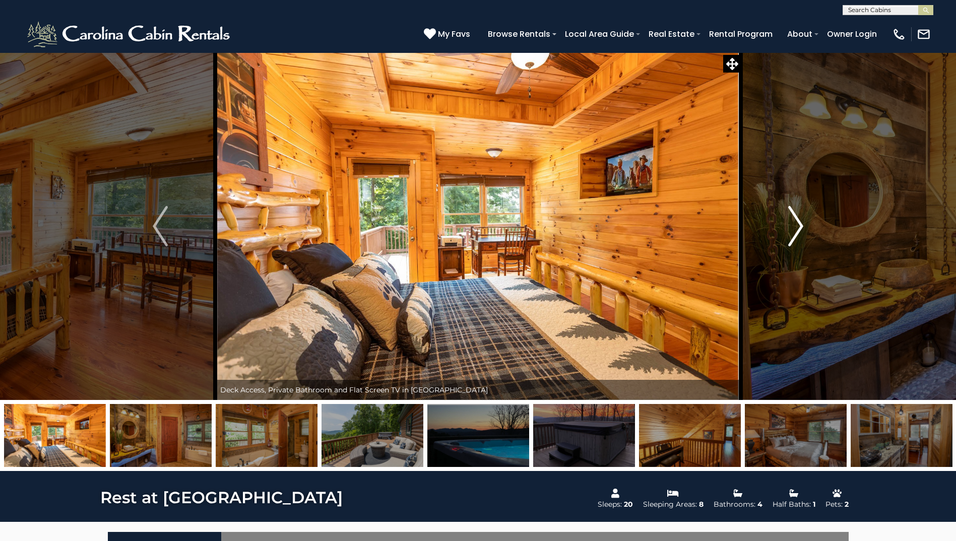
click at [804, 227] on button "Next" at bounding box center [796, 226] width 110 height 348
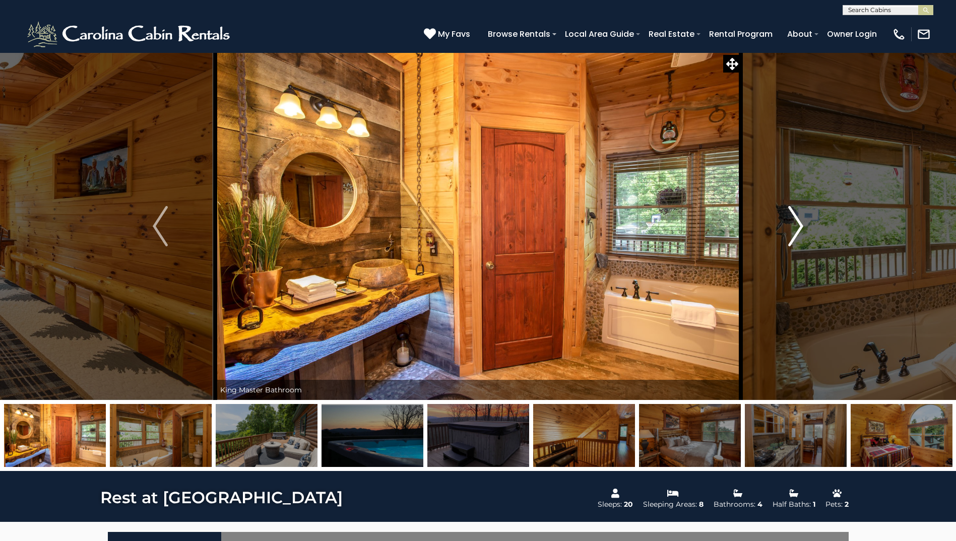
click at [804, 227] on button "Next" at bounding box center [796, 226] width 110 height 348
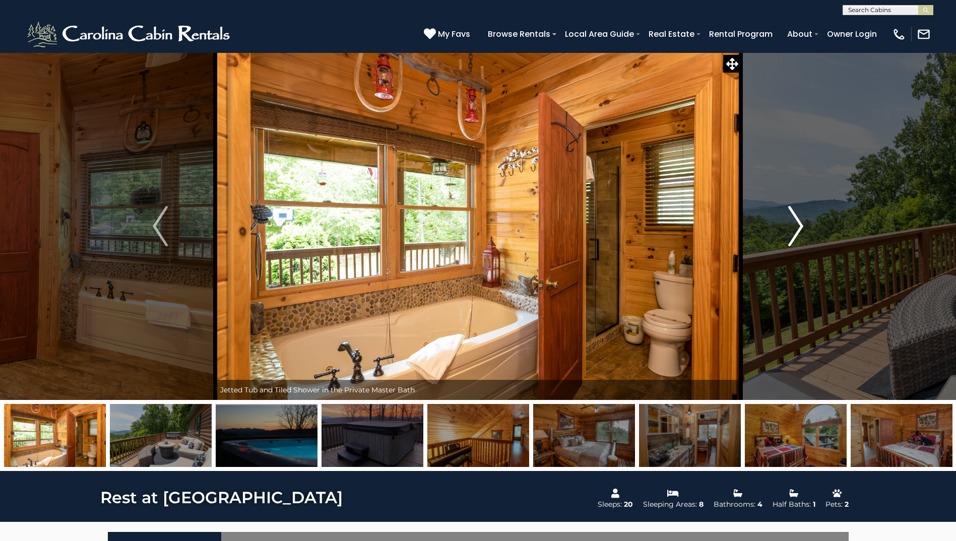
click at [804, 227] on button "Next" at bounding box center [796, 226] width 110 height 348
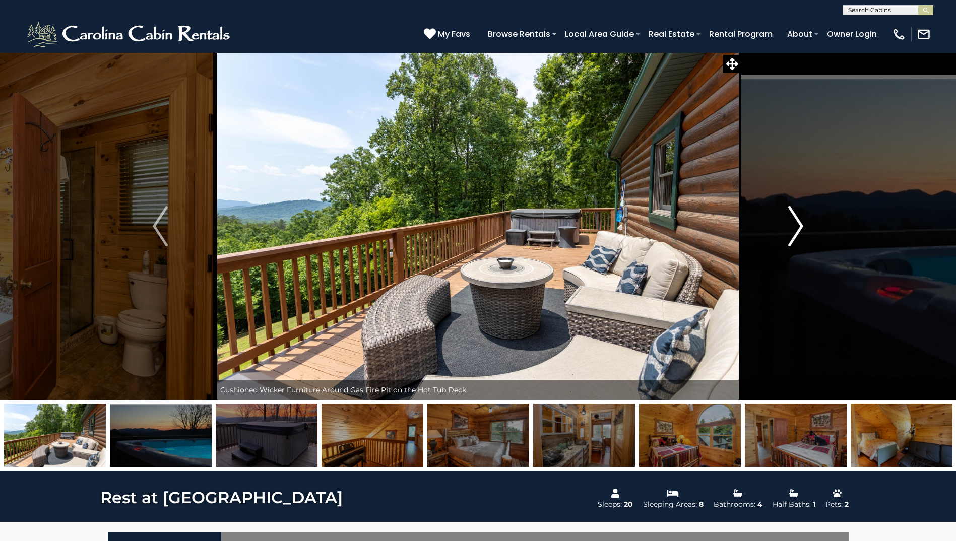
click at [804, 227] on button "Next" at bounding box center [796, 226] width 110 height 348
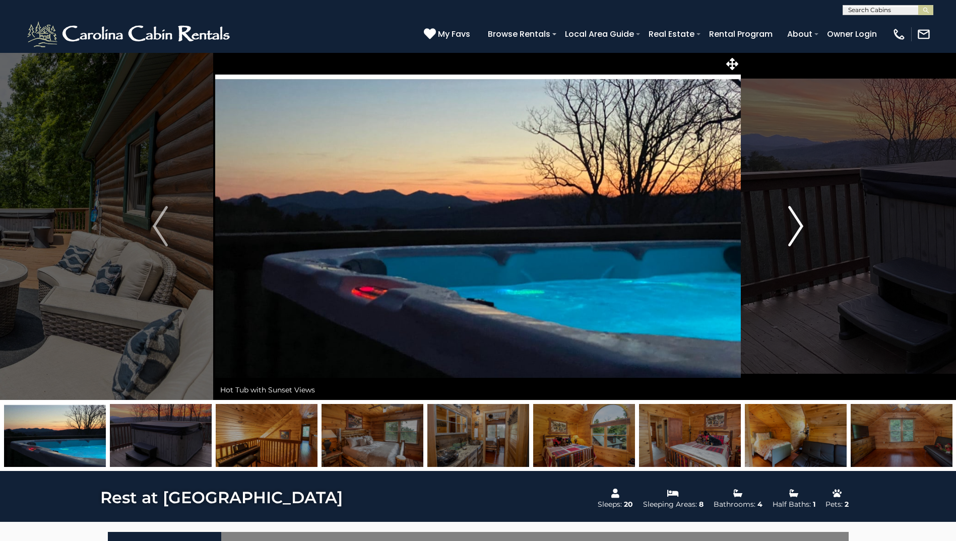
click at [804, 227] on button "Next" at bounding box center [796, 226] width 110 height 348
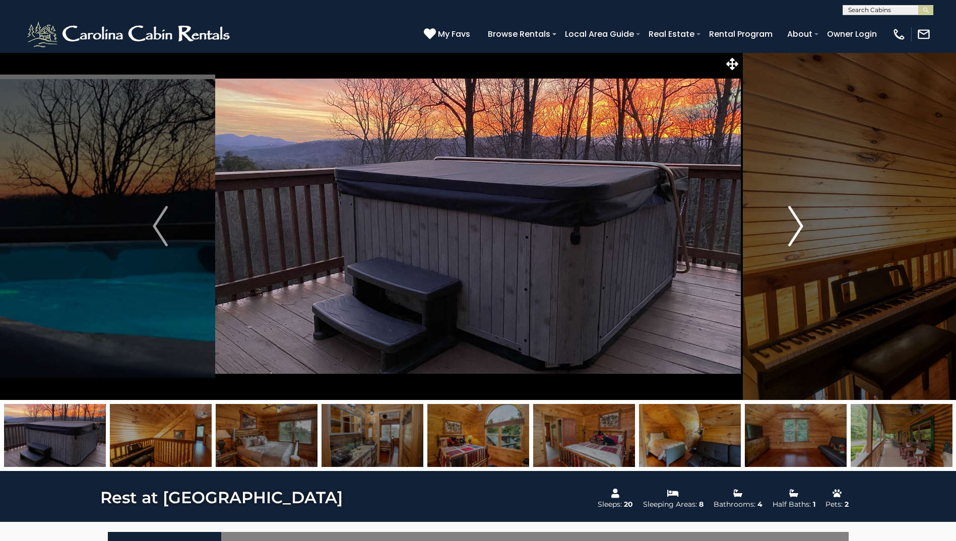
click at [804, 227] on button "Next" at bounding box center [796, 226] width 110 height 348
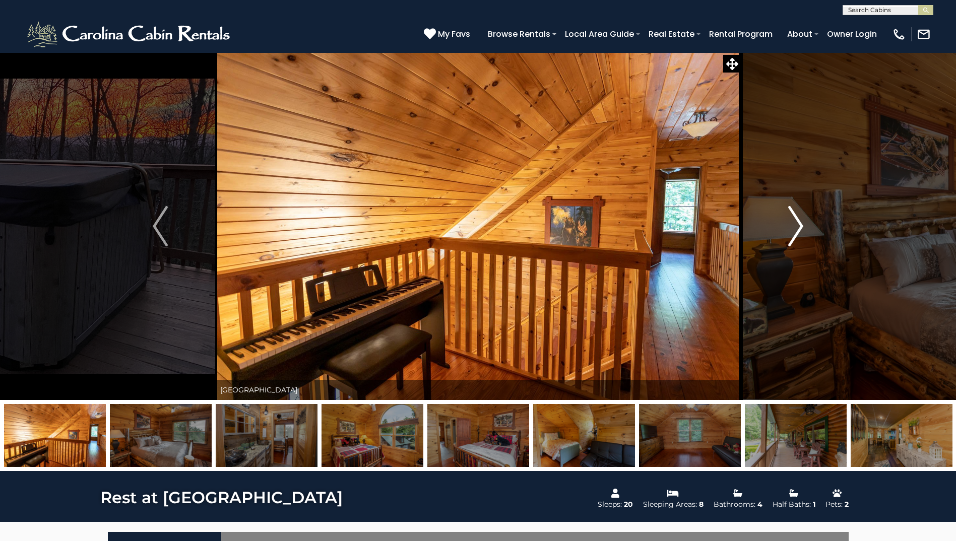
click at [804, 227] on button "Next" at bounding box center [796, 226] width 110 height 348
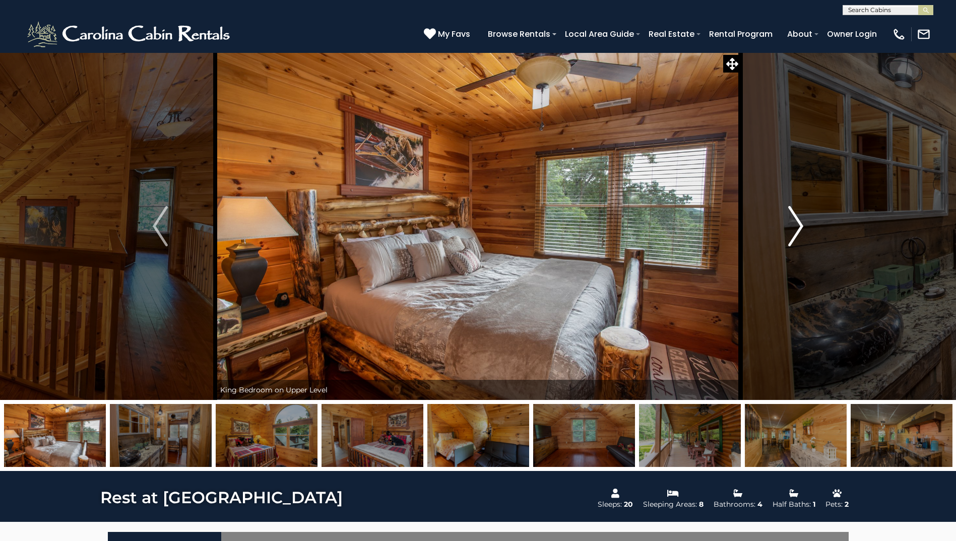
click at [804, 227] on button "Next" at bounding box center [796, 226] width 110 height 348
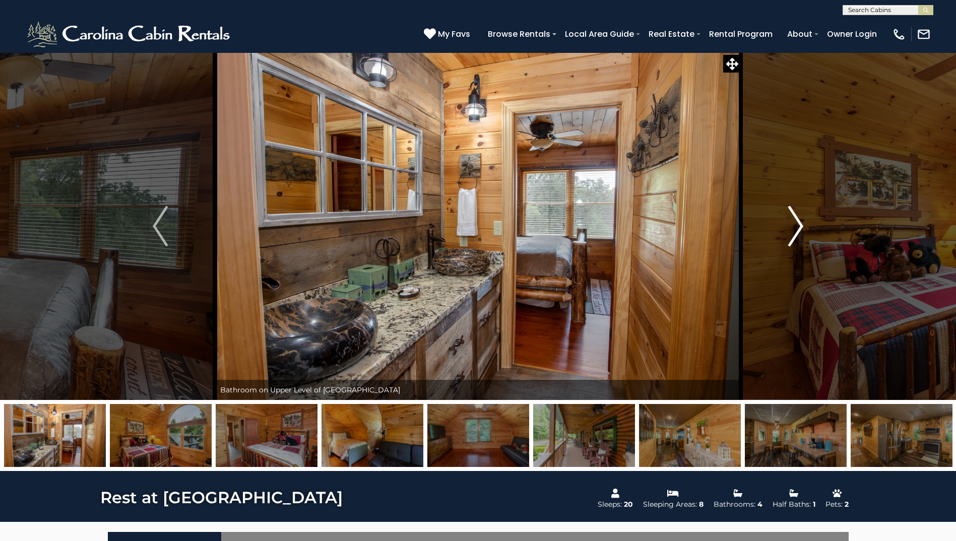
click at [804, 227] on button "Next" at bounding box center [796, 226] width 110 height 348
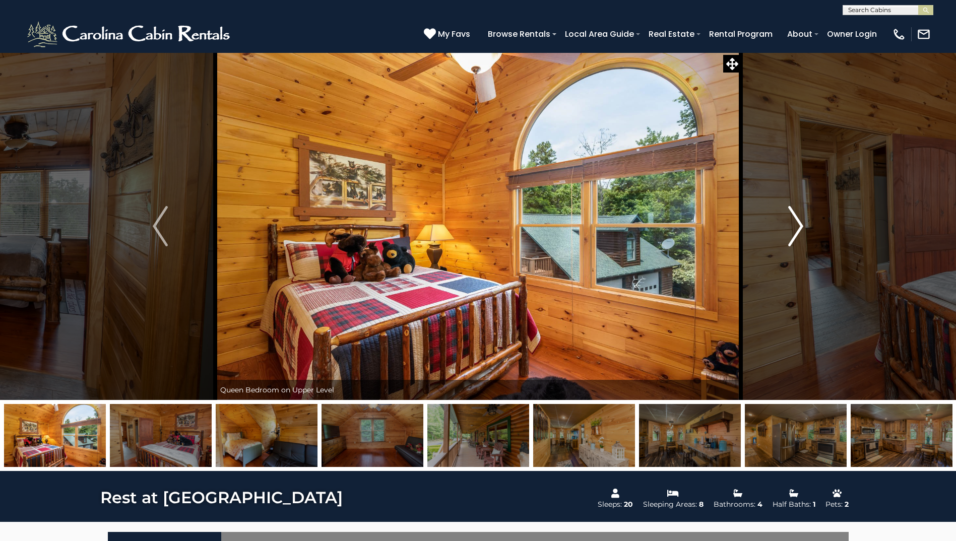
click at [804, 227] on button "Next" at bounding box center [796, 226] width 110 height 348
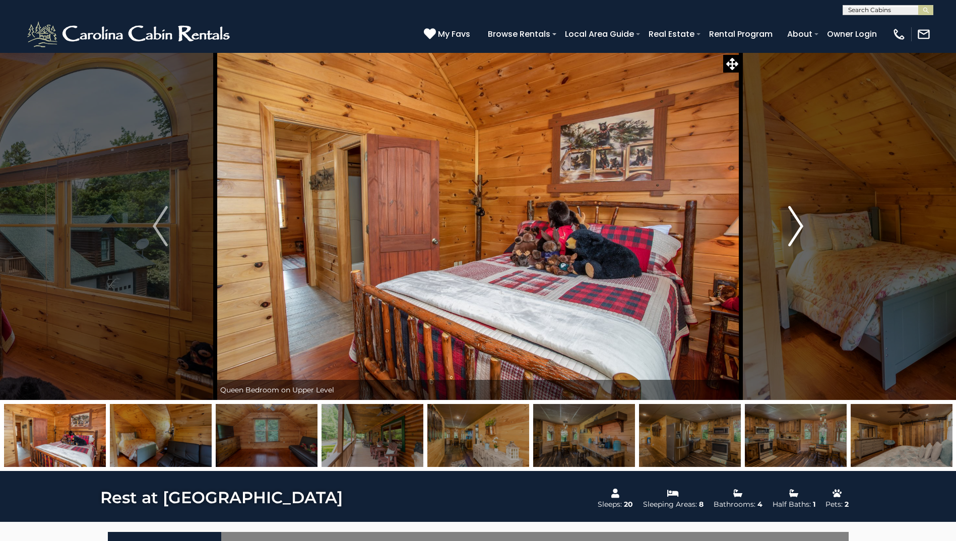
click at [804, 227] on button "Next" at bounding box center [796, 226] width 110 height 348
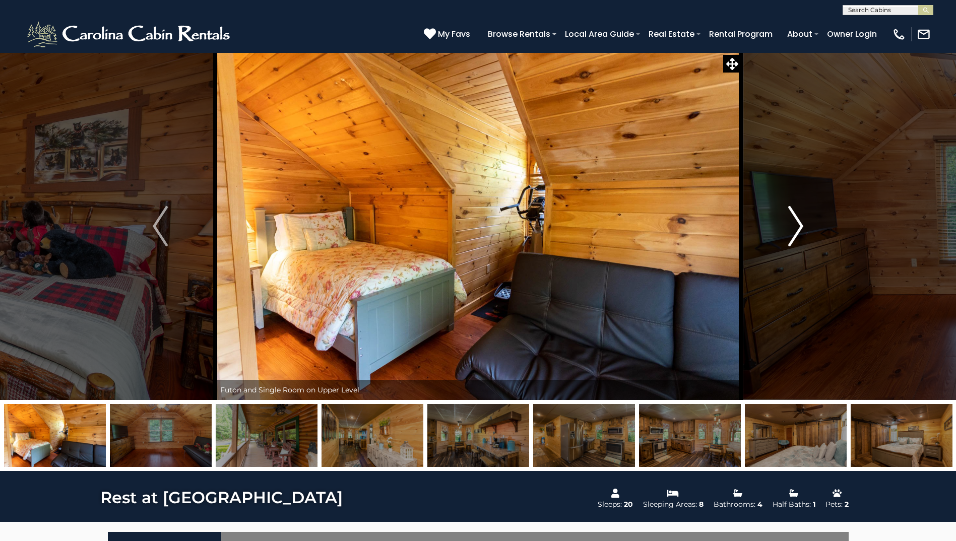
click at [804, 227] on button "Next" at bounding box center [796, 226] width 110 height 348
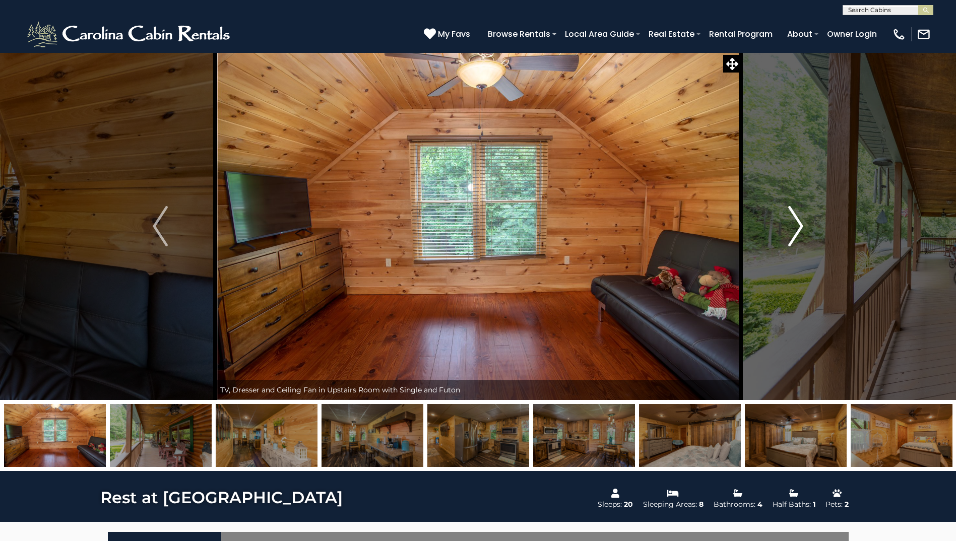
click at [804, 227] on button "Next" at bounding box center [796, 226] width 110 height 348
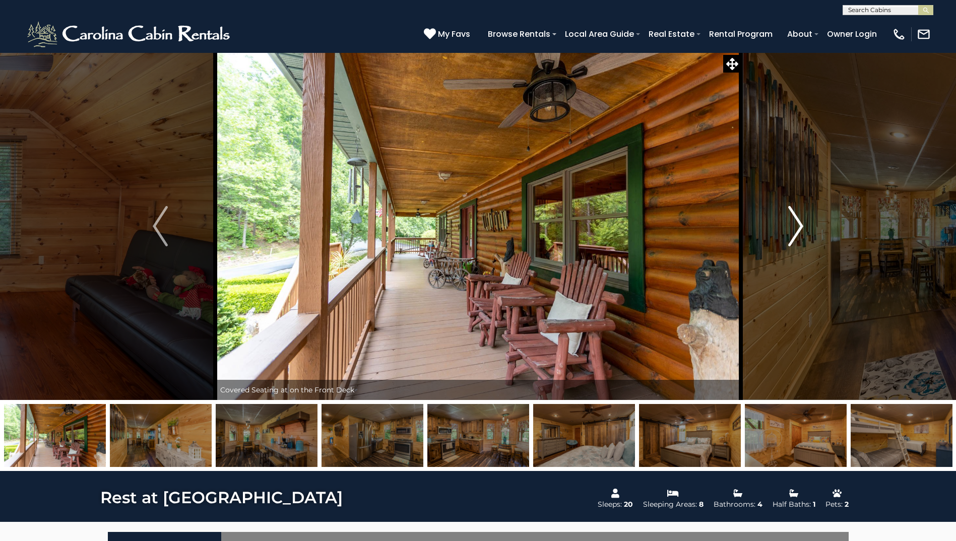
click at [804, 227] on button "Next" at bounding box center [796, 226] width 110 height 348
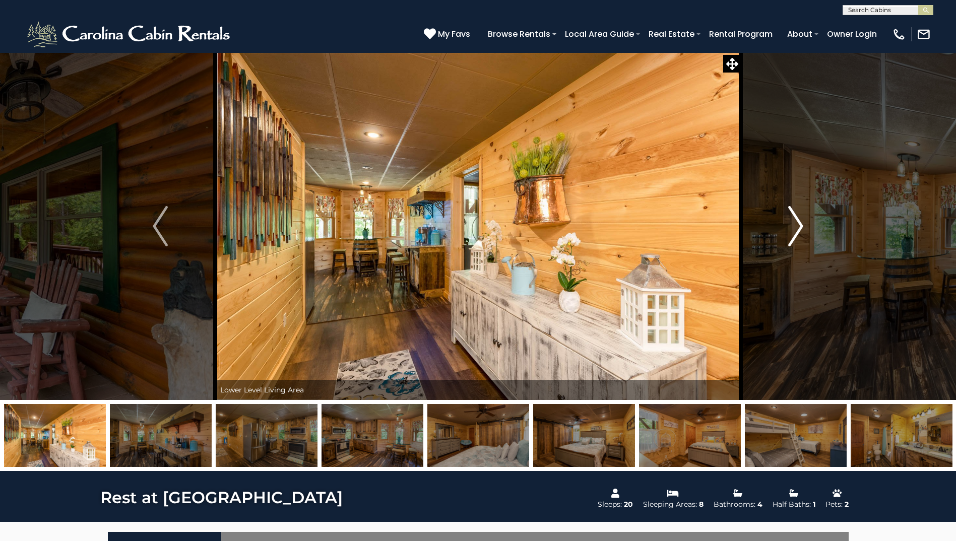
click at [804, 227] on button "Next" at bounding box center [796, 226] width 110 height 348
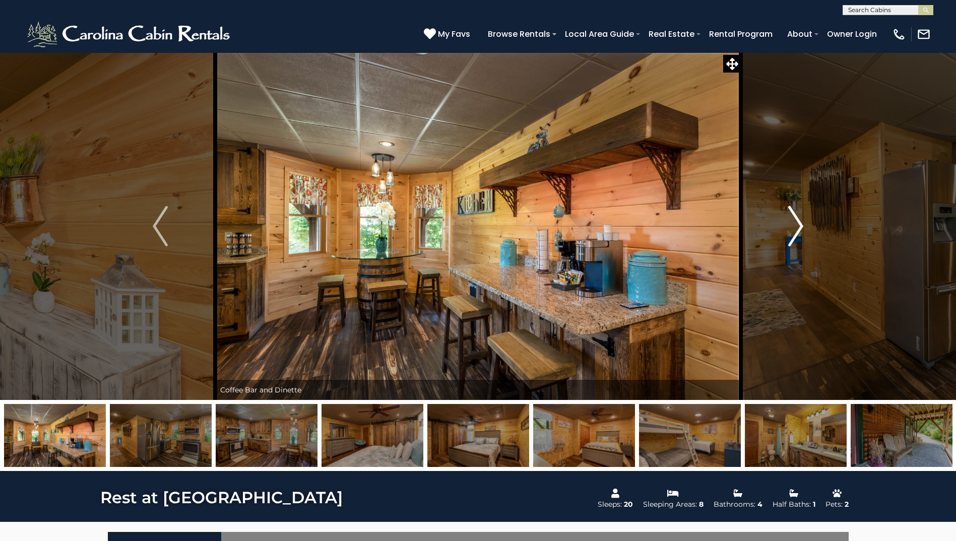
click at [804, 227] on button "Next" at bounding box center [796, 226] width 110 height 348
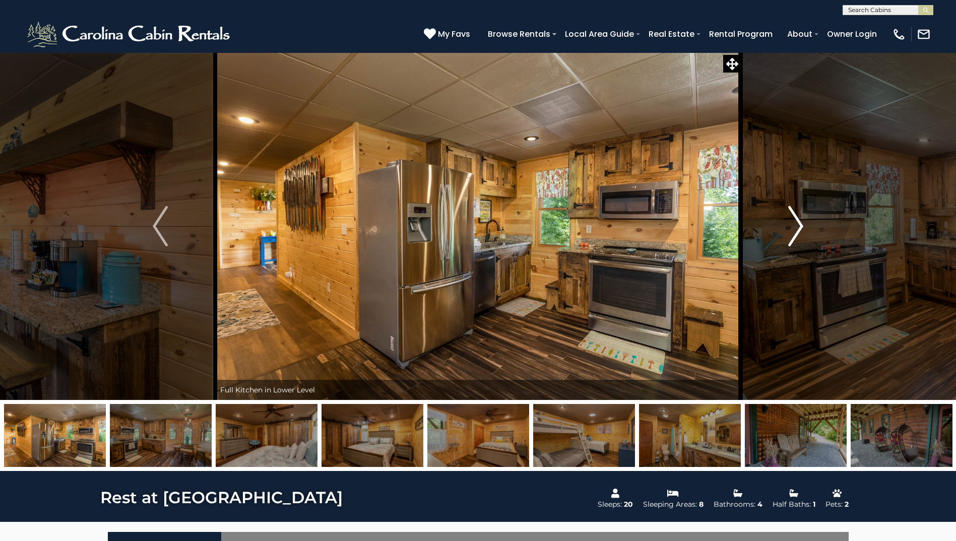
click at [804, 227] on button "Next" at bounding box center [796, 226] width 110 height 348
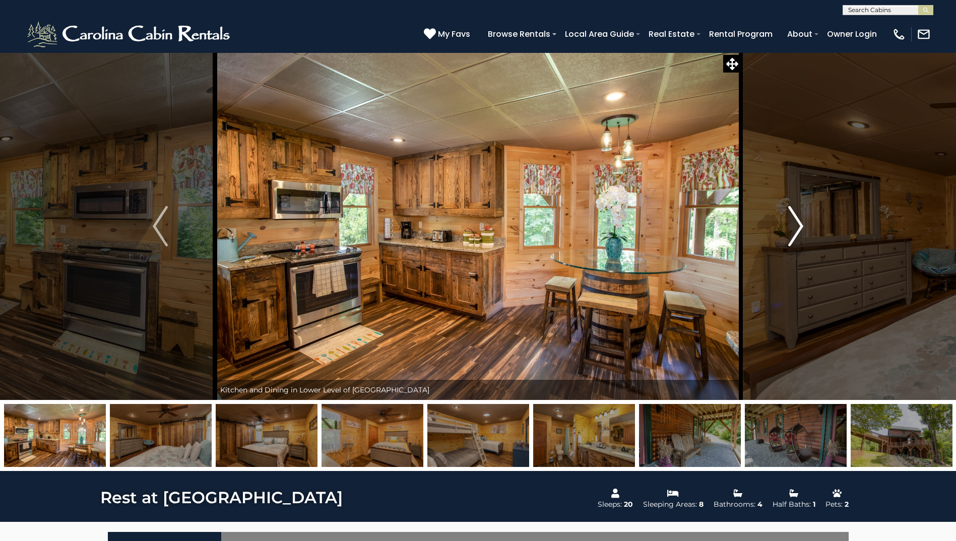
click at [804, 227] on button "Next" at bounding box center [796, 226] width 110 height 348
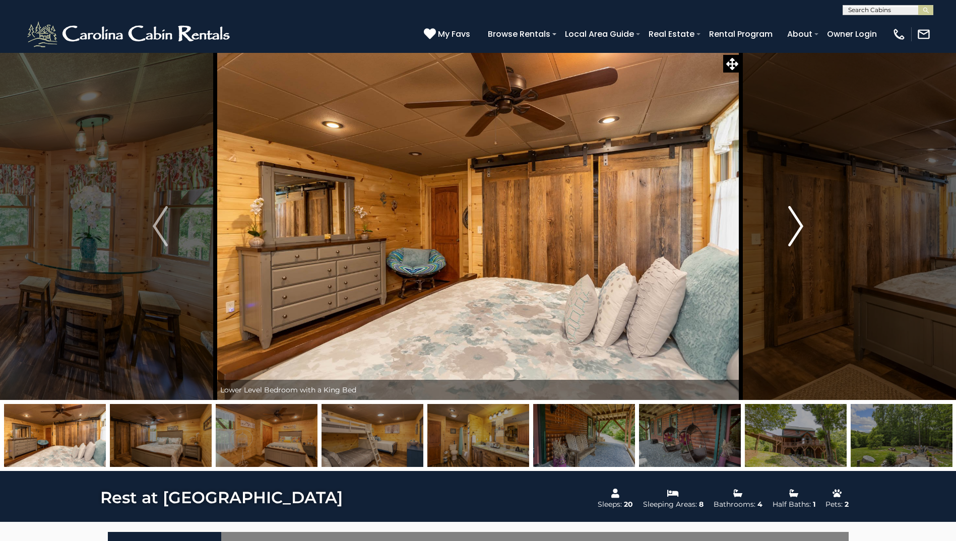
click at [804, 227] on button "Next" at bounding box center [796, 226] width 110 height 348
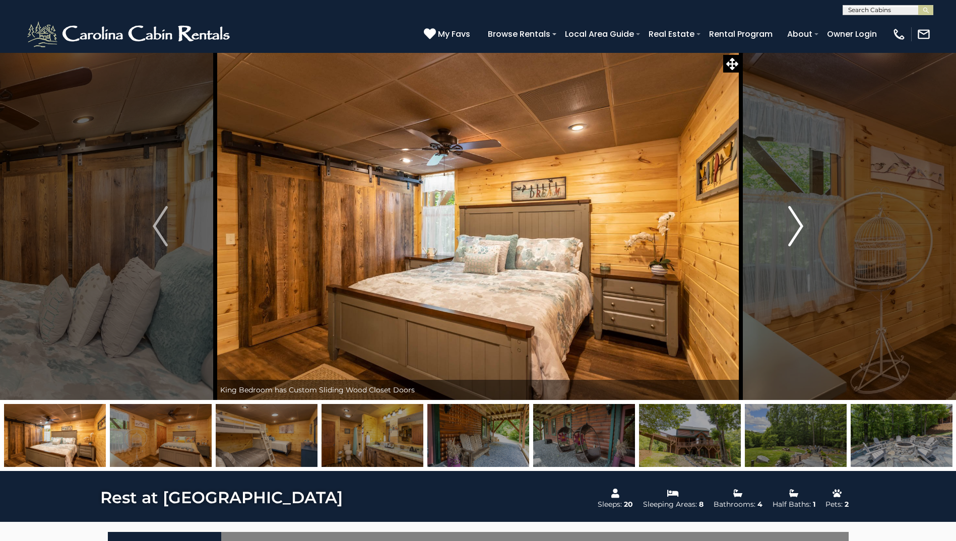
click at [804, 227] on button "Next" at bounding box center [796, 226] width 110 height 348
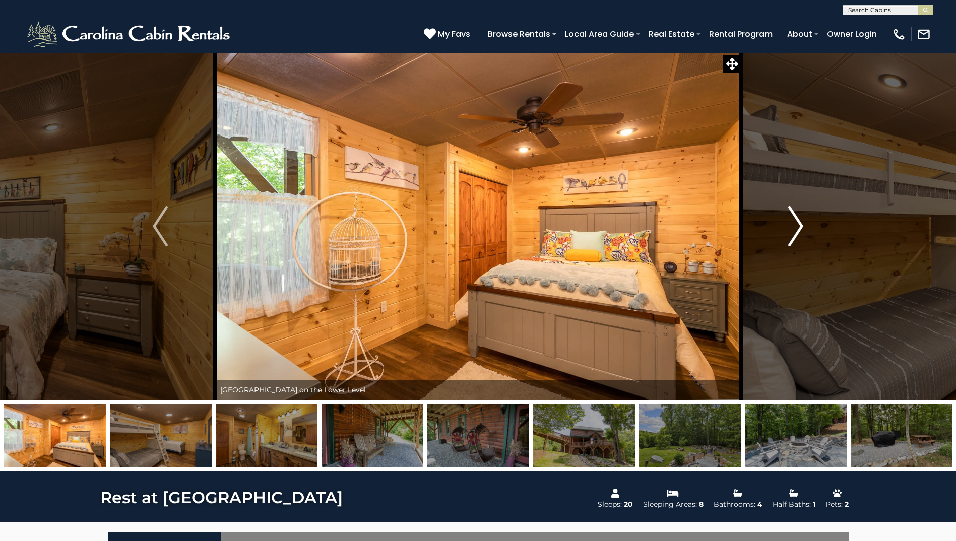
click at [804, 227] on button "Next" at bounding box center [796, 226] width 110 height 348
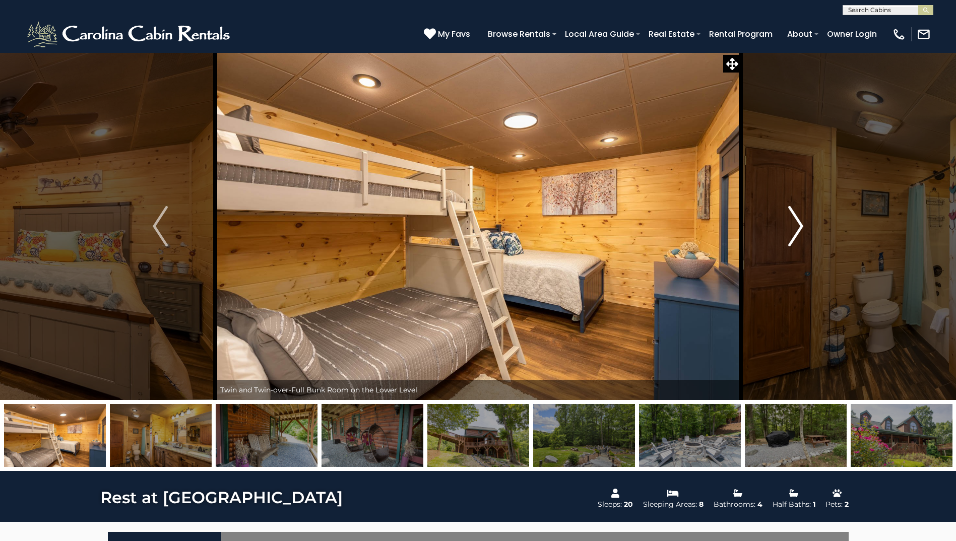
click at [804, 227] on button "Next" at bounding box center [796, 226] width 110 height 348
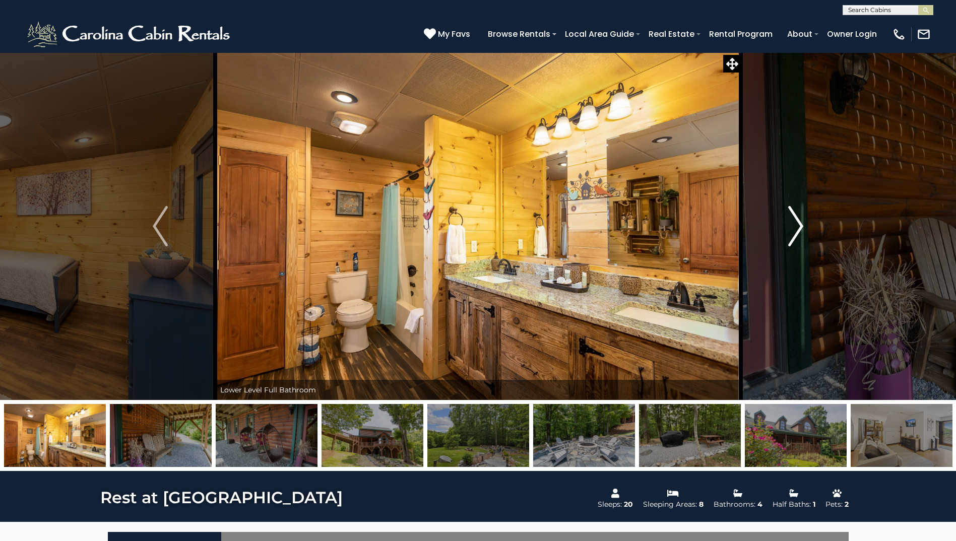
click at [804, 227] on button "Next" at bounding box center [796, 226] width 110 height 348
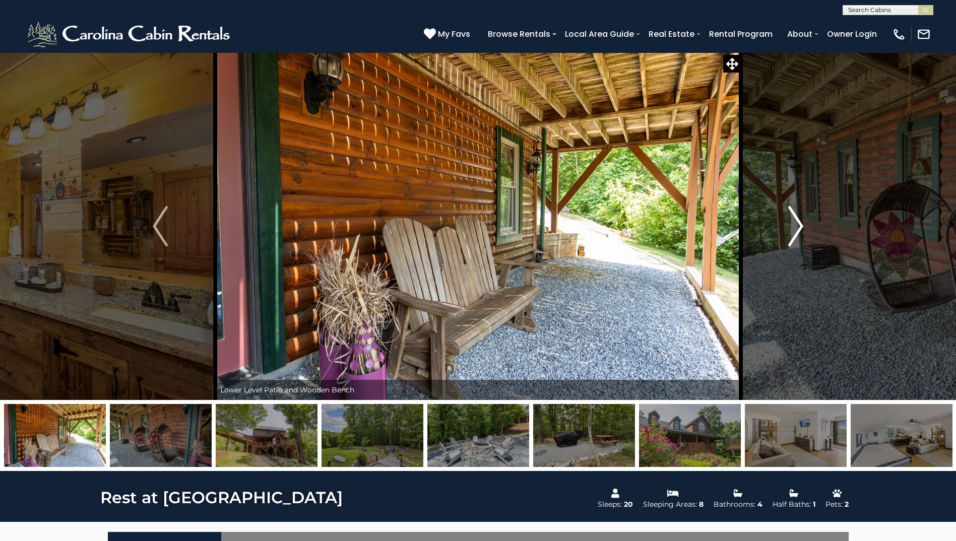
click at [804, 227] on button "Next" at bounding box center [796, 226] width 110 height 348
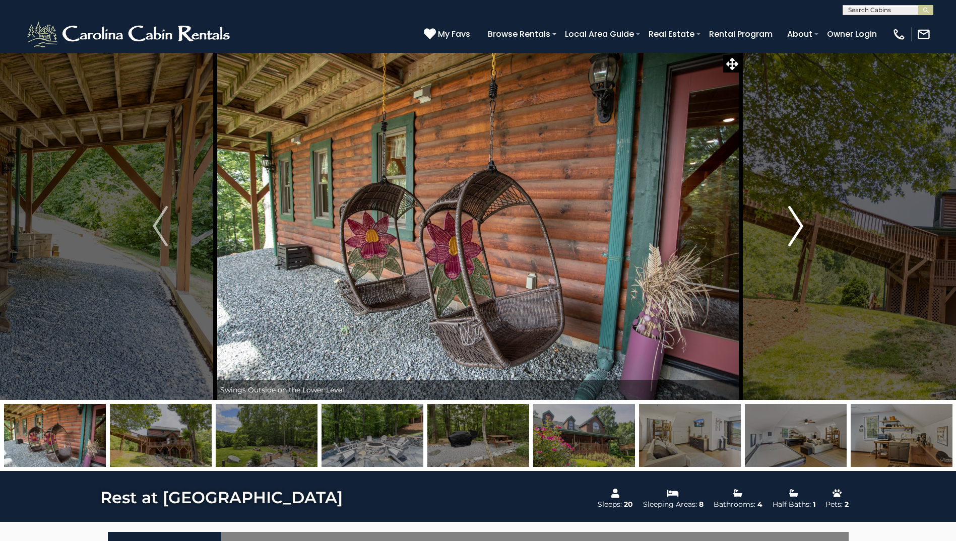
click at [804, 227] on button "Next" at bounding box center [796, 226] width 110 height 348
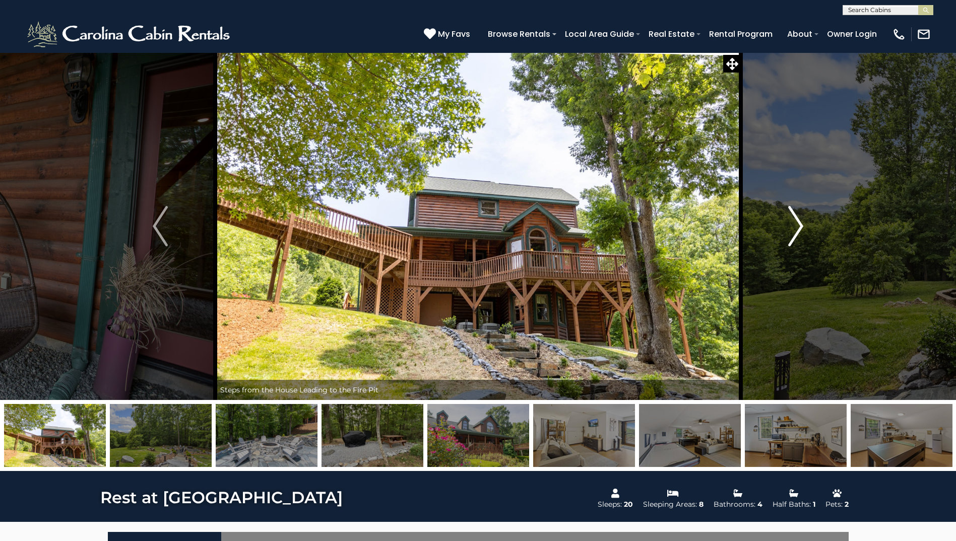
click at [804, 227] on button "Next" at bounding box center [796, 226] width 110 height 348
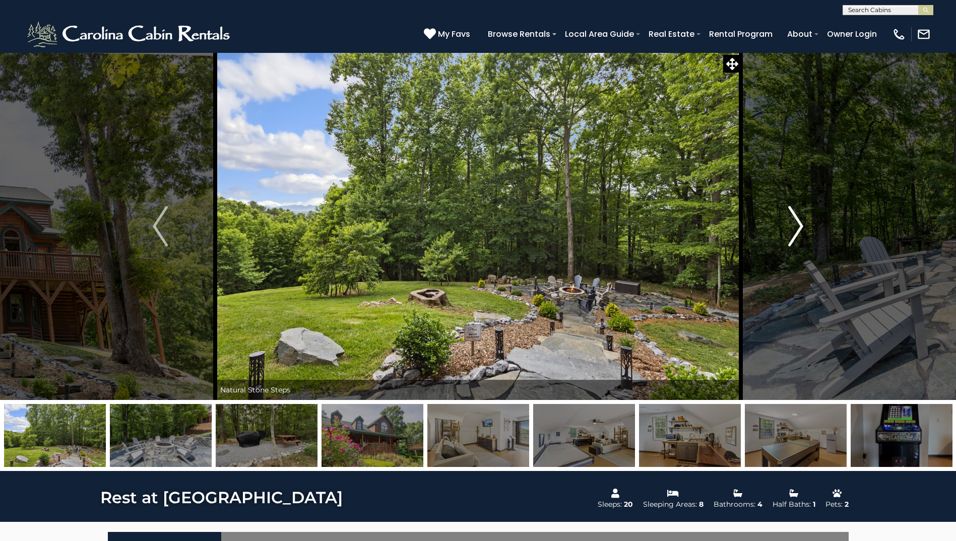
scroll to position [134, 0]
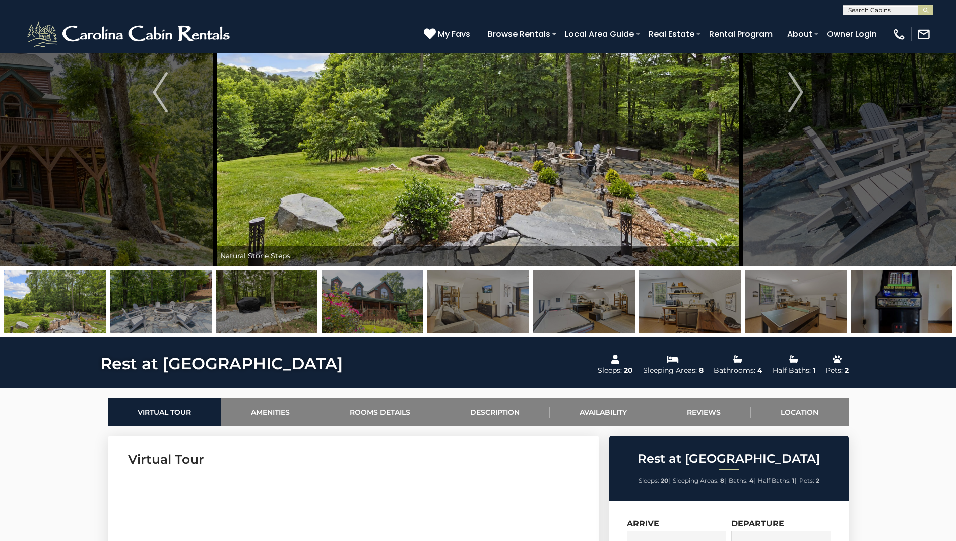
click at [865, 299] on img at bounding box center [901, 301] width 102 height 63
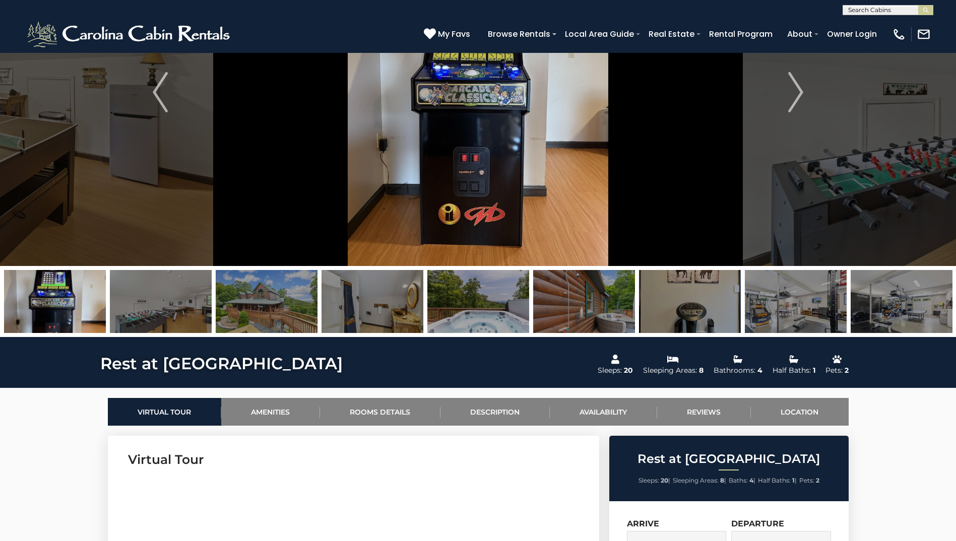
click at [142, 307] on img at bounding box center [161, 301] width 102 height 63
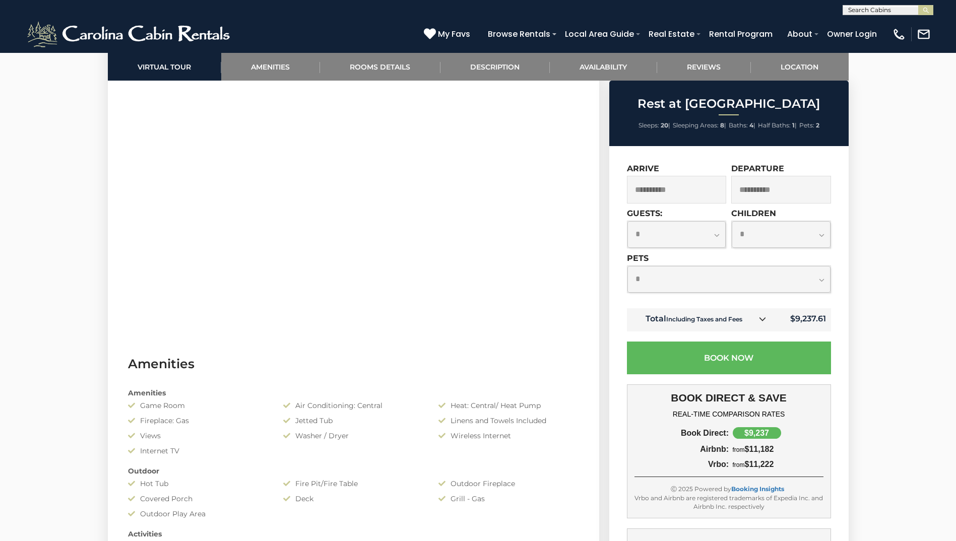
scroll to position [0, 0]
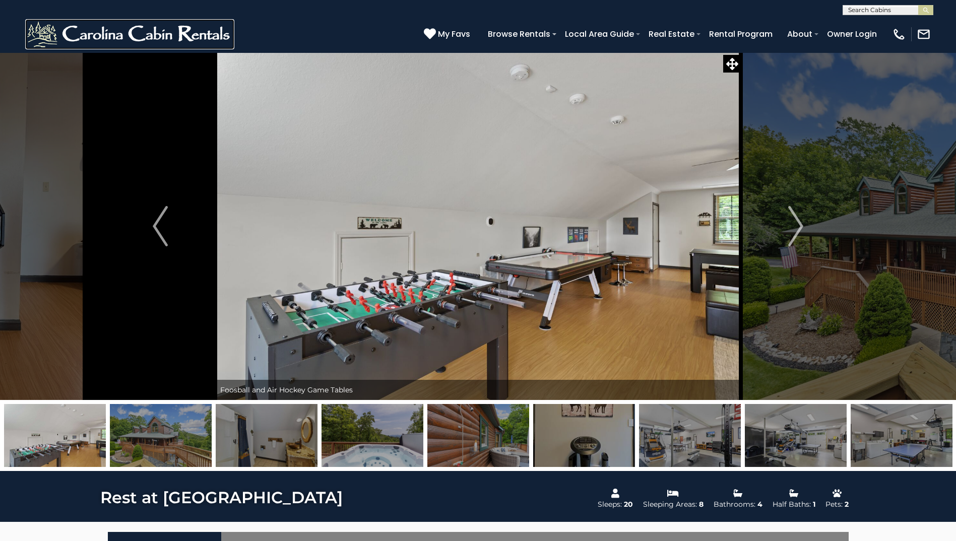
click at [133, 22] on img at bounding box center [129, 34] width 209 height 30
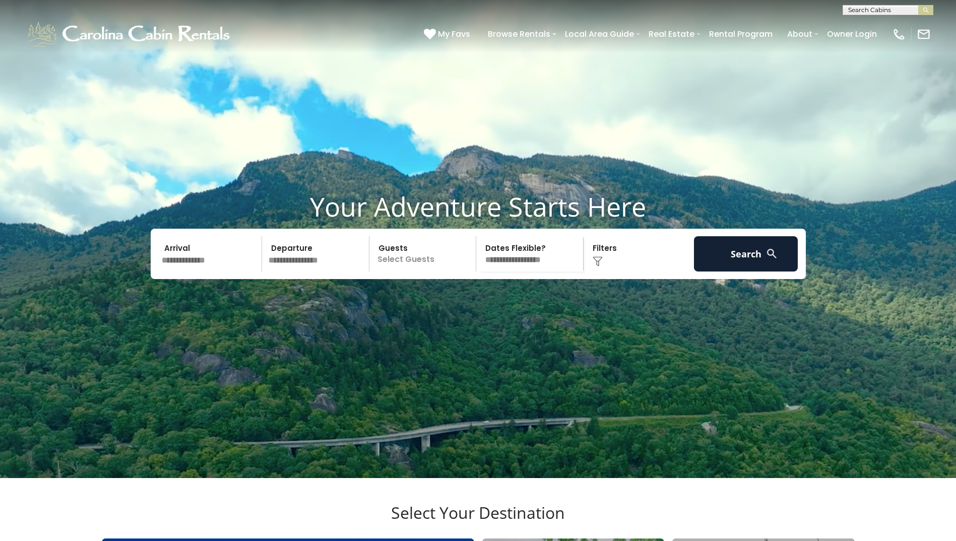
click at [233, 272] on input "text" at bounding box center [210, 253] width 104 height 35
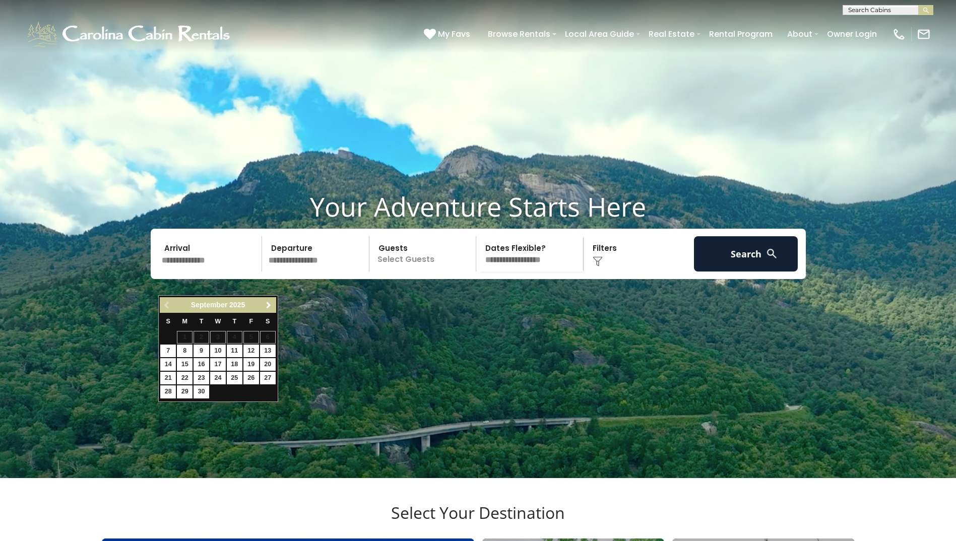
click at [269, 300] on link "Next" at bounding box center [268, 305] width 13 height 13
click at [252, 378] on link "26" at bounding box center [251, 378] width 16 height 13
type input "********"
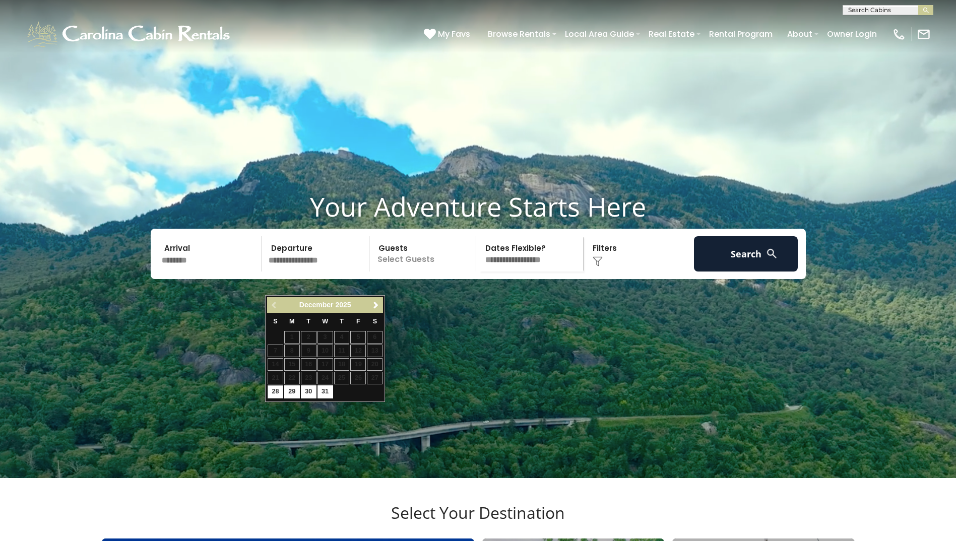
click at [310, 272] on input "text" at bounding box center [317, 253] width 104 height 35
click at [375, 306] on span "Next" at bounding box center [376, 305] width 8 height 8
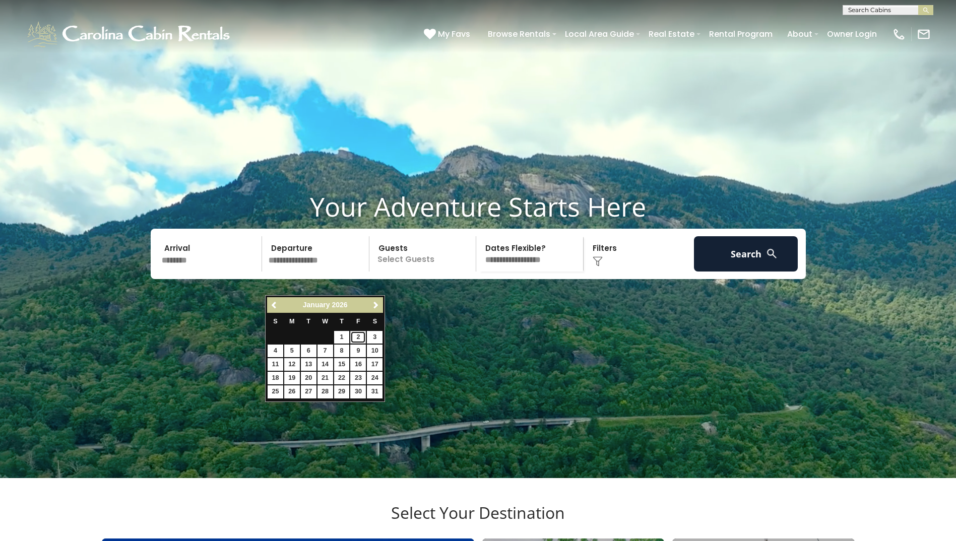
click at [357, 339] on link "2" at bounding box center [358, 337] width 16 height 13
type input "******"
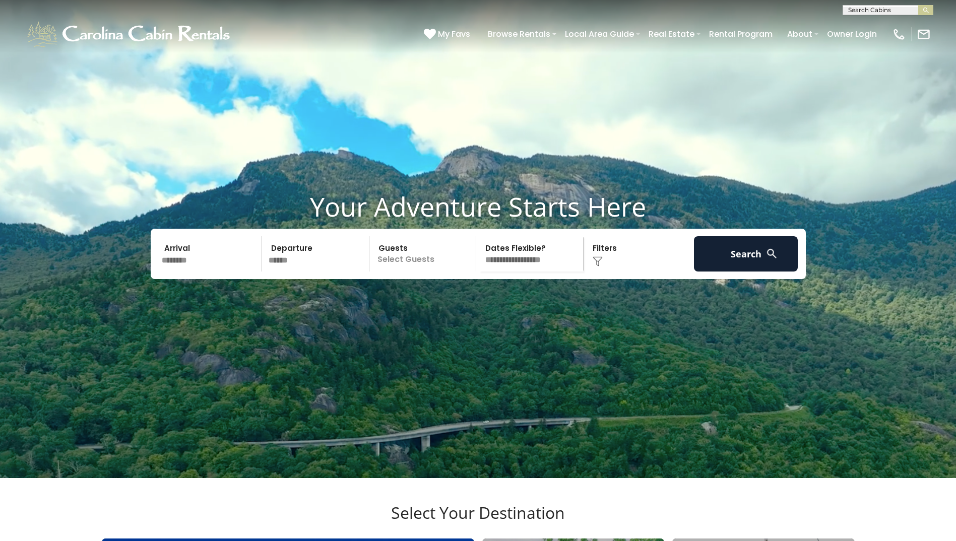
click at [403, 272] on p "Select Guests" at bounding box center [424, 253] width 104 height 35
click at [595, 272] on div "Click to Choose" at bounding box center [638, 253] width 104 height 35
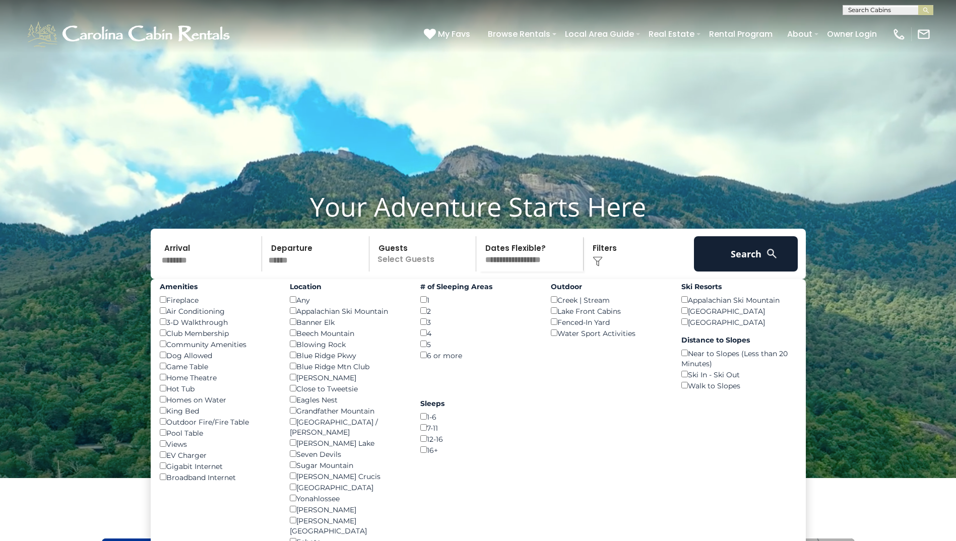
click at [409, 272] on p "Select Guests" at bounding box center [424, 253] width 104 height 35
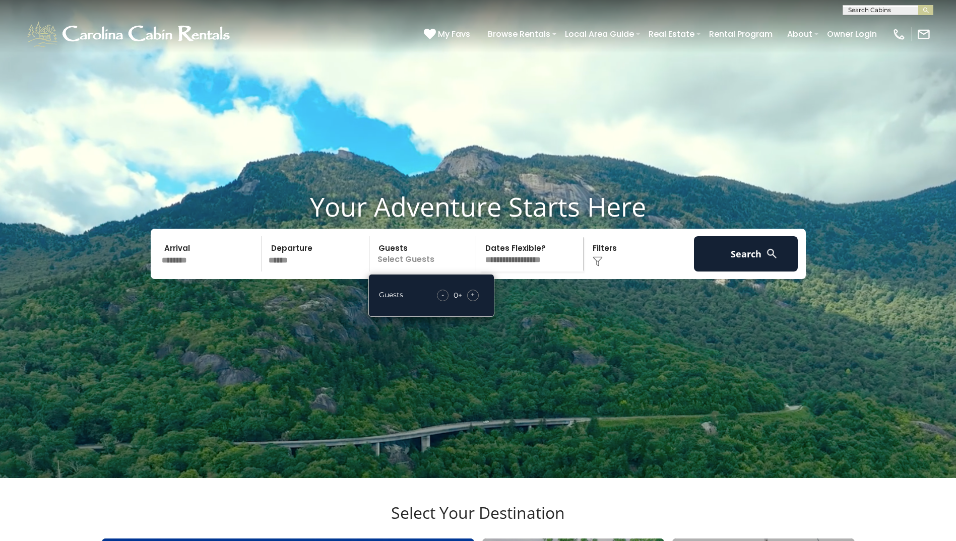
click at [471, 300] on span "+" at bounding box center [473, 295] width 4 height 10
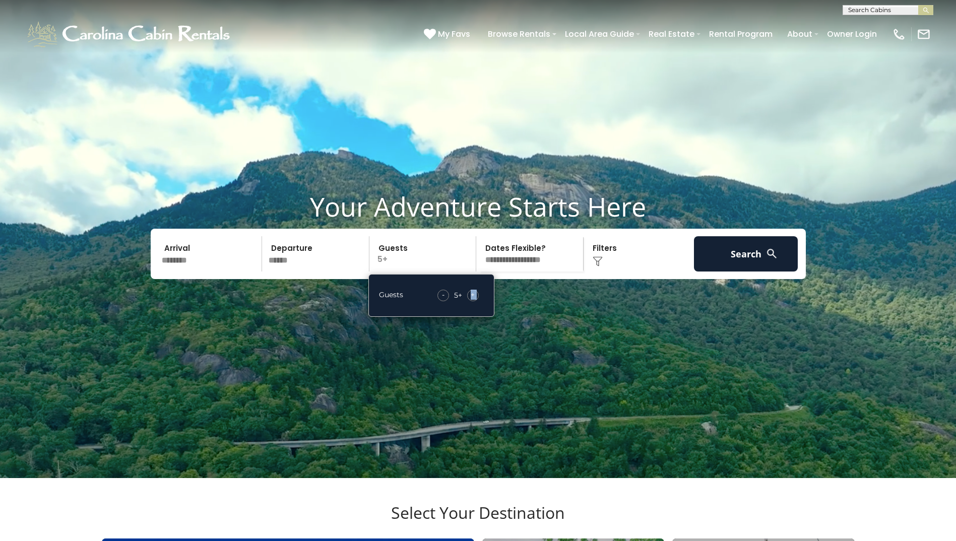
click at [471, 300] on span "+" at bounding box center [473, 295] width 4 height 10
click at [738, 272] on button "Search" at bounding box center [746, 253] width 104 height 35
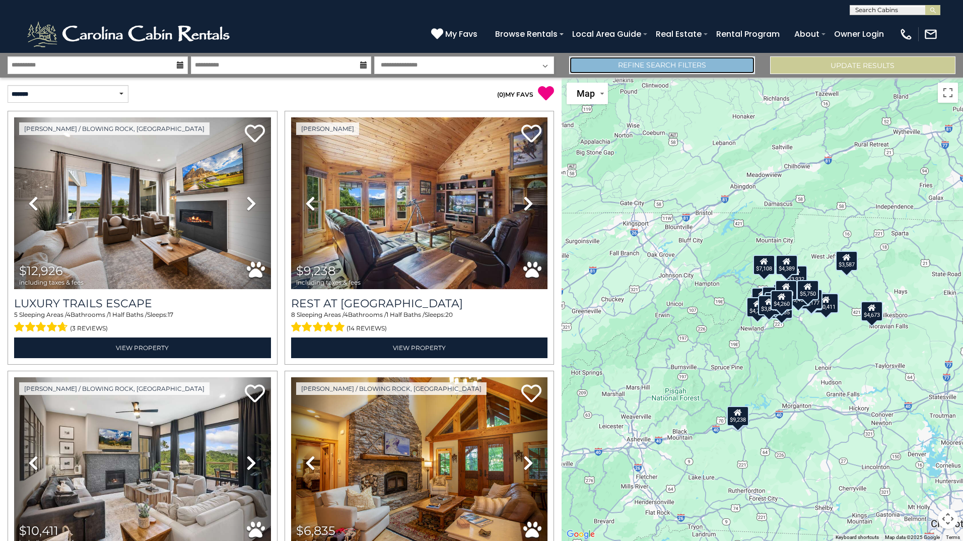
click at [614, 65] on link "Refine Search Filters" at bounding box center [661, 65] width 185 height 18
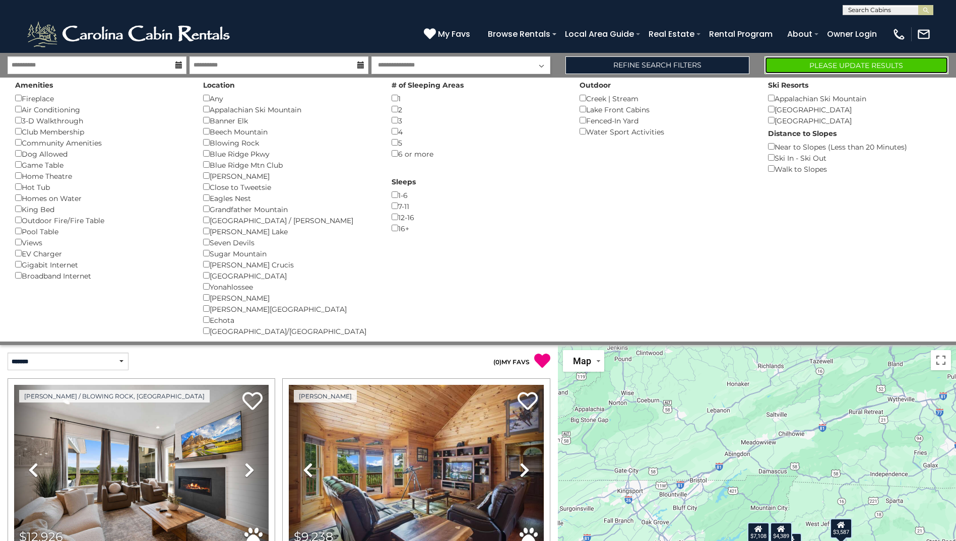
click at [890, 67] on button "Please Update Results" at bounding box center [856, 65] width 184 height 18
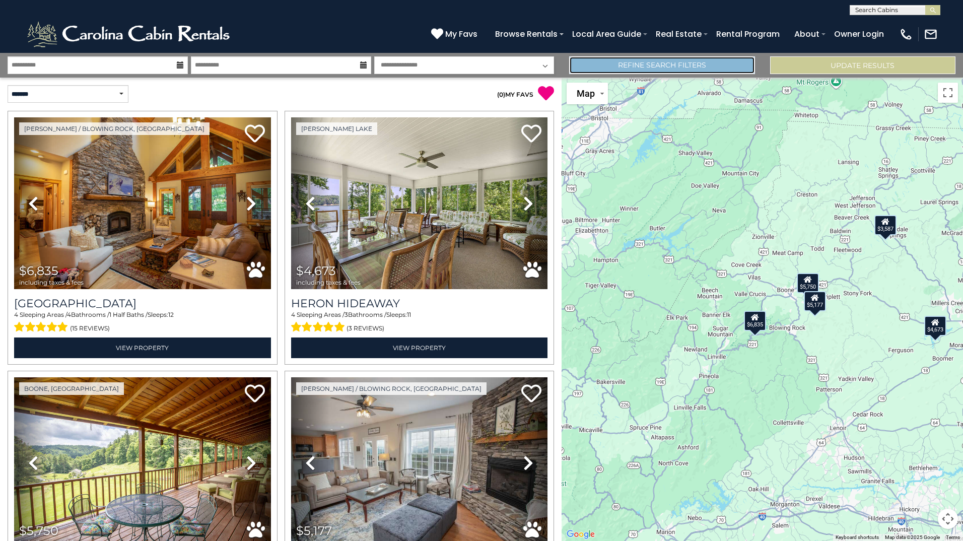
click at [709, 65] on link "Refine Search Filters" at bounding box center [661, 65] width 185 height 18
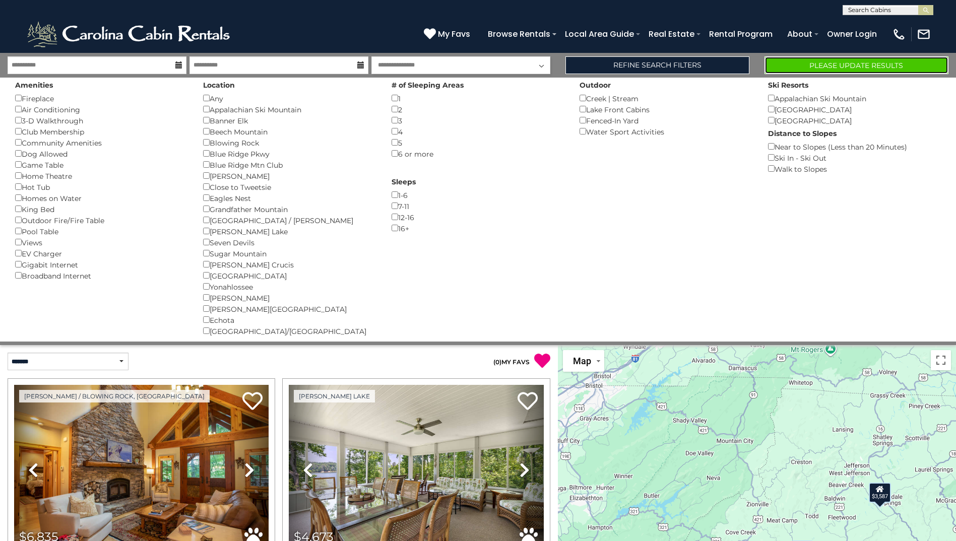
click at [844, 64] on button "Please Update Results" at bounding box center [856, 65] width 184 height 18
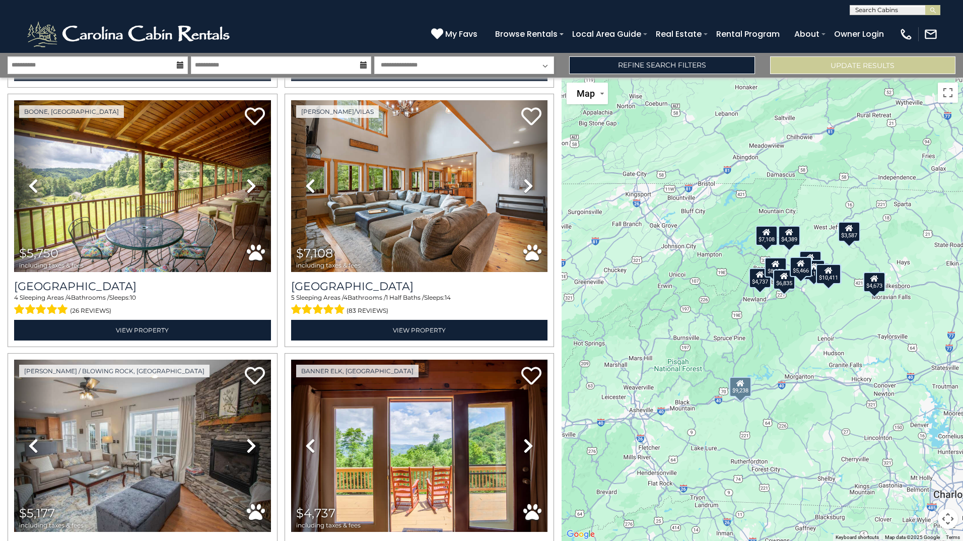
scroll to position [672, 0]
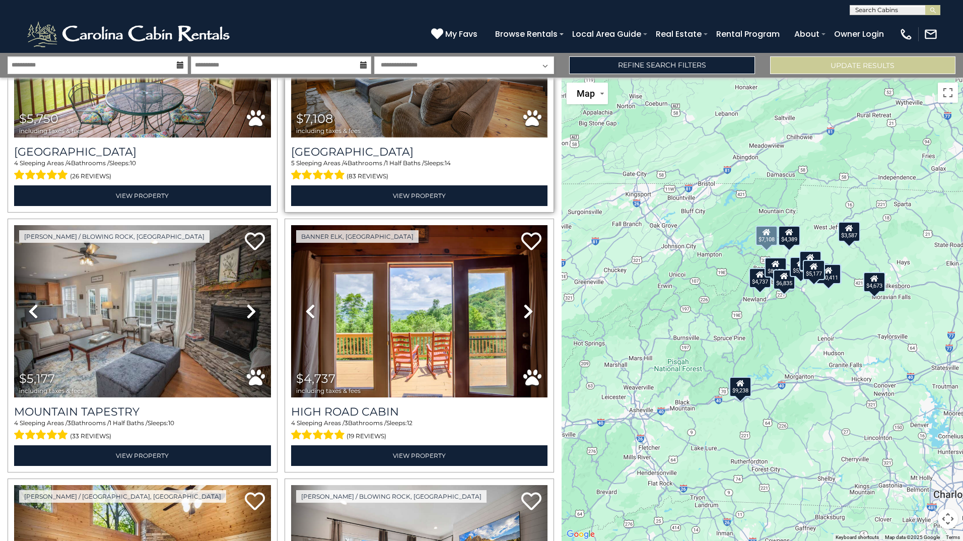
click at [393, 104] on img at bounding box center [419, 52] width 257 height 172
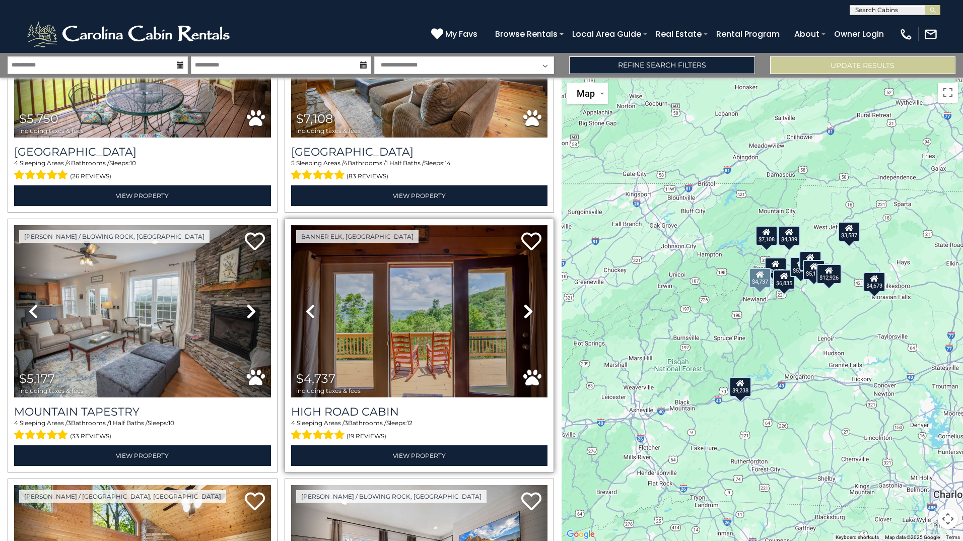
click at [390, 350] on img at bounding box center [419, 311] width 257 height 172
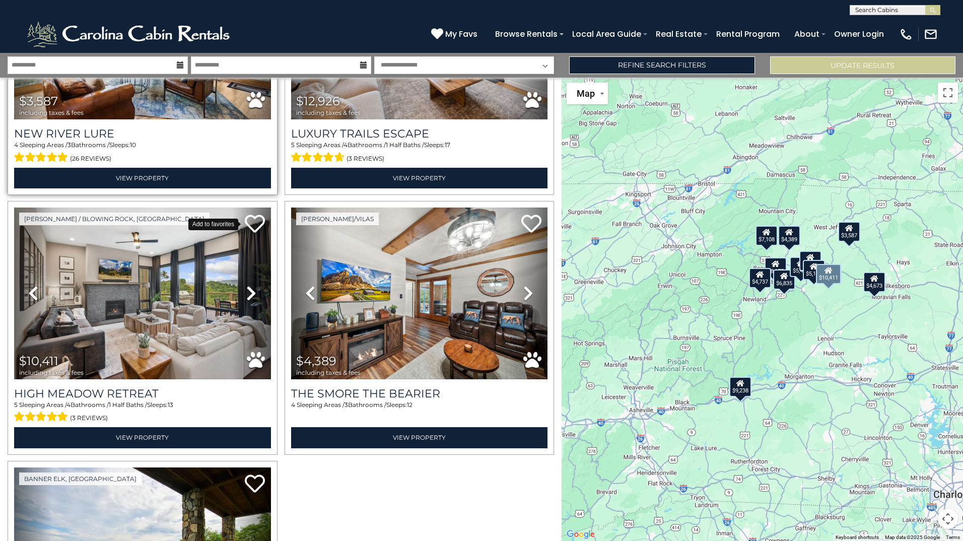
scroll to position [1343, 0]
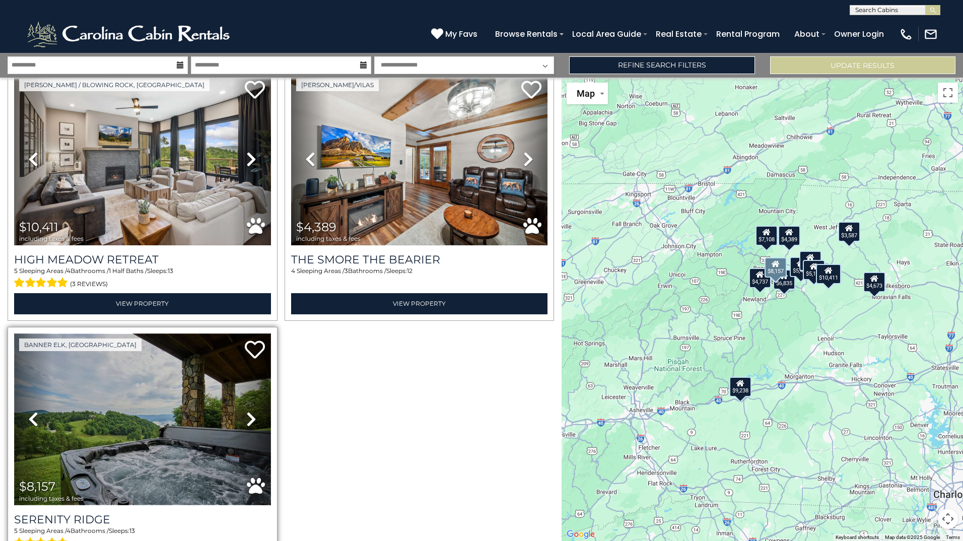
click at [185, 403] on img at bounding box center [142, 420] width 257 height 172
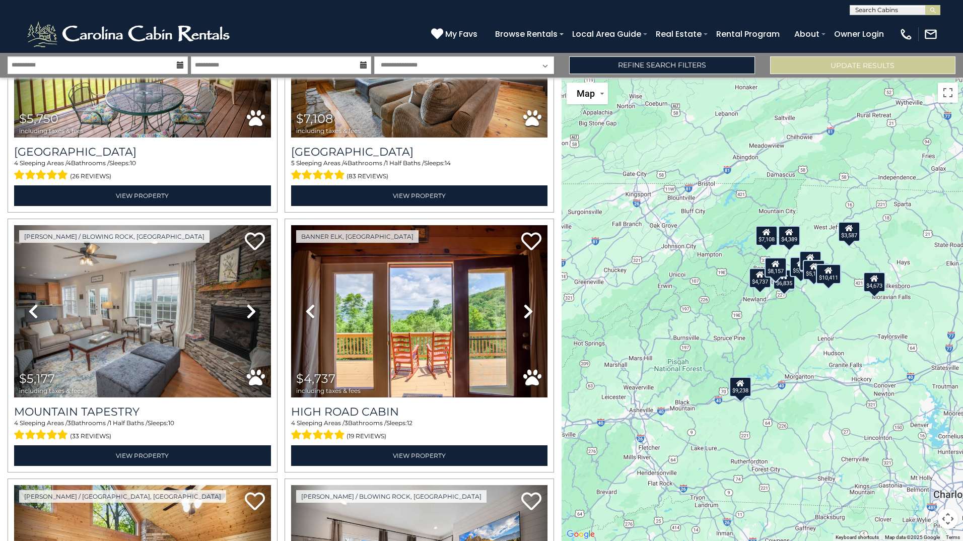
scroll to position [269, 0]
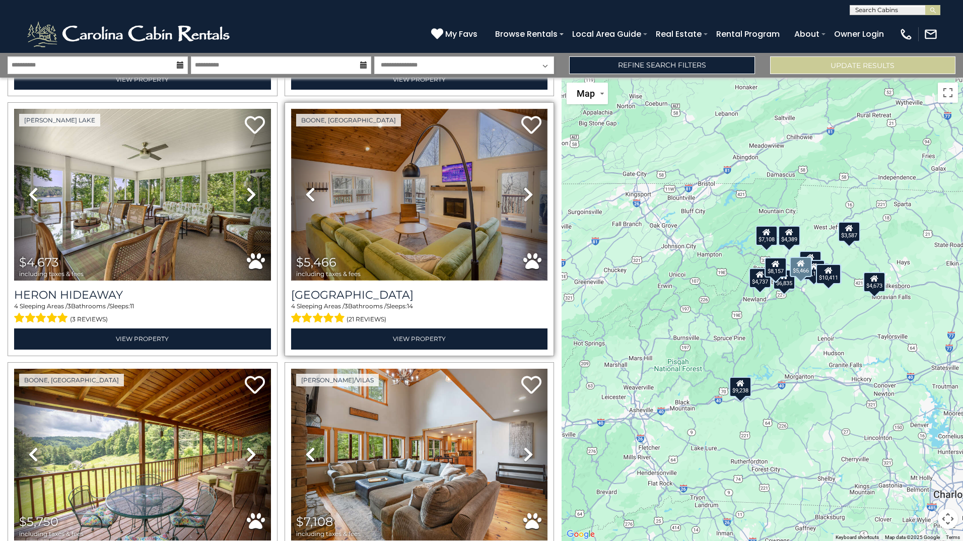
click at [436, 227] on img at bounding box center [419, 195] width 257 height 172
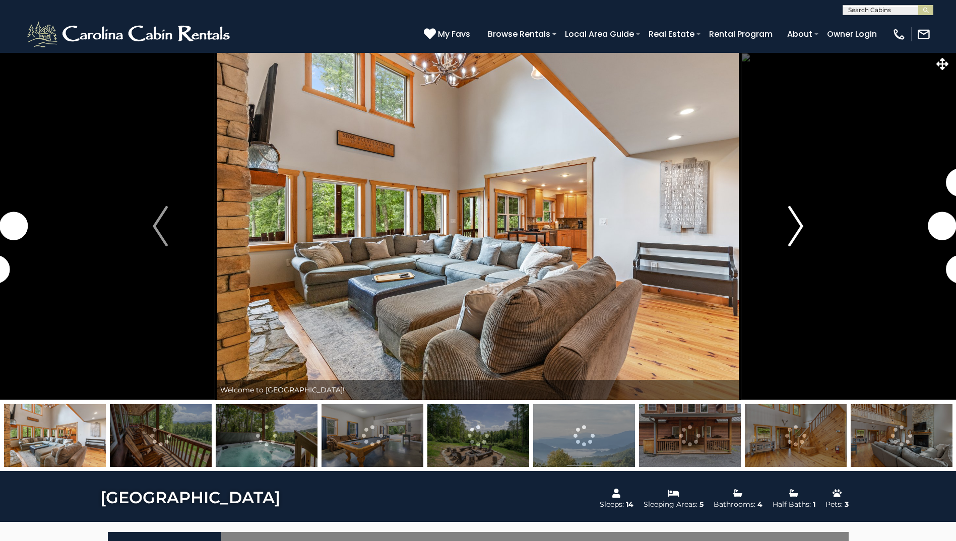
click at [797, 227] on img "Next" at bounding box center [795, 226] width 15 height 40
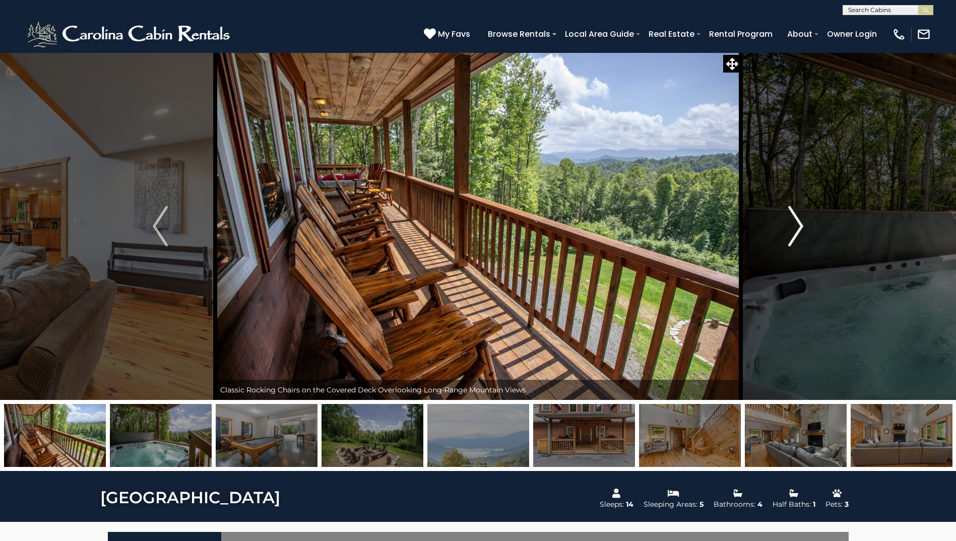
click at [797, 227] on img "Next" at bounding box center [795, 226] width 15 height 40
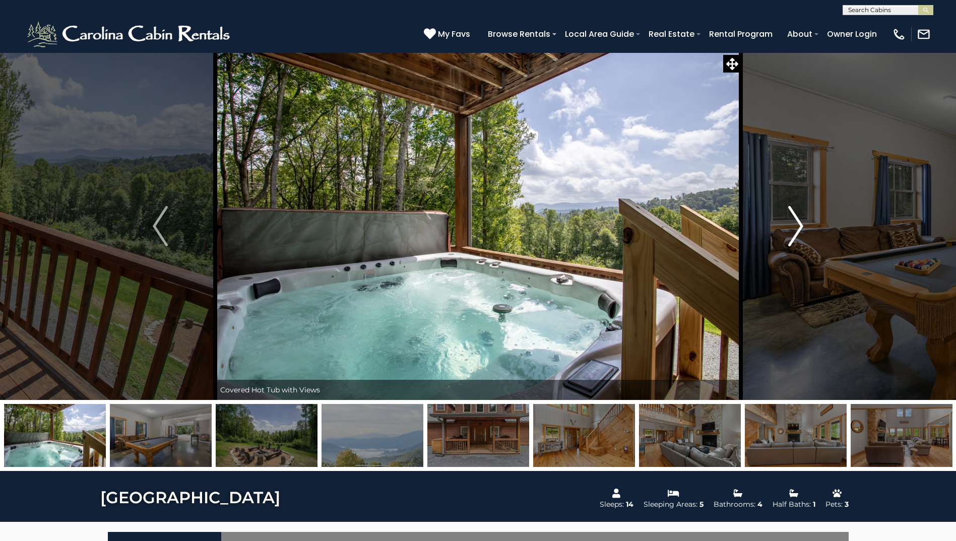
click at [797, 227] on img "Next" at bounding box center [795, 226] width 15 height 40
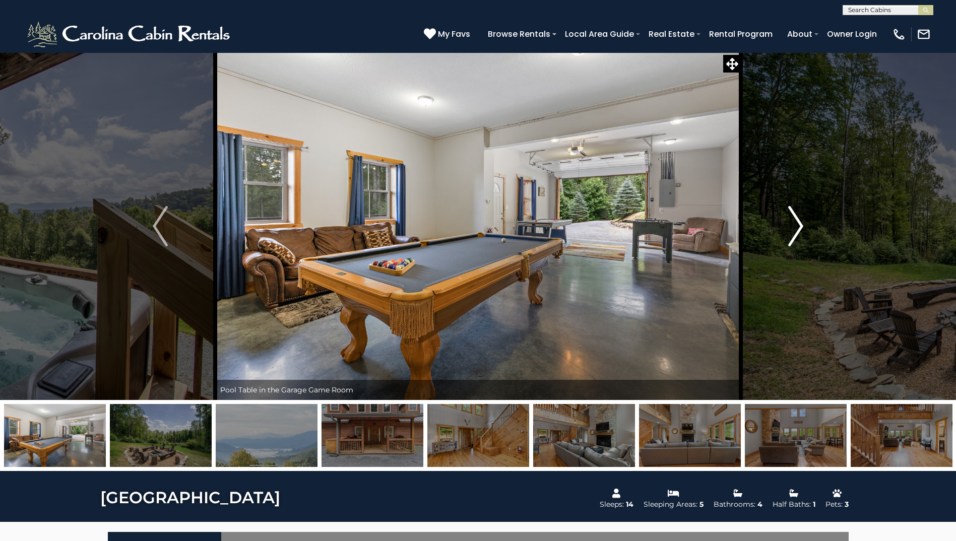
click at [797, 227] on img "Next" at bounding box center [795, 226] width 15 height 40
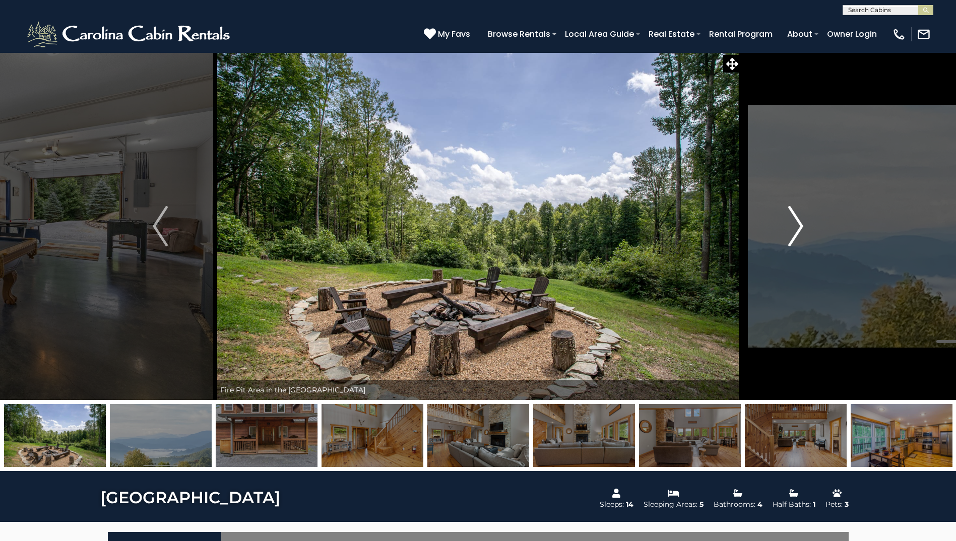
click at [797, 227] on img "Next" at bounding box center [795, 226] width 15 height 40
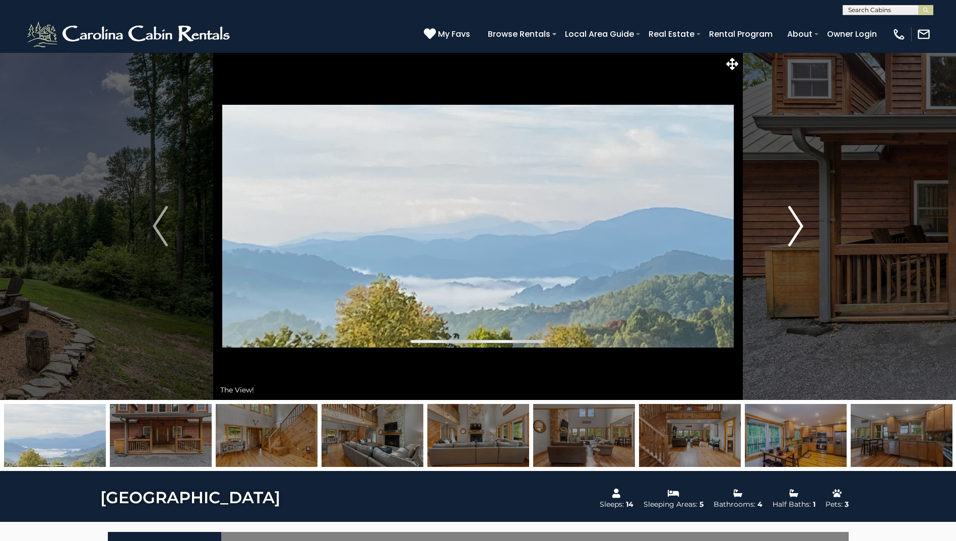
click at [797, 227] on img "Next" at bounding box center [795, 226] width 15 height 40
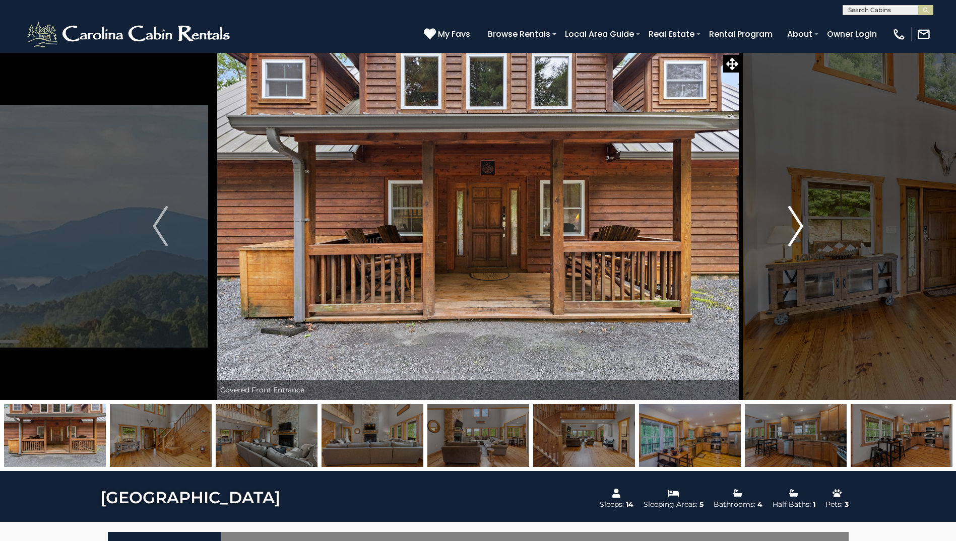
click at [797, 227] on img "Next" at bounding box center [795, 226] width 15 height 40
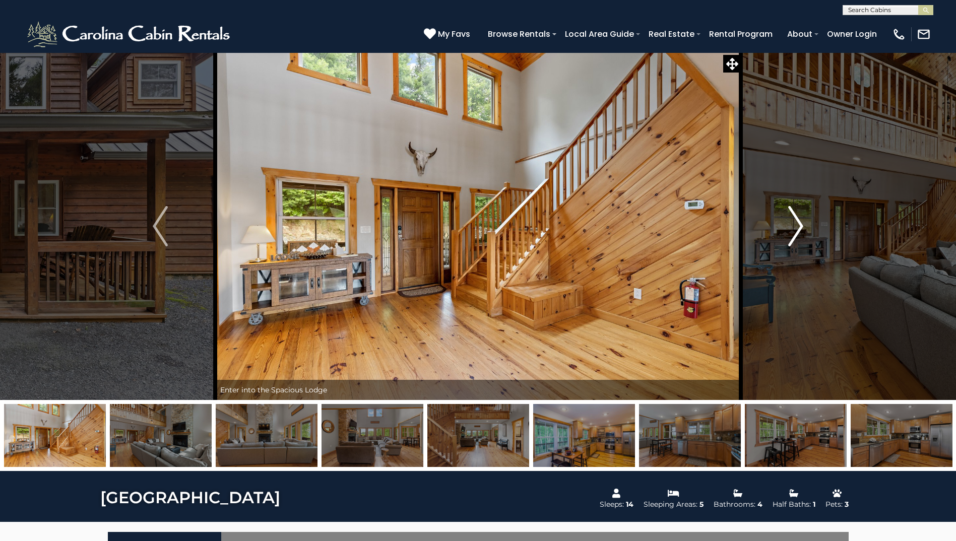
click at [797, 227] on img "Next" at bounding box center [795, 226] width 15 height 40
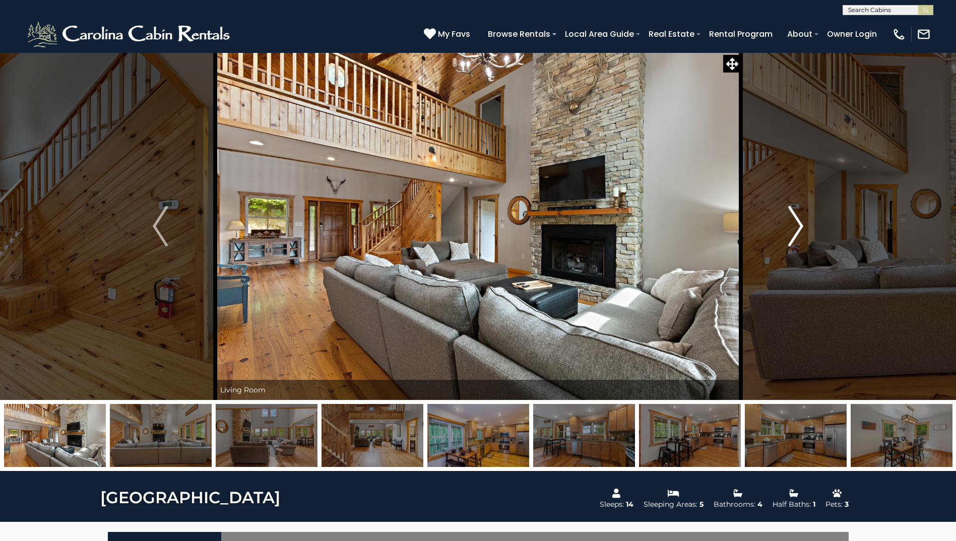
click at [797, 227] on img "Next" at bounding box center [795, 226] width 15 height 40
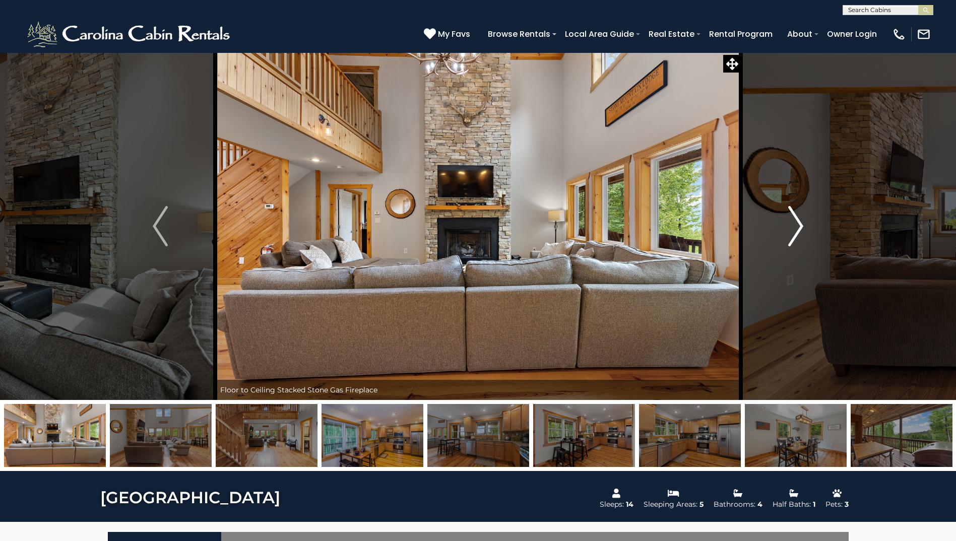
click at [797, 227] on img "Next" at bounding box center [795, 226] width 15 height 40
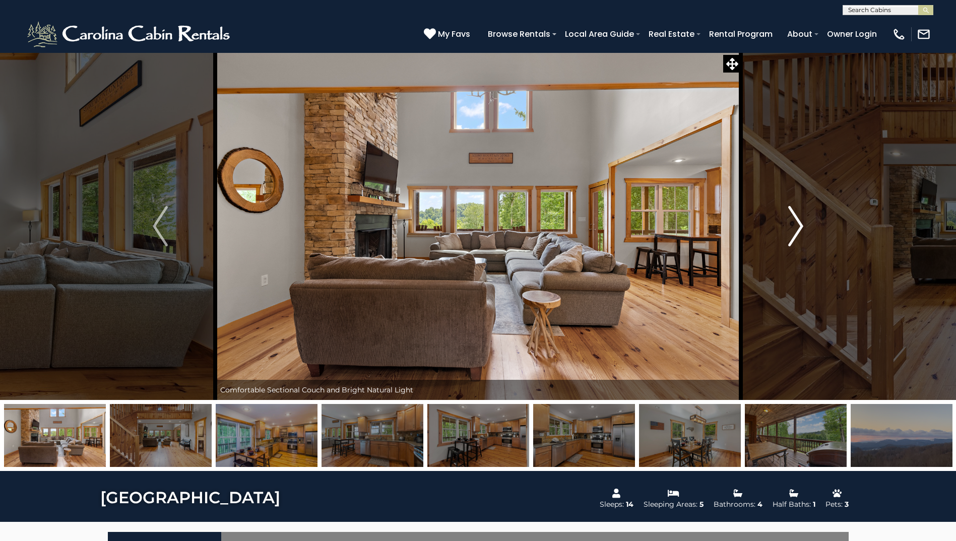
click at [797, 227] on img "Next" at bounding box center [795, 226] width 15 height 40
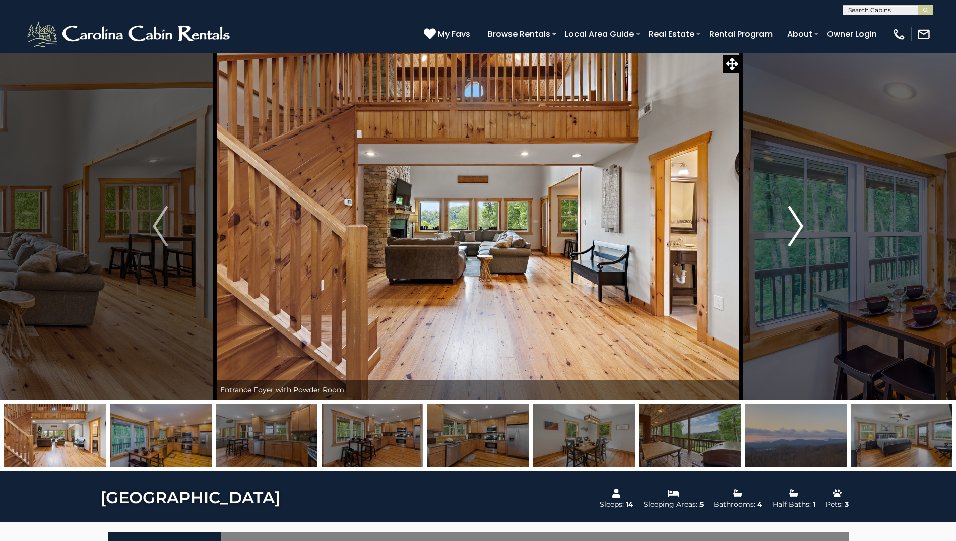
click at [797, 227] on img "Next" at bounding box center [795, 226] width 15 height 40
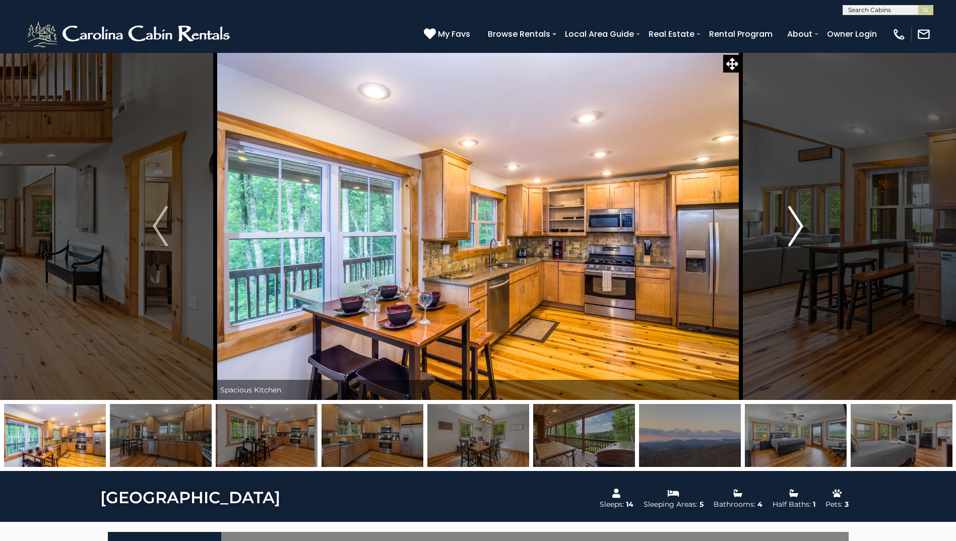
click at [797, 227] on img "Next" at bounding box center [795, 226] width 15 height 40
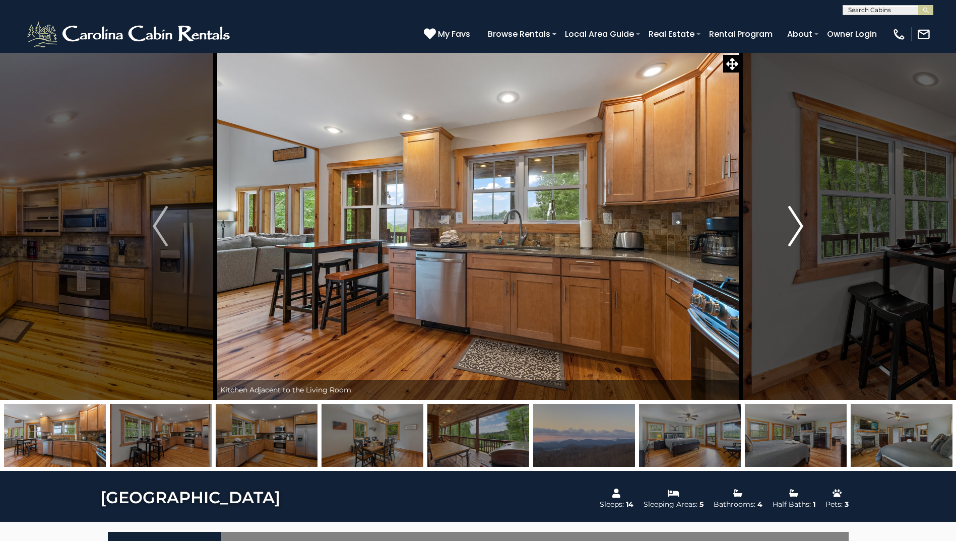
click at [797, 227] on img "Next" at bounding box center [795, 226] width 15 height 40
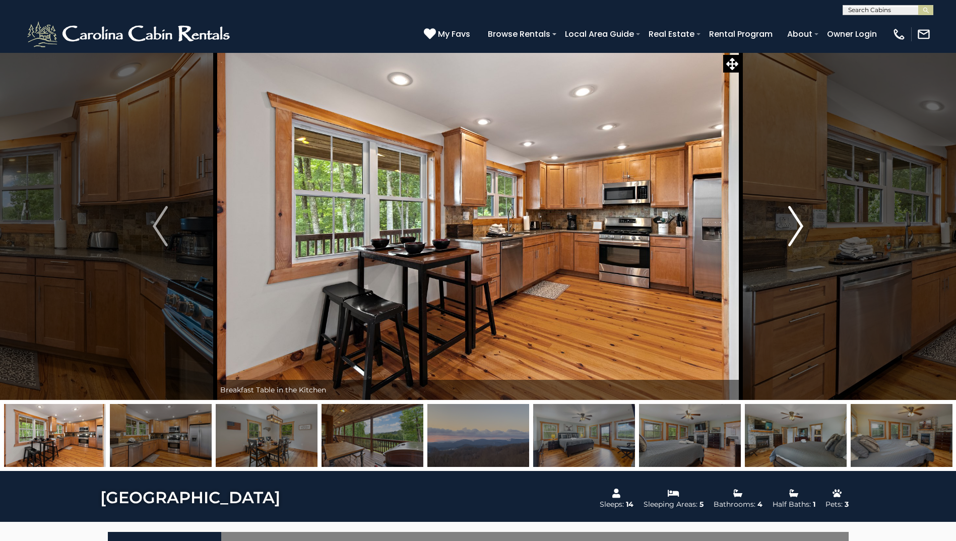
click at [797, 227] on img "Next" at bounding box center [795, 226] width 15 height 40
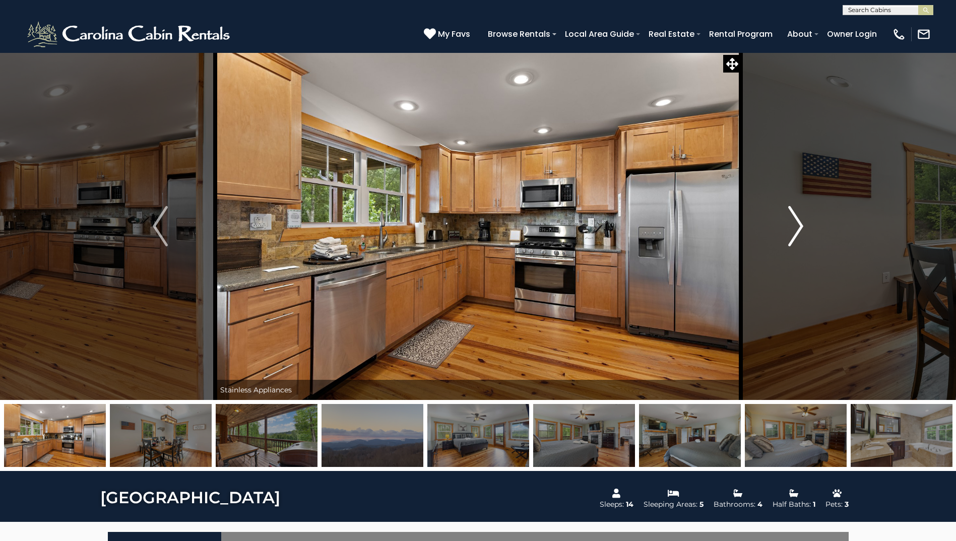
click at [797, 227] on img "Next" at bounding box center [795, 226] width 15 height 40
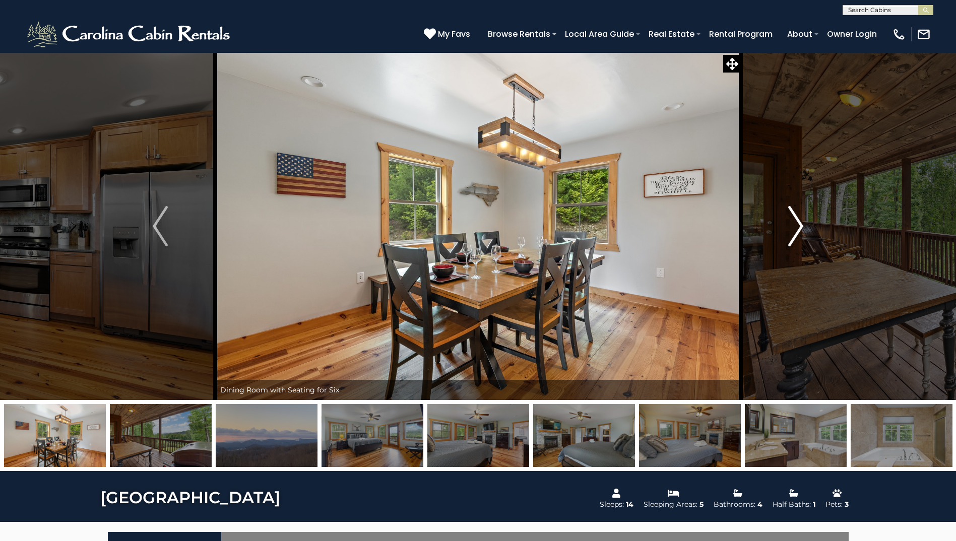
click at [797, 227] on img "Next" at bounding box center [795, 226] width 15 height 40
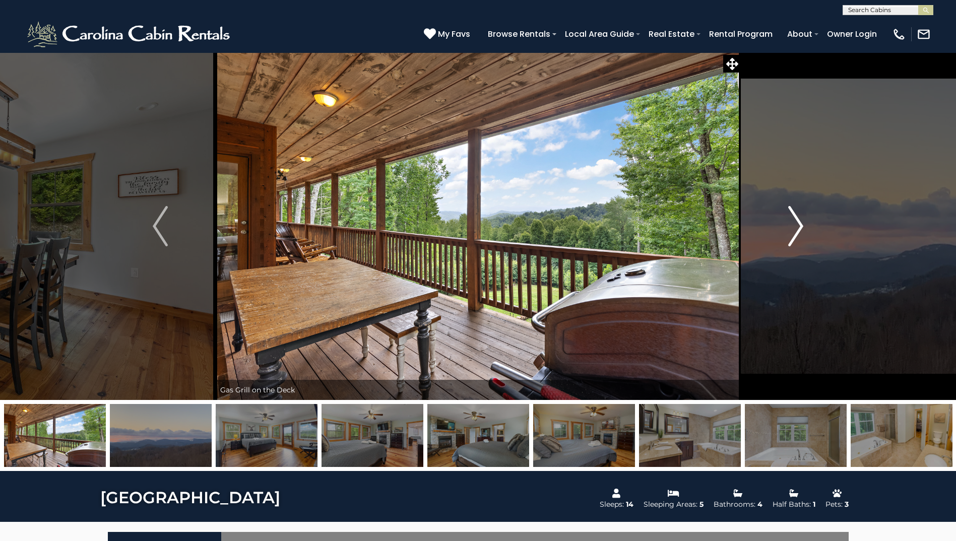
click at [797, 227] on img "Next" at bounding box center [795, 226] width 15 height 40
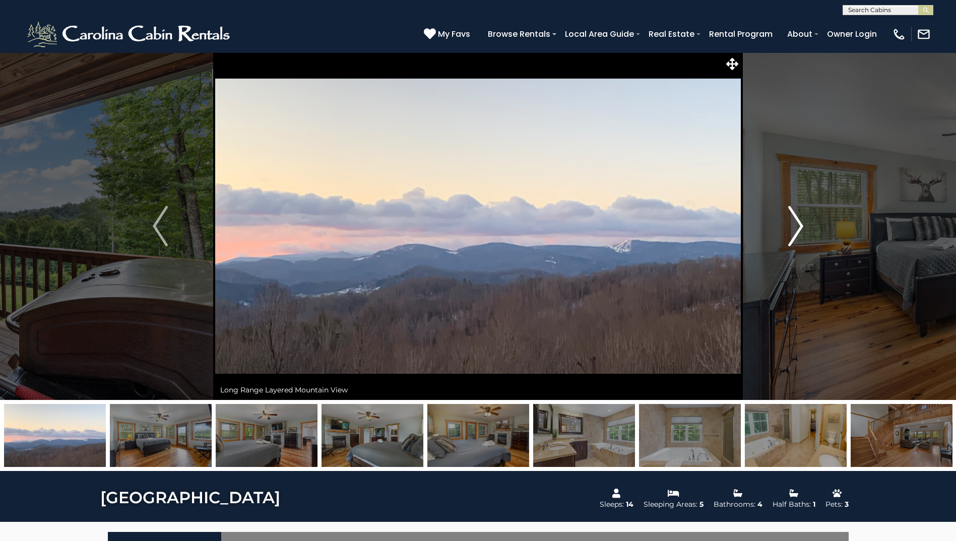
click at [797, 227] on img "Next" at bounding box center [795, 226] width 15 height 40
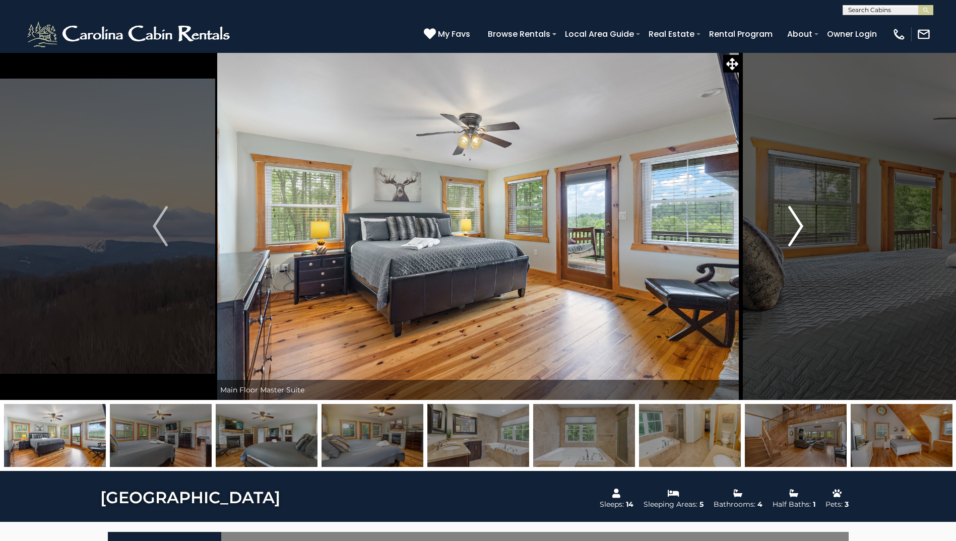
click at [797, 227] on img "Next" at bounding box center [795, 226] width 15 height 40
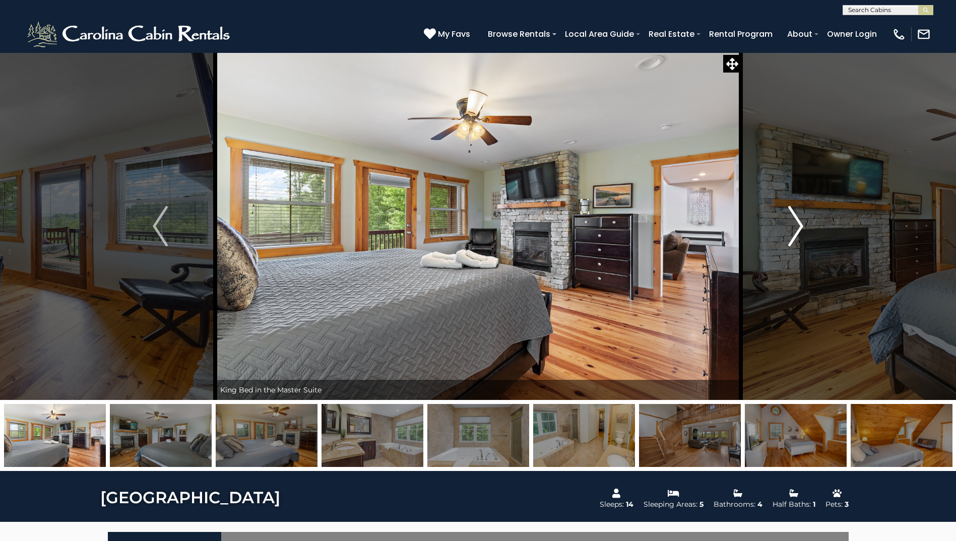
click at [797, 227] on img "Next" at bounding box center [795, 226] width 15 height 40
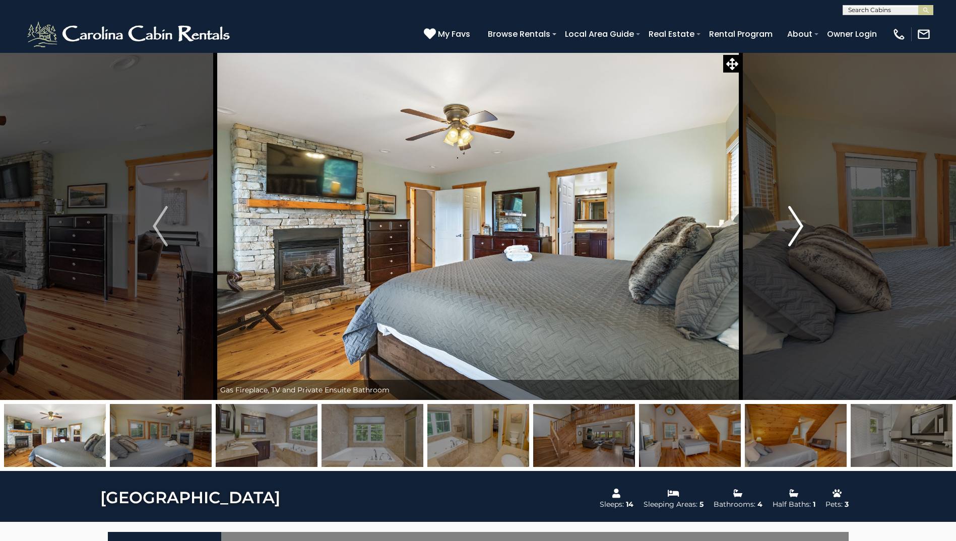
click at [797, 227] on img "Next" at bounding box center [795, 226] width 15 height 40
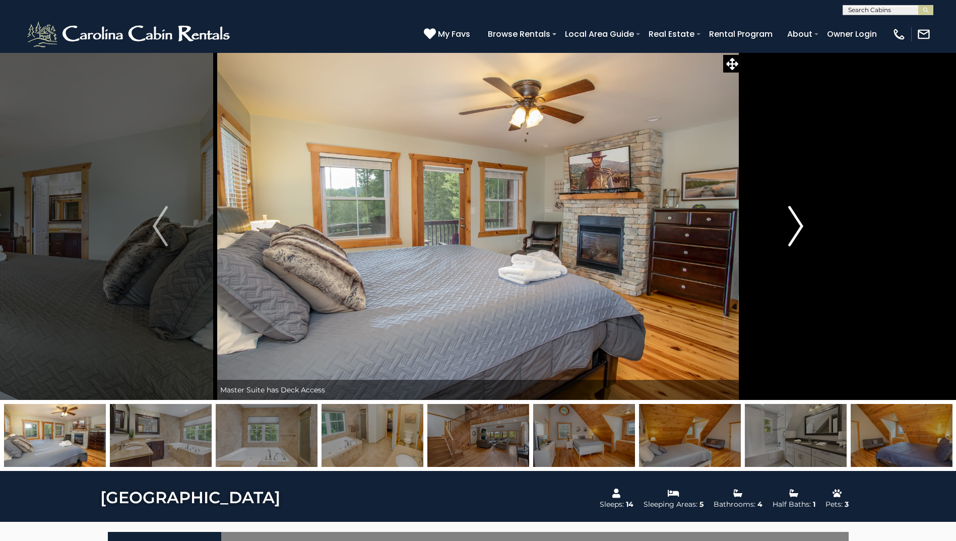
click at [797, 227] on img "Next" at bounding box center [795, 226] width 15 height 40
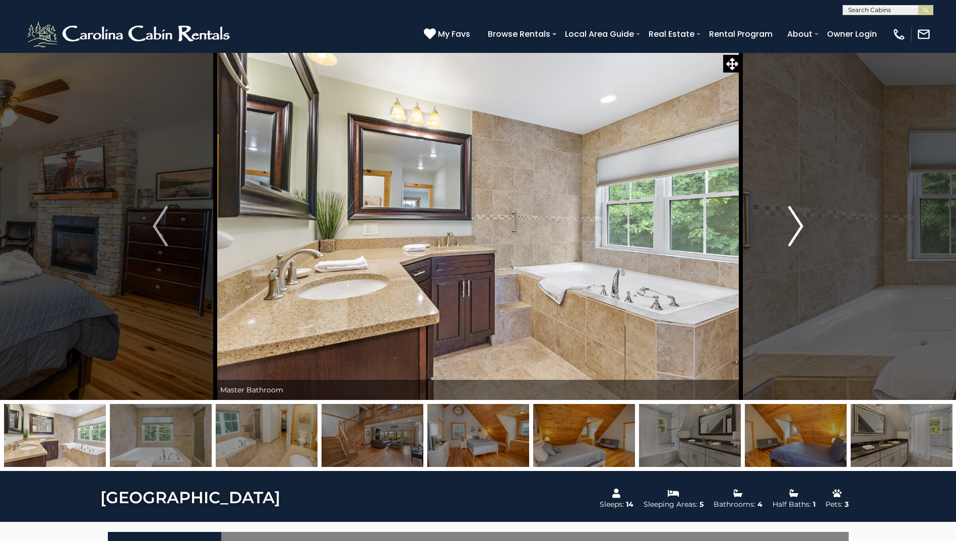
click at [797, 227] on img "Next" at bounding box center [795, 226] width 15 height 40
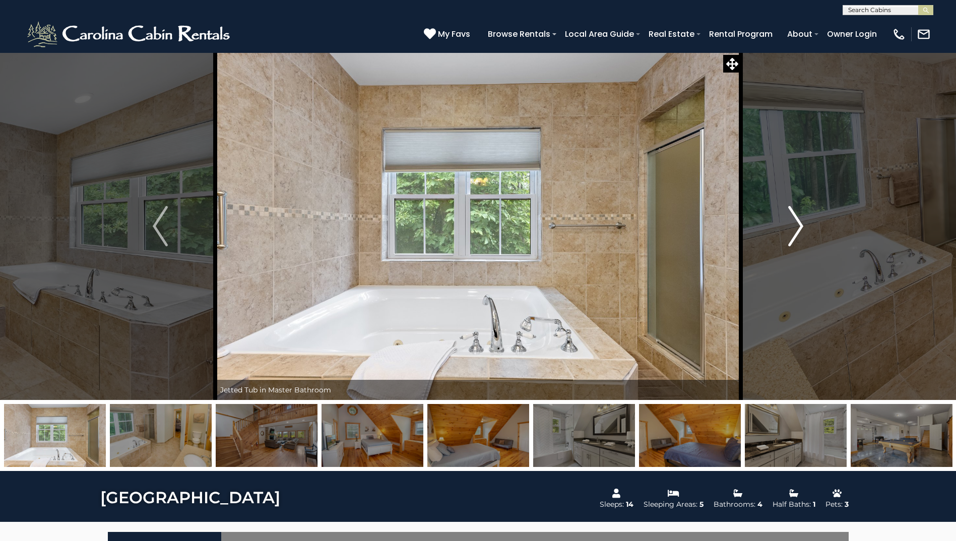
click at [797, 227] on img "Next" at bounding box center [795, 226] width 15 height 40
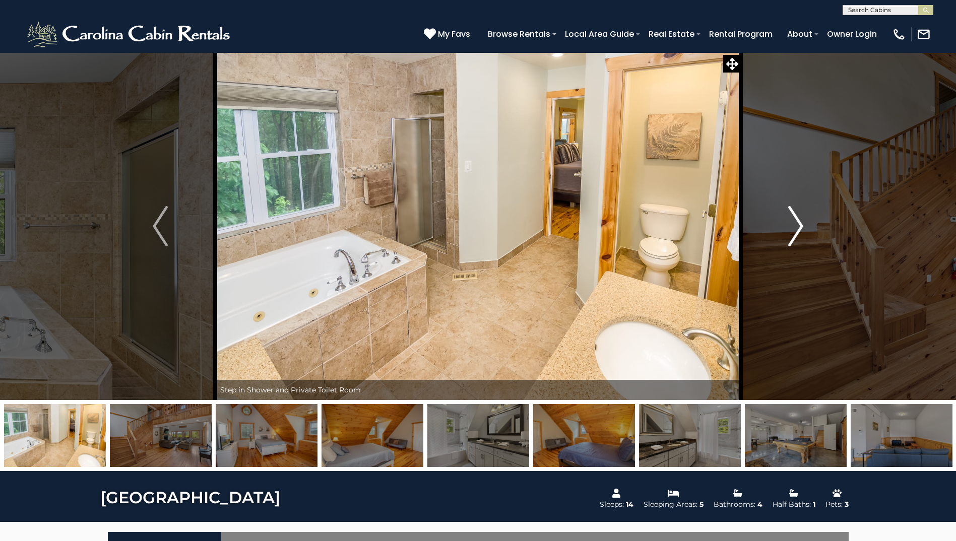
click at [797, 227] on img "Next" at bounding box center [795, 226] width 15 height 40
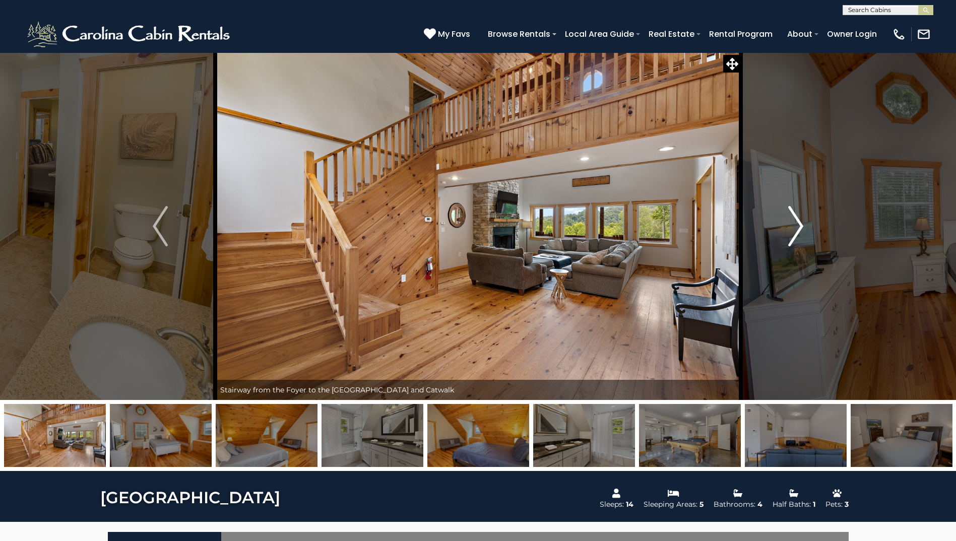
click at [797, 227] on img "Next" at bounding box center [795, 226] width 15 height 40
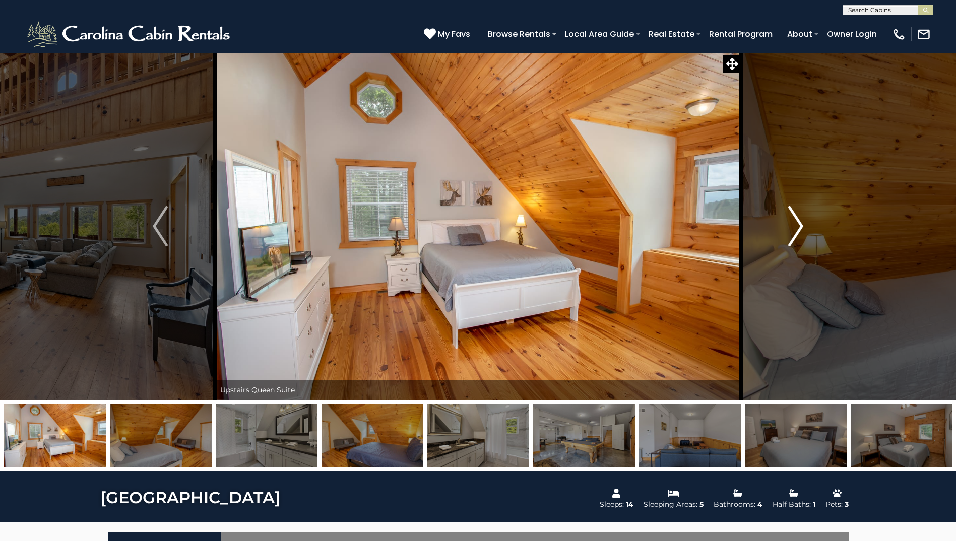
click at [797, 227] on img "Next" at bounding box center [795, 226] width 15 height 40
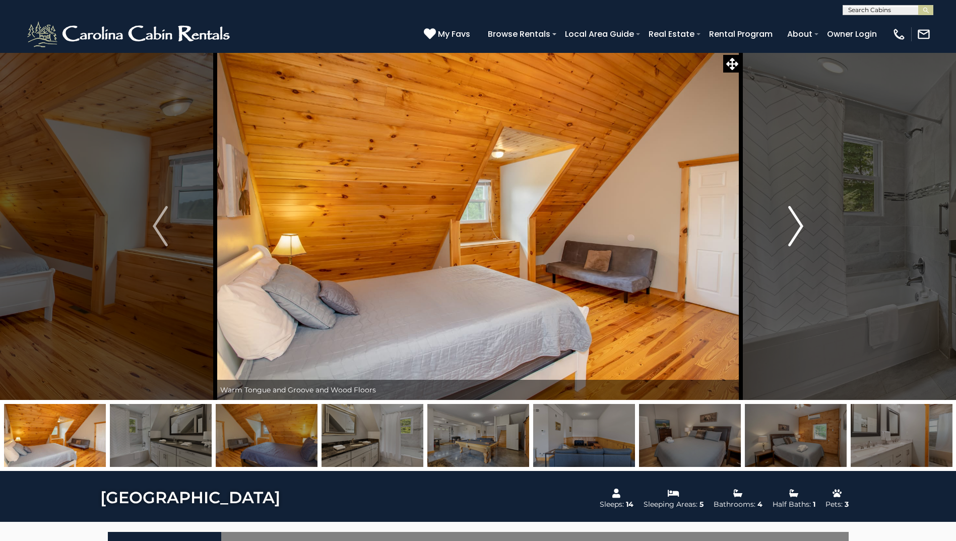
click at [797, 227] on img "Next" at bounding box center [795, 226] width 15 height 40
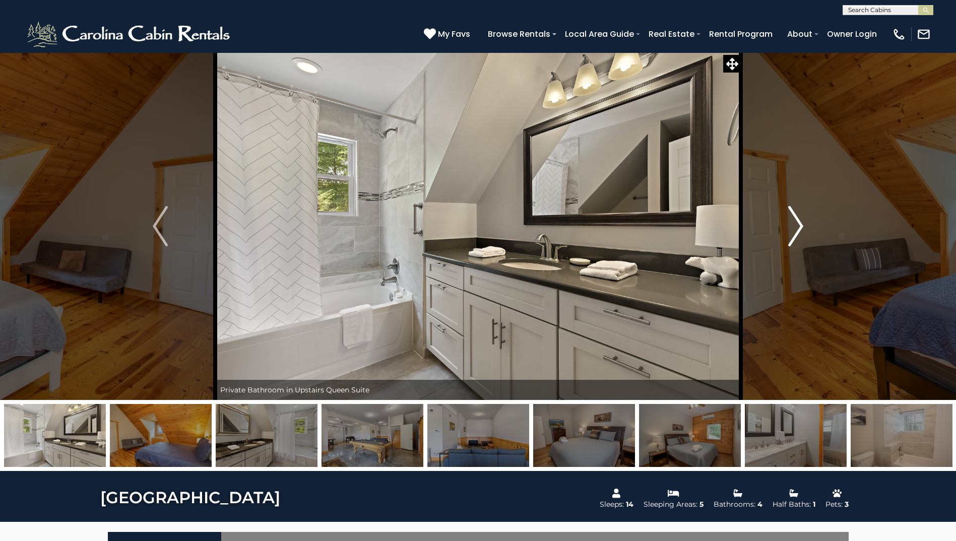
click at [797, 227] on img "Next" at bounding box center [795, 226] width 15 height 40
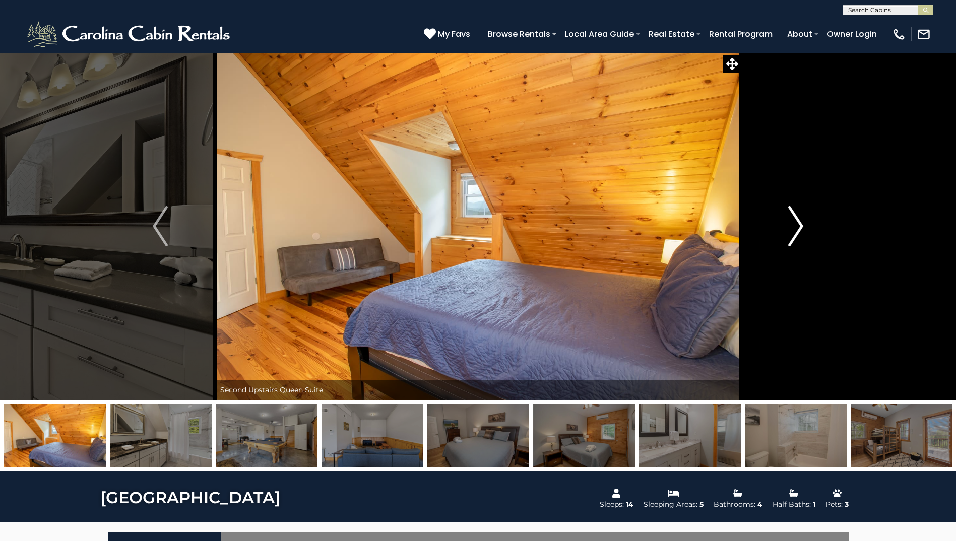
click at [797, 227] on img "Next" at bounding box center [795, 226] width 15 height 40
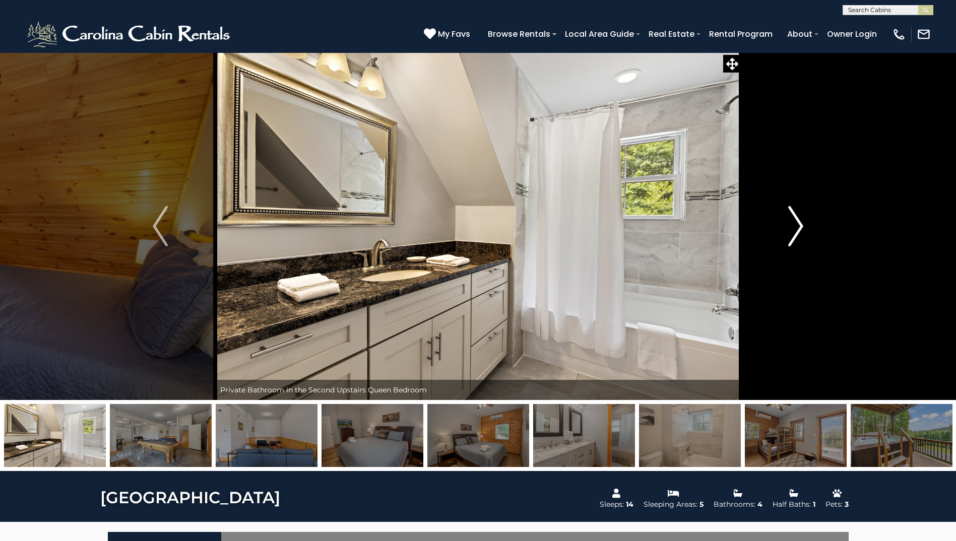
click at [797, 227] on img "Next" at bounding box center [795, 226] width 15 height 40
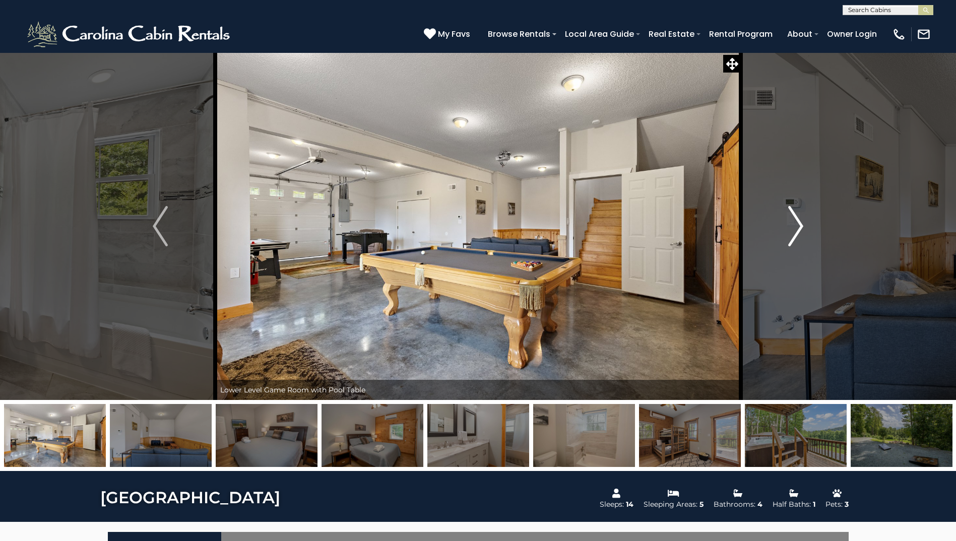
click at [797, 227] on img "Next" at bounding box center [795, 226] width 15 height 40
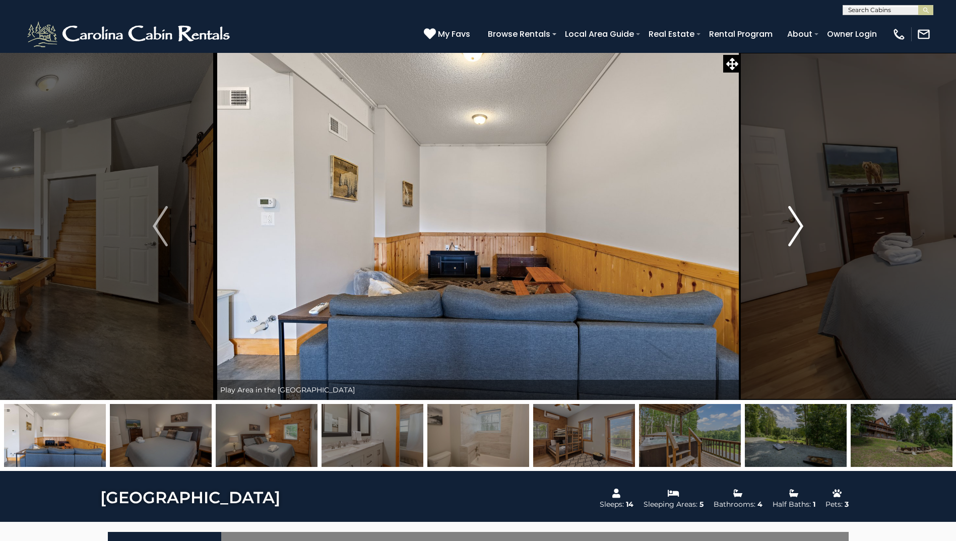
click at [797, 227] on img "Next" at bounding box center [795, 226] width 15 height 40
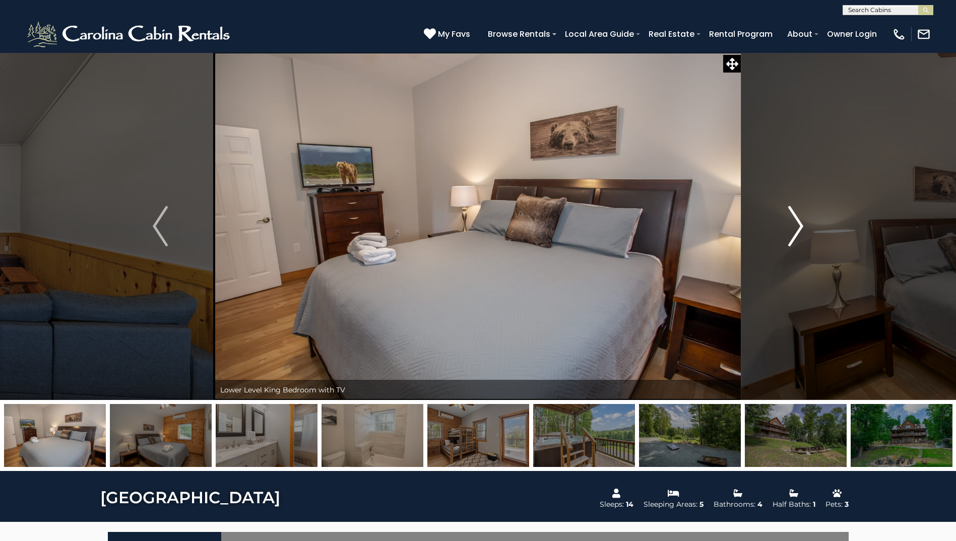
click at [797, 227] on img "Next" at bounding box center [795, 226] width 15 height 40
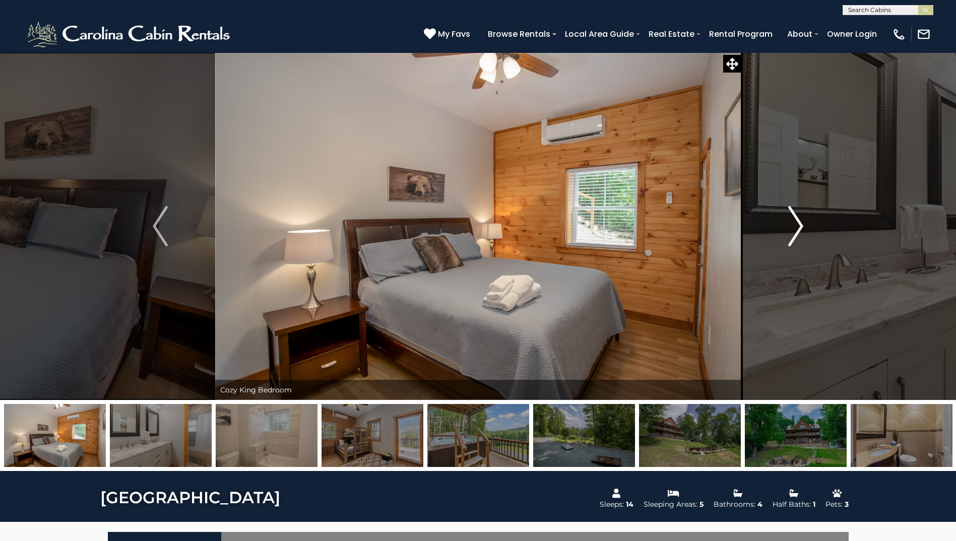
click at [797, 227] on img "Next" at bounding box center [795, 226] width 15 height 40
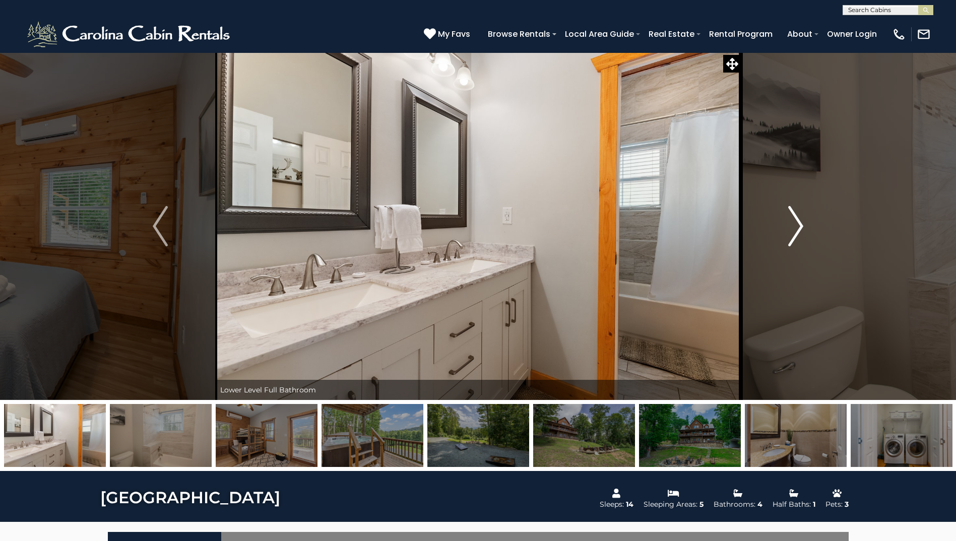
click at [797, 227] on img "Next" at bounding box center [795, 226] width 15 height 40
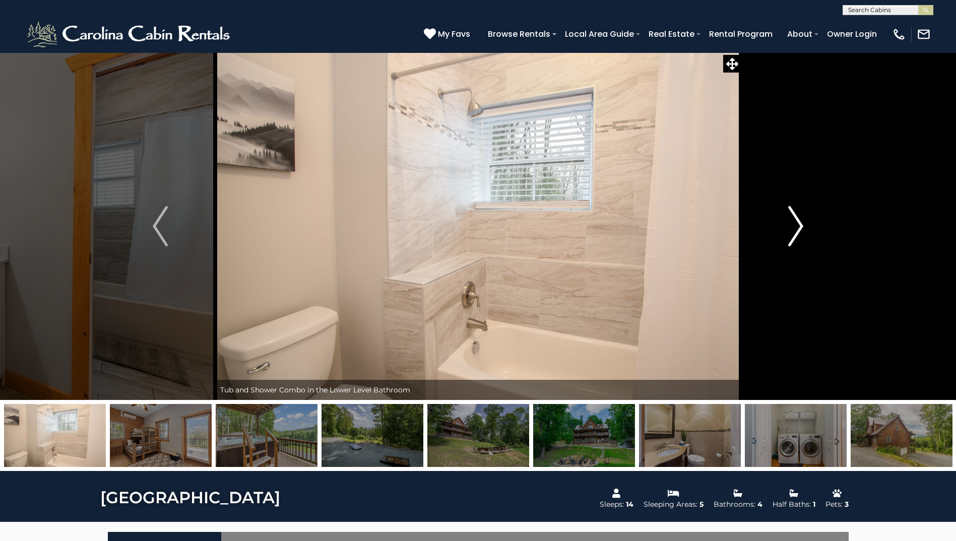
click at [797, 227] on img "Next" at bounding box center [795, 226] width 15 height 40
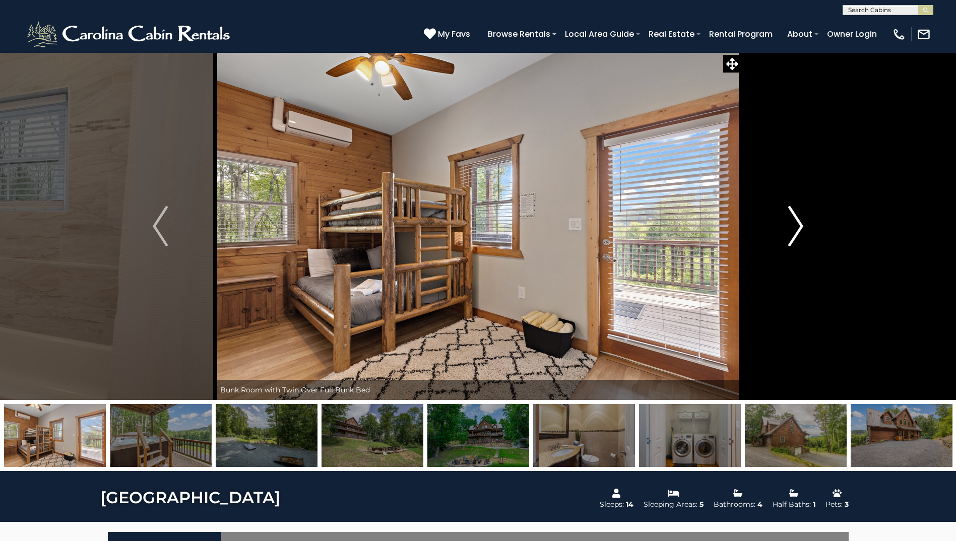
click at [797, 227] on img "Next" at bounding box center [795, 226] width 15 height 40
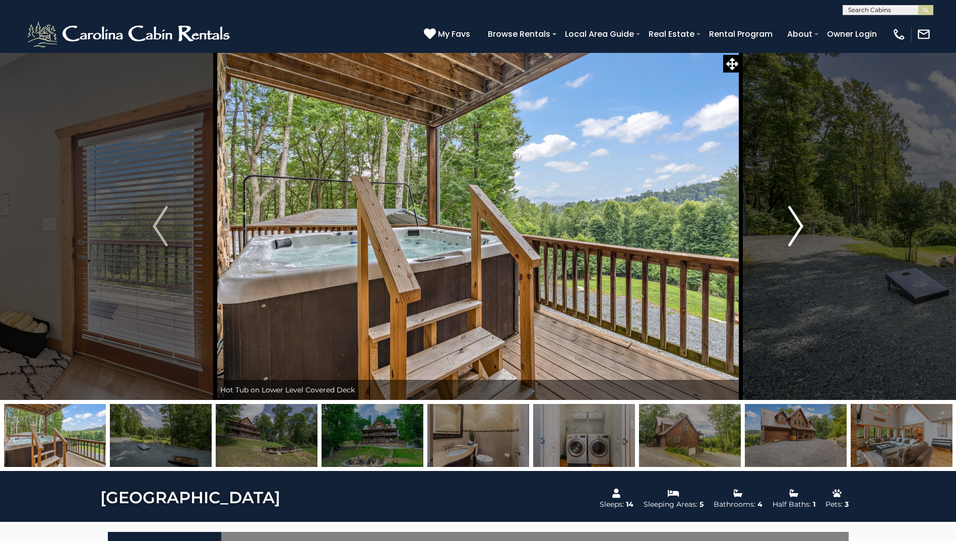
click at [797, 227] on img "Next" at bounding box center [795, 226] width 15 height 40
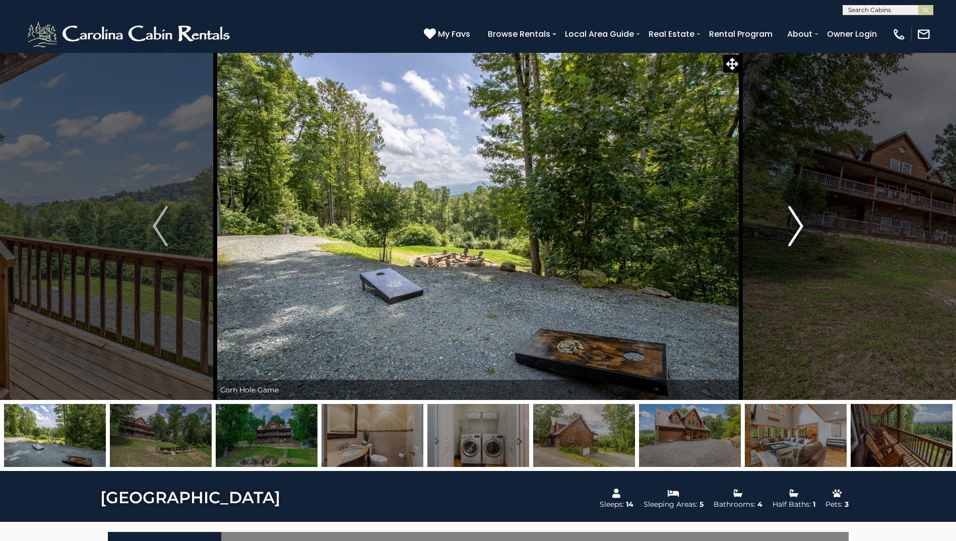
click at [797, 227] on img "Next" at bounding box center [795, 226] width 15 height 40
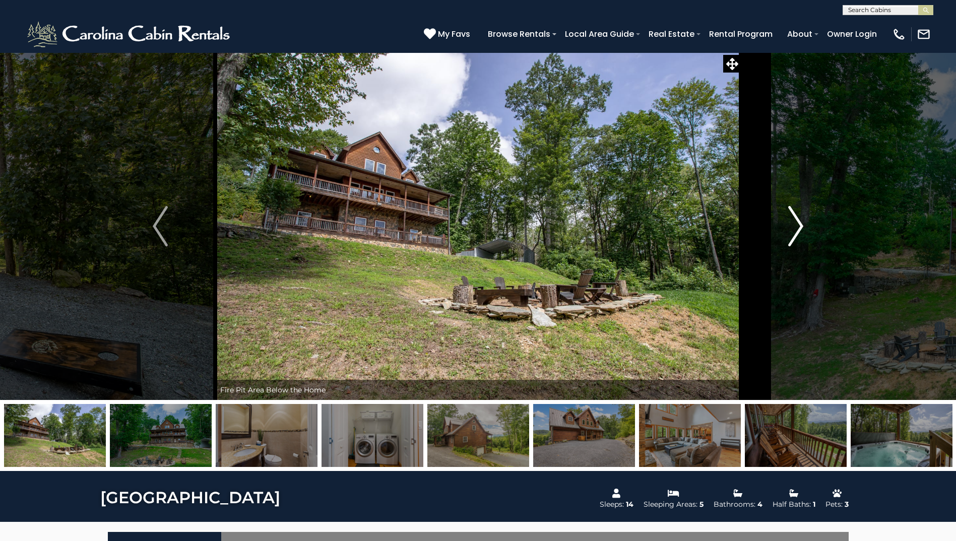
click at [797, 227] on img "Next" at bounding box center [795, 226] width 15 height 40
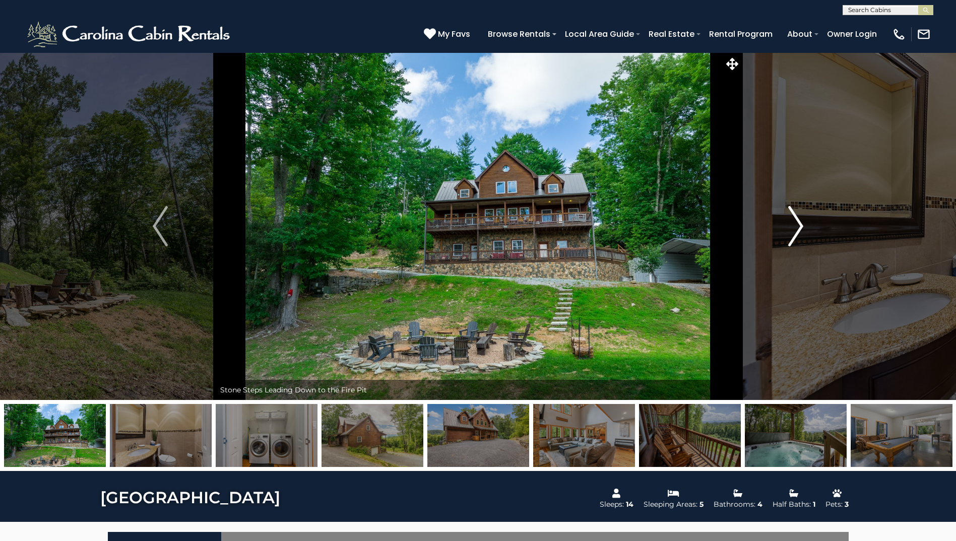
click at [797, 227] on img "Next" at bounding box center [795, 226] width 15 height 40
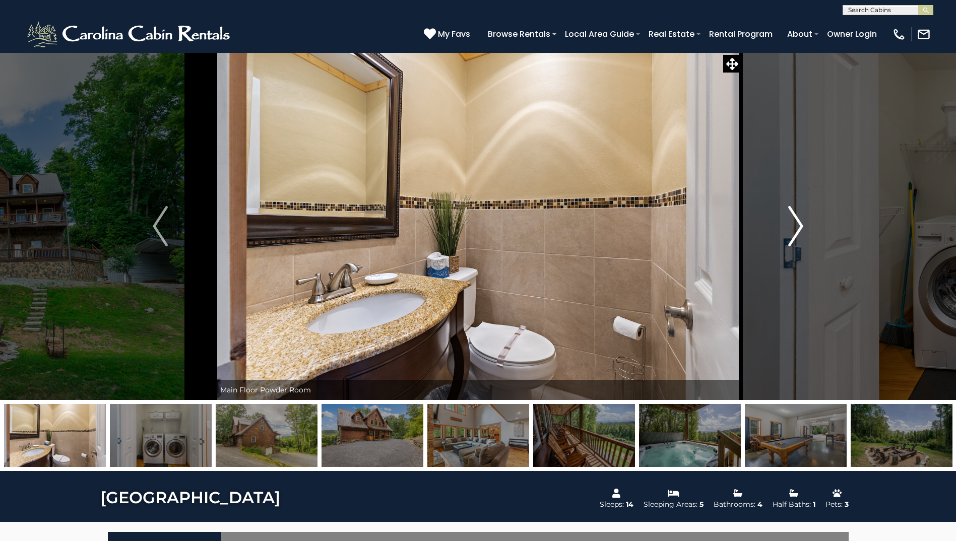
click at [797, 227] on img "Next" at bounding box center [795, 226] width 15 height 40
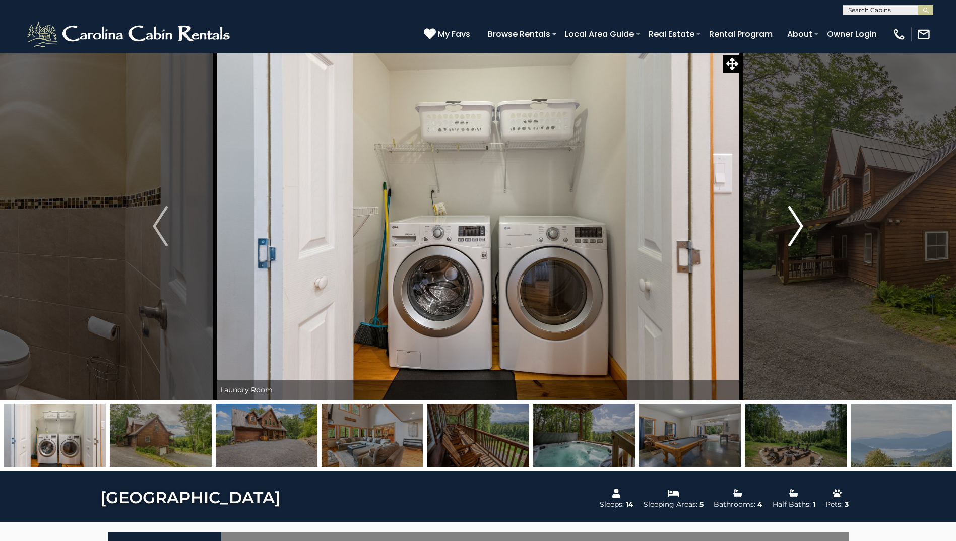
click at [797, 227] on img "Next" at bounding box center [795, 226] width 15 height 40
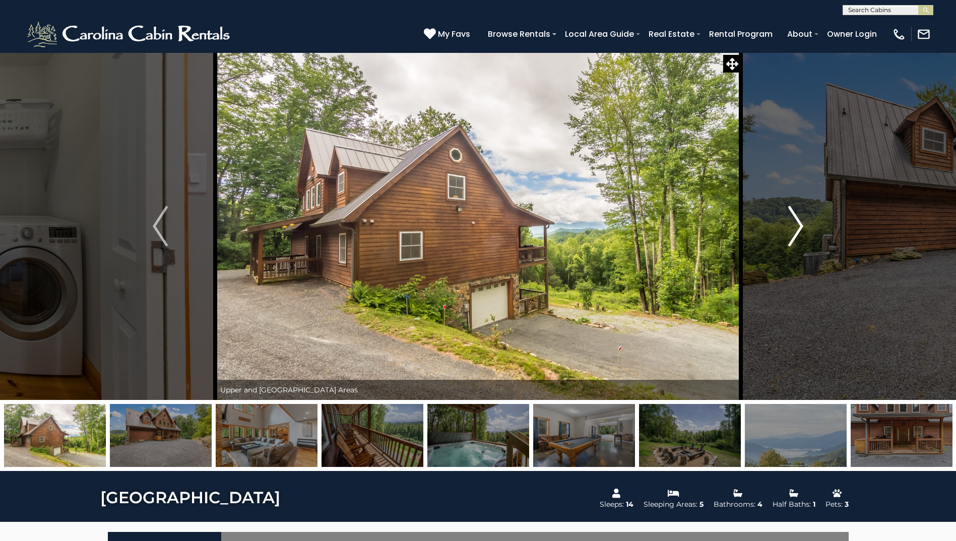
scroll to position [134, 0]
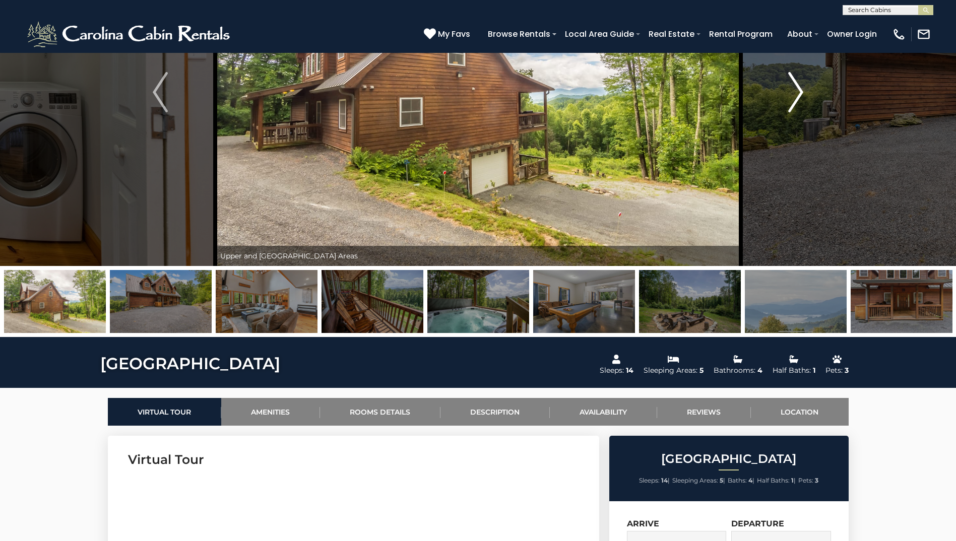
click at [804, 95] on button "Next" at bounding box center [796, 92] width 110 height 348
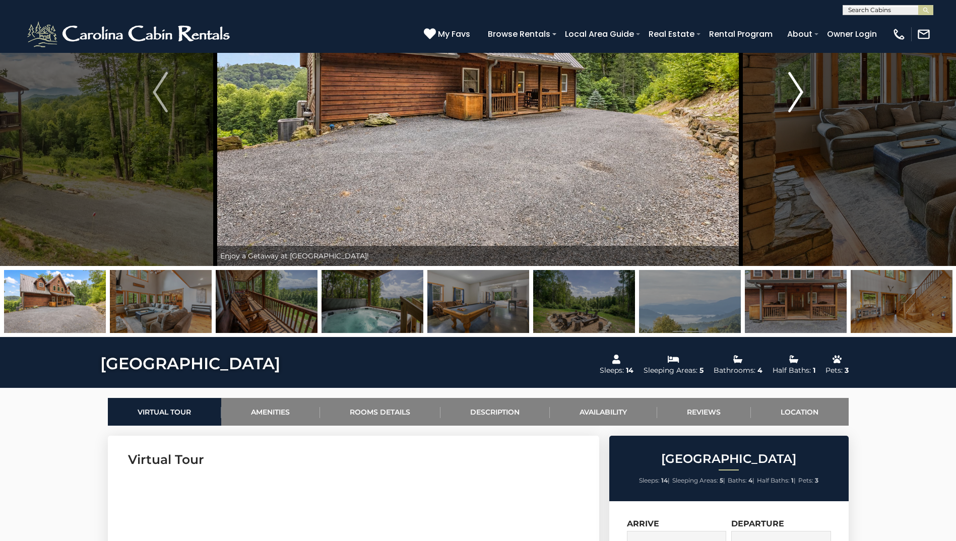
click at [804, 95] on button "Next" at bounding box center [796, 92] width 110 height 348
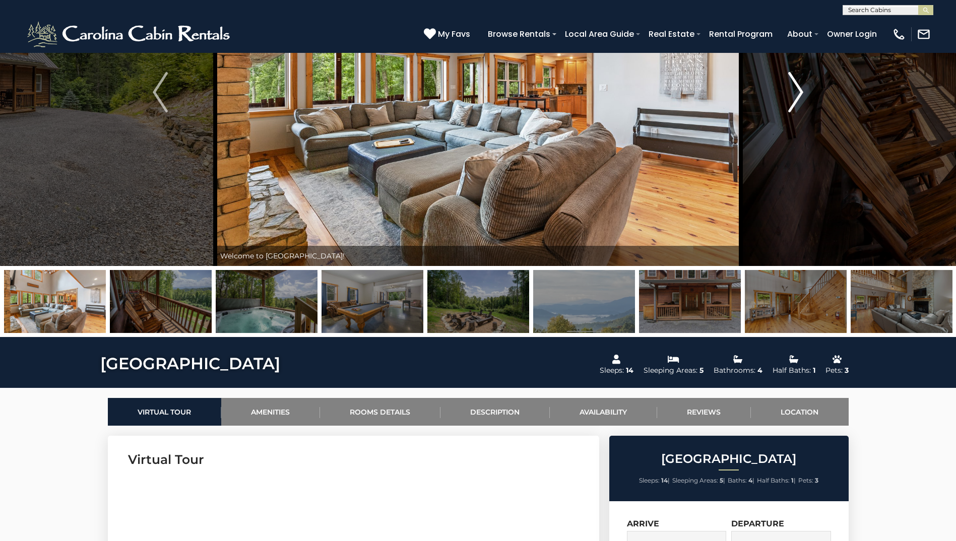
click at [804, 95] on button "Next" at bounding box center [796, 92] width 110 height 348
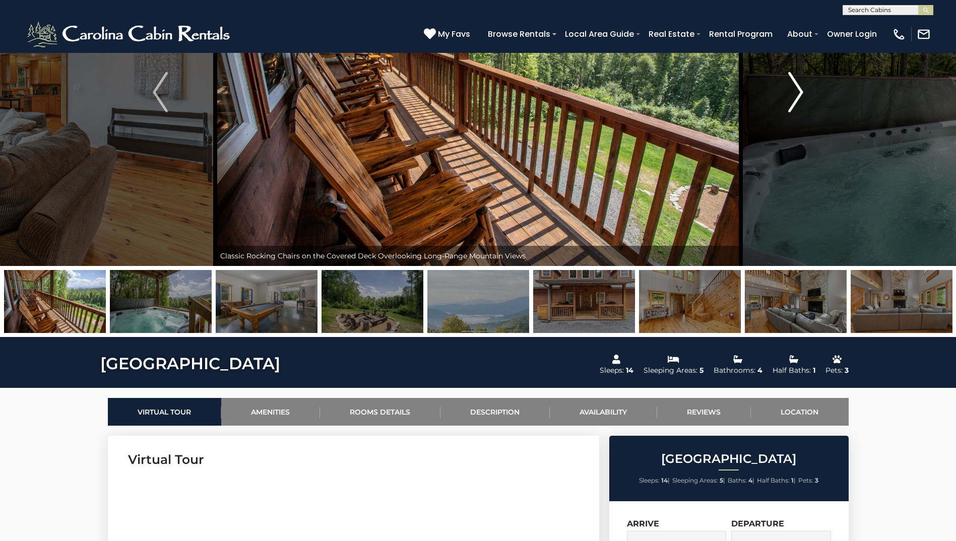
click at [804, 95] on button "Next" at bounding box center [796, 92] width 110 height 348
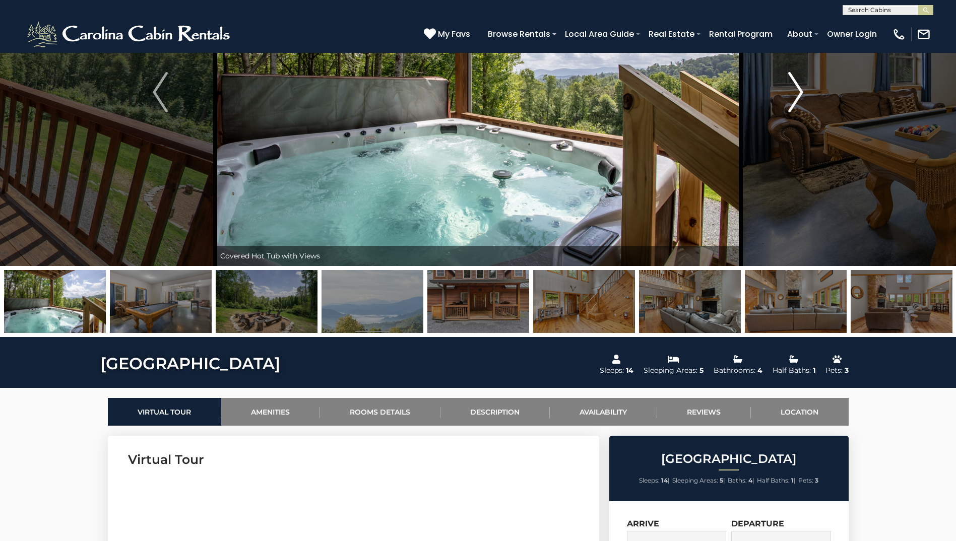
click at [804, 95] on button "Next" at bounding box center [796, 92] width 110 height 348
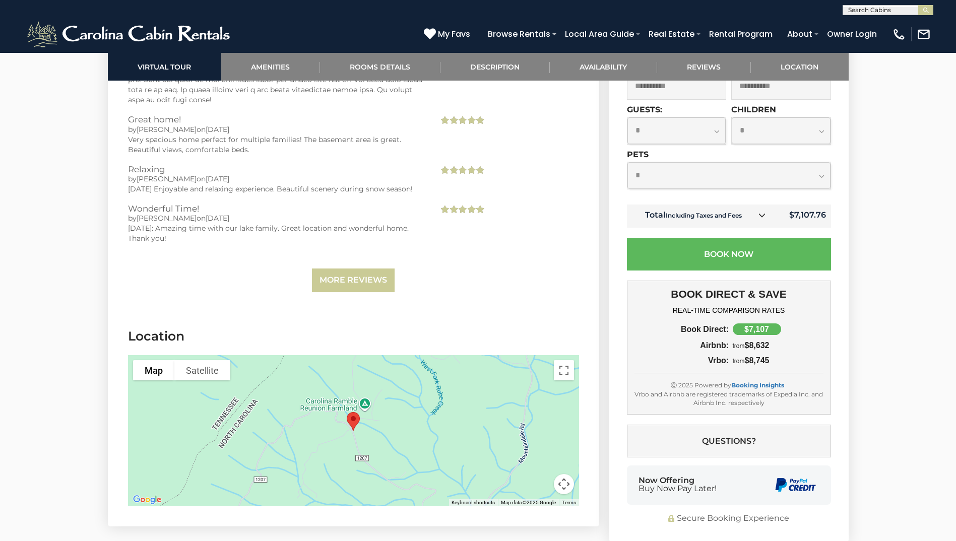
scroll to position [3090, 0]
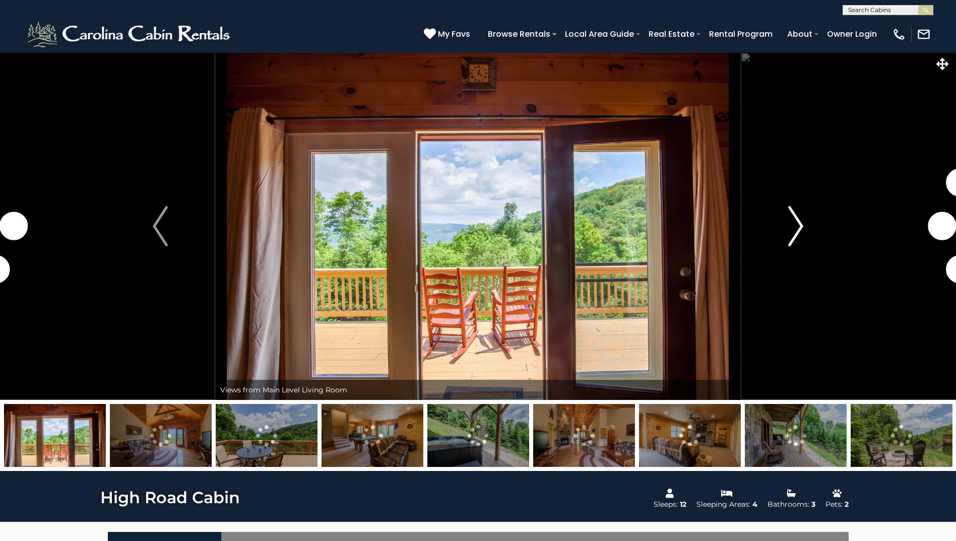
click at [793, 231] on img "Next" at bounding box center [795, 226] width 15 height 40
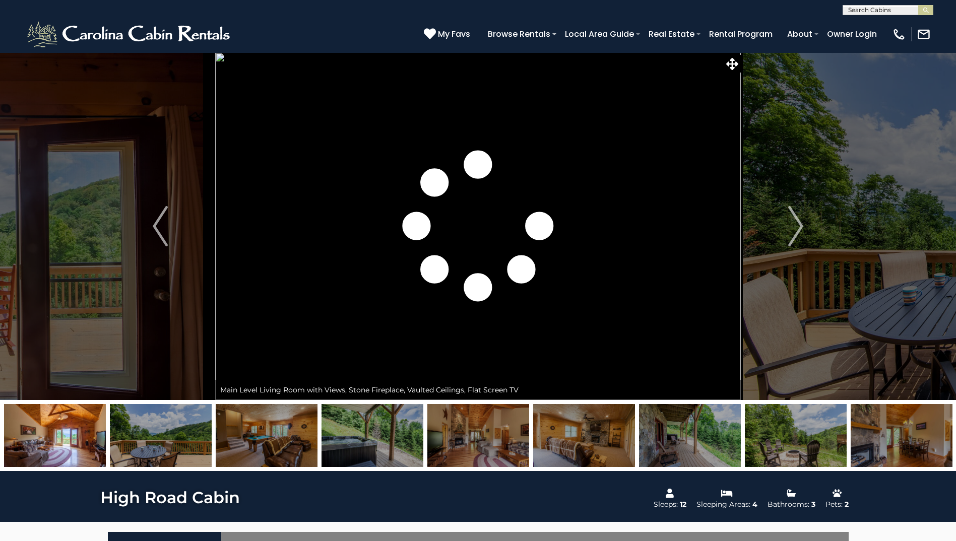
click at [719, 436] on img at bounding box center [690, 435] width 102 height 63
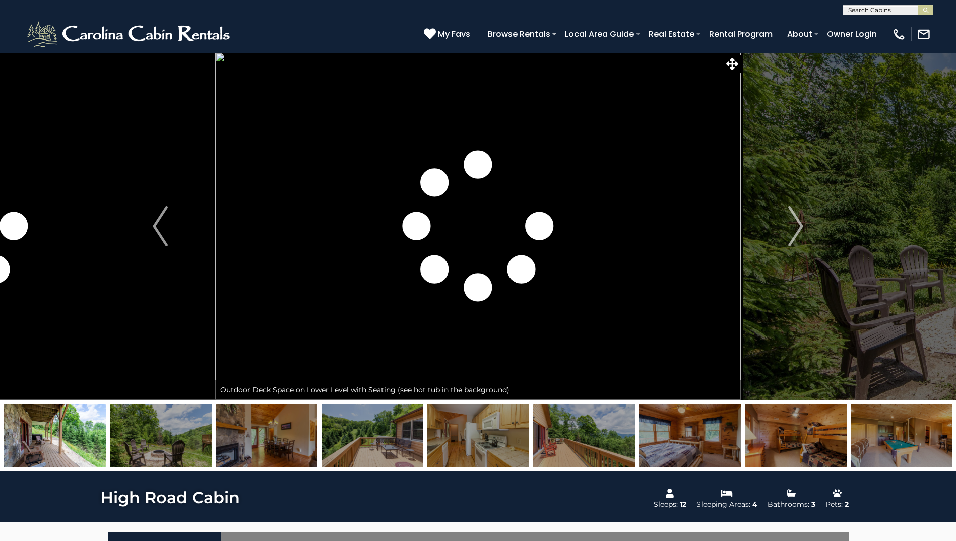
click at [719, 436] on img at bounding box center [690, 435] width 102 height 63
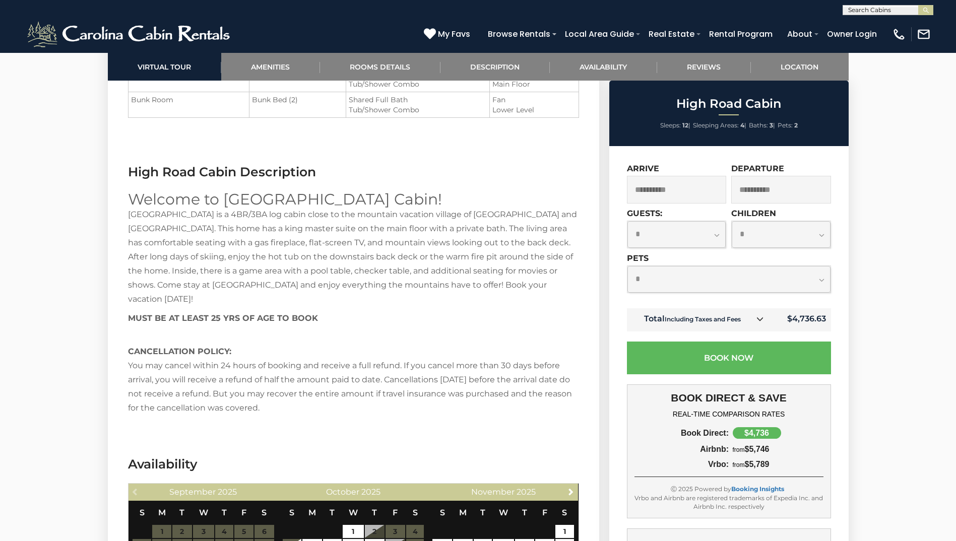
scroll to position [1343, 0]
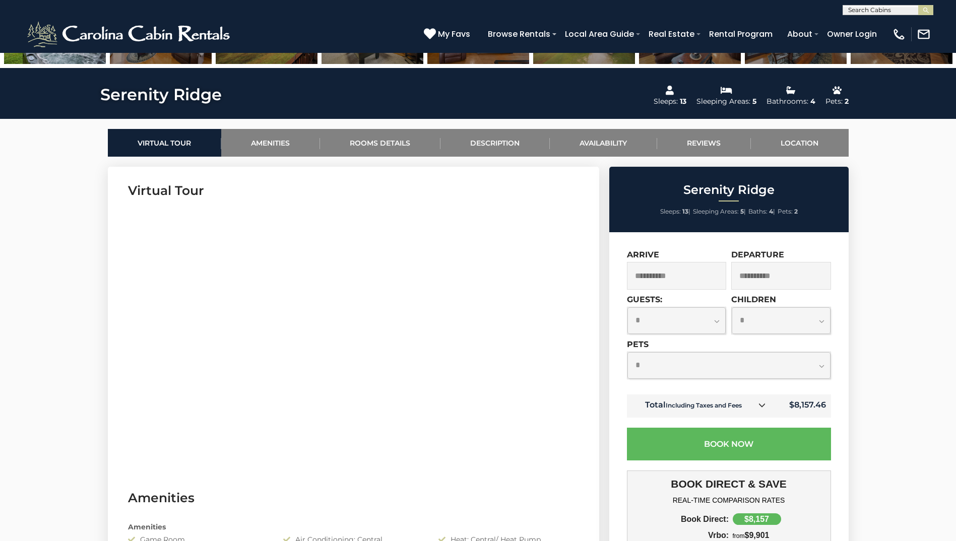
scroll to position [134, 0]
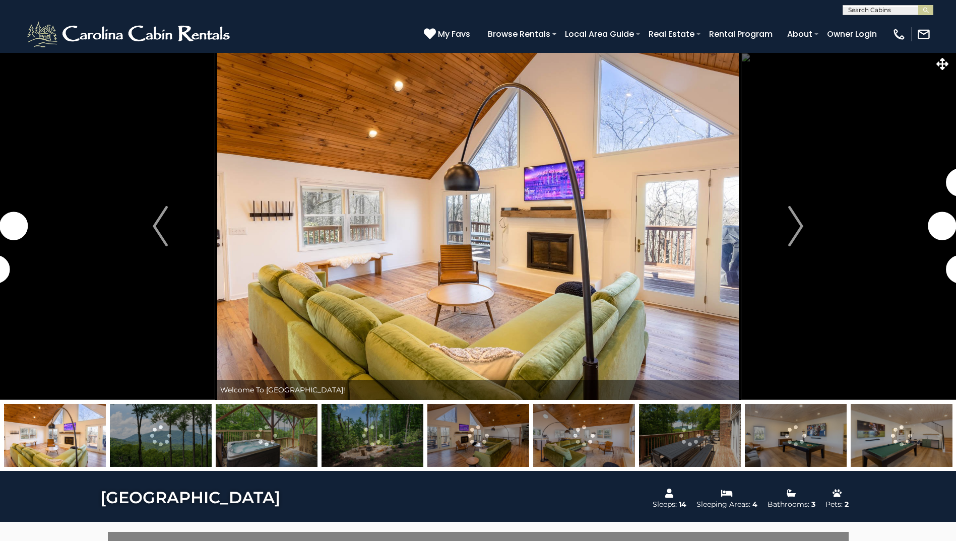
click at [767, 447] on img at bounding box center [796, 435] width 102 height 63
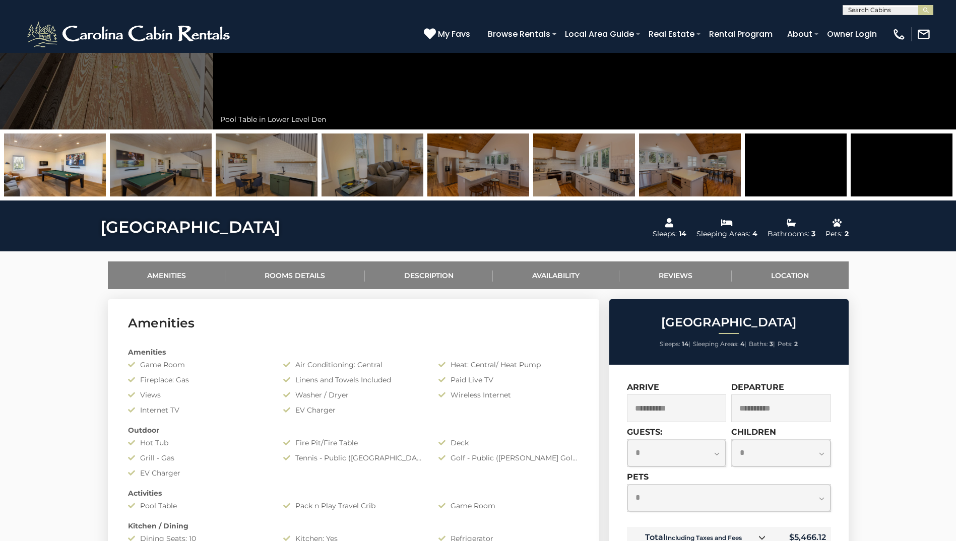
scroll to position [269, 0]
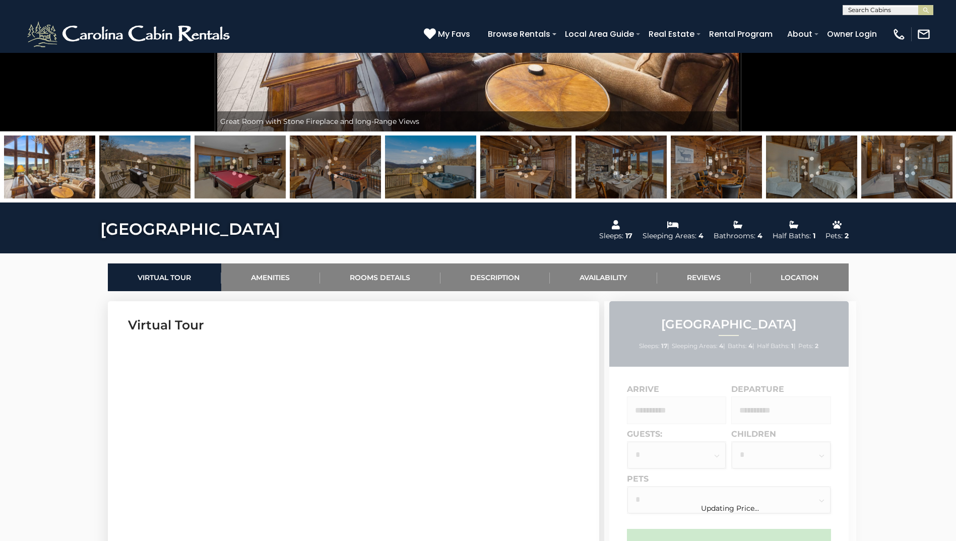
scroll to position [537, 0]
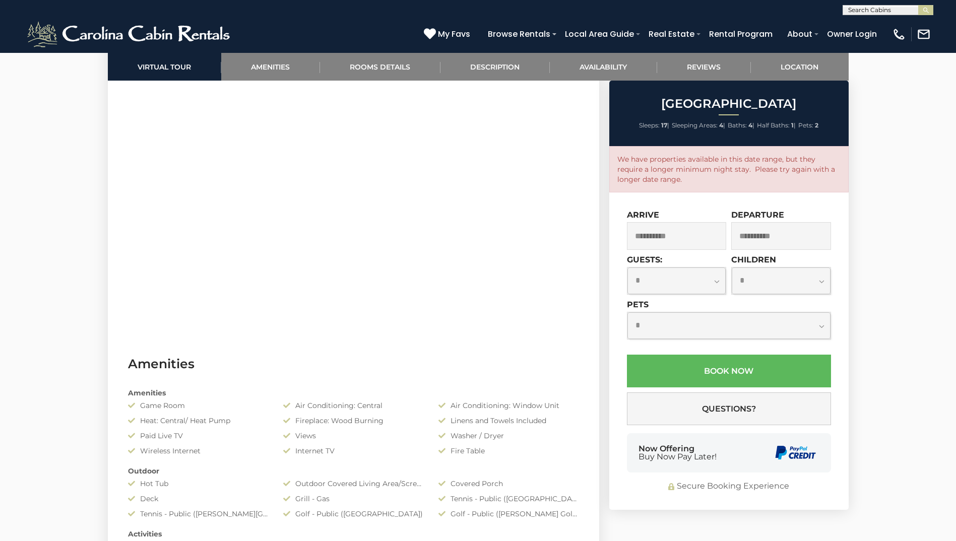
drag, startPoint x: 799, startPoint y: 100, endPoint x: 654, endPoint y: 109, distance: 144.9
click at [654, 109] on h2 "[GEOGRAPHIC_DATA]" at bounding box center [729, 103] width 234 height 13
copy h2 "[GEOGRAPHIC_DATA]"
